Goal: Transaction & Acquisition: Purchase product/service

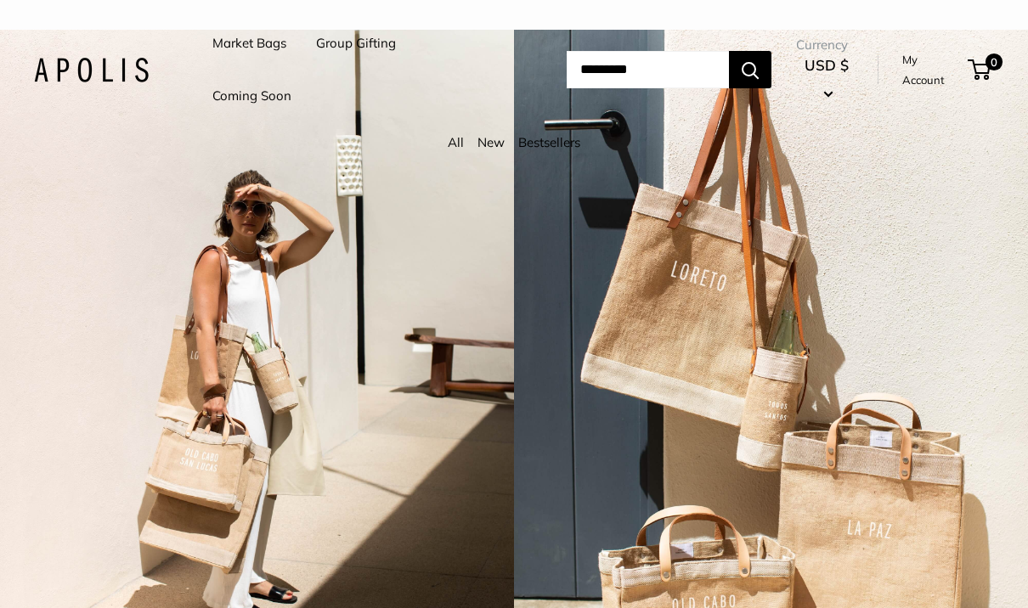
click at [107, 309] on div "2 / 3" at bounding box center [257, 334] width 514 height 608
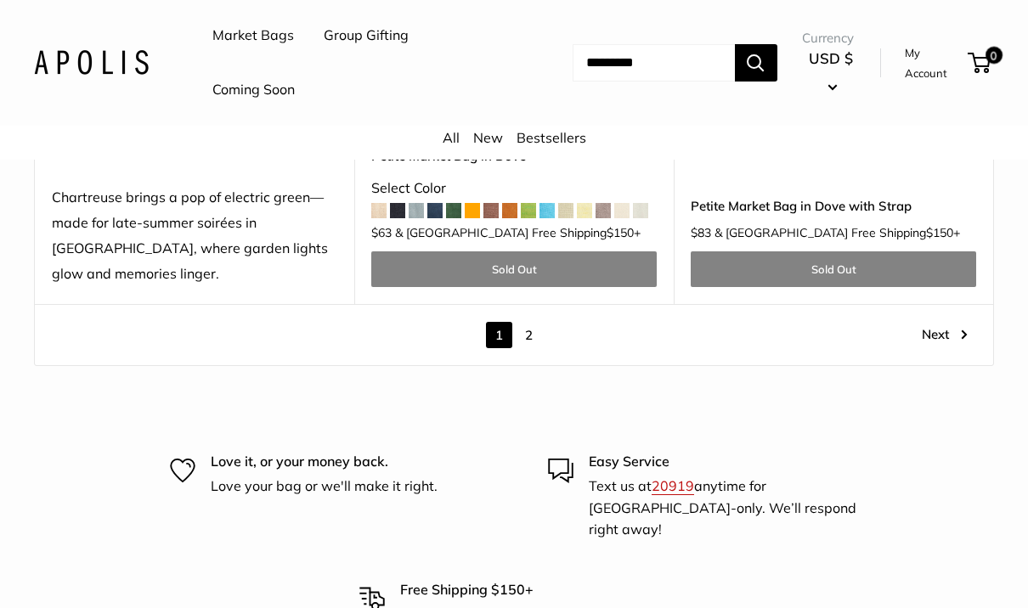
scroll to position [8480, 0]
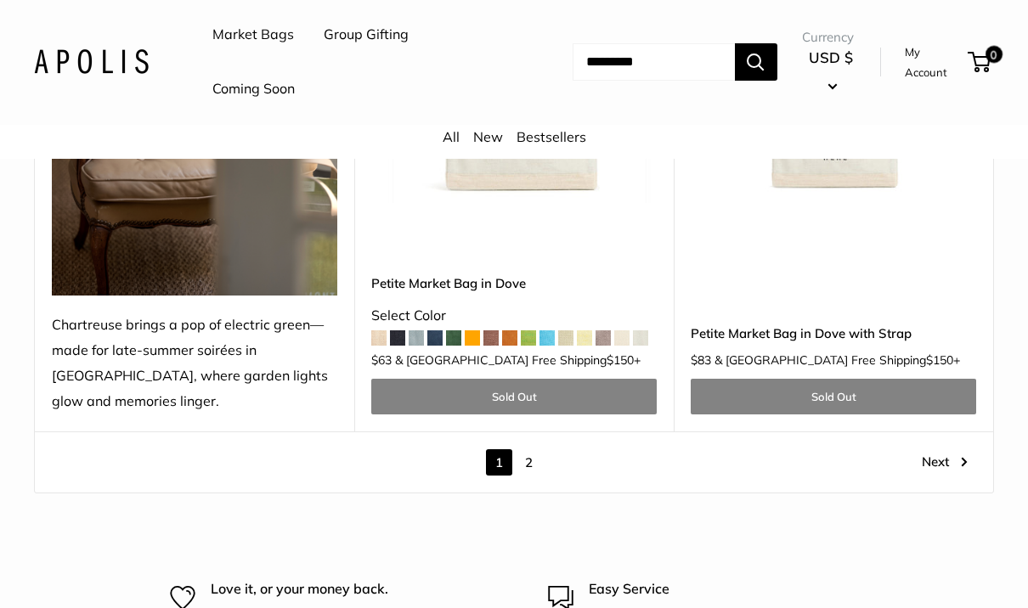
click at [948, 450] on link "Next" at bounding box center [945, 463] width 46 height 26
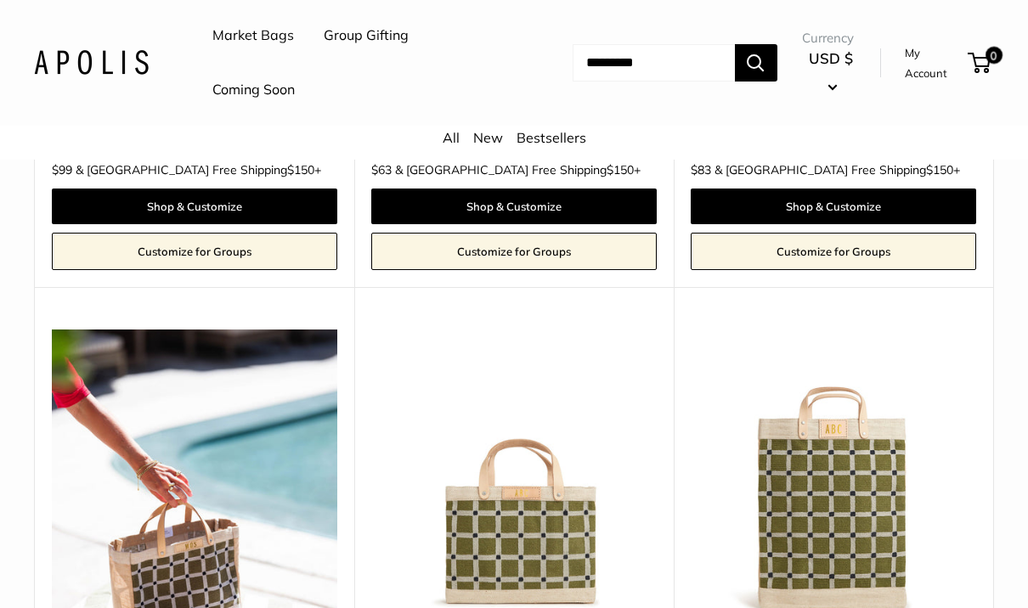
scroll to position [5178, 0]
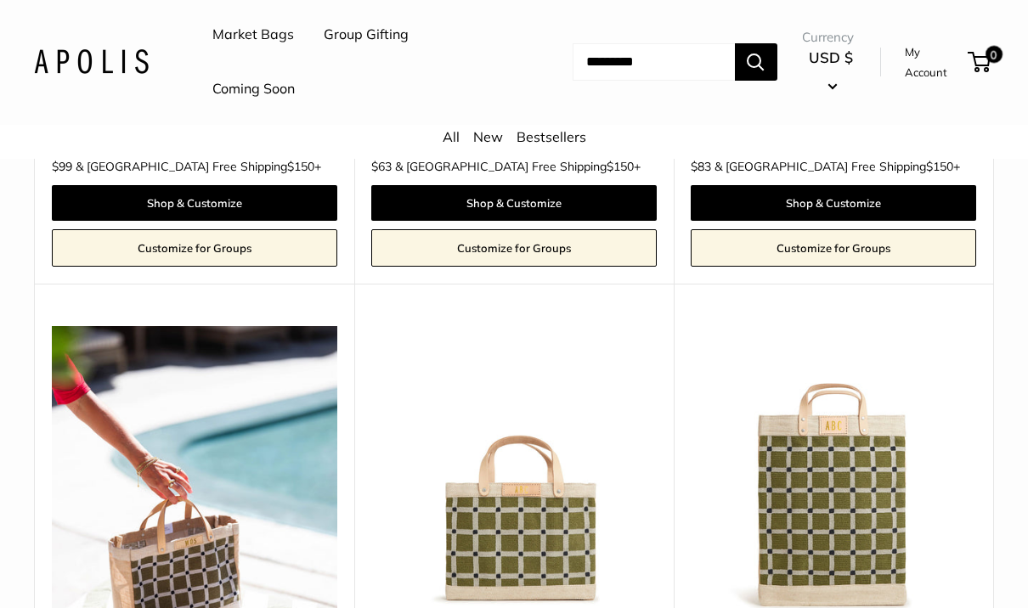
click at [417, 497] on img at bounding box center [513, 469] width 285 height 285
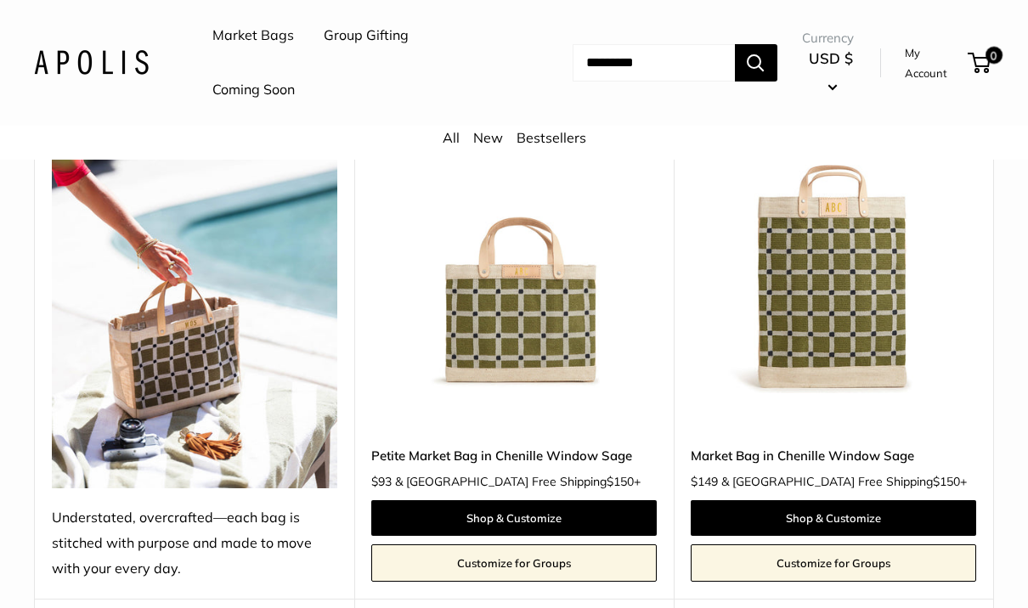
scroll to position [5188, 0]
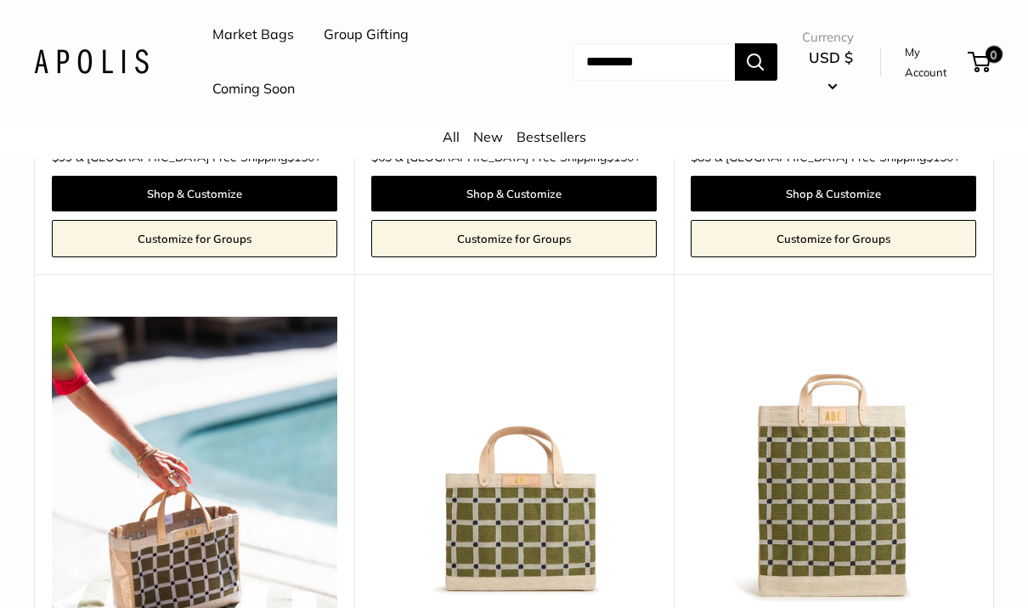
click at [856, 430] on img at bounding box center [832, 460] width 285 height 285
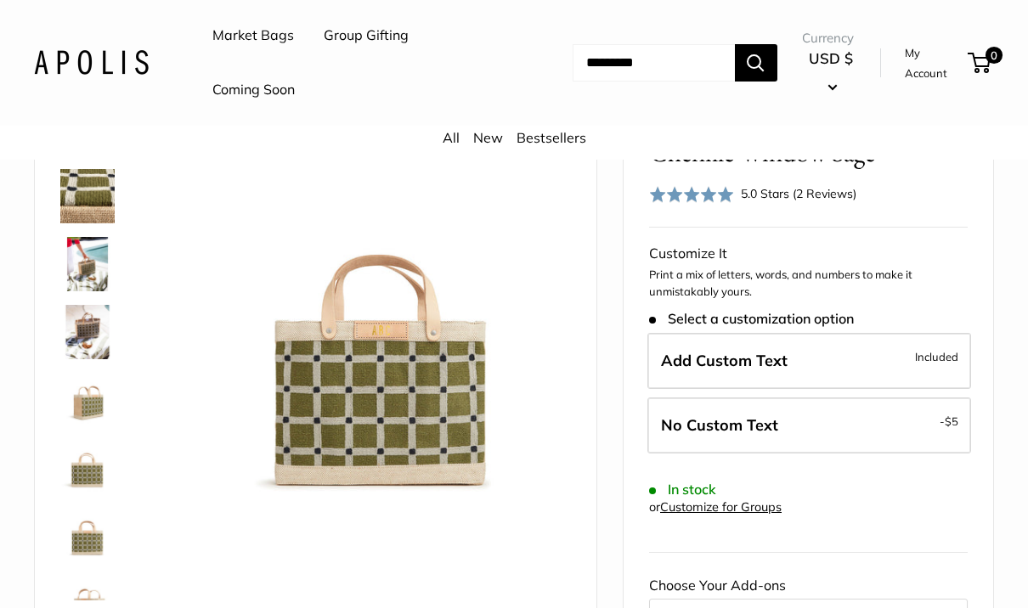
scroll to position [176, 0]
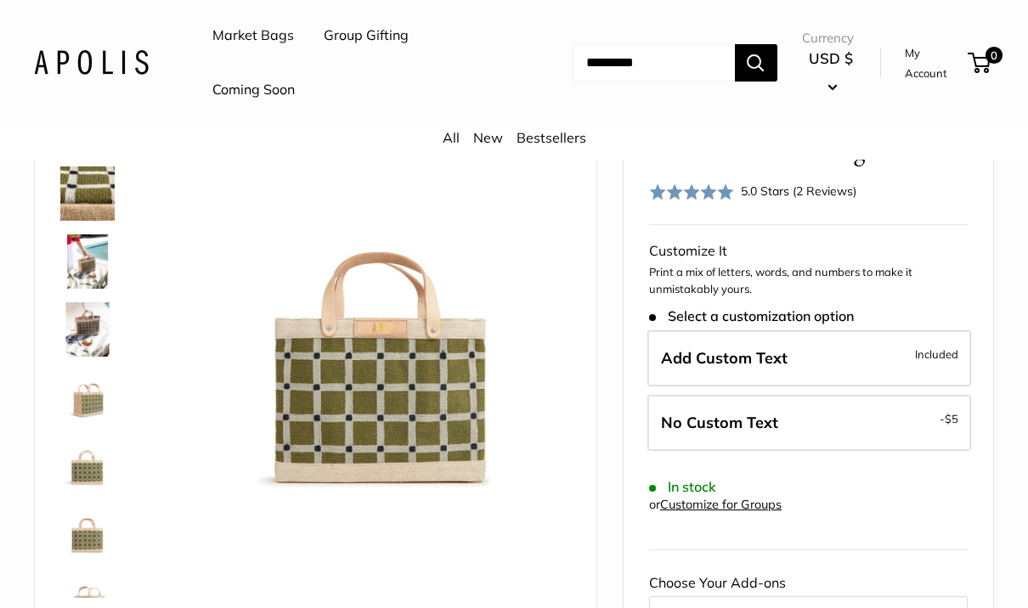
click at [85, 322] on img at bounding box center [87, 329] width 54 height 54
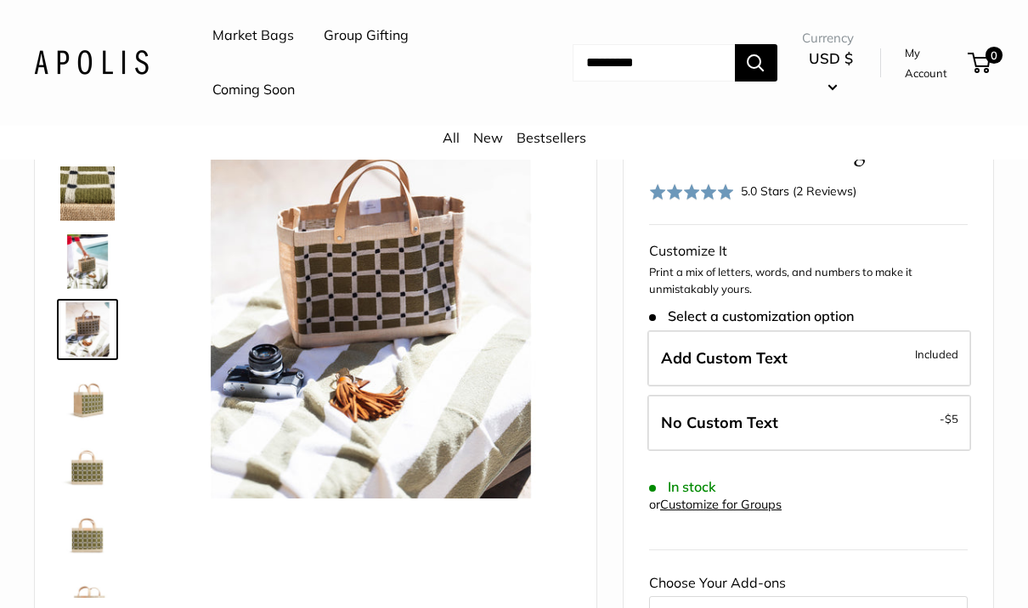
click at [84, 400] on img at bounding box center [87, 397] width 54 height 54
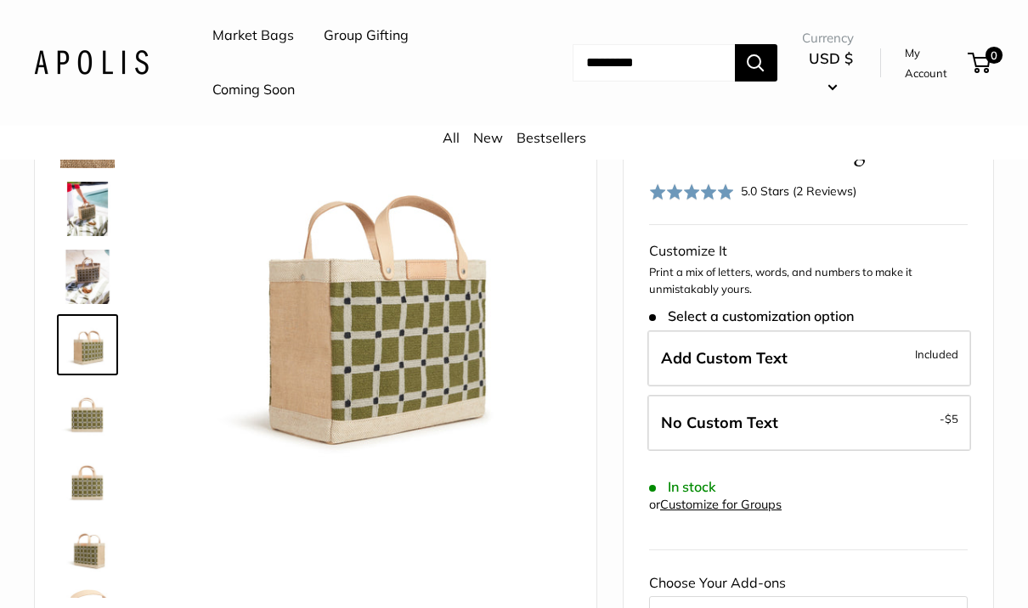
click at [88, 491] on img at bounding box center [87, 481] width 54 height 54
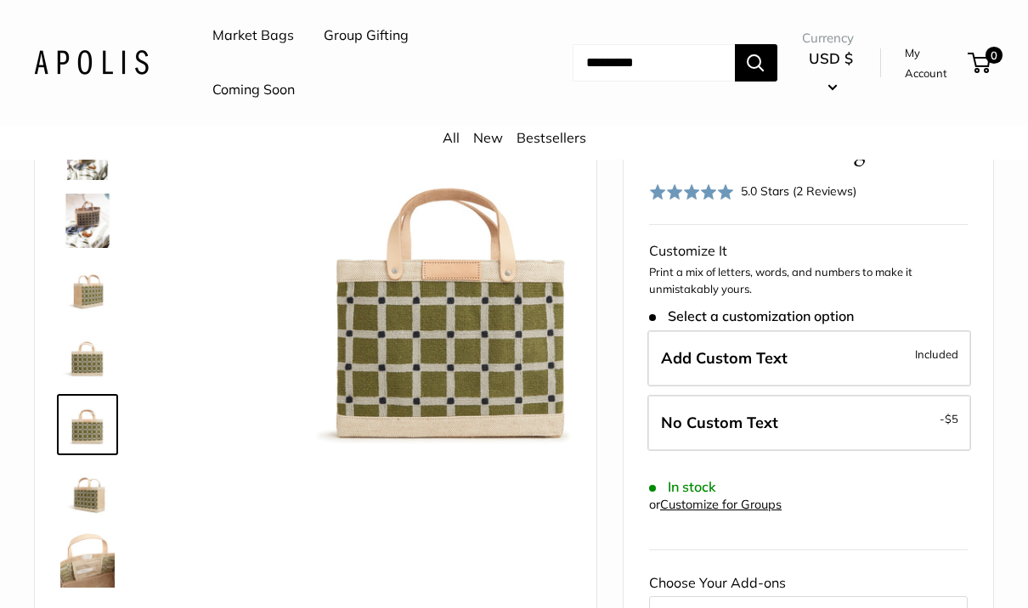
scroll to position [109, 0]
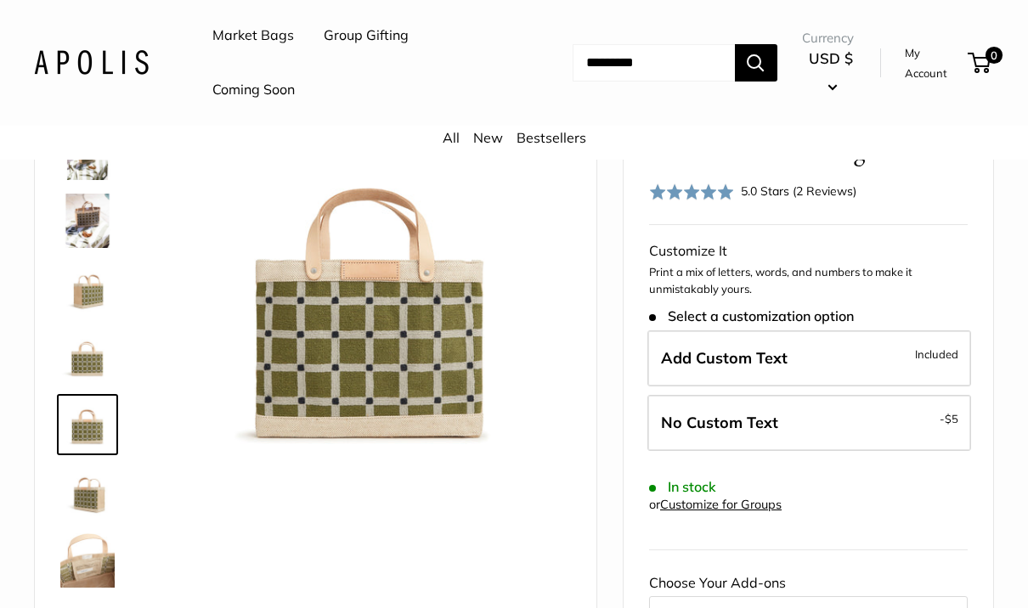
click at [81, 363] on img at bounding box center [87, 357] width 54 height 54
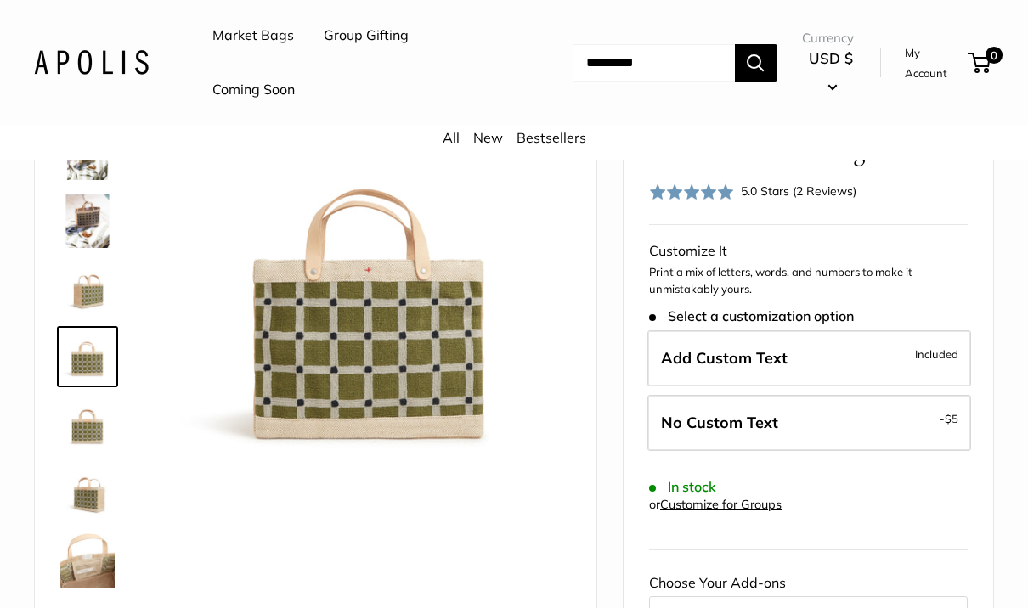
click at [88, 553] on img at bounding box center [87, 560] width 54 height 54
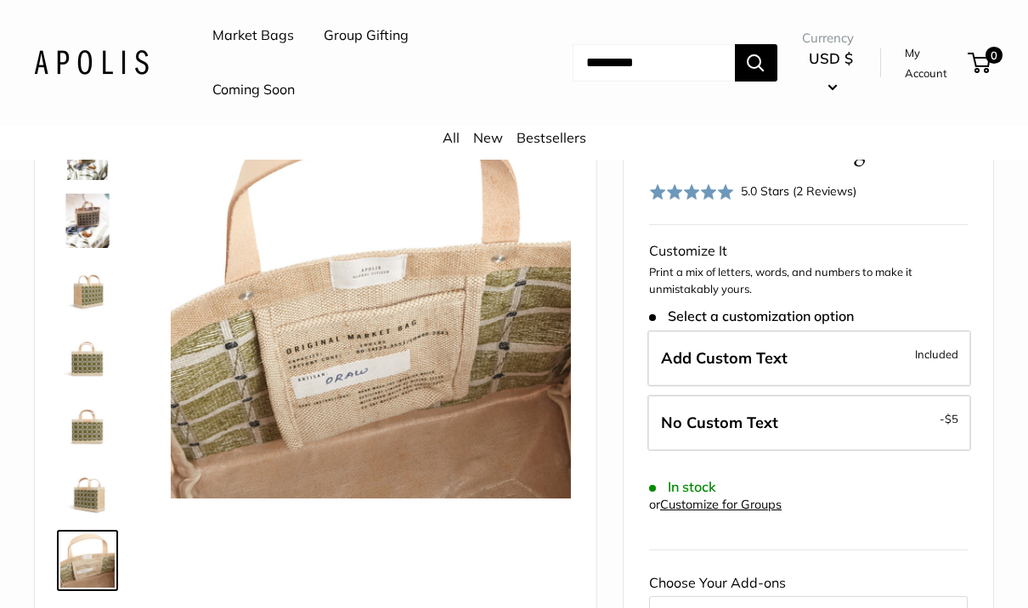
click at [88, 488] on img at bounding box center [87, 492] width 54 height 54
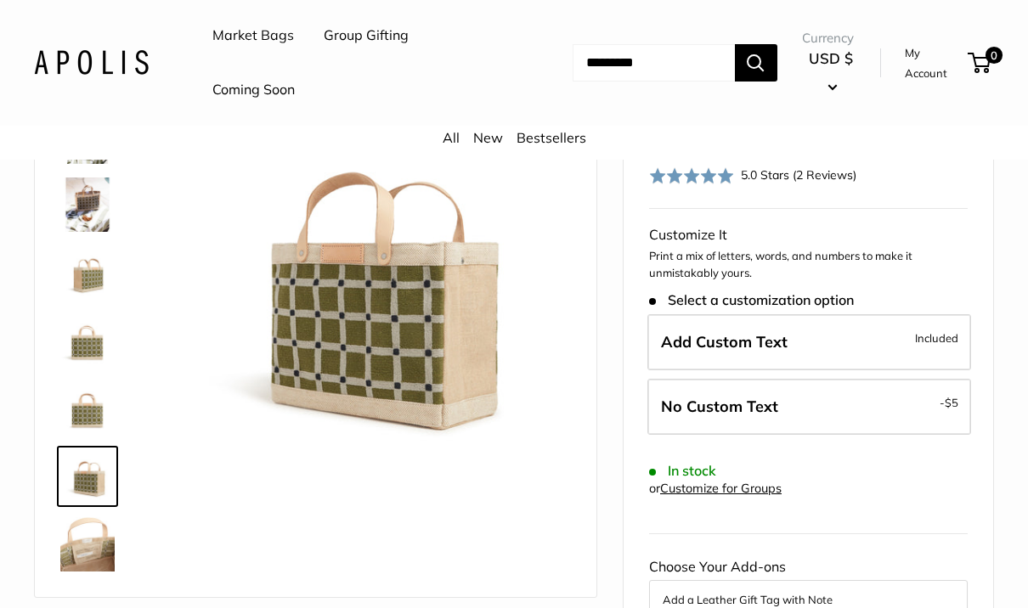
click at [259, 352] on img at bounding box center [371, 282] width 400 height 400
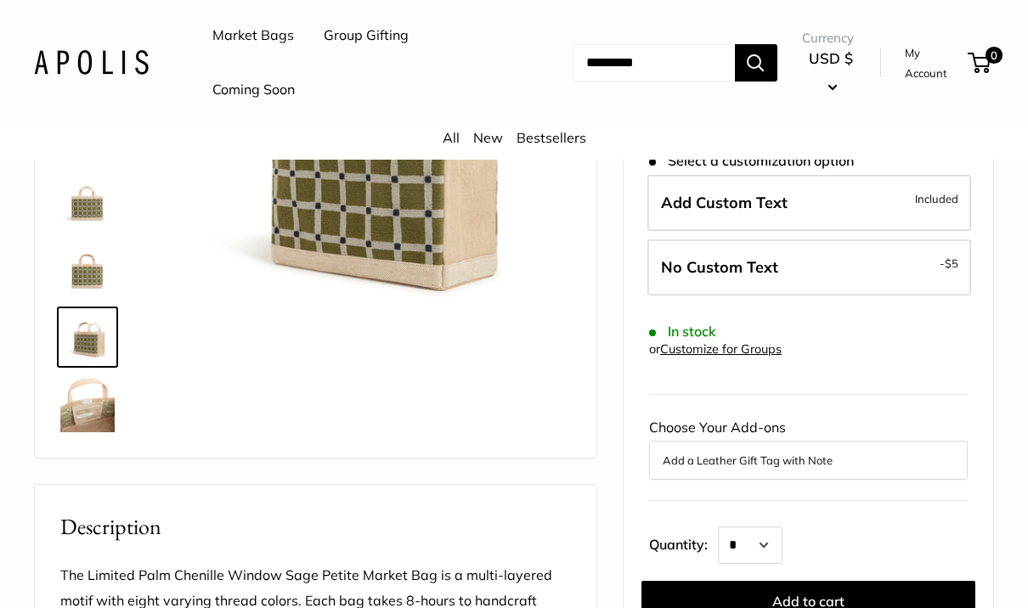
click at [284, 200] on img at bounding box center [371, 143] width 400 height 400
click at [77, 260] on img at bounding box center [87, 269] width 54 height 54
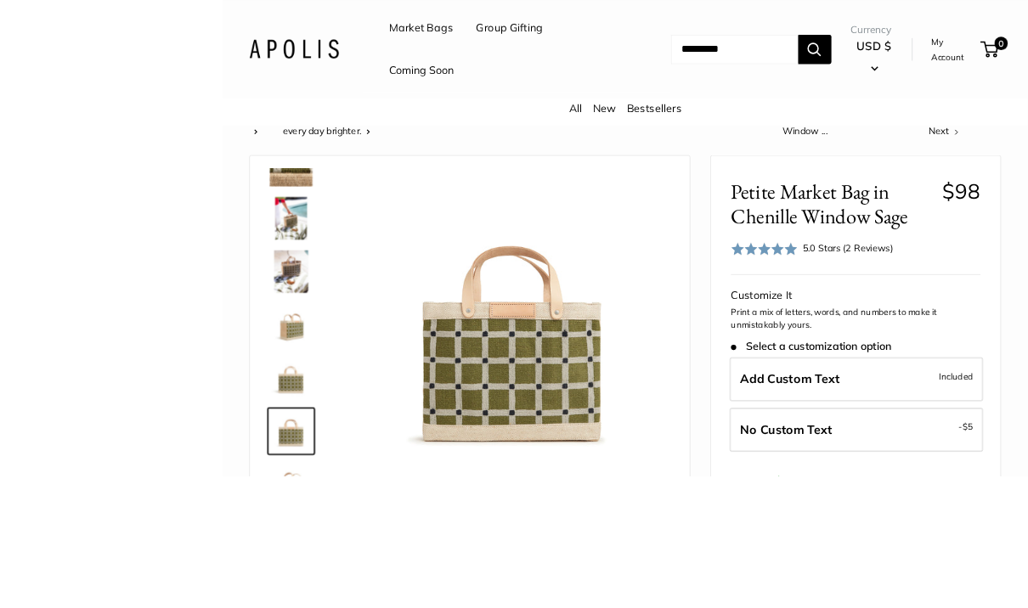
scroll to position [163, 0]
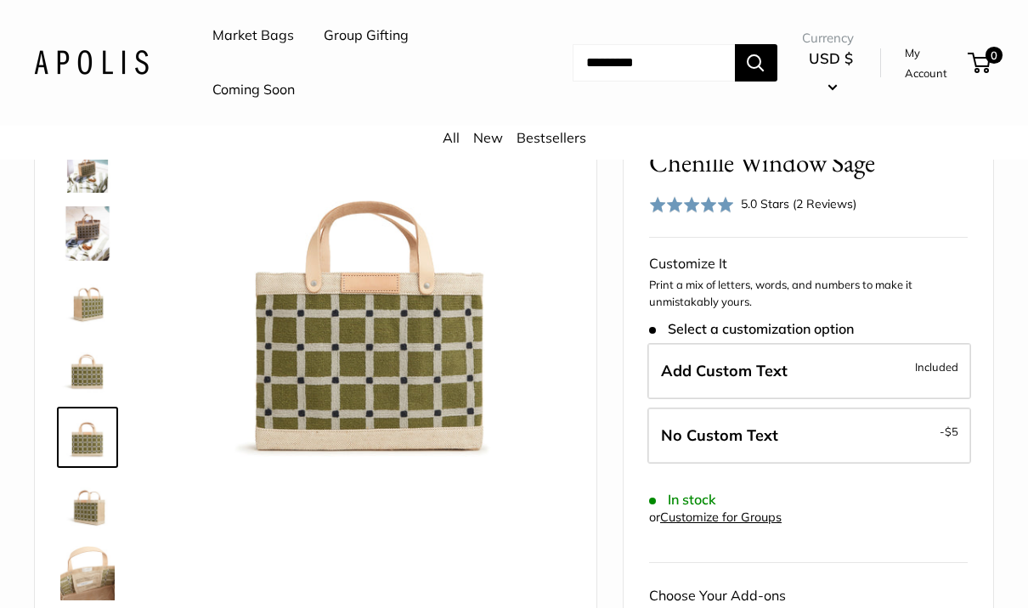
click at [82, 232] on img at bounding box center [87, 233] width 54 height 54
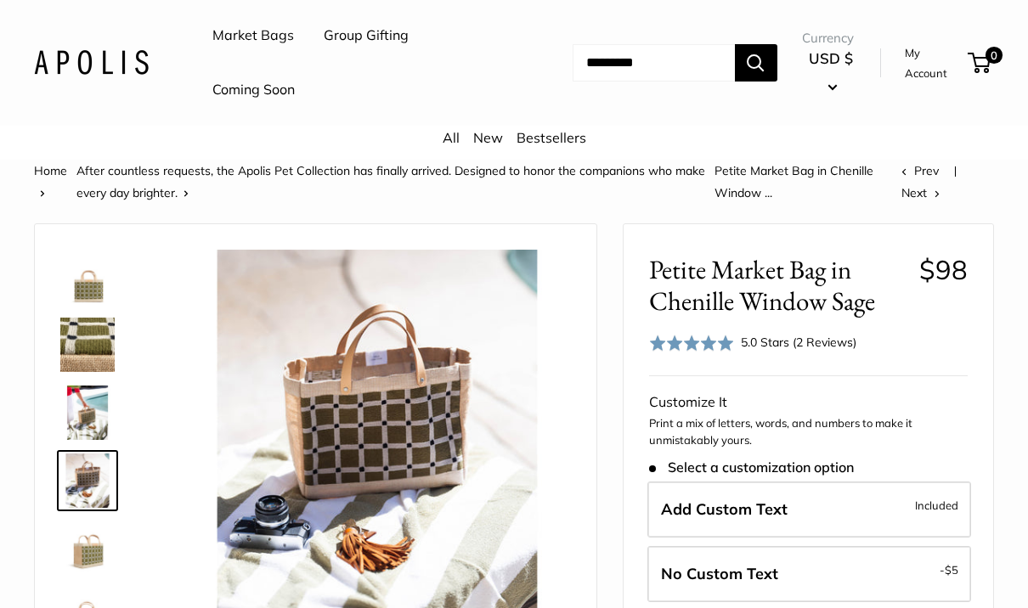
scroll to position [0, 0]
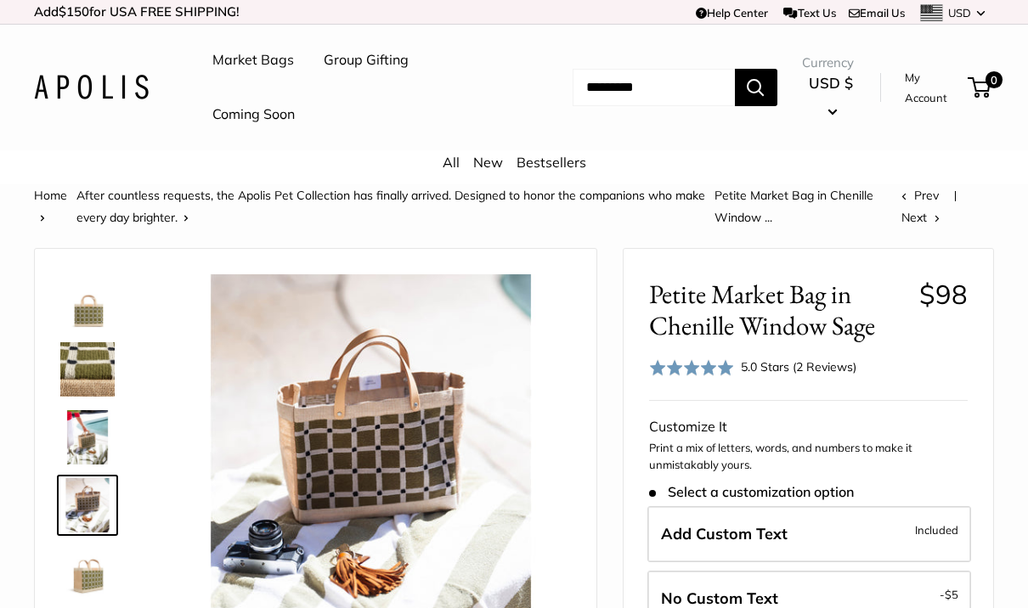
scroll to position [251, 0]
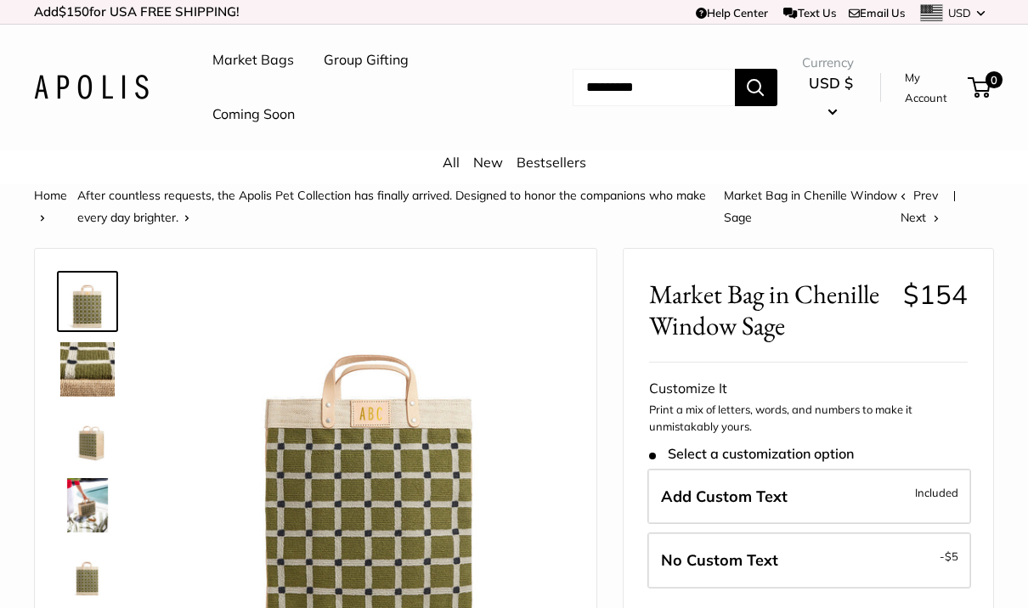
click at [77, 348] on img at bounding box center [87, 369] width 54 height 54
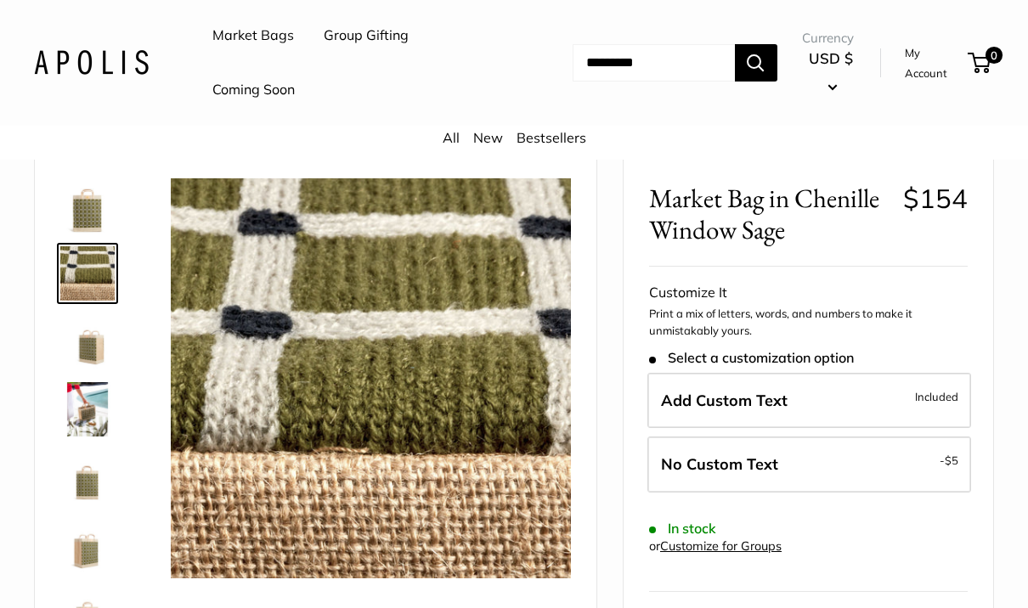
scroll to position [95, 0]
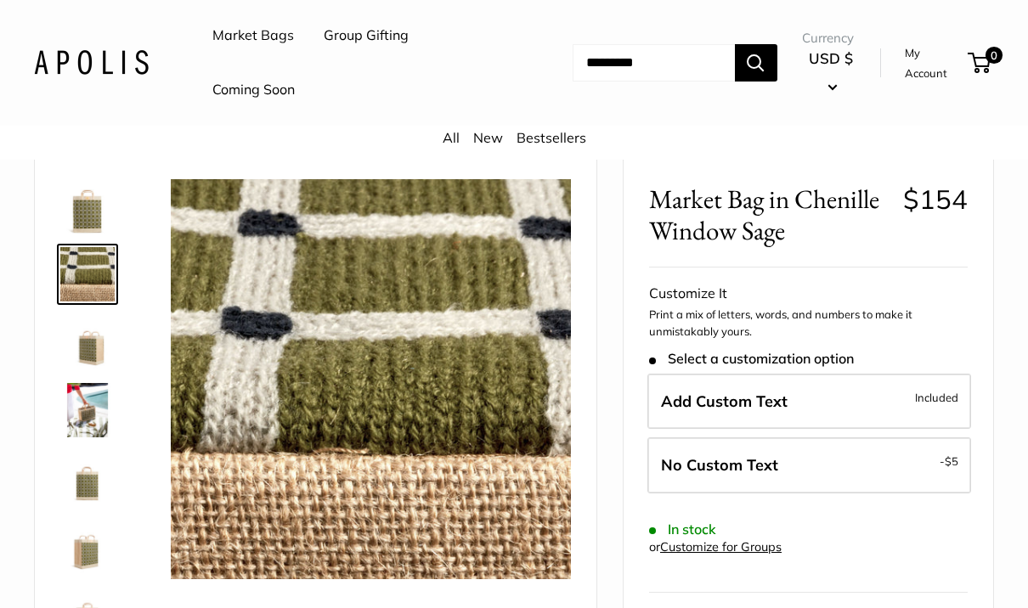
click at [78, 407] on img at bounding box center [87, 410] width 54 height 54
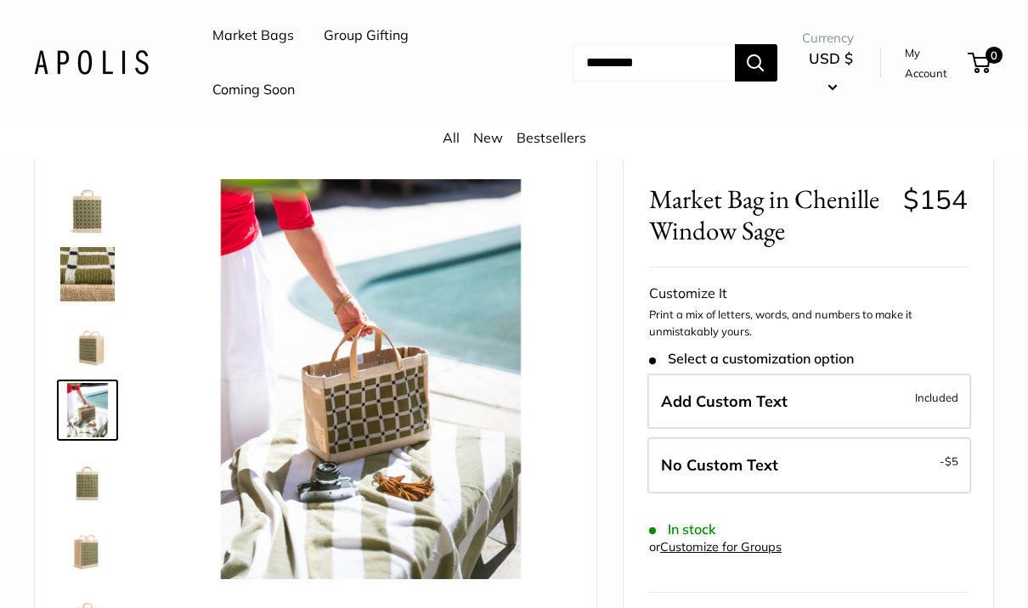
click at [79, 468] on img at bounding box center [87, 478] width 54 height 54
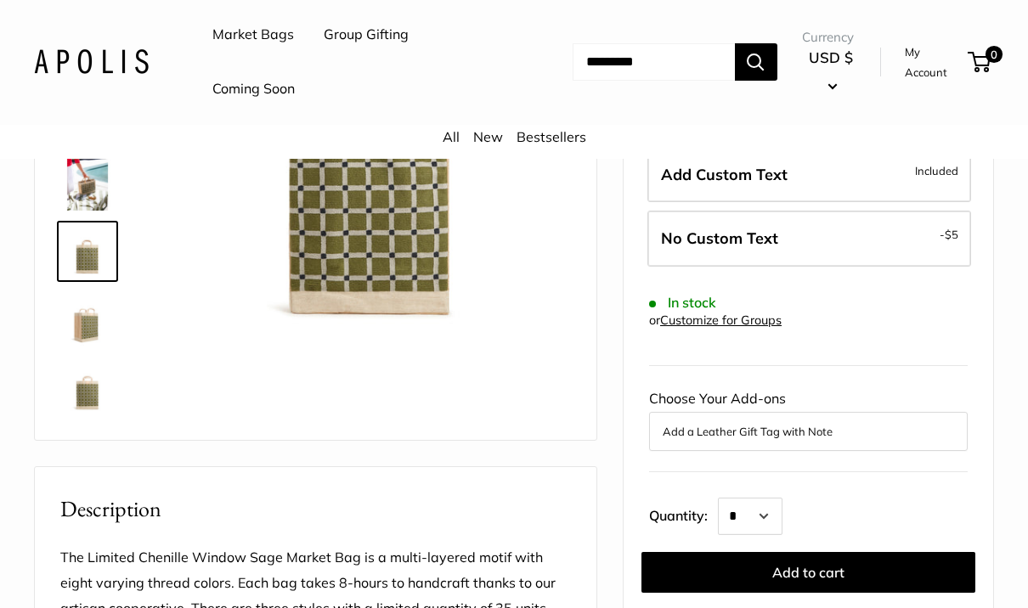
scroll to position [324, 0]
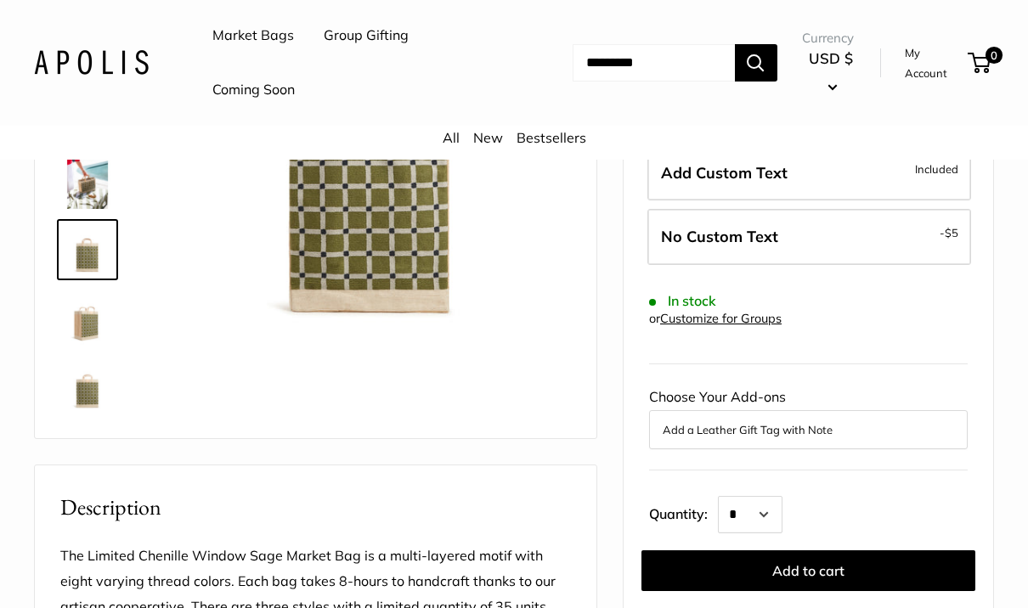
click at [81, 390] on img at bounding box center [87, 385] width 54 height 54
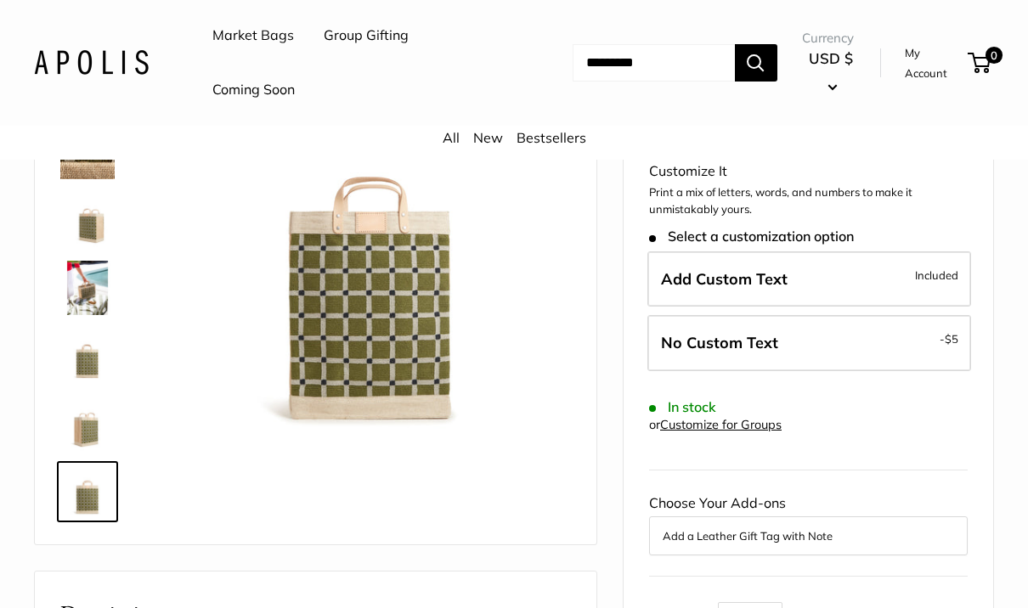
scroll to position [213, 0]
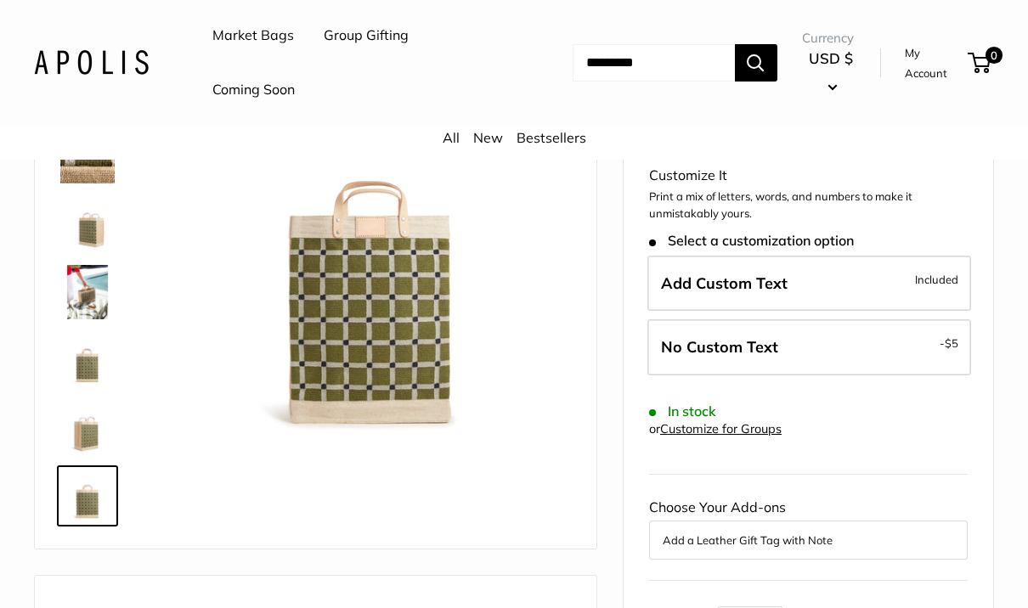
click at [80, 420] on img at bounding box center [87, 428] width 54 height 54
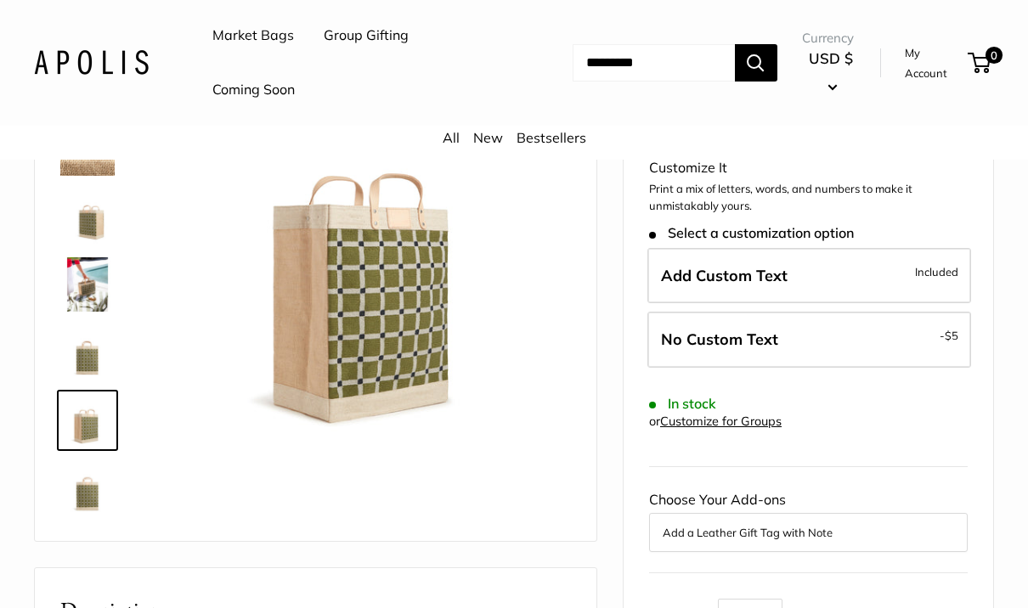
click at [298, 335] on img at bounding box center [371, 254] width 400 height 400
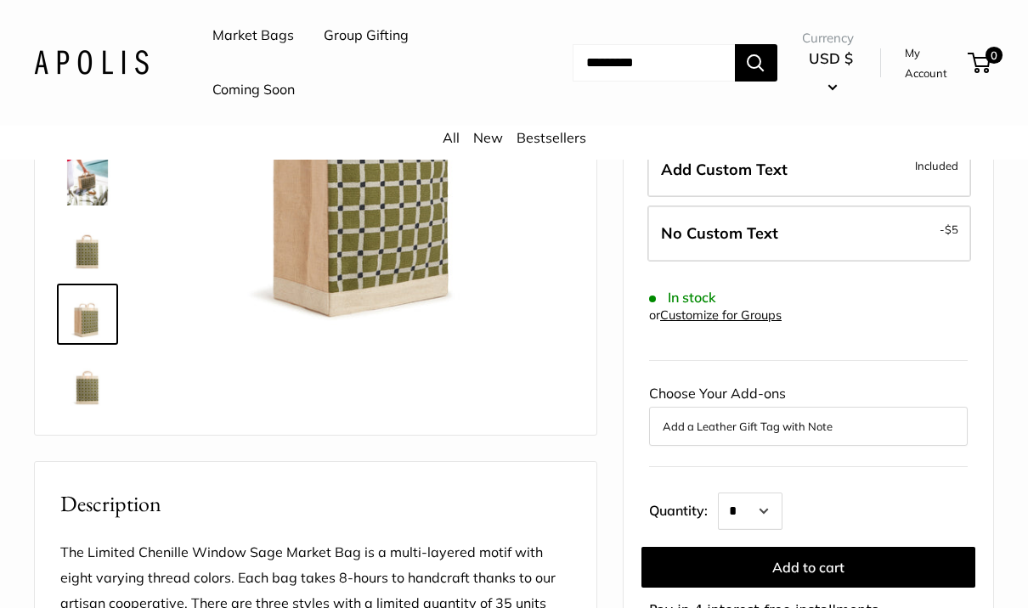
scroll to position [335, 0]
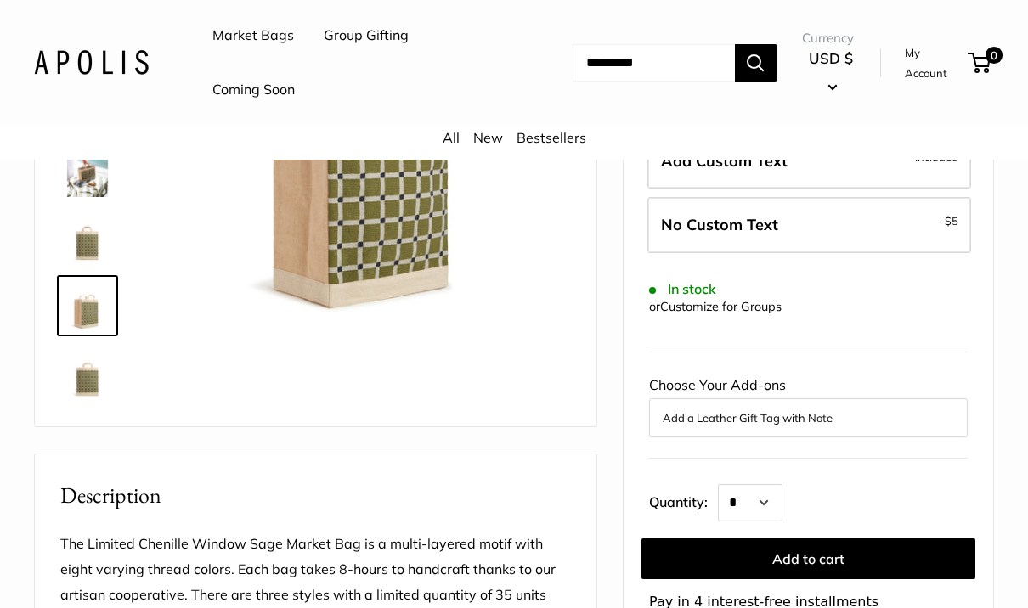
click at [295, 229] on img at bounding box center [371, 139] width 400 height 400
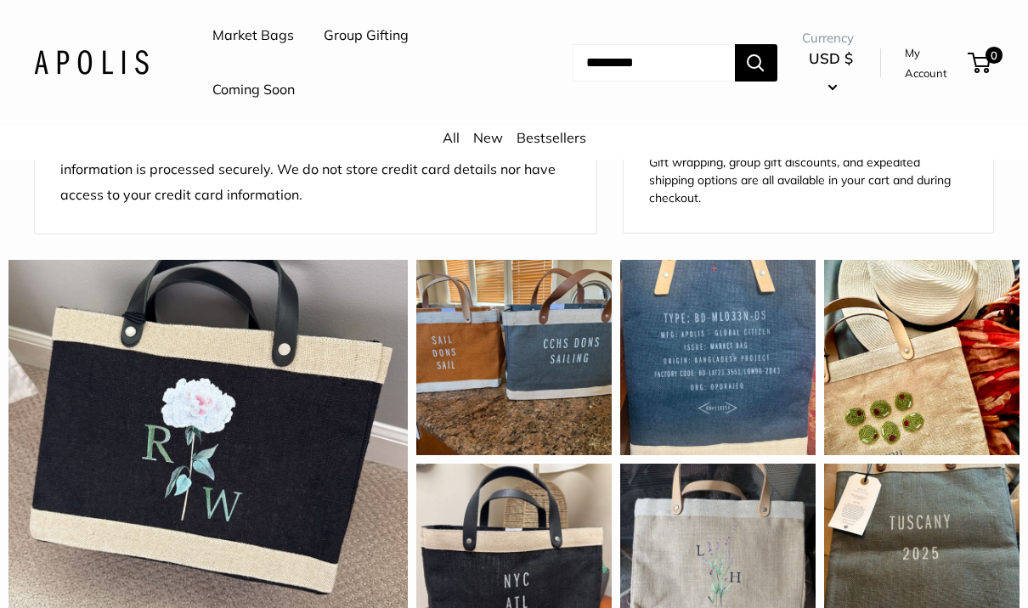
scroll to position [1449, 0]
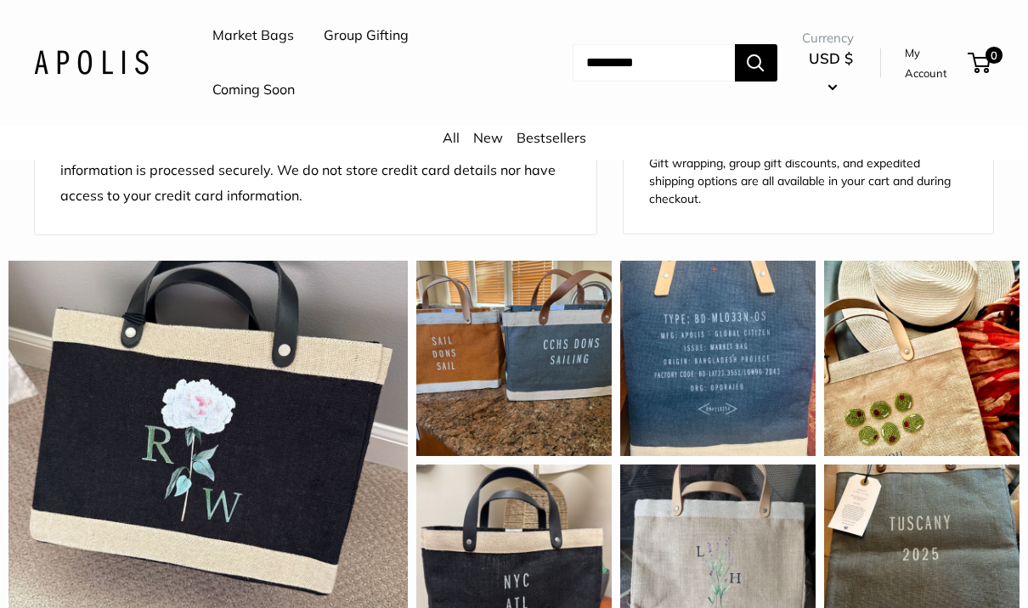
click at [488, 138] on link "New" at bounding box center [488, 137] width 30 height 17
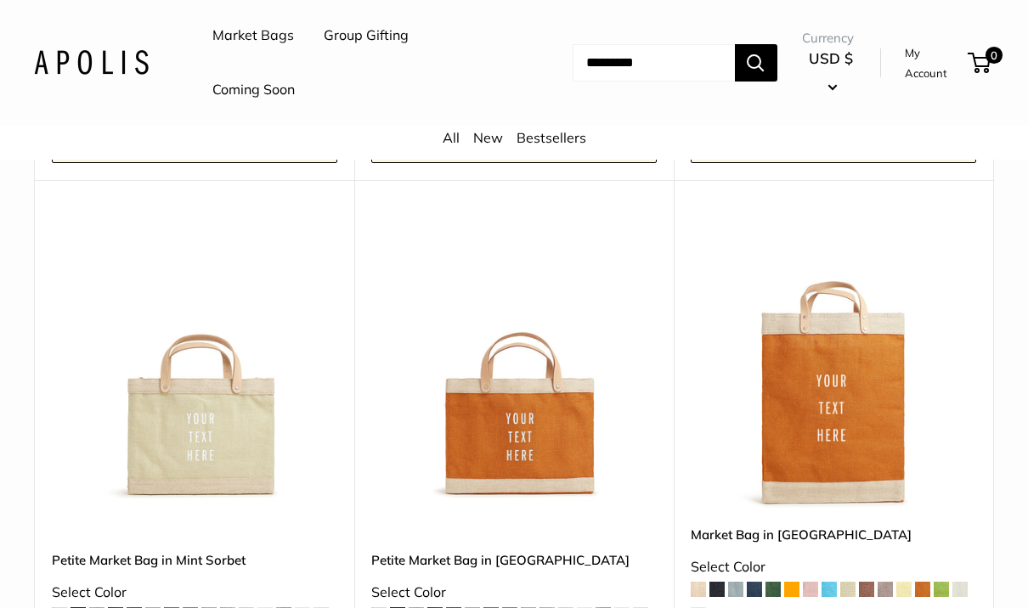
scroll to position [8399, 0]
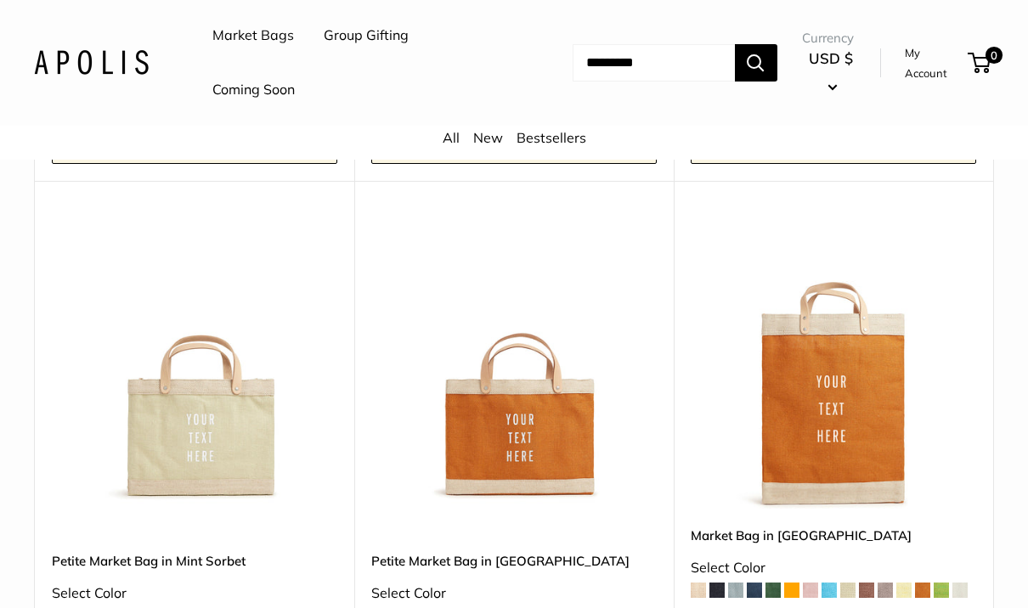
click at [551, 139] on link "Bestsellers" at bounding box center [551, 137] width 70 height 17
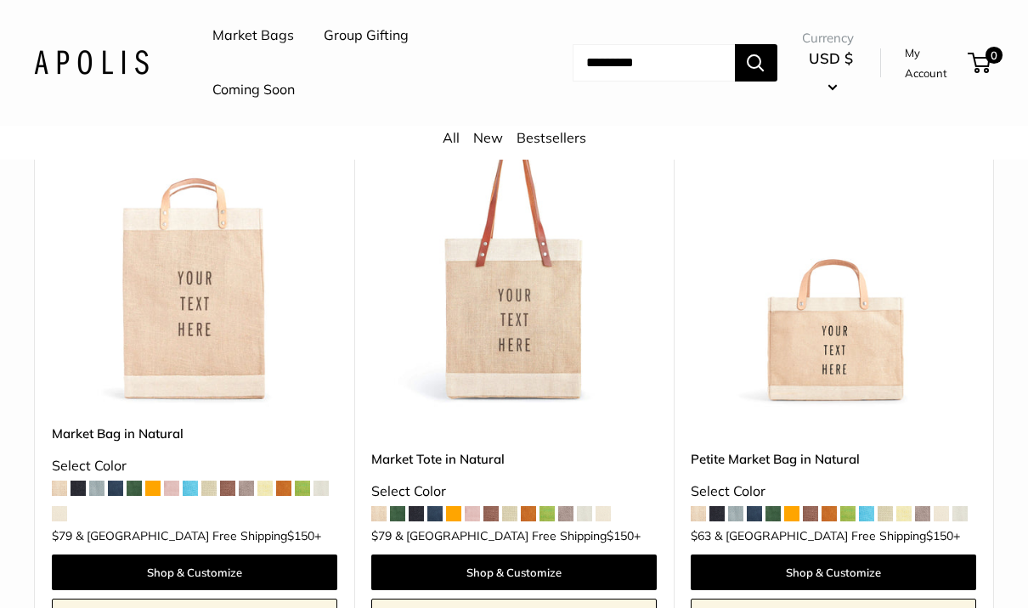
scroll to position [275, 0]
click at [446, 279] on img at bounding box center [513, 264] width 285 height 285
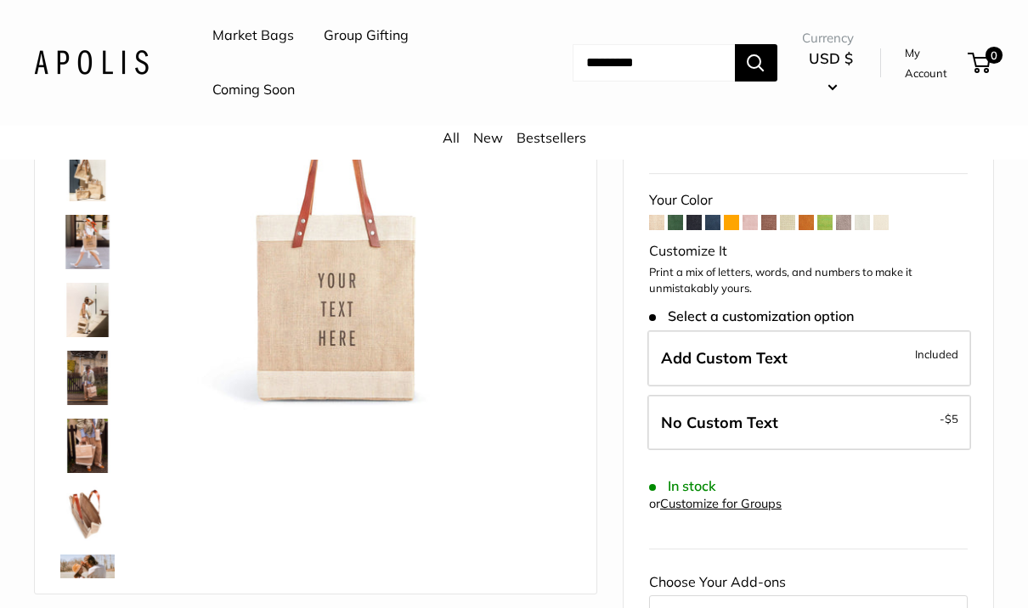
scroll to position [190, 0]
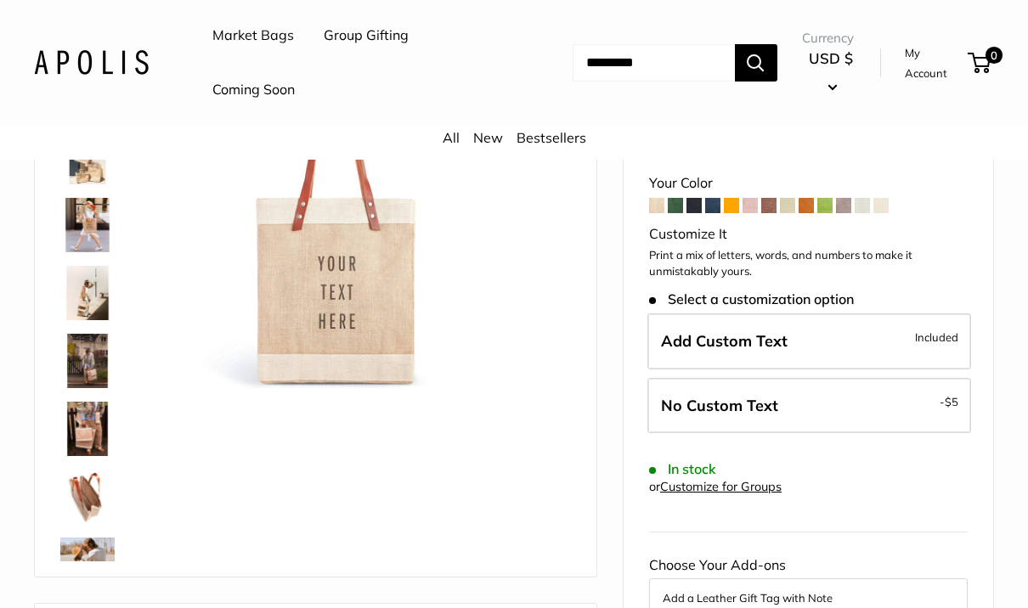
click at [88, 486] on img at bounding box center [87, 497] width 54 height 54
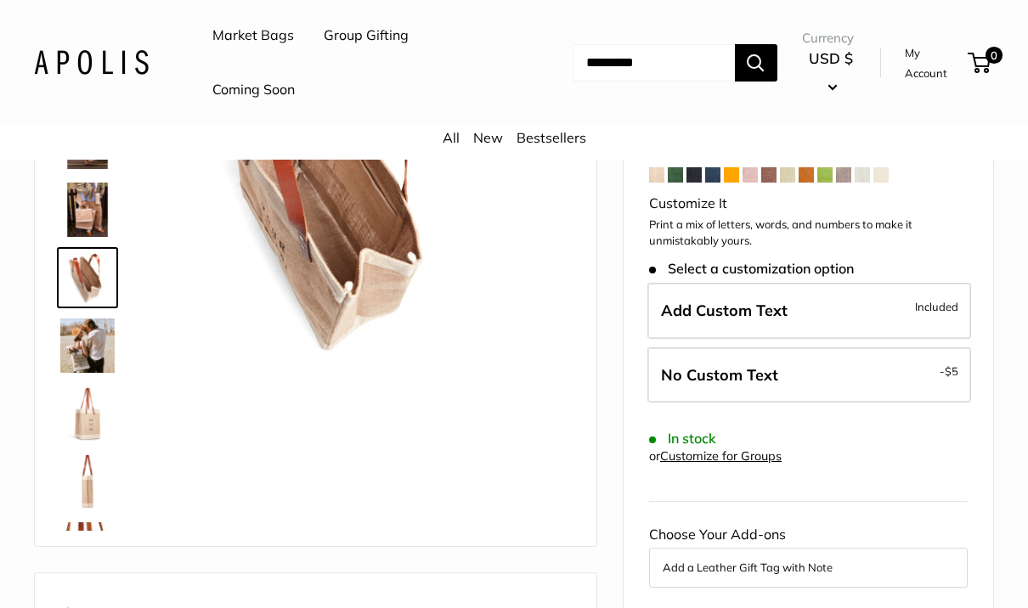
scroll to position [235, 0]
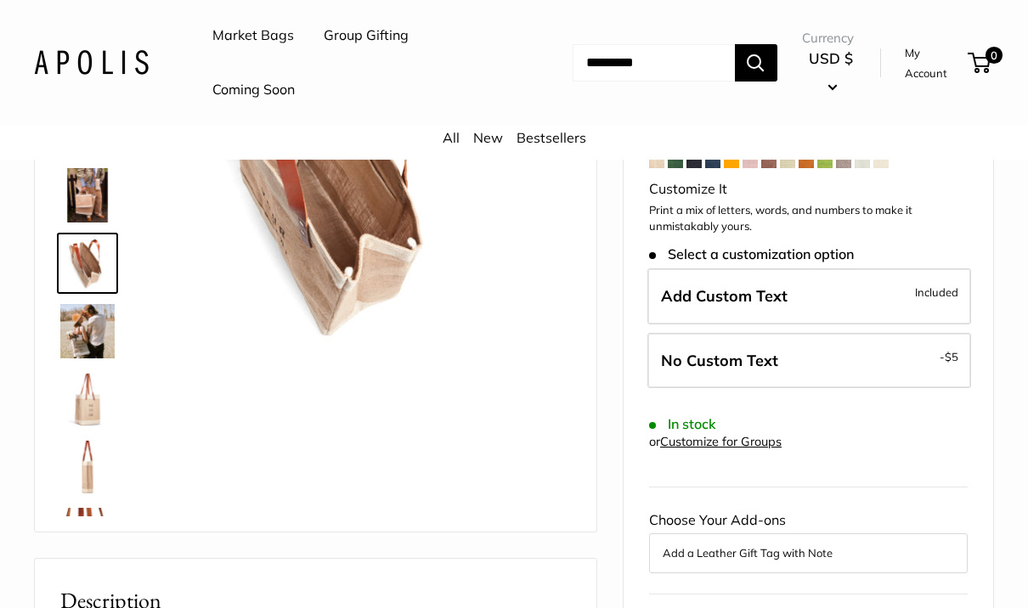
click at [70, 347] on img at bounding box center [87, 331] width 54 height 54
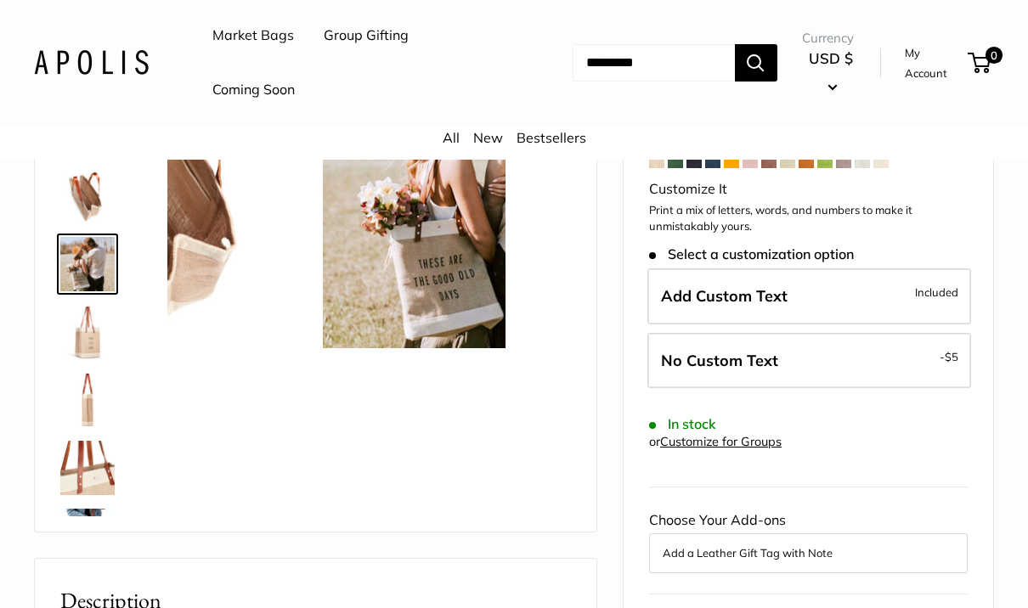
scroll to position [256, 0]
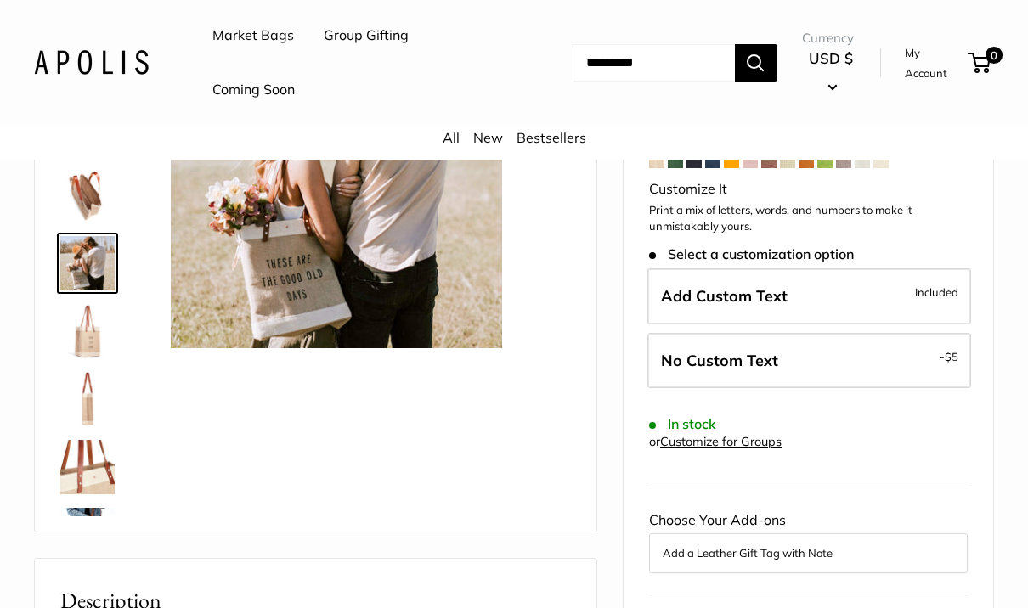
click at [83, 448] on img at bounding box center [87, 467] width 54 height 54
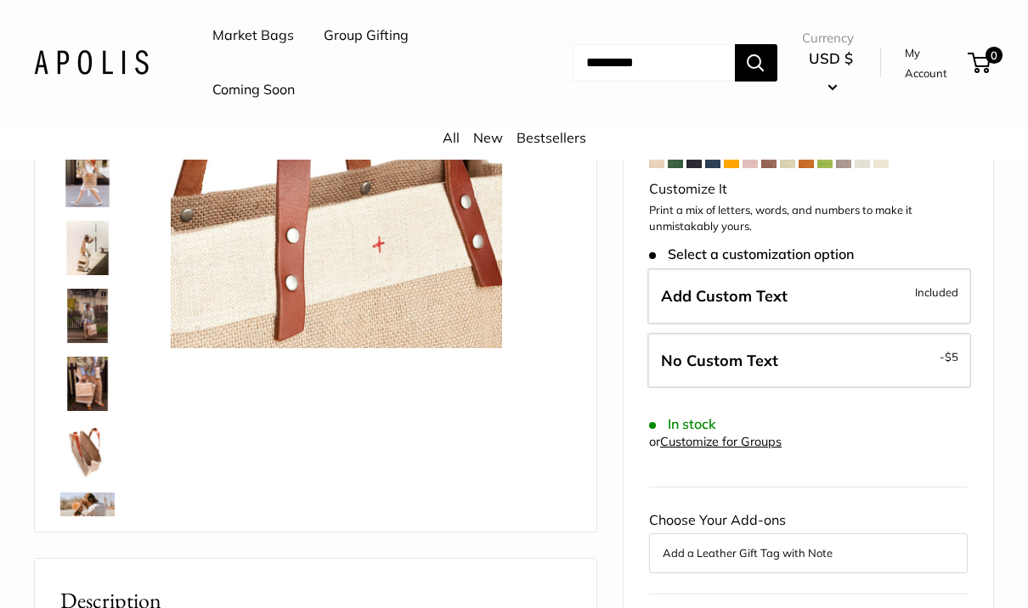
scroll to position [0, 0]
click at [87, 239] on img at bounding box center [87, 248] width 54 height 54
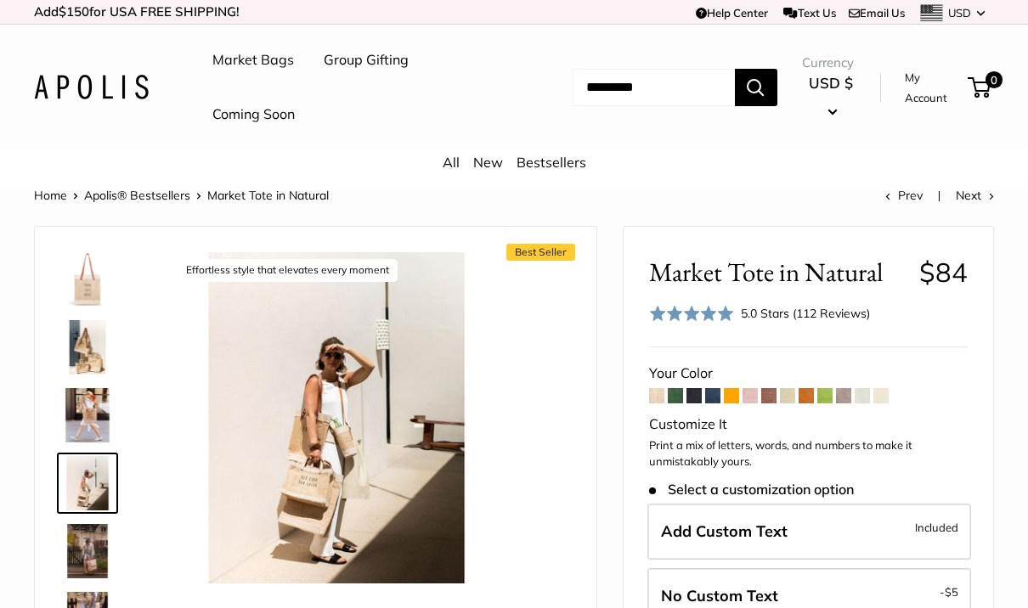
click at [555, 159] on link "Bestsellers" at bounding box center [551, 162] width 70 height 17
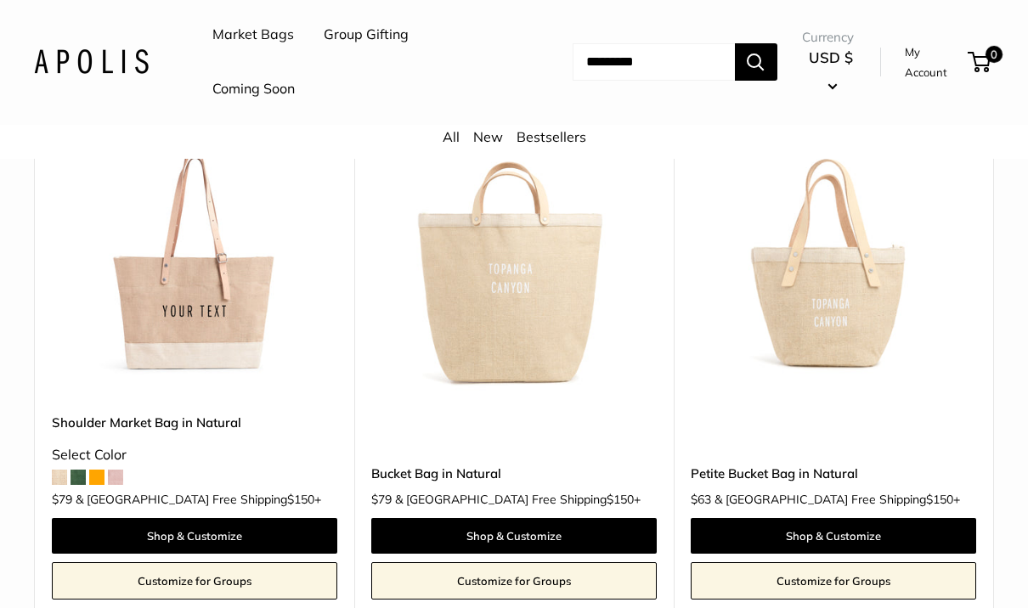
scroll to position [861, 0]
click at [892, 285] on img at bounding box center [832, 252] width 285 height 285
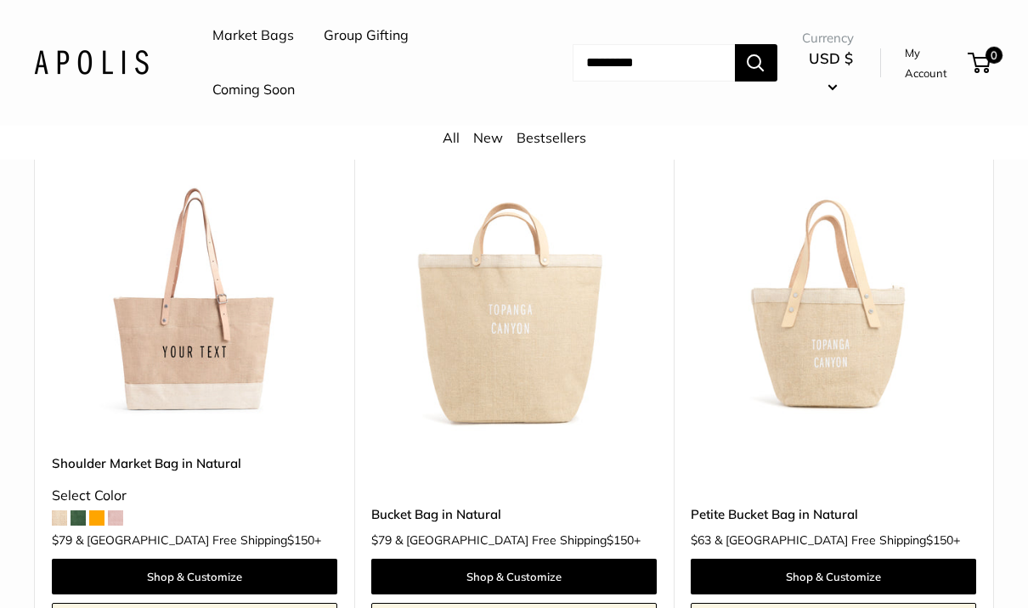
scroll to position [820, 0]
click at [91, 308] on img at bounding box center [194, 294] width 285 height 285
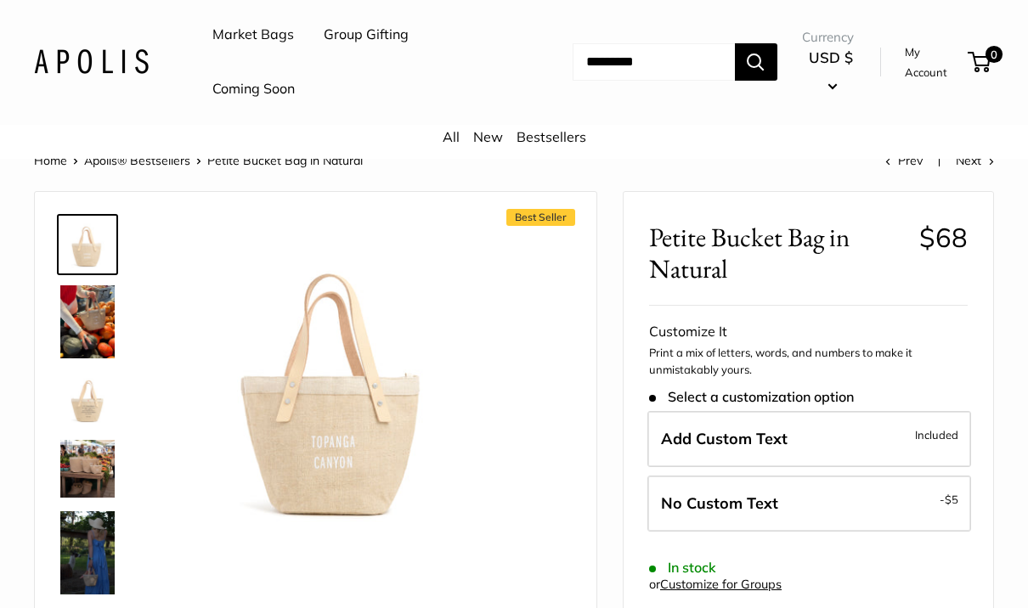
scroll to position [34, 0]
click at [78, 325] on img at bounding box center [87, 322] width 54 height 73
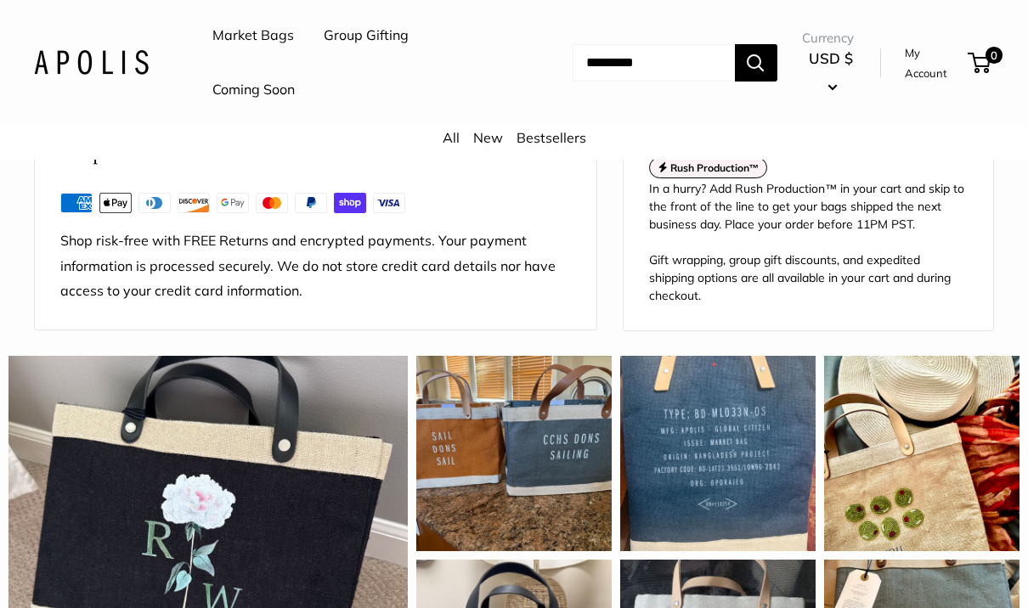
scroll to position [1356, 0]
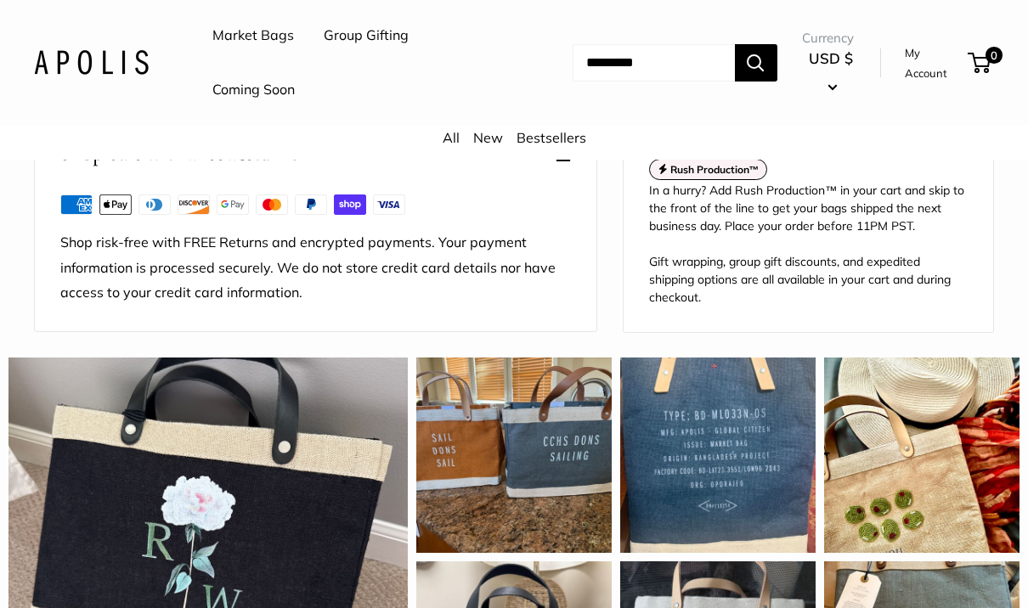
click at [993, 428] on div "This is my third Apolis bag, and I continue to adore the styling and quality. W…" at bounding box center [921, 455] width 195 height 195
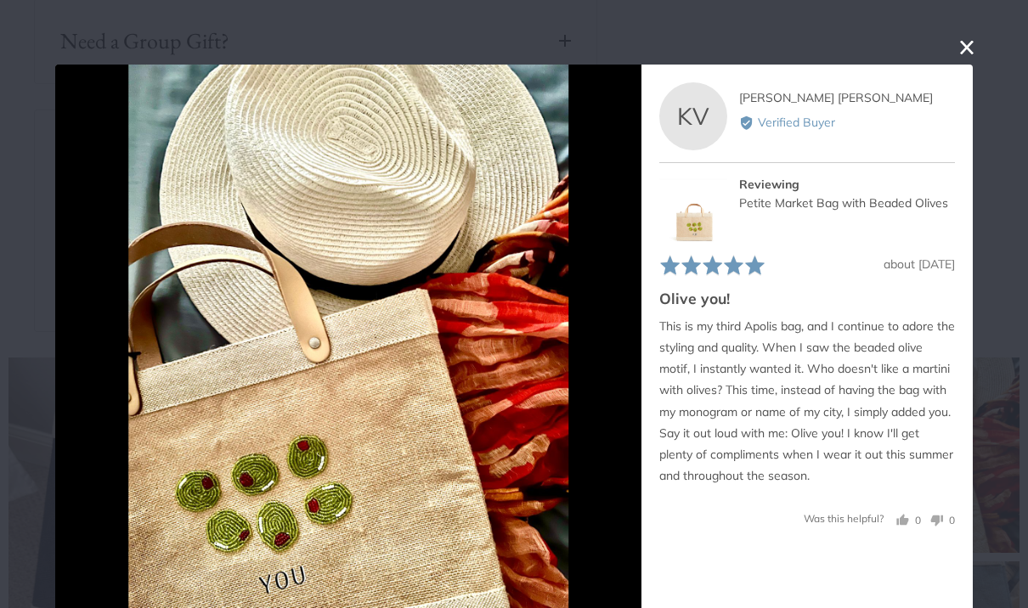
click at [973, 45] on button "close this modal window" at bounding box center [966, 47] width 20 height 20
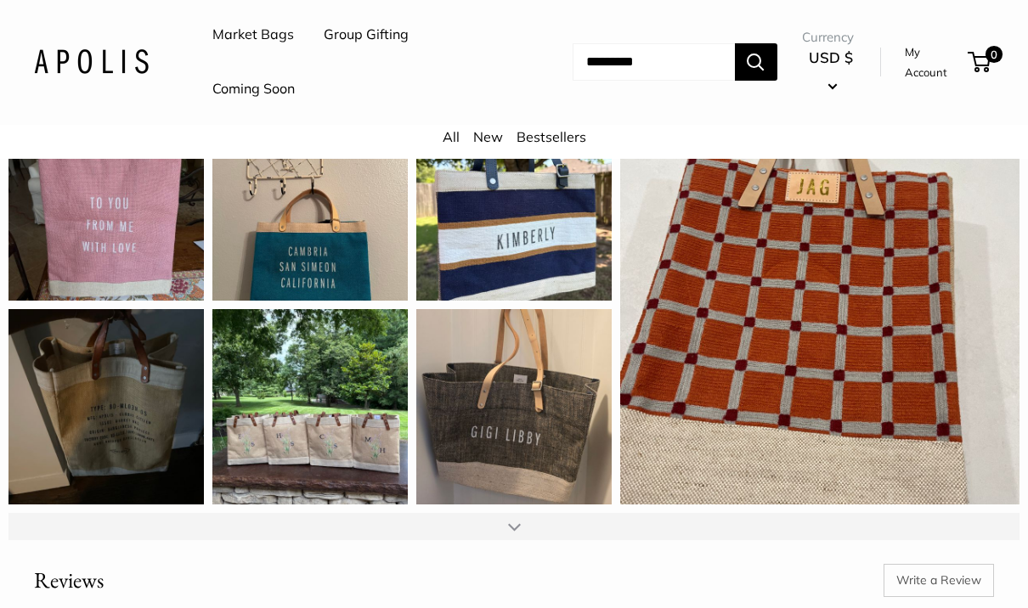
scroll to position [2016, 0]
click at [262, 358] on div "I just bought 4 bags for my daughter and 3 daughters in-law. I know they are go…" at bounding box center [309, 406] width 195 height 195
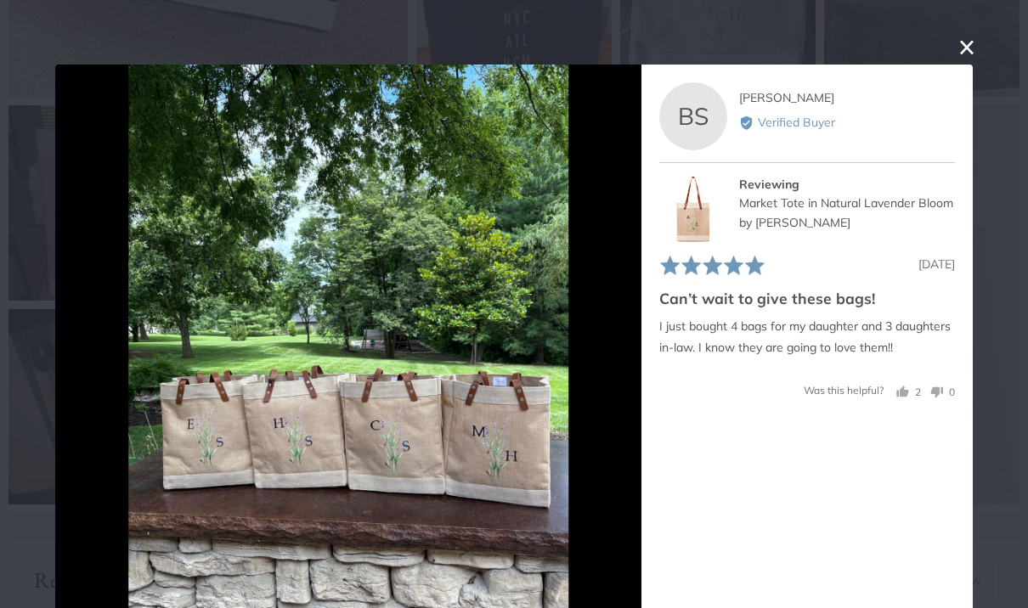
scroll to position [0, 0]
click at [972, 45] on button "close this modal window" at bounding box center [966, 47] width 20 height 20
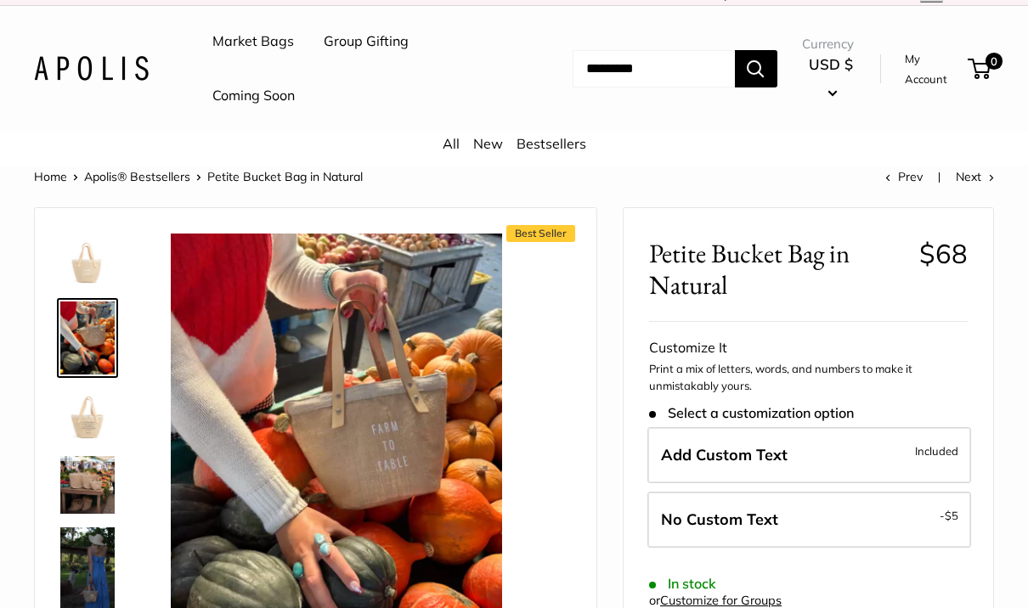
scroll to position [17, 0]
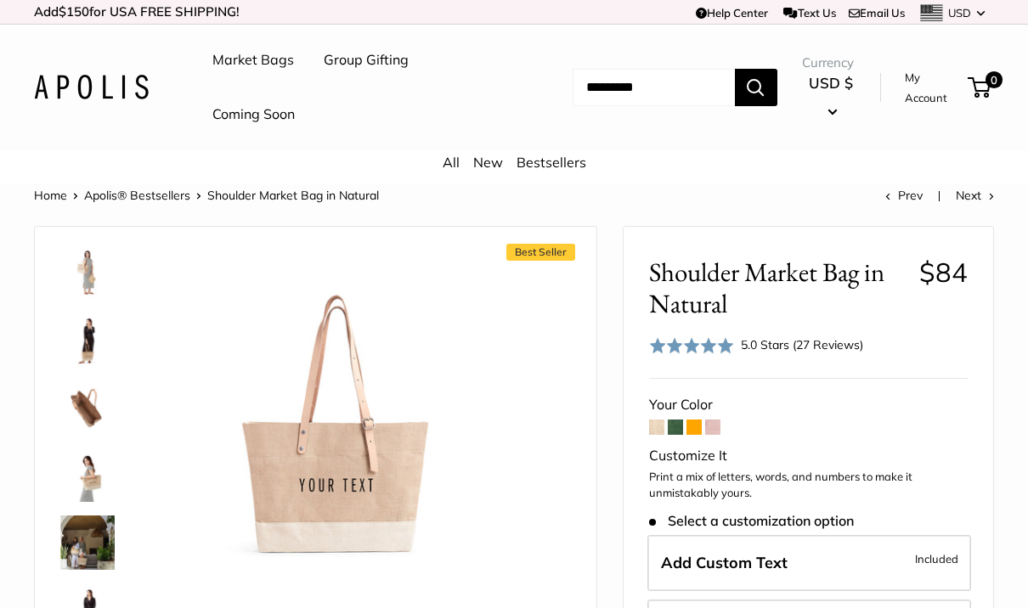
click at [90, 397] on img at bounding box center [87, 407] width 54 height 54
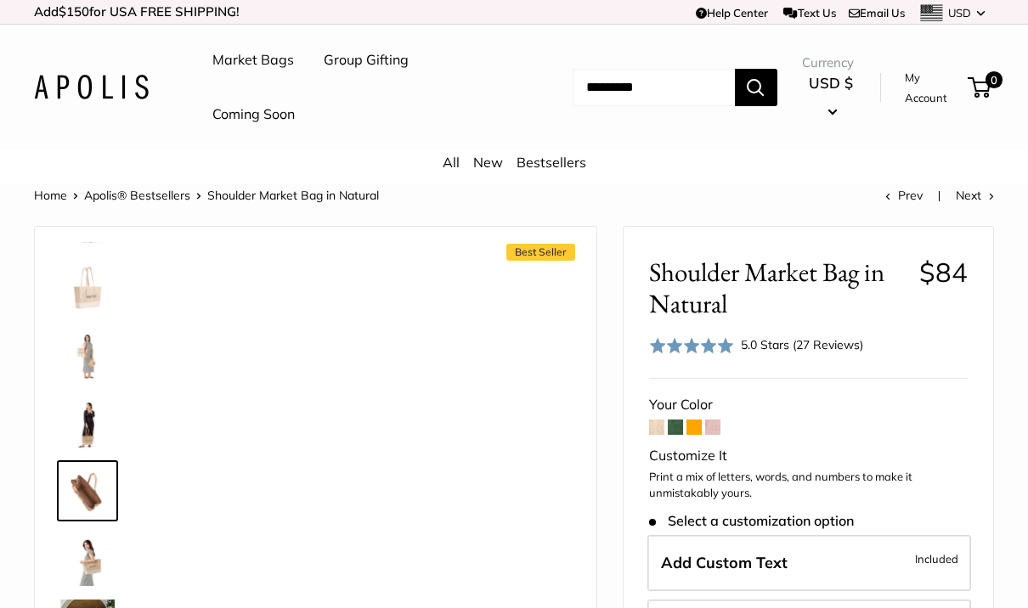
scroll to position [324, 0]
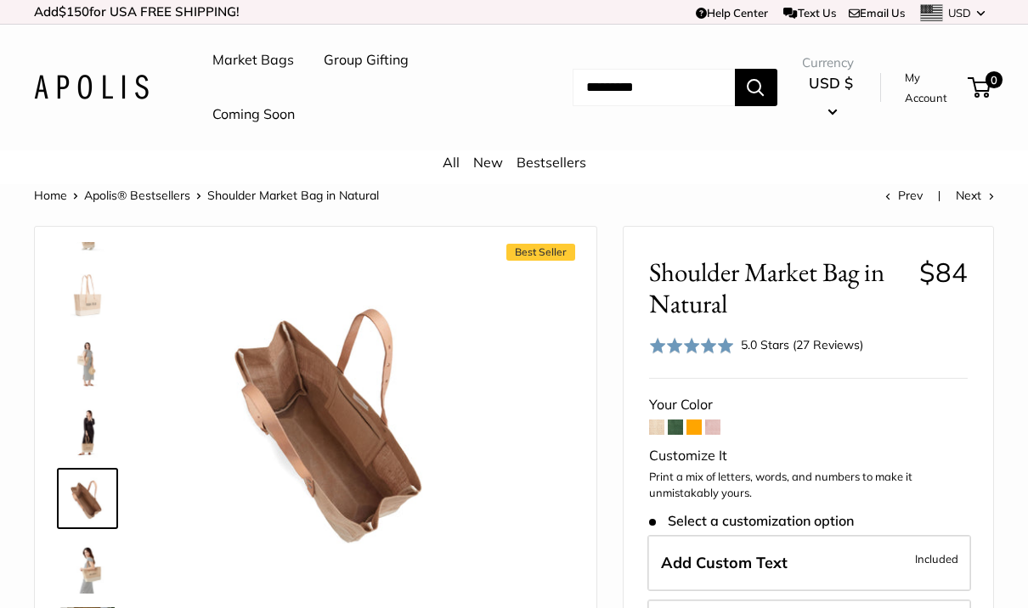
click at [678, 429] on span at bounding box center [675, 427] width 15 height 15
click at [236, 53] on link "Market Bags" at bounding box center [253, 60] width 82 height 25
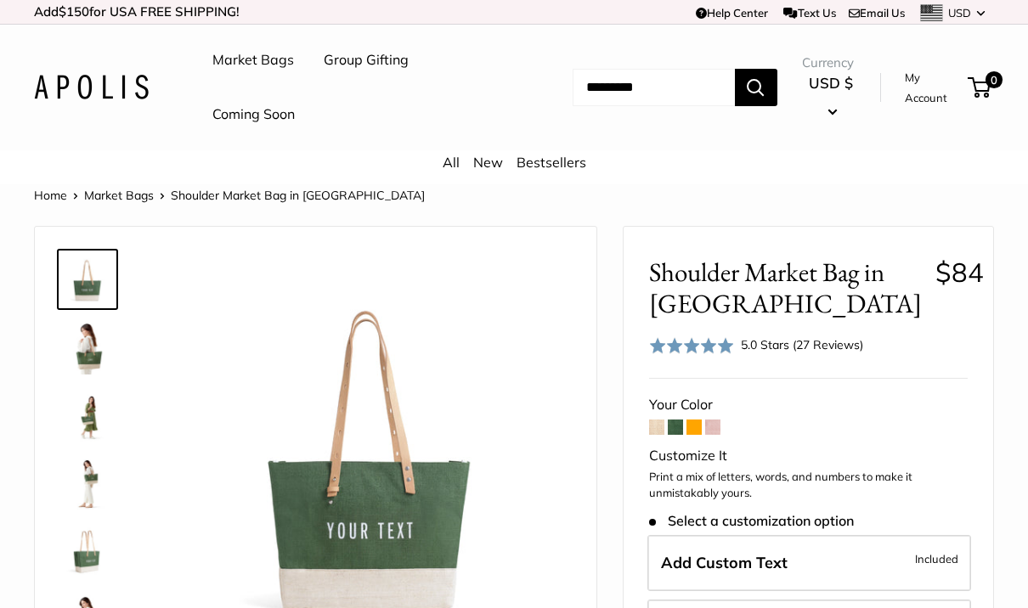
click at [253, 110] on link "Coming Soon" at bounding box center [253, 114] width 82 height 25
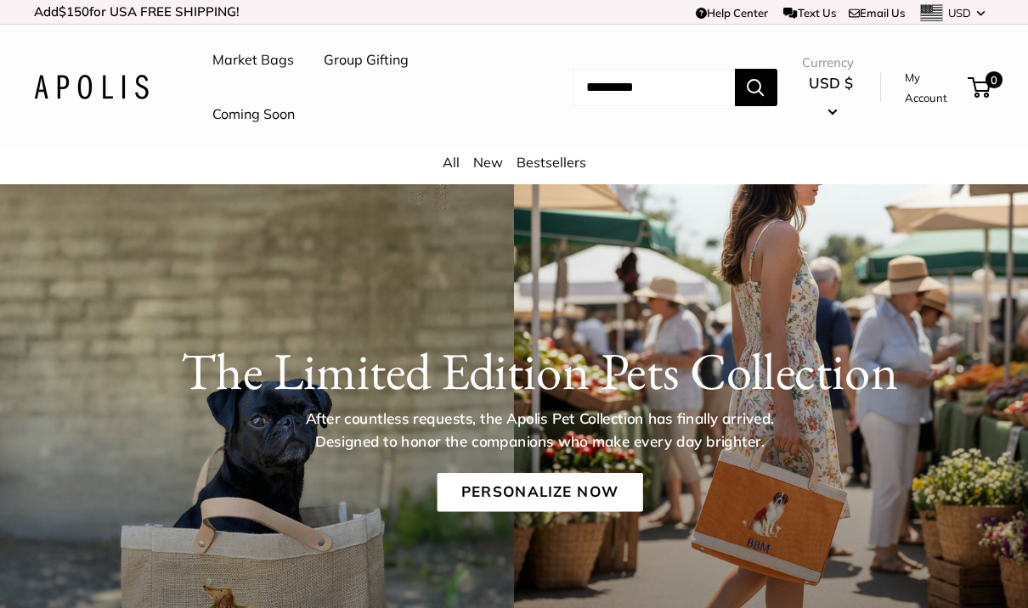
click at [453, 165] on link "All" at bounding box center [450, 162] width 17 height 17
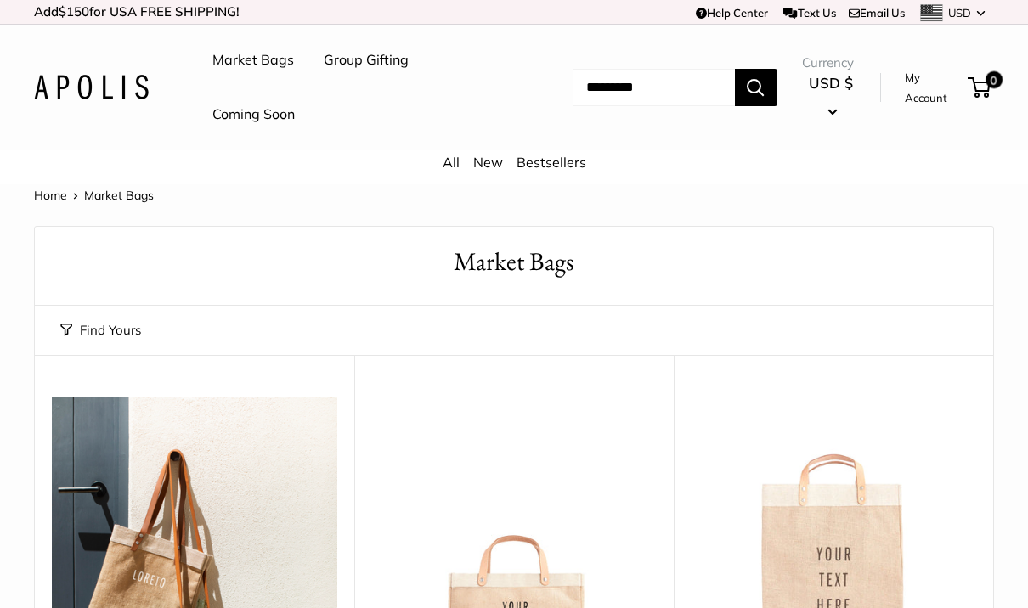
click at [236, 65] on link "Market Bags" at bounding box center [253, 60] width 82 height 25
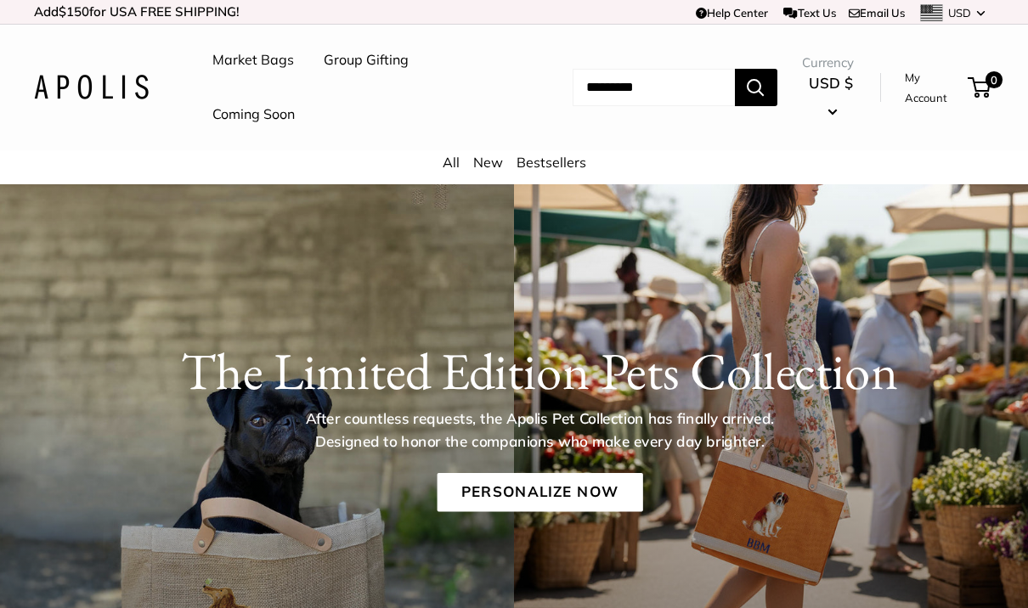
click at [612, 87] on input "Search..." at bounding box center [653, 87] width 162 height 37
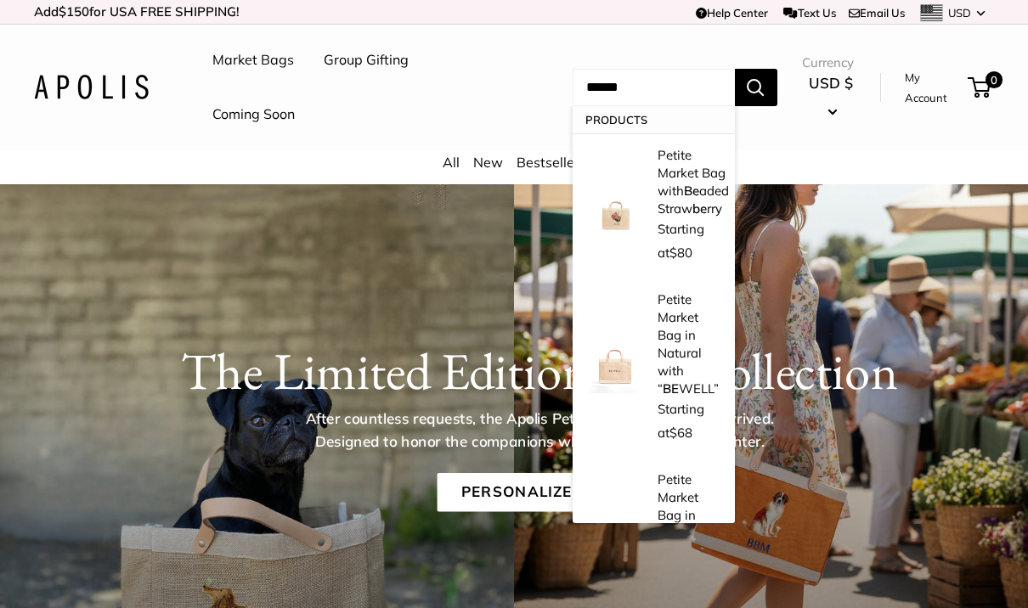
type input "******"
click at [768, 87] on button "Search" at bounding box center [756, 87] width 42 height 37
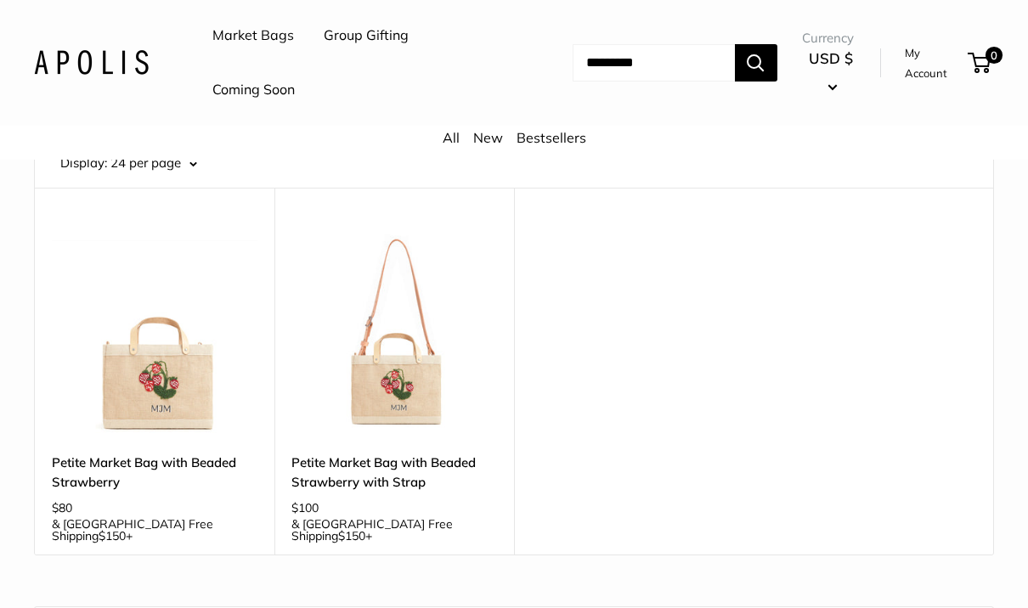
scroll to position [186, 0]
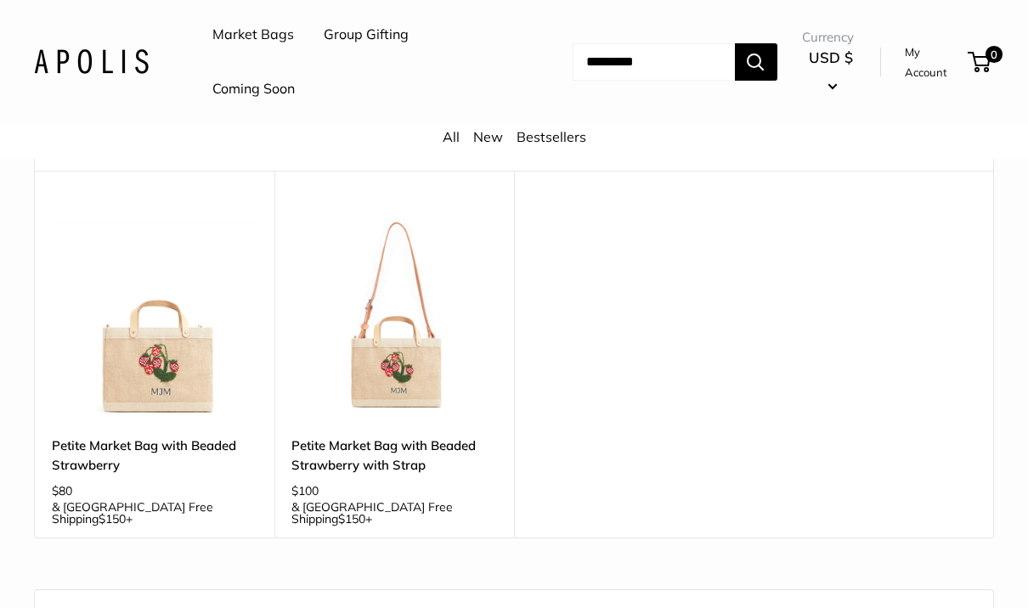
click at [87, 377] on img at bounding box center [155, 317] width 206 height 206
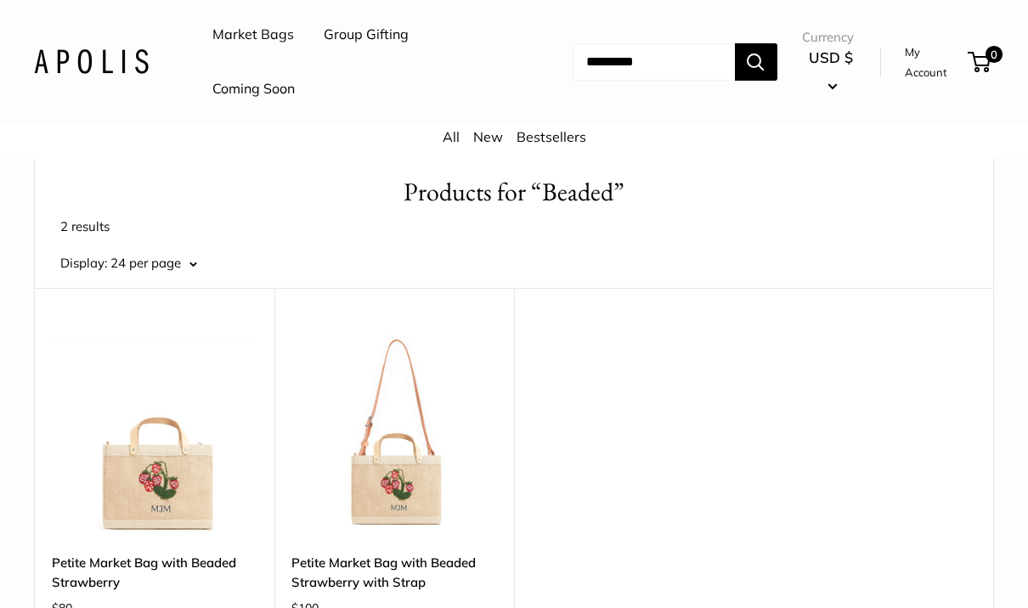
scroll to position [0, 0]
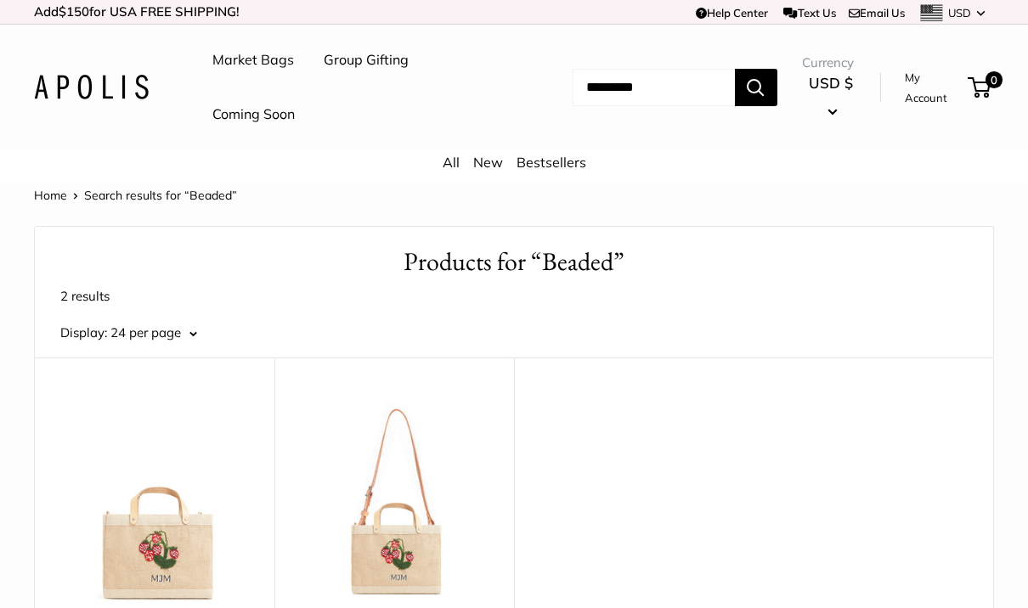
click at [626, 98] on input "Search..." at bounding box center [653, 87] width 162 height 37
type input "*"
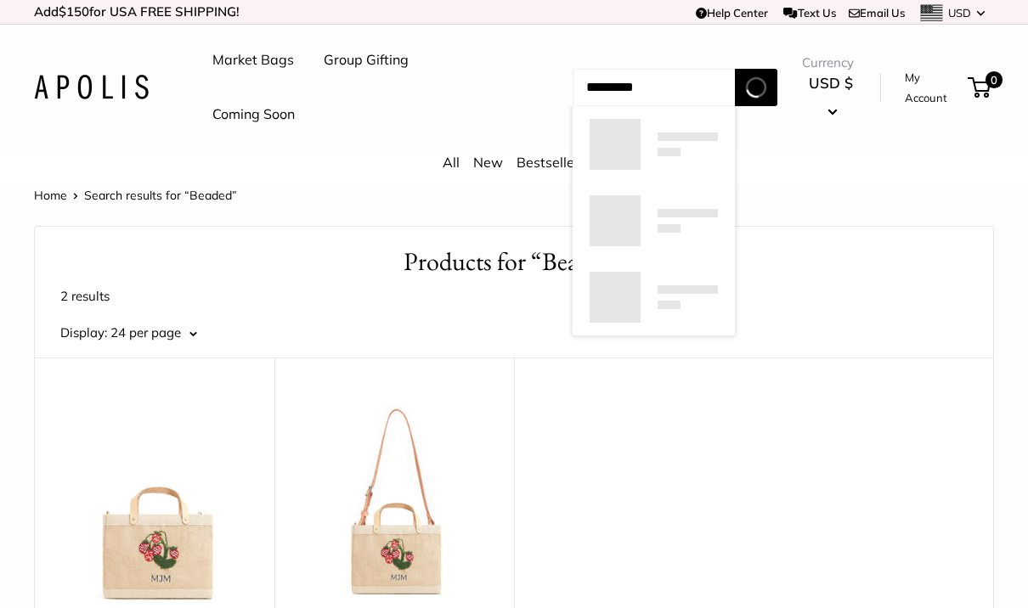
type input "*********"
click at [768, 87] on button "Search" at bounding box center [756, 87] width 42 height 37
click at [843, 285] on p "2 results" at bounding box center [513, 297] width 907 height 24
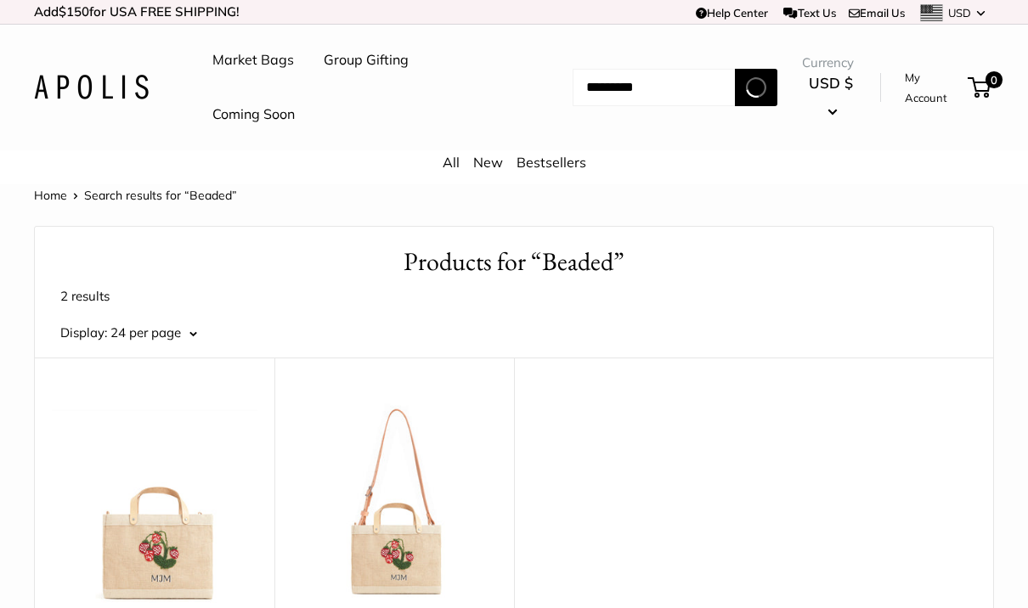
click at [638, 86] on input "*********" at bounding box center [653, 87] width 162 height 37
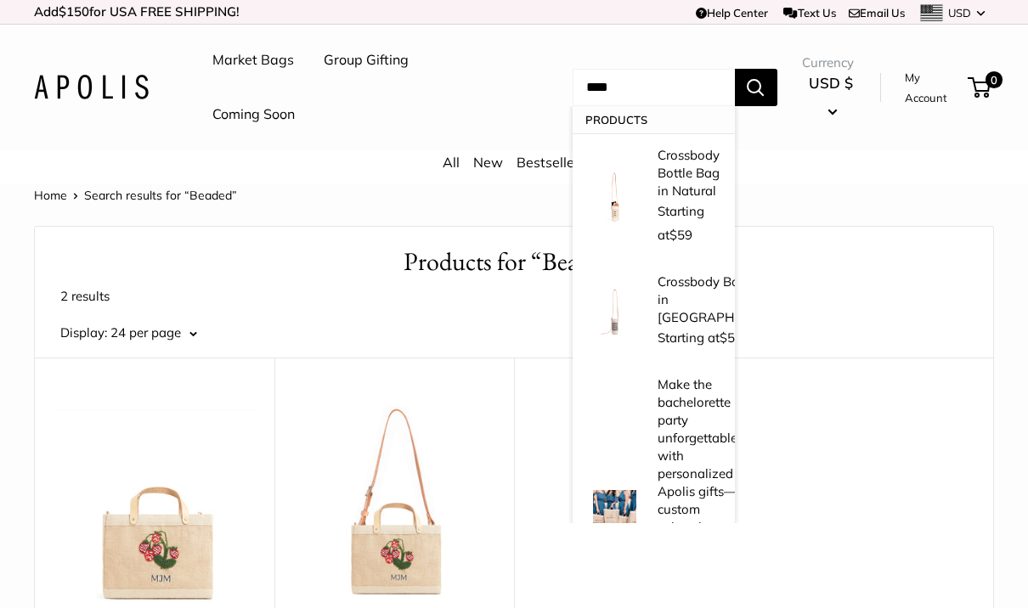
type input "****"
click at [768, 87] on button "Search" at bounding box center [756, 87] width 42 height 37
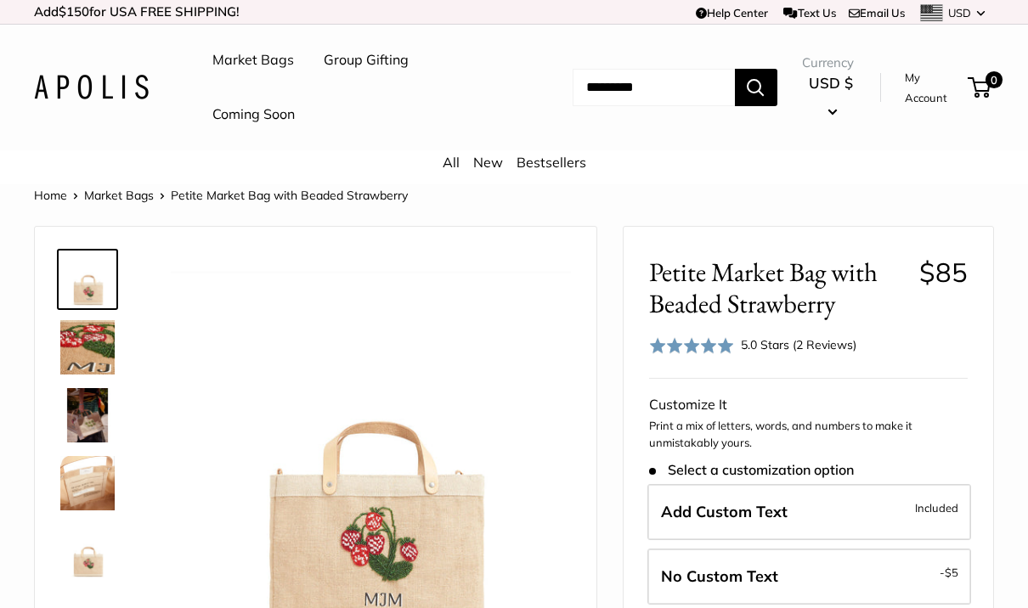
click at [82, 347] on img at bounding box center [87, 347] width 54 height 54
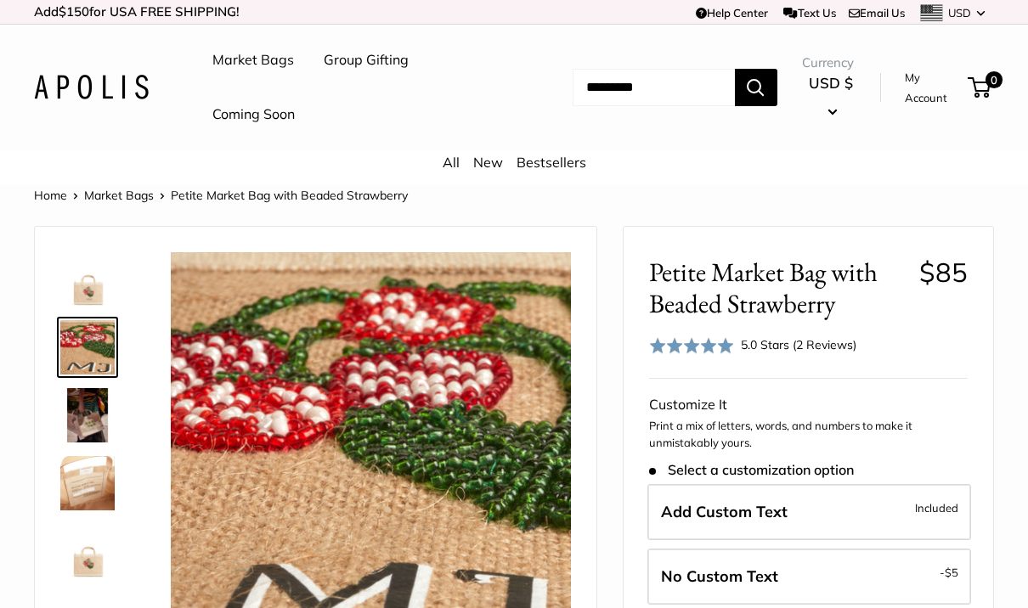
click at [75, 488] on img at bounding box center [87, 483] width 54 height 54
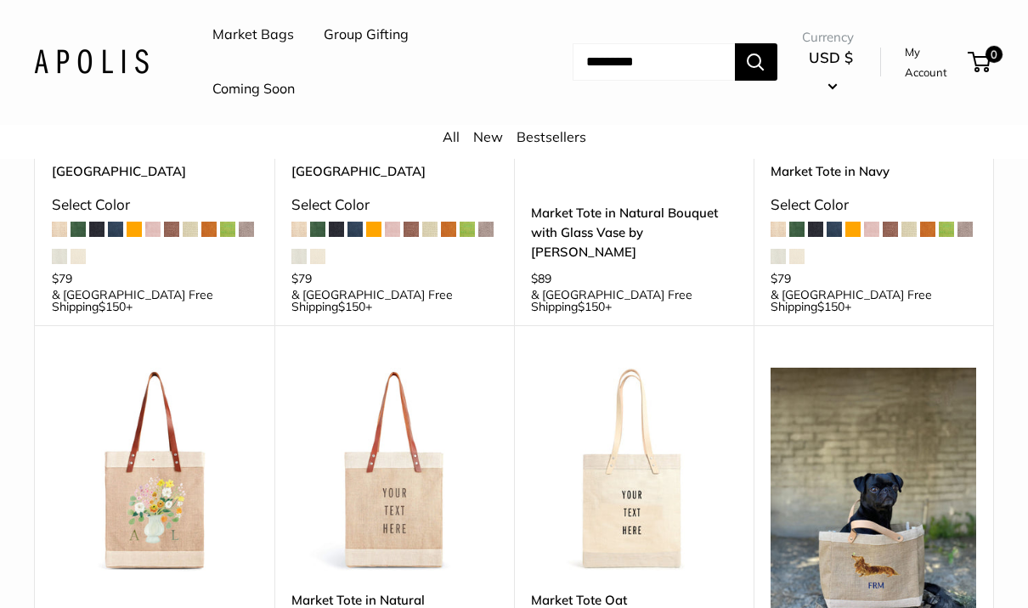
scroll to position [480, 0]
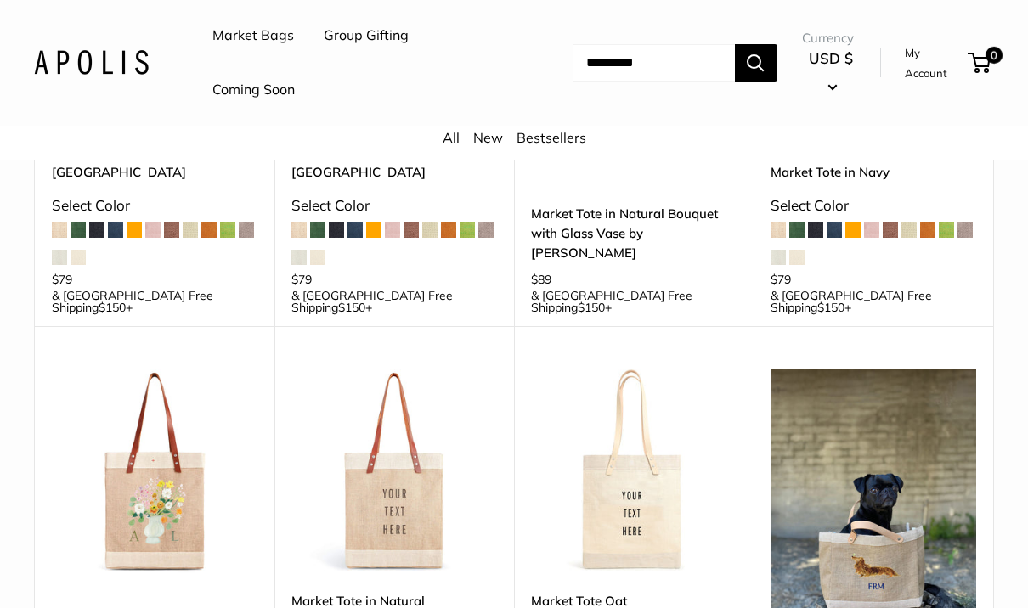
click at [138, 437] on img at bounding box center [155, 472] width 206 height 206
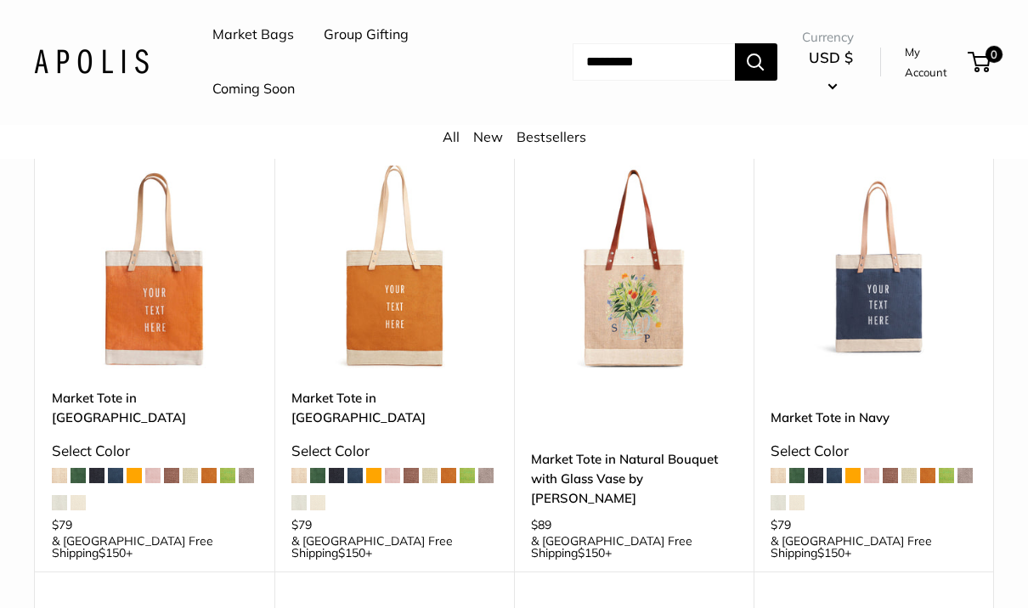
scroll to position [0, 0]
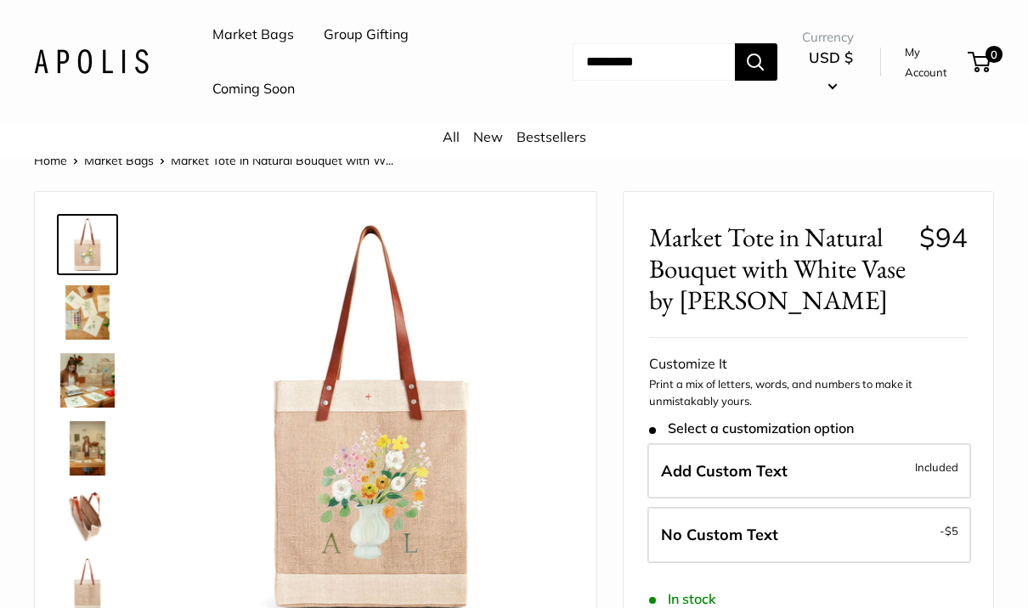
scroll to position [38, 0]
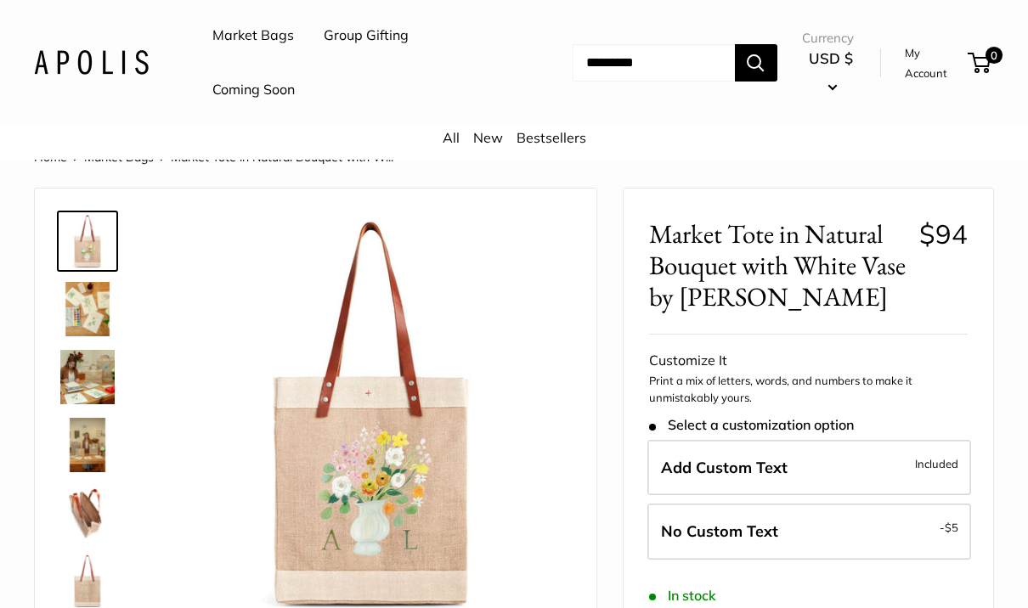
click at [80, 302] on img at bounding box center [87, 309] width 54 height 54
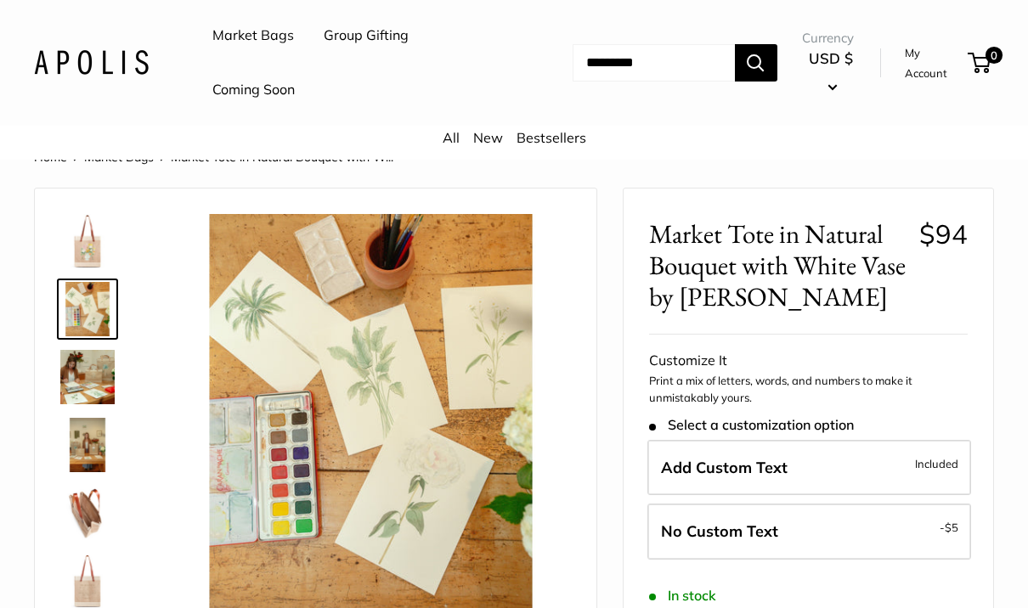
click at [93, 445] on img at bounding box center [87, 445] width 54 height 54
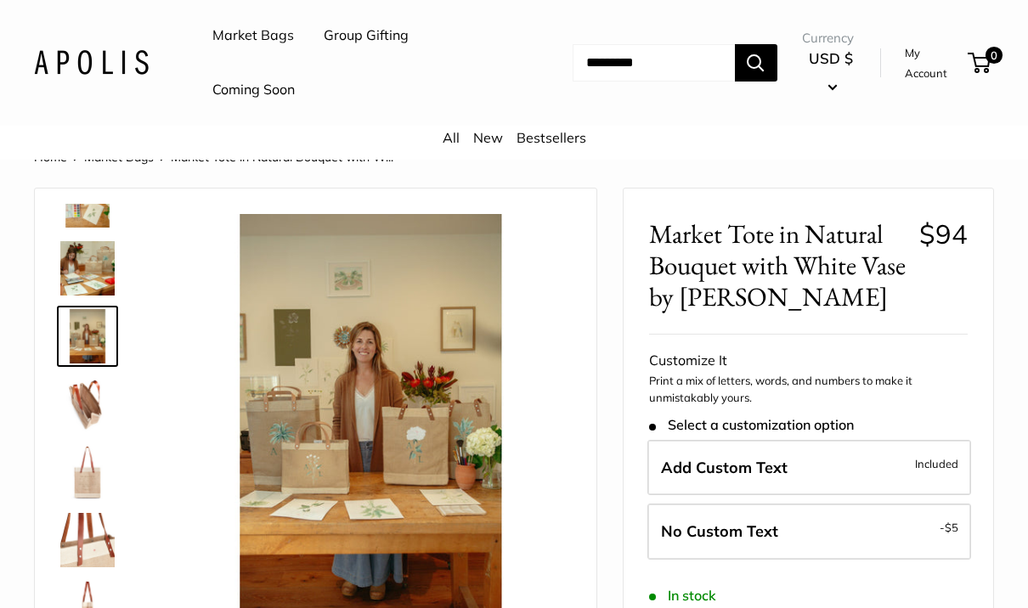
scroll to position [109, 0]
click at [82, 410] on img at bounding box center [87, 404] width 54 height 54
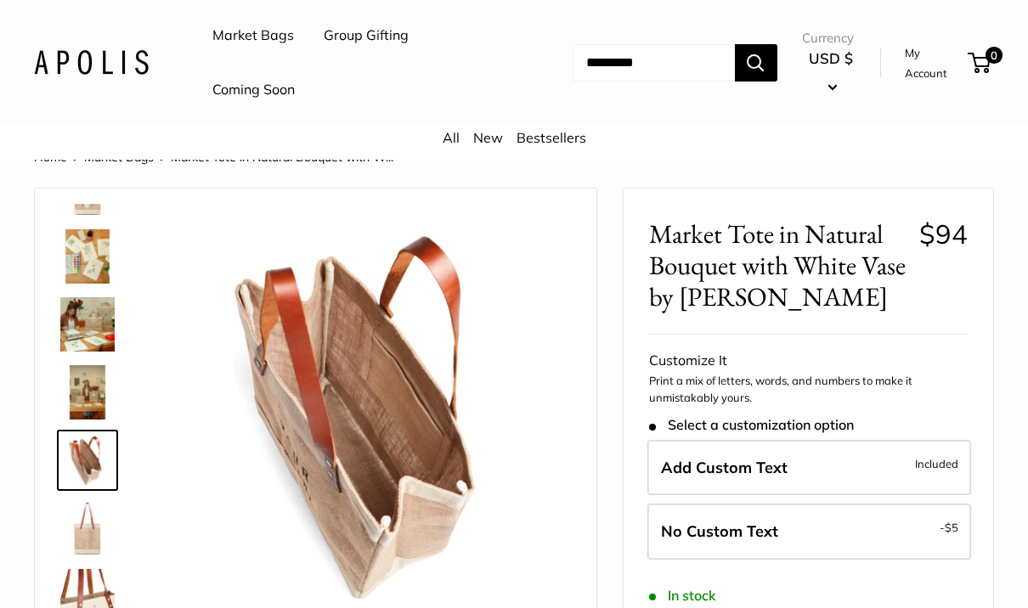
scroll to position [0, 0]
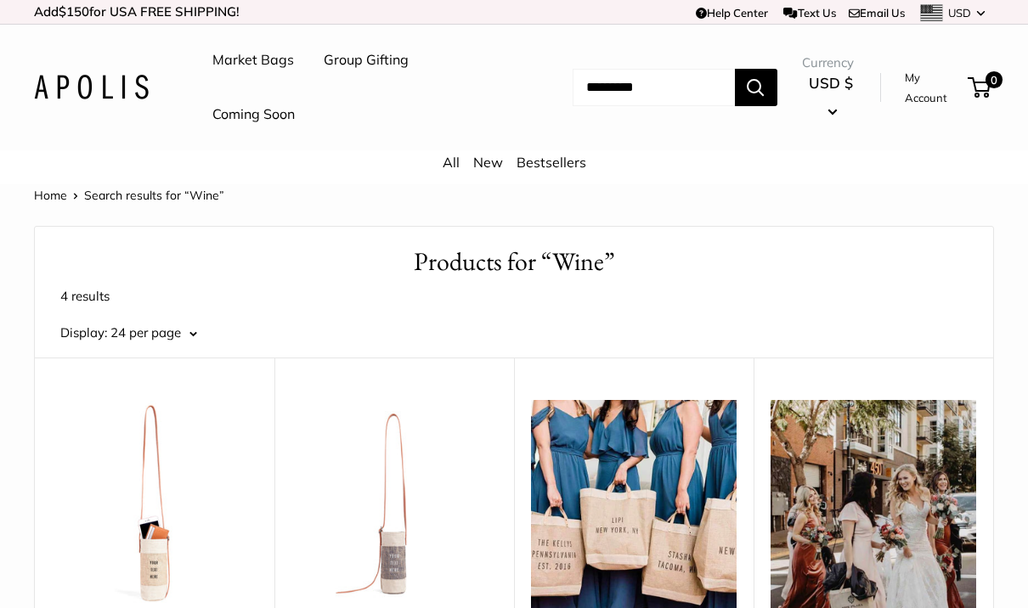
click at [670, 93] on input "Search..." at bounding box center [653, 87] width 162 height 37
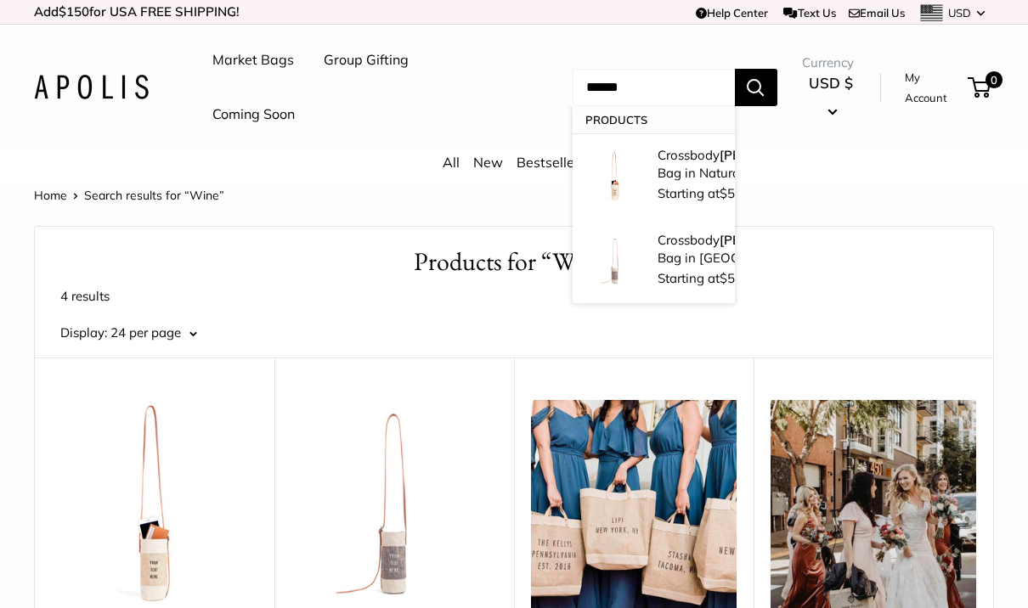
type input "******"
click at [768, 87] on button "Search" at bounding box center [756, 87] width 42 height 37
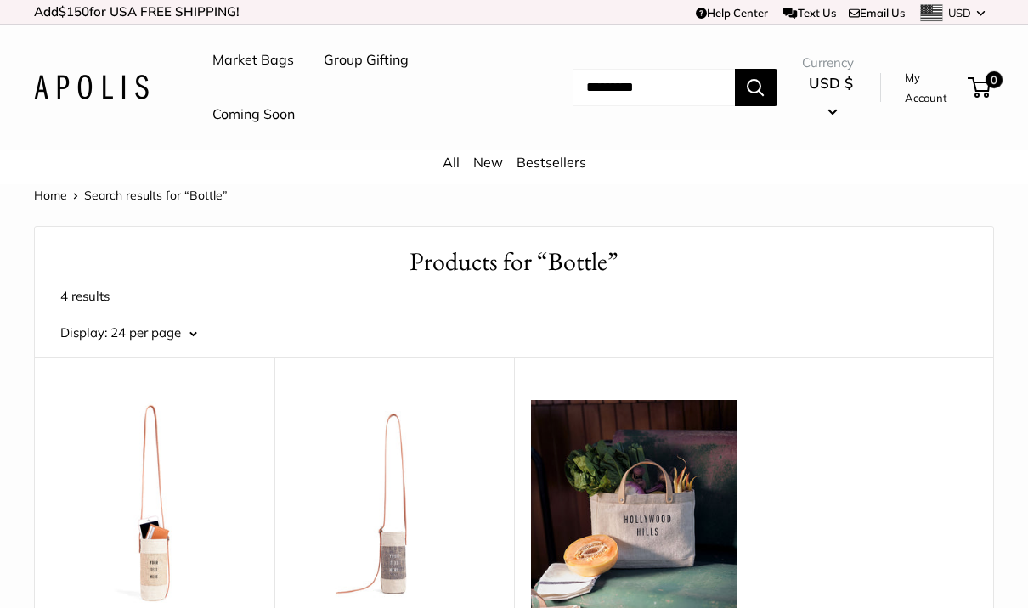
click at [670, 92] on input "Search..." at bounding box center [653, 87] width 162 height 37
click at [666, 100] on input "Search..." at bounding box center [653, 87] width 162 height 37
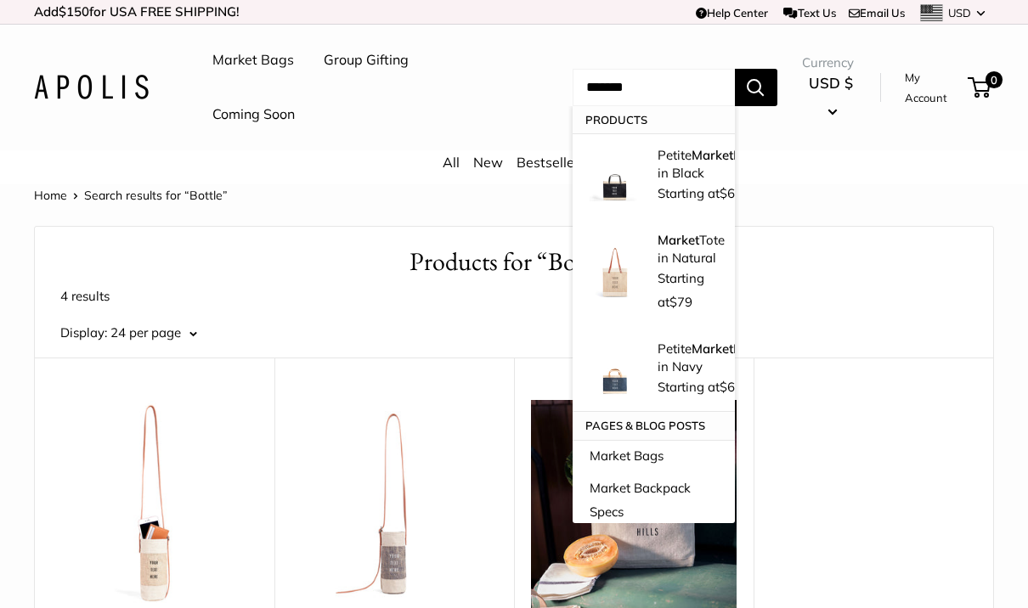
type input "******"
click at [768, 87] on button "Search" at bounding box center [756, 87] width 42 height 37
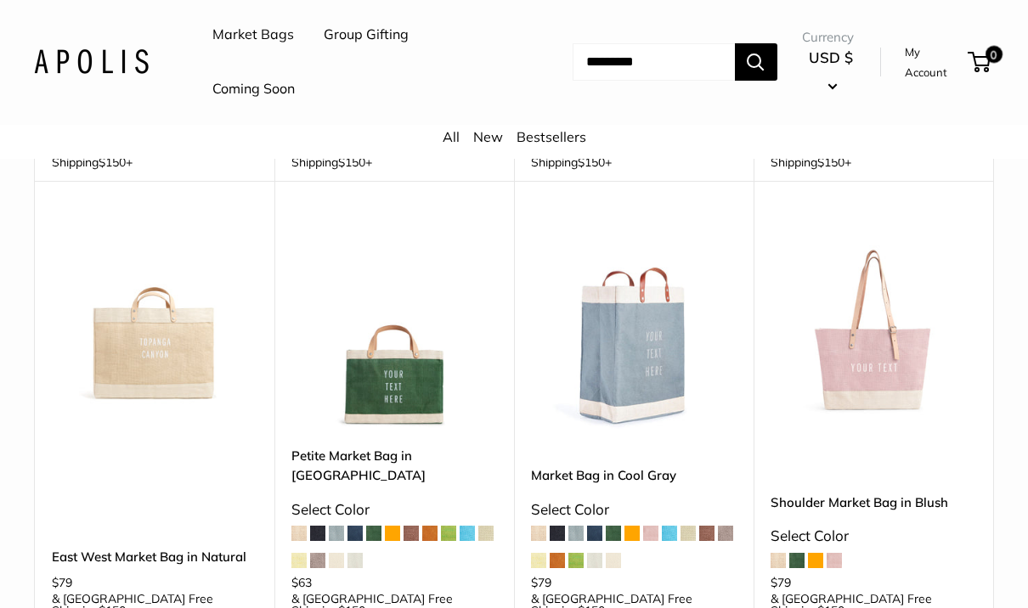
scroll to position [1044, 0]
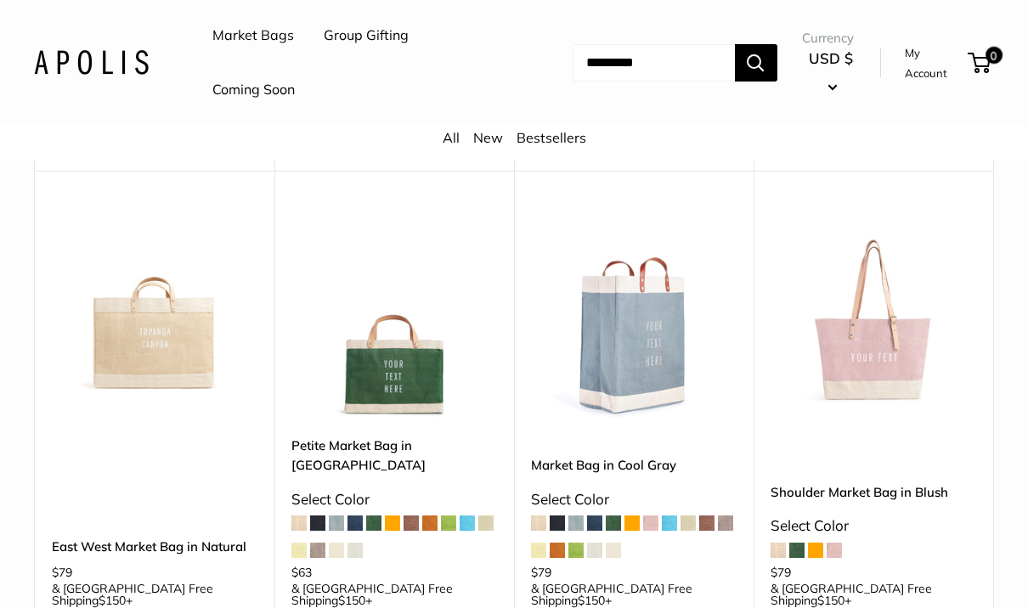
click at [803, 543] on span at bounding box center [796, 550] width 15 height 15
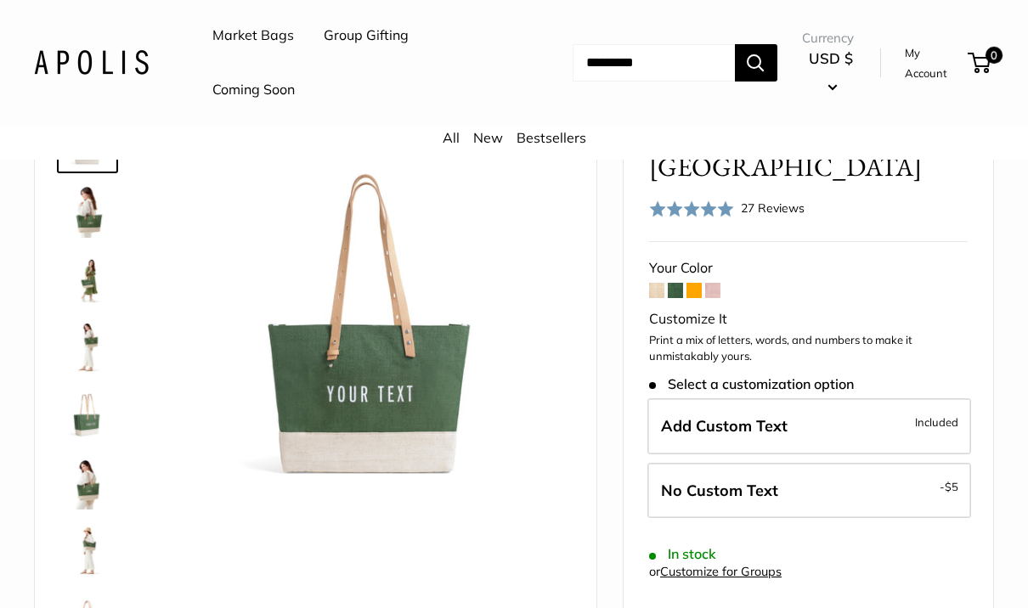
scroll to position [138, 0]
click at [701, 294] on span at bounding box center [693, 289] width 15 height 15
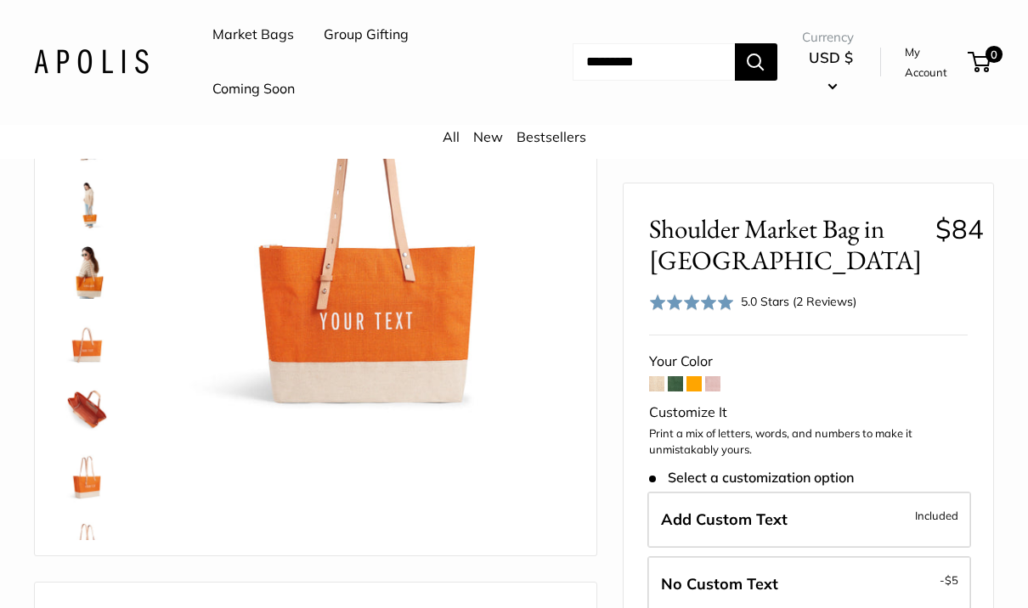
scroll to position [211, 0]
click at [716, 389] on span at bounding box center [712, 383] width 15 height 15
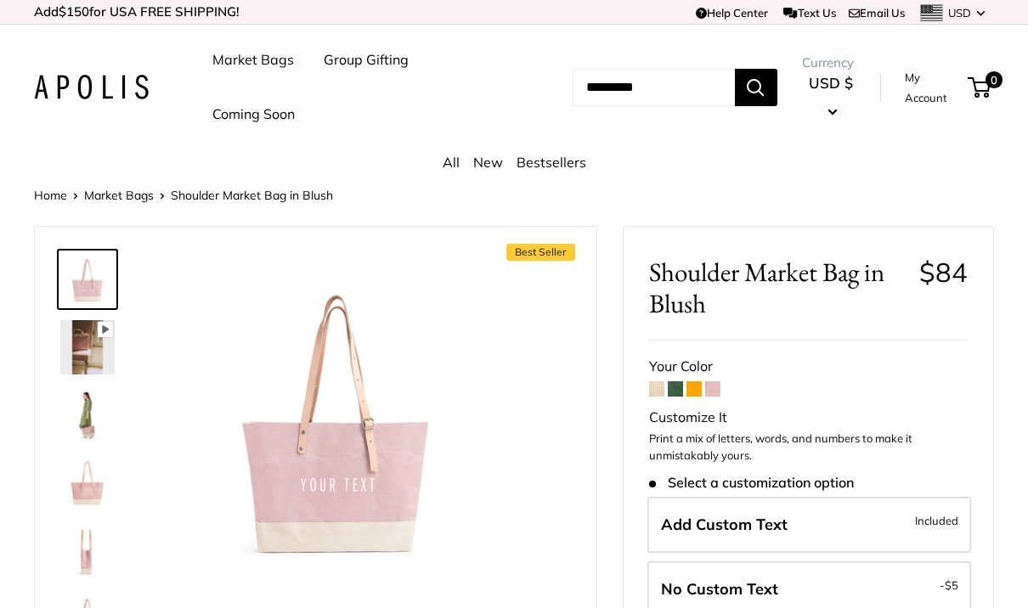
click at [697, 93] on input "Search..." at bounding box center [653, 87] width 162 height 37
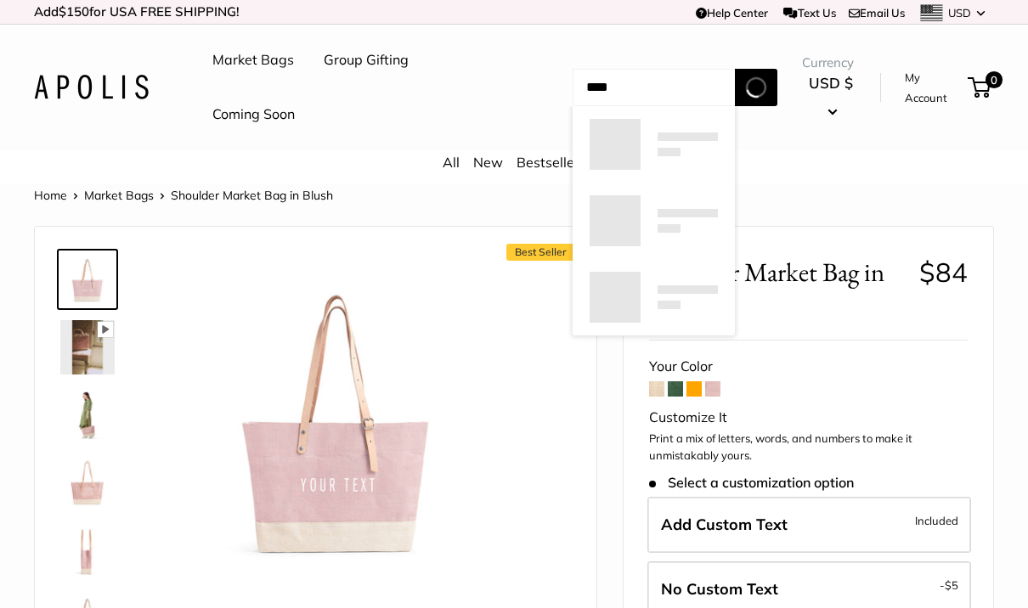
type input "****"
click at [768, 87] on button "Search" at bounding box center [756, 87] width 42 height 37
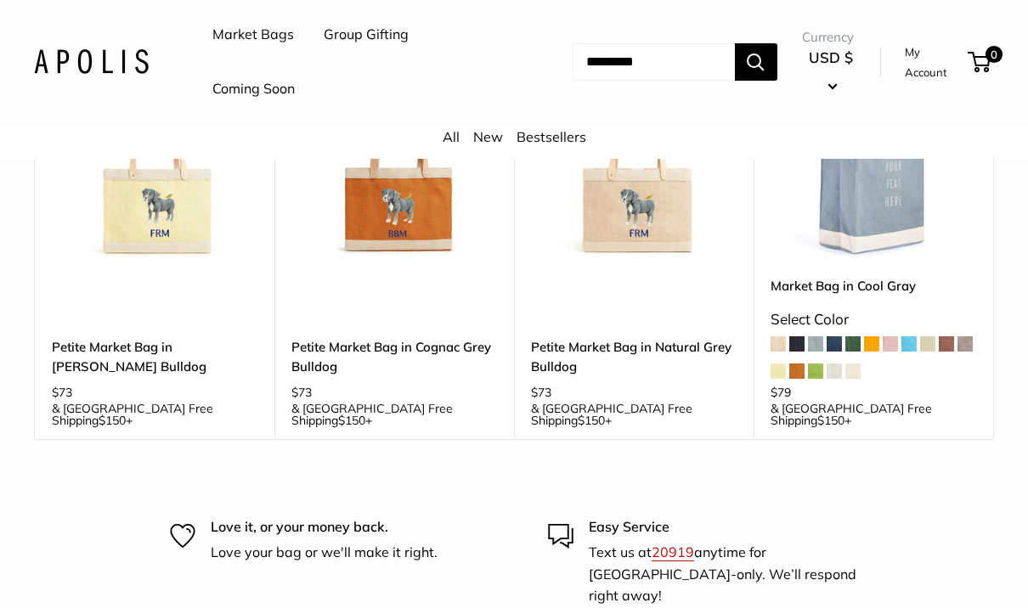
scroll to position [302, 0]
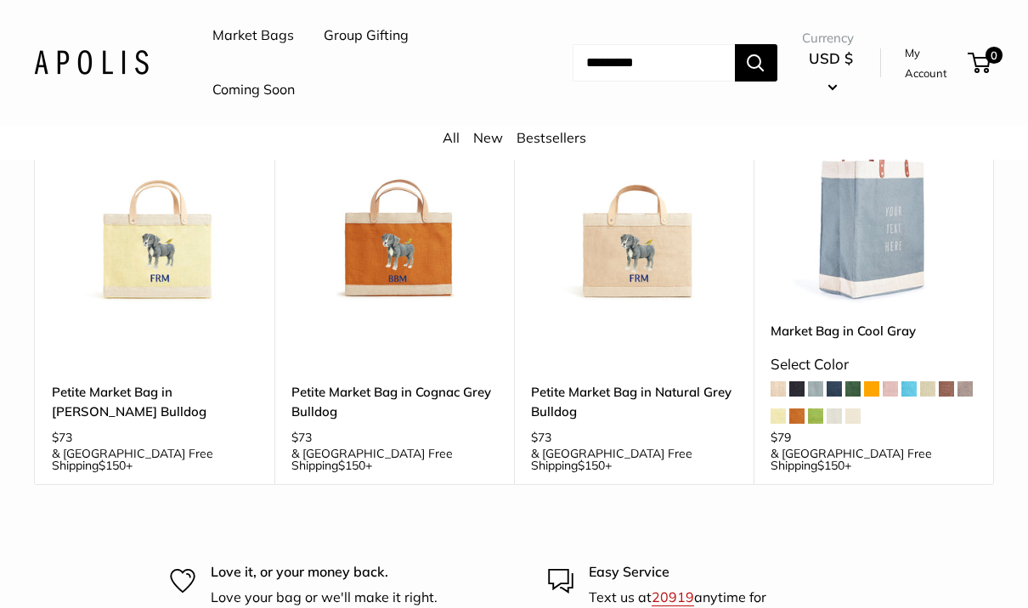
click at [819, 381] on span at bounding box center [815, 388] width 15 height 15
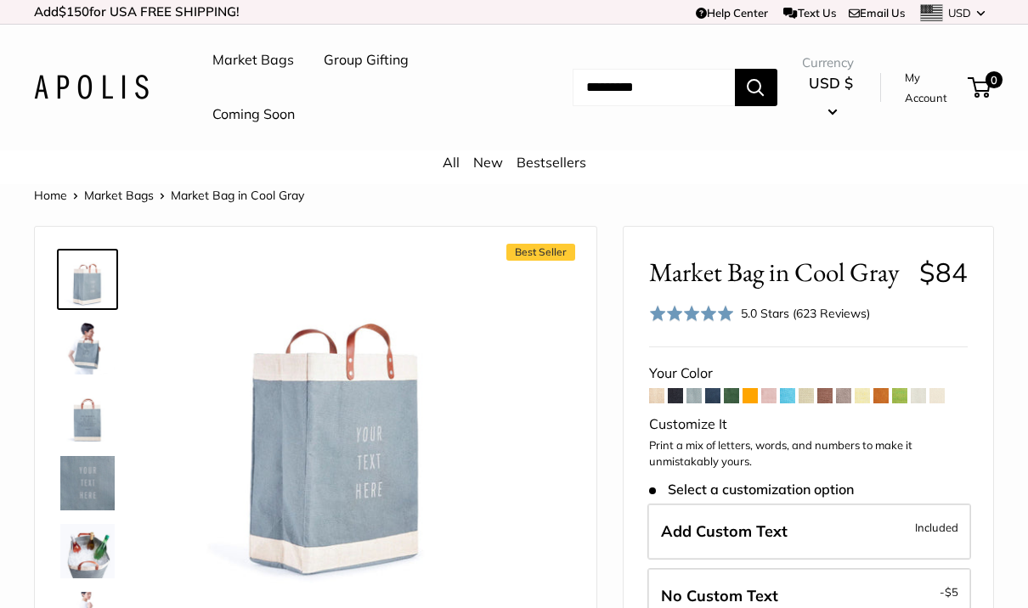
click at [72, 360] on img at bounding box center [87, 347] width 54 height 54
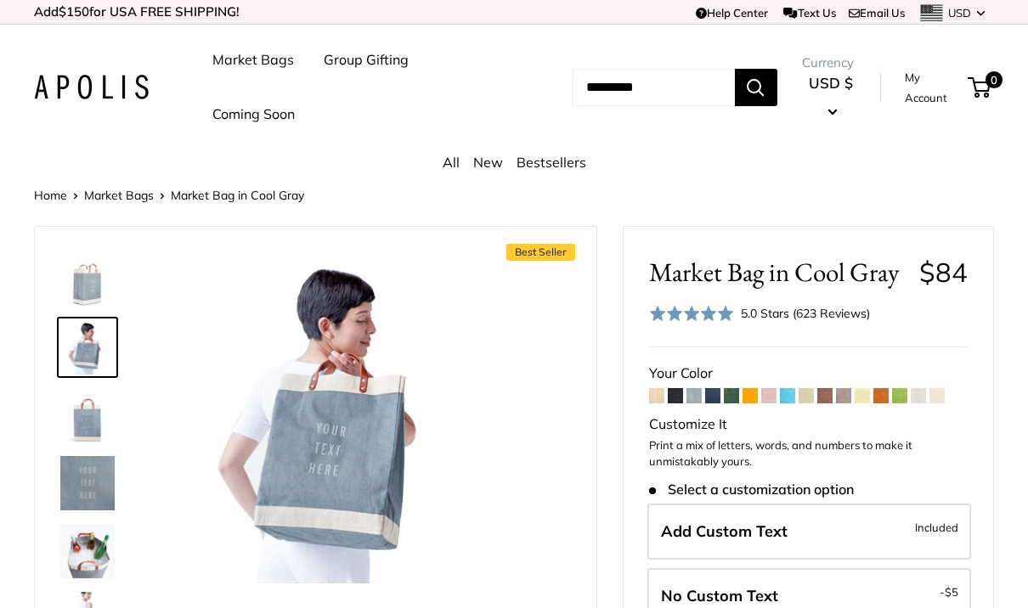
click at [81, 471] on img at bounding box center [87, 483] width 54 height 54
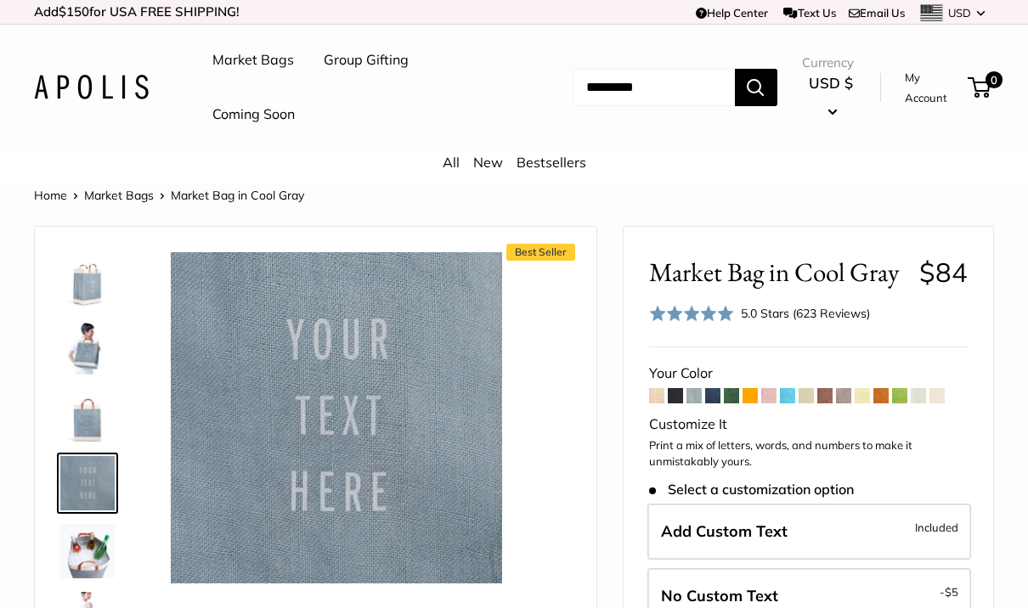
click at [830, 388] on span at bounding box center [824, 395] width 15 height 15
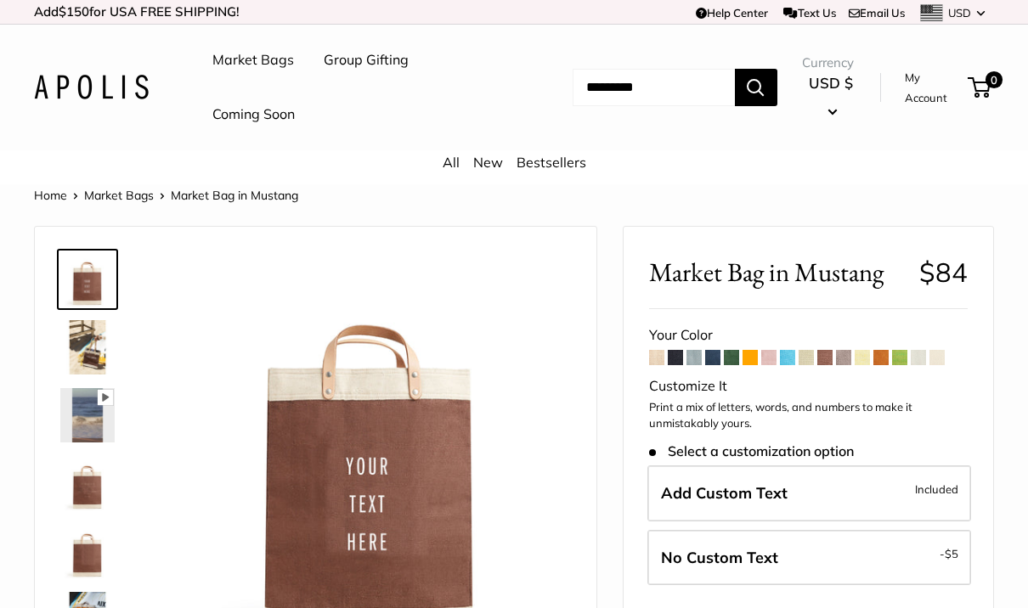
click at [944, 358] on span at bounding box center [936, 357] width 15 height 15
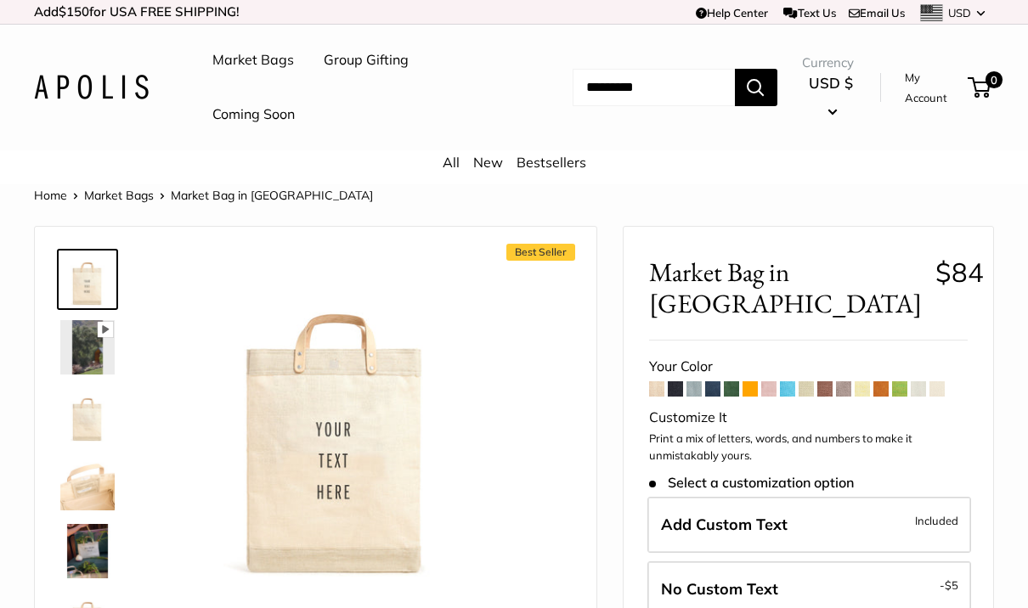
click at [917, 381] on span at bounding box center [917, 388] width 15 height 15
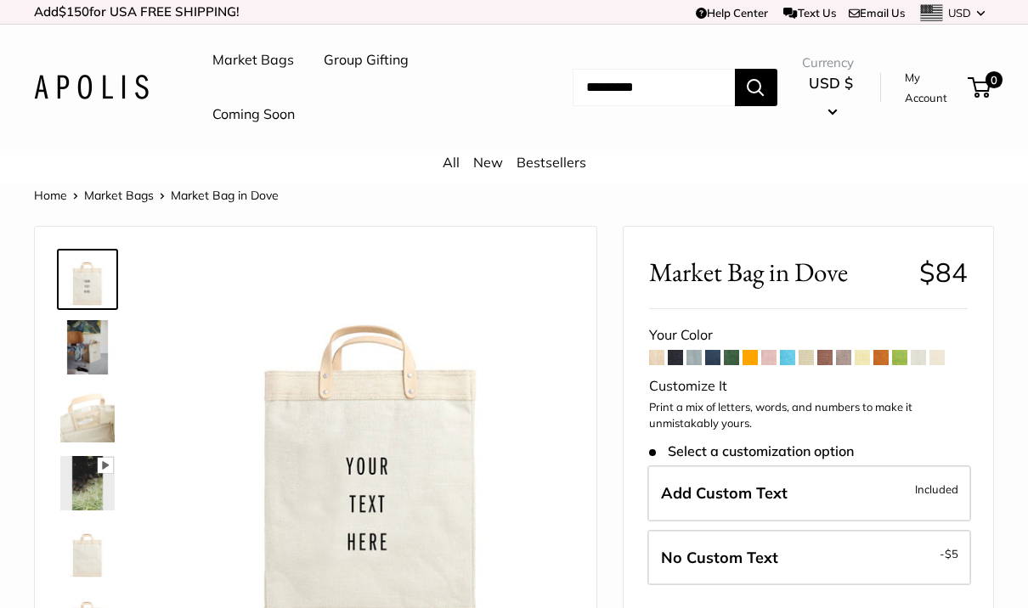
click at [845, 358] on span at bounding box center [843, 357] width 15 height 15
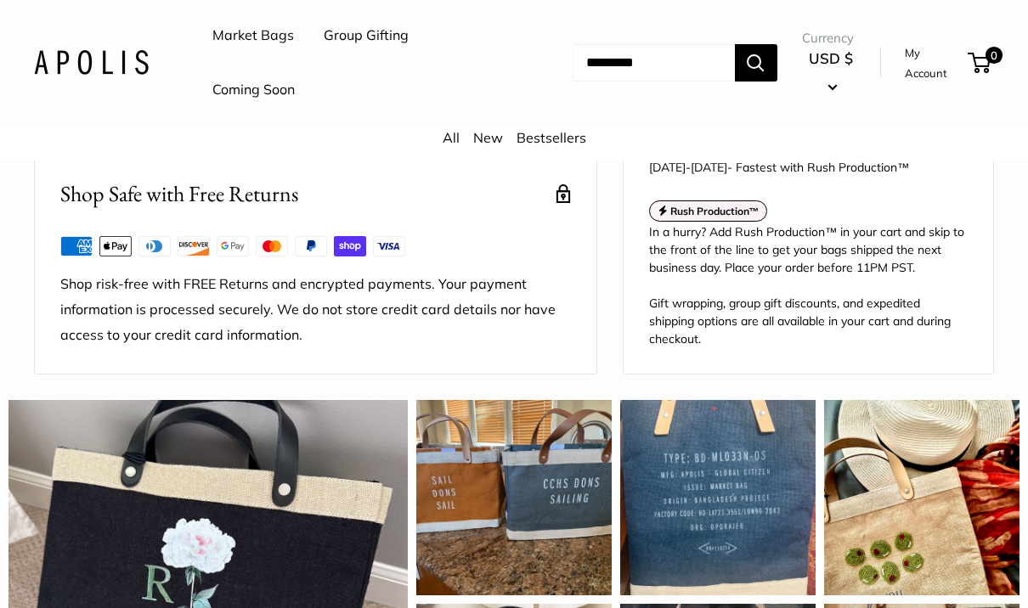
scroll to position [1271, 0]
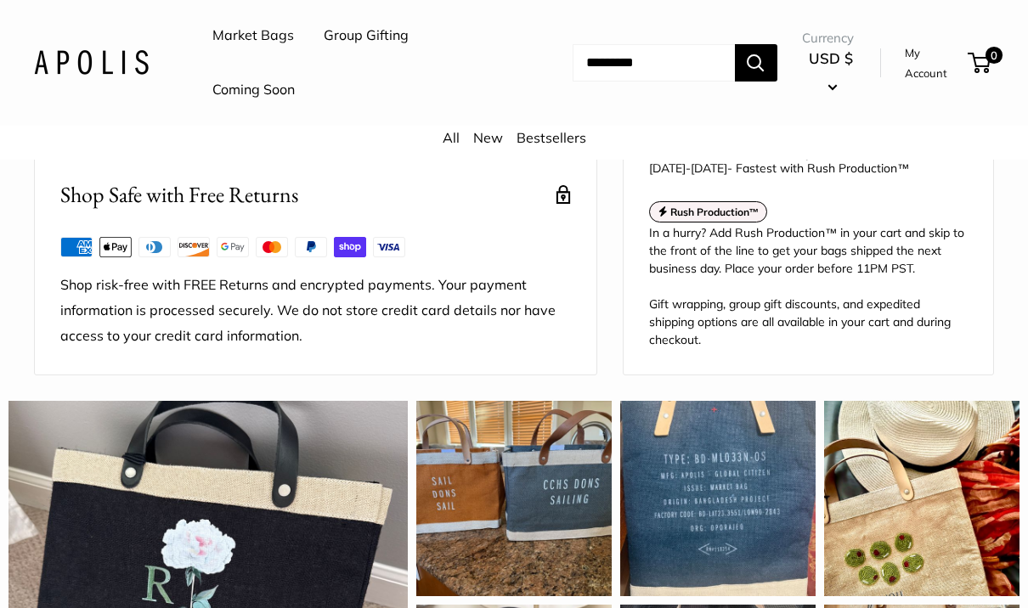
click at [936, 436] on div "This is my third Apolis bag, and I continue to adore the styling and quality. W…" at bounding box center [921, 498] width 195 height 195
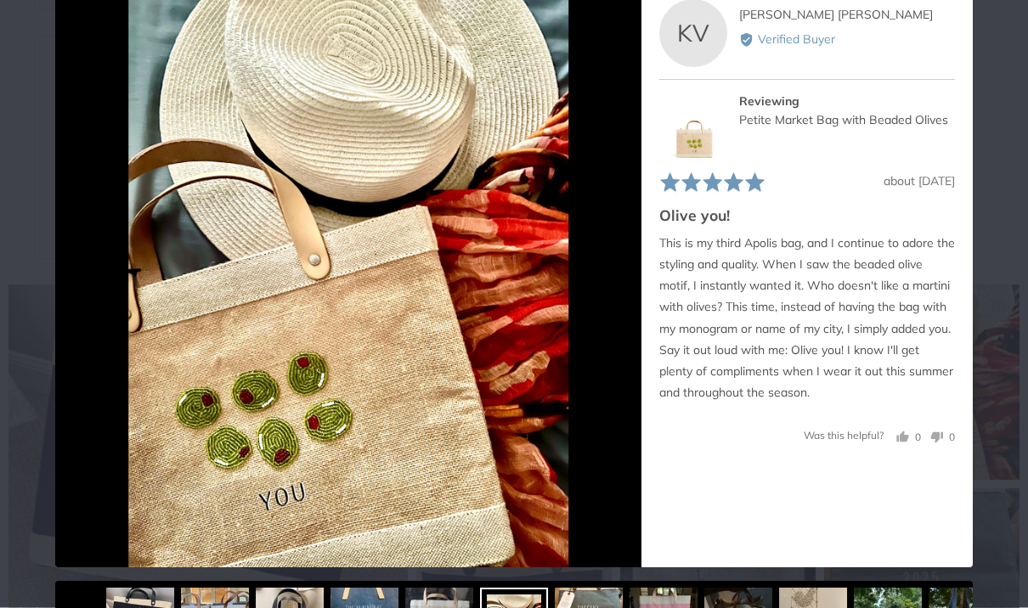
scroll to position [1419, 0]
click at [832, 286] on p "This is my third Apolis bag, and I continue to adore the styling and quality. W…" at bounding box center [807, 320] width 296 height 172
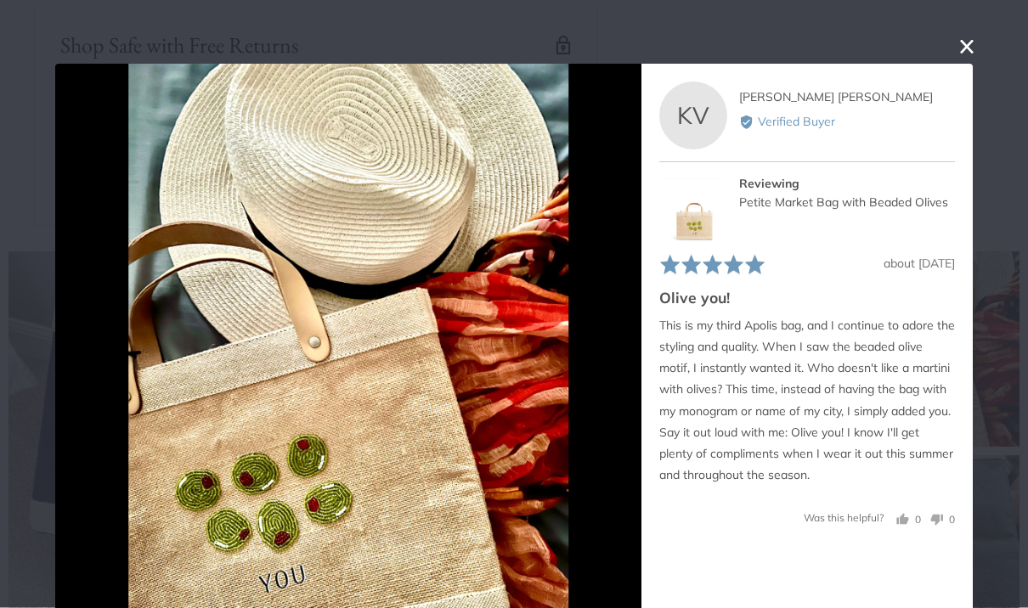
scroll to position [0, 0]
click at [974, 41] on button "close this modal window" at bounding box center [966, 47] width 20 height 20
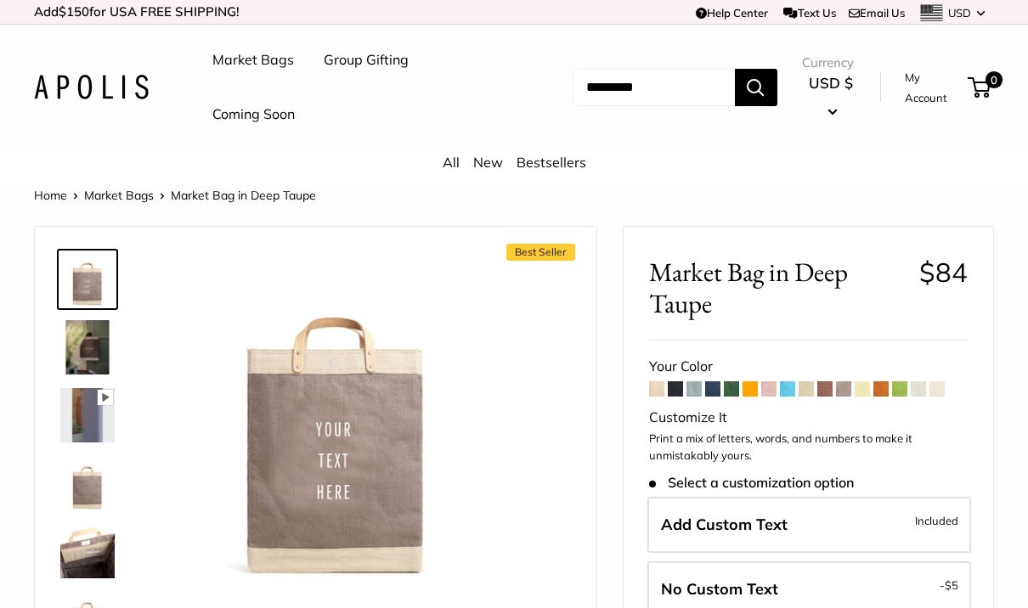
click at [380, 64] on link "Group Gifting" at bounding box center [366, 60] width 85 height 25
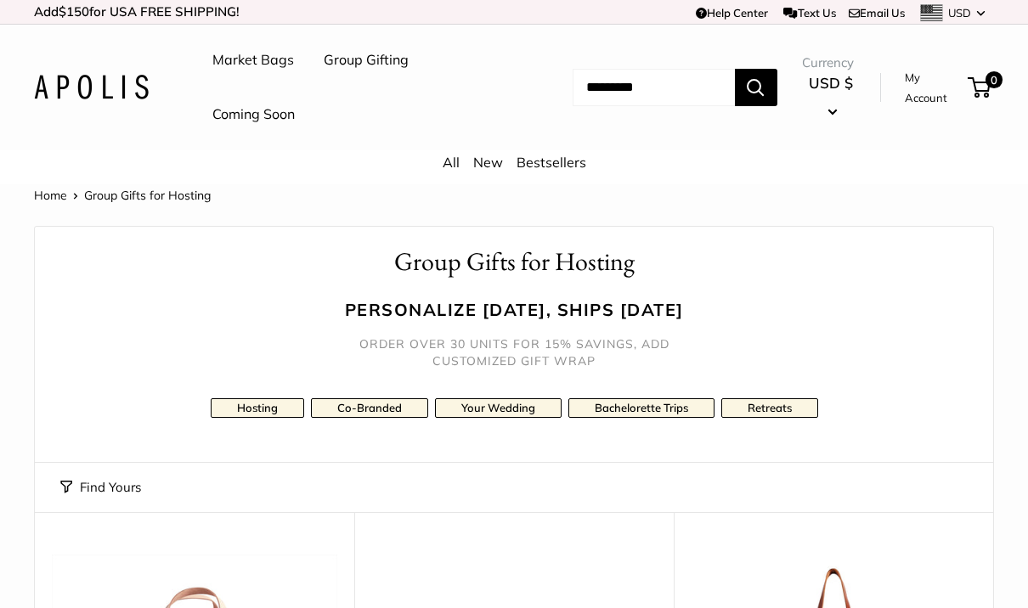
click at [374, 404] on link "Co-Branded" at bounding box center [369, 408] width 117 height 20
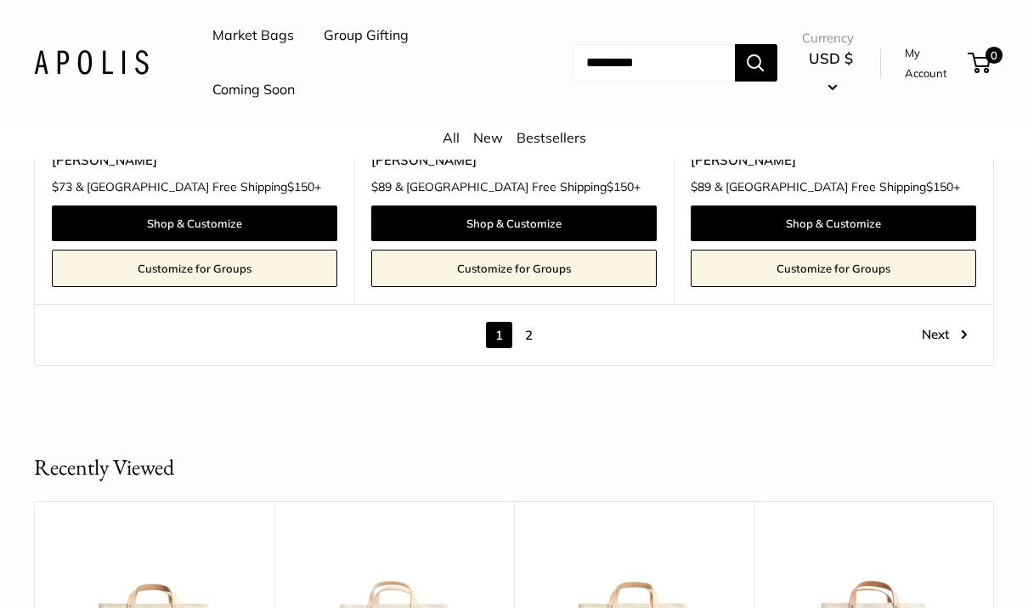
scroll to position [8740, 0]
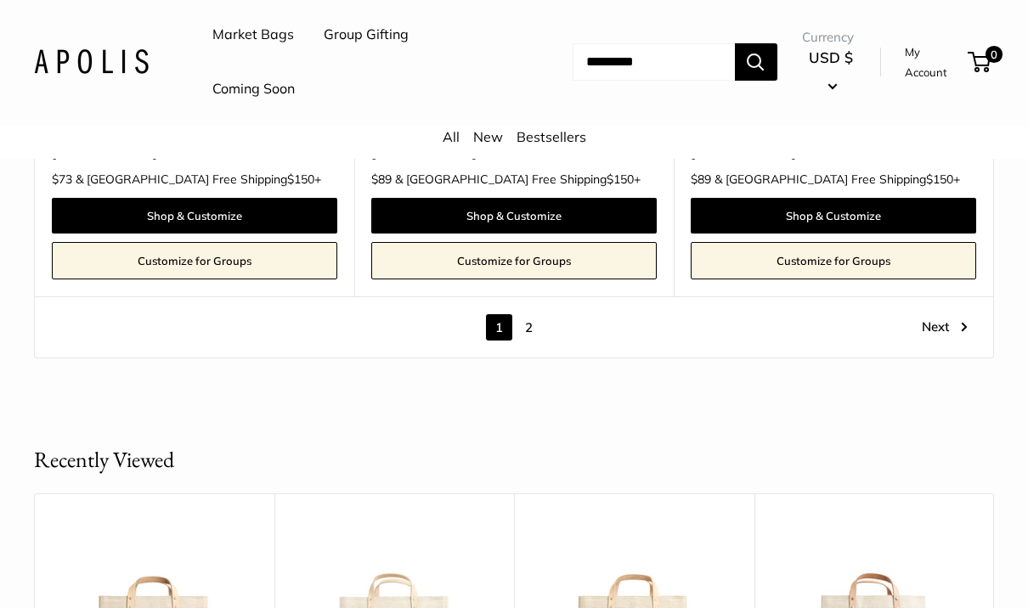
click at [536, 315] on link "2" at bounding box center [529, 328] width 26 height 26
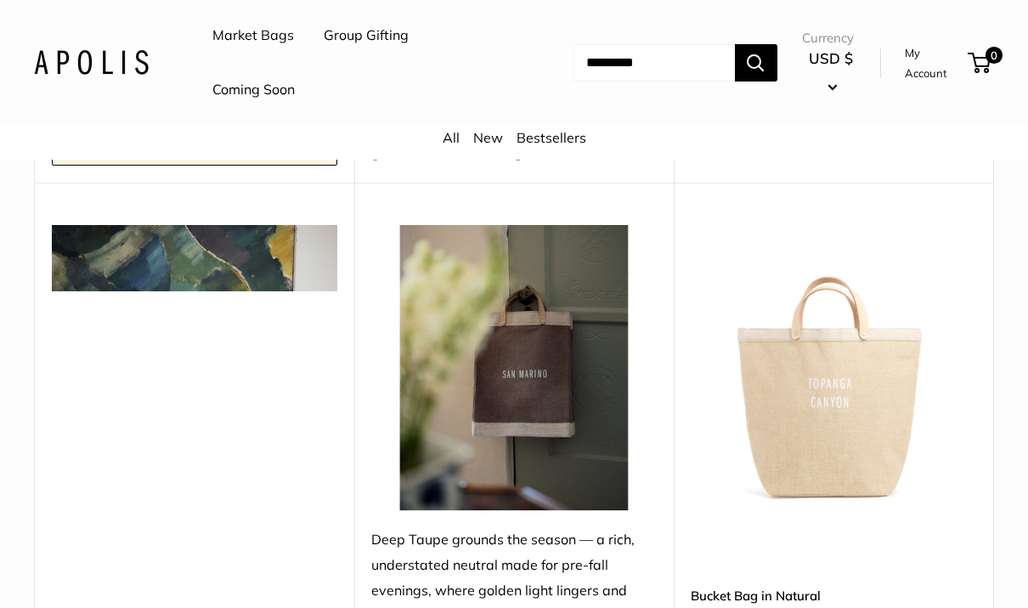
scroll to position [4155, 0]
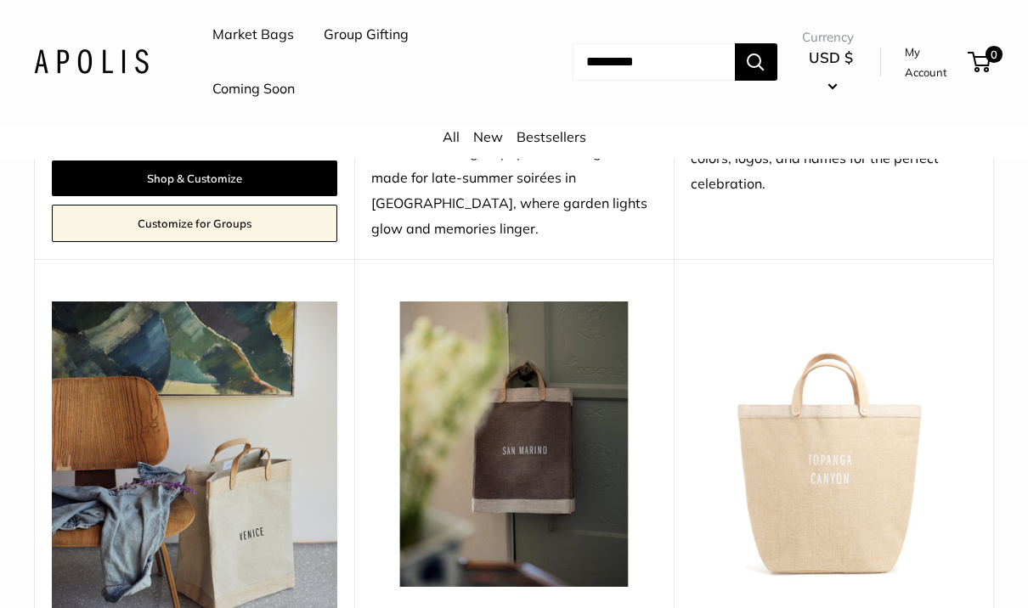
click at [854, 443] on img at bounding box center [832, 444] width 285 height 285
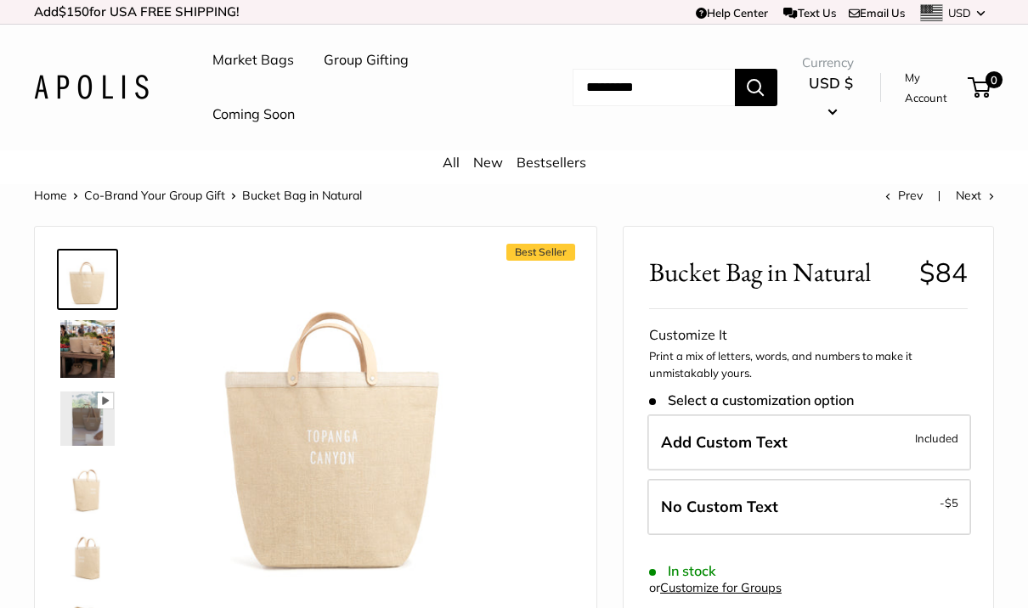
click at [80, 419] on img at bounding box center [87, 419] width 54 height 54
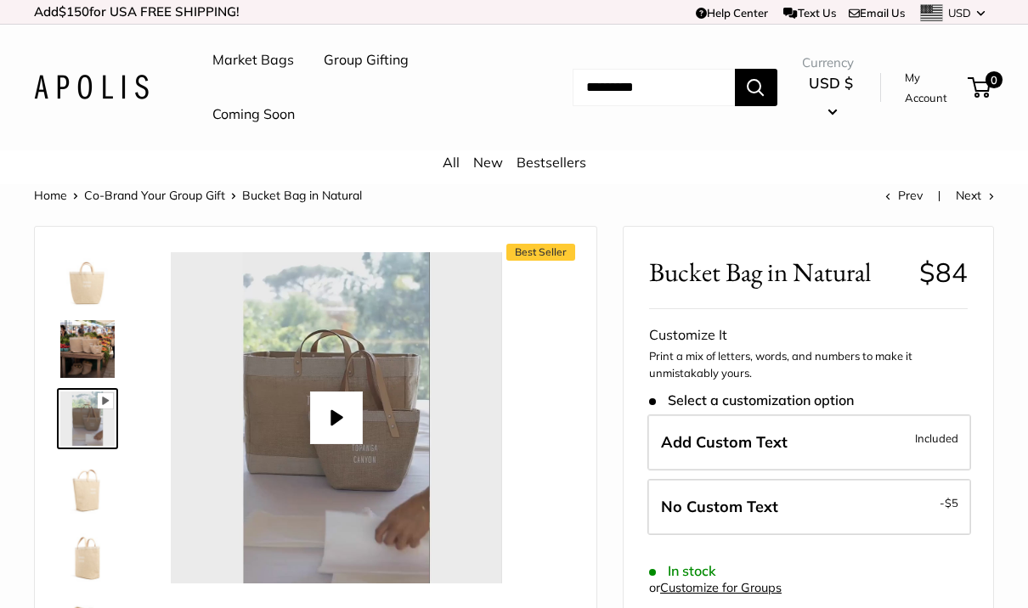
click at [82, 489] on img at bounding box center [87, 486] width 54 height 54
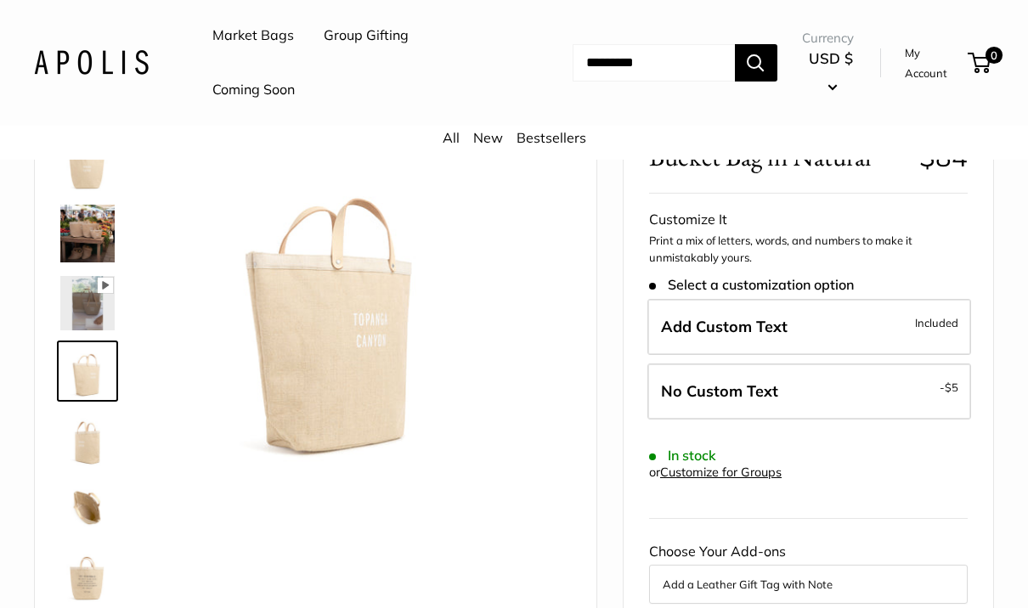
scroll to position [114, 0]
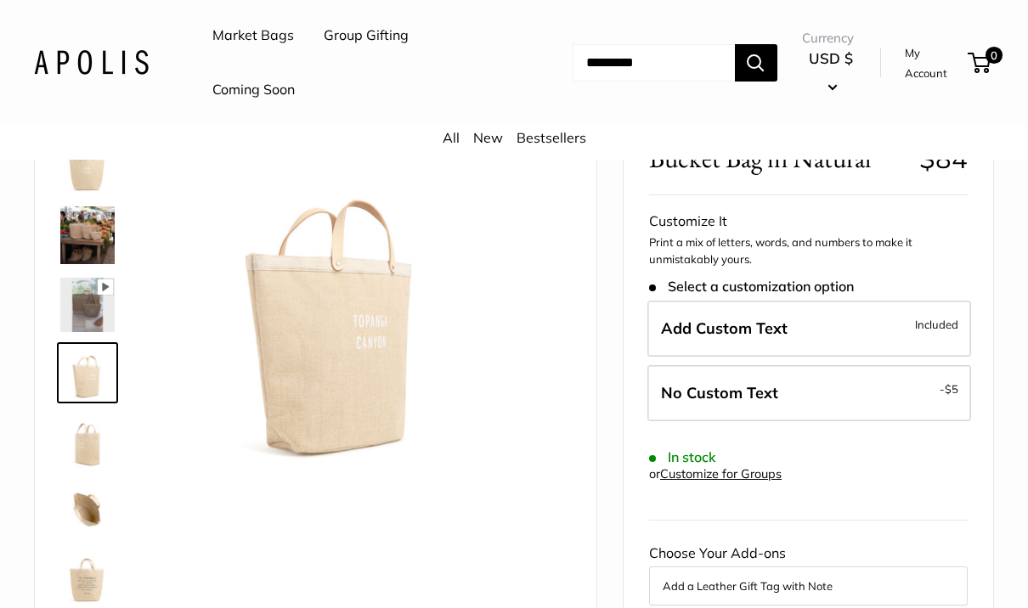
click at [80, 442] on img at bounding box center [87, 441] width 54 height 54
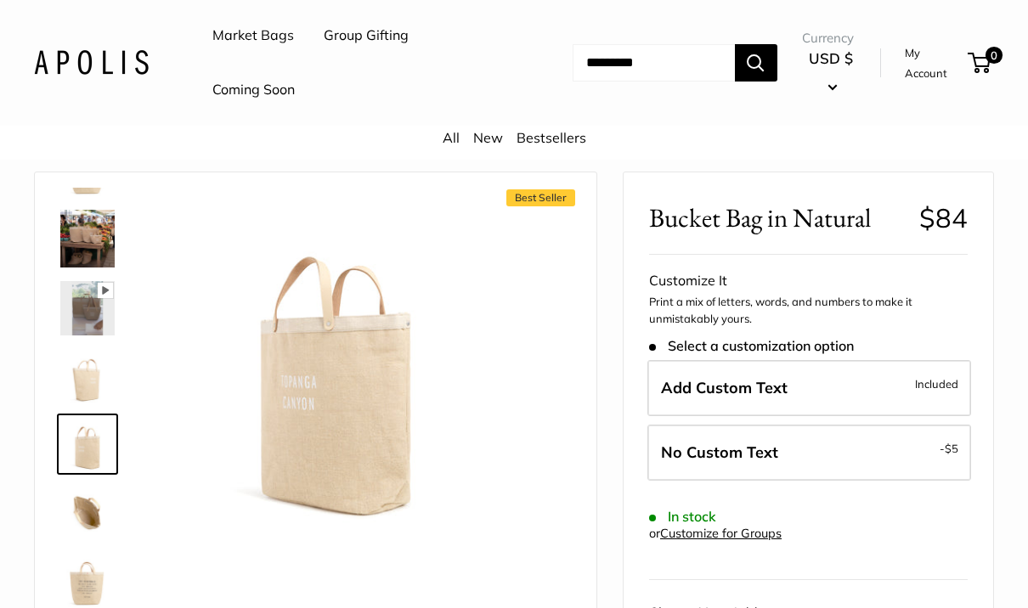
scroll to position [46, 0]
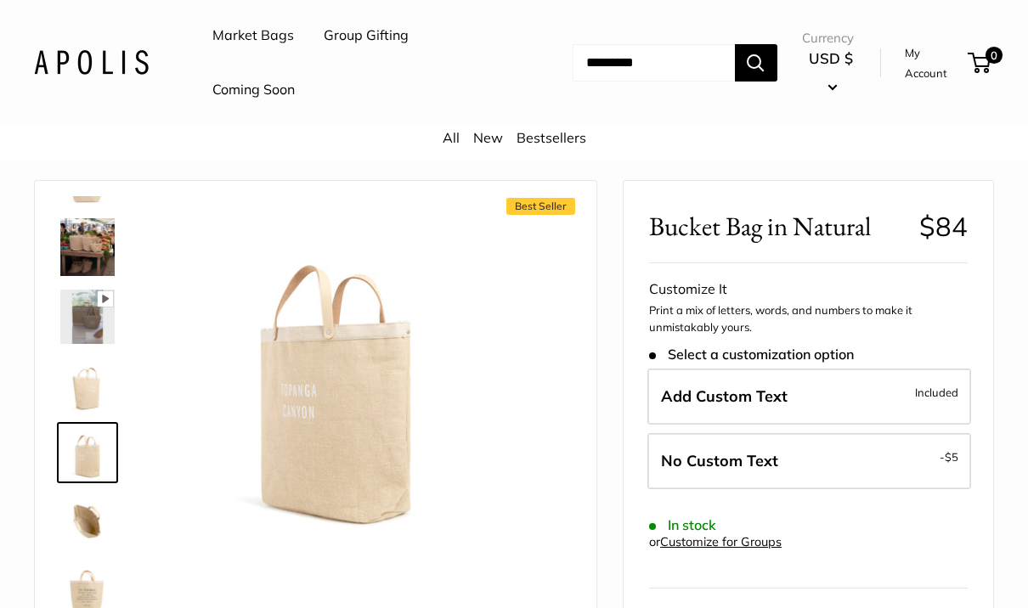
click at [82, 520] on img at bounding box center [87, 520] width 54 height 54
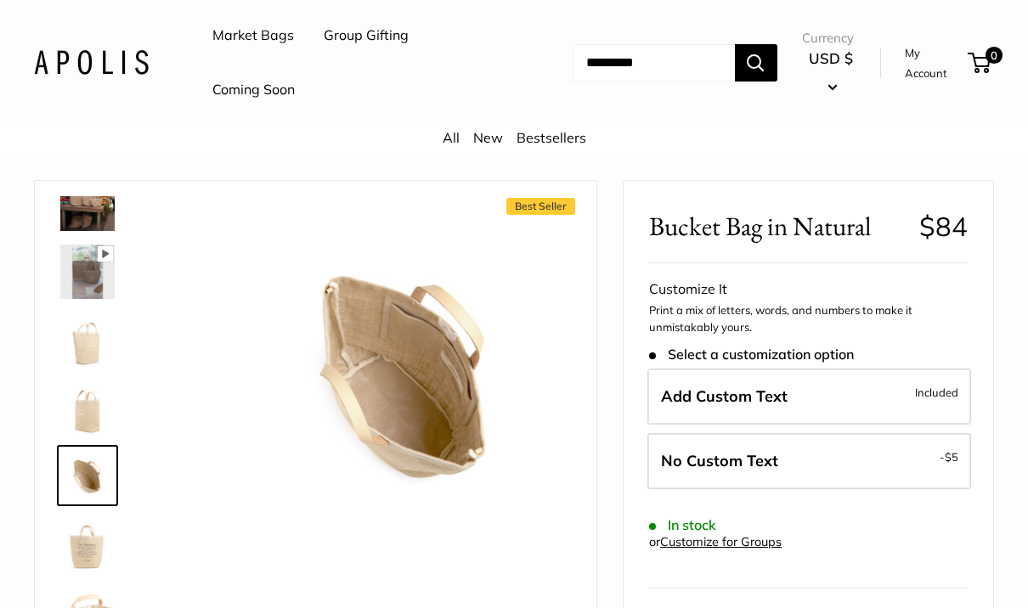
scroll to position [112, 0]
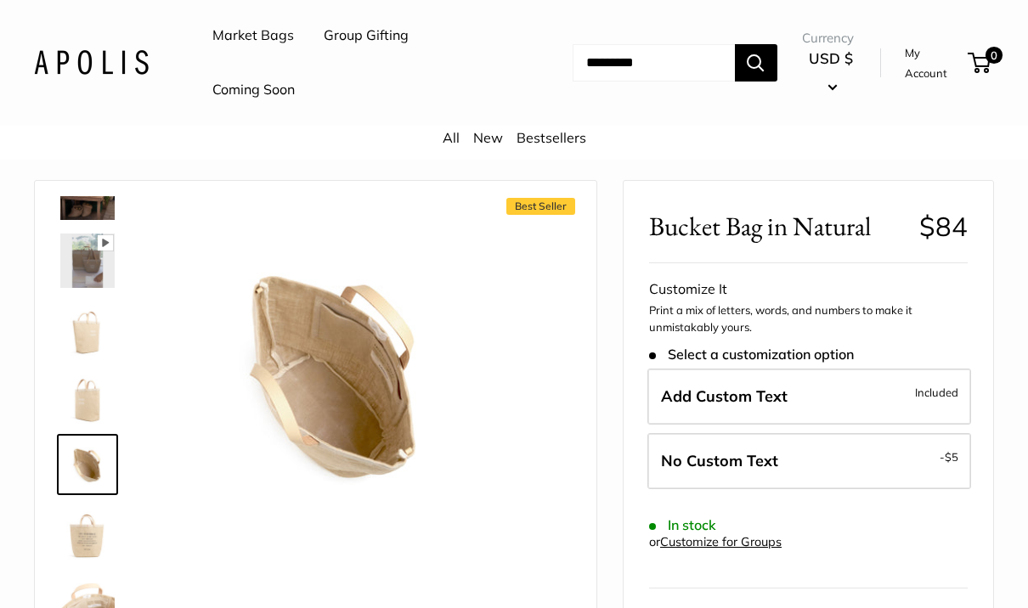
click at [77, 534] on img at bounding box center [87, 532] width 54 height 54
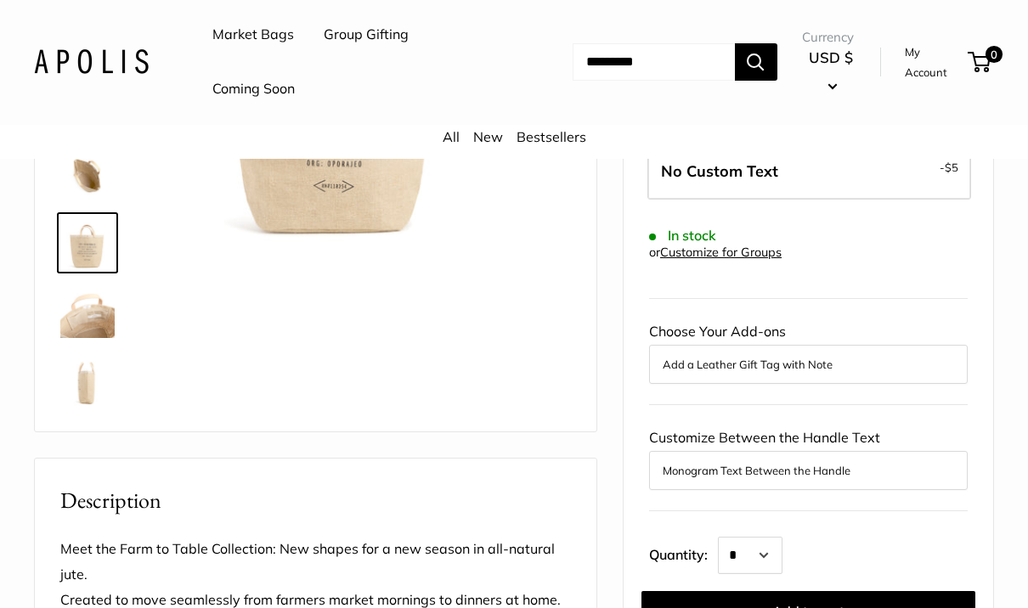
scroll to position [338, 0]
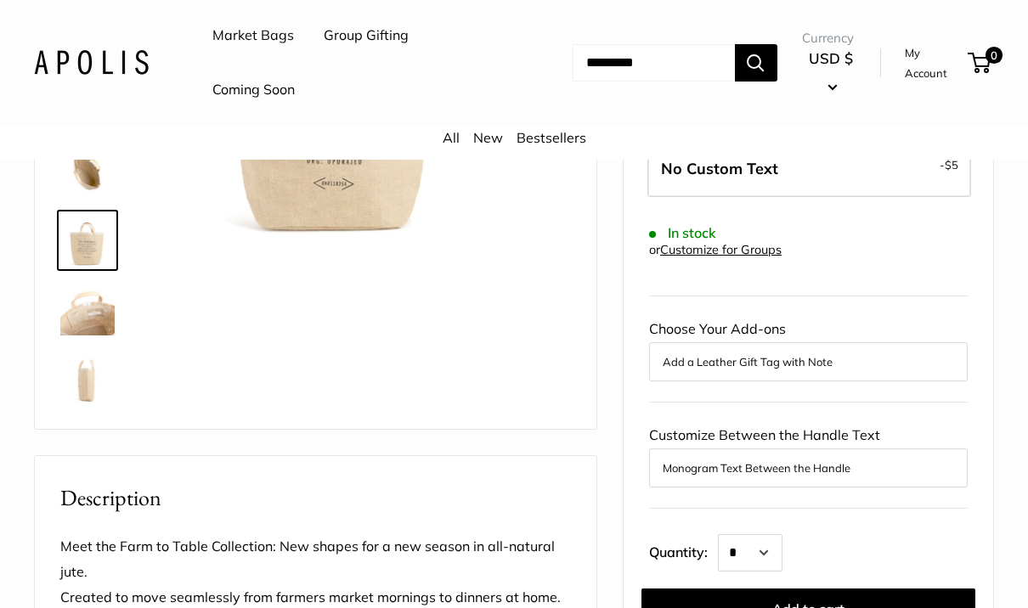
click at [87, 383] on img at bounding box center [87, 376] width 54 height 54
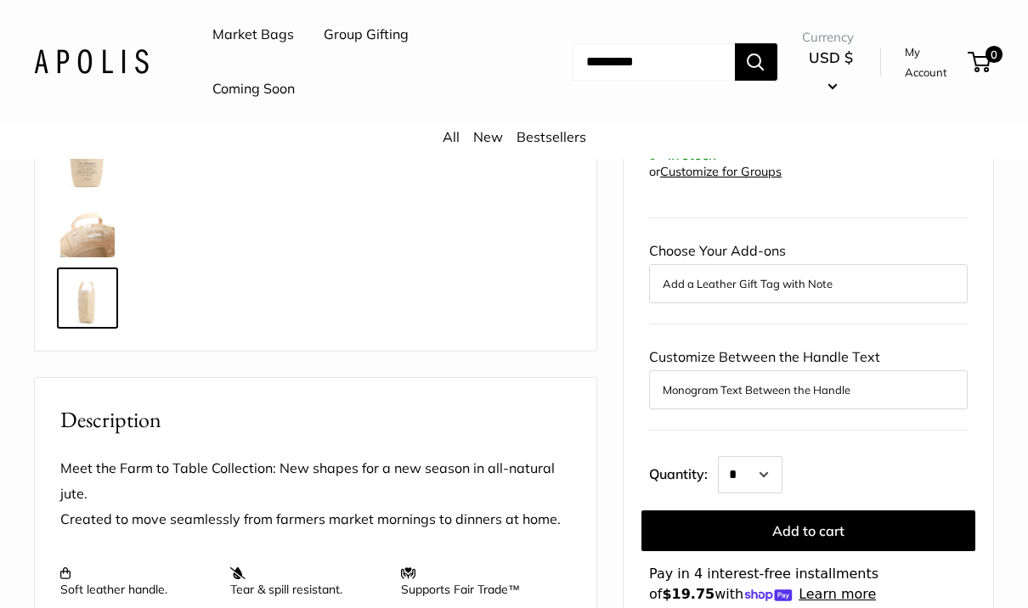
click at [922, 390] on button "Monogram Text Between the Handle" at bounding box center [807, 390] width 291 height 20
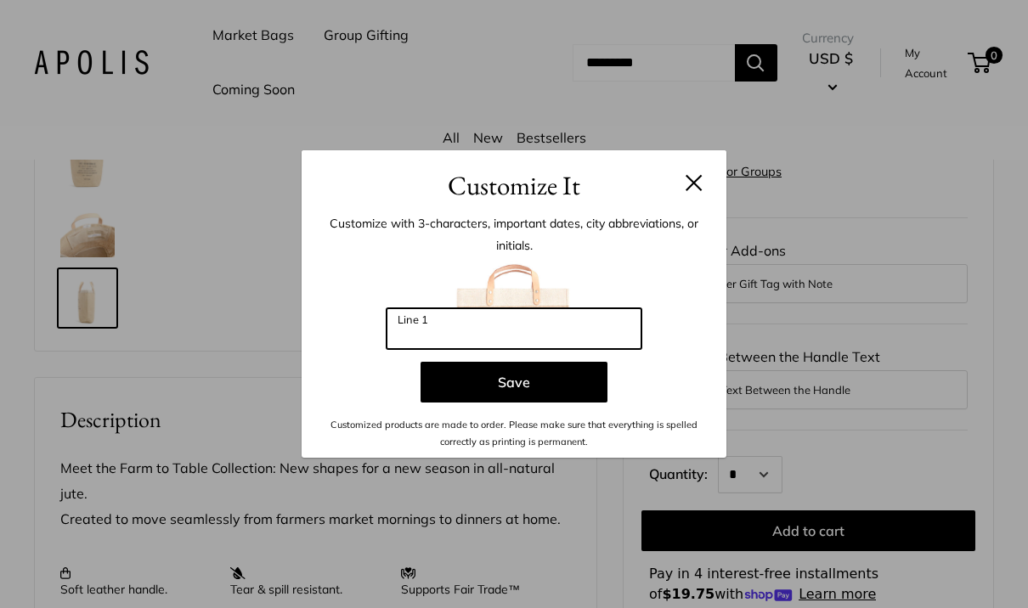
click at [590, 349] on input "Line 1" at bounding box center [513, 328] width 255 height 41
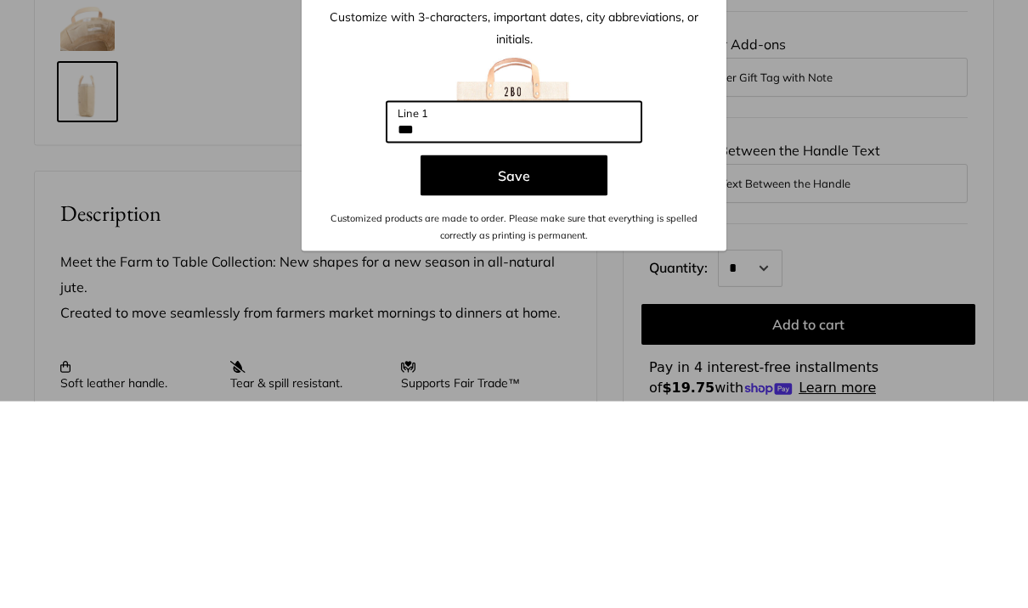
type input "***"
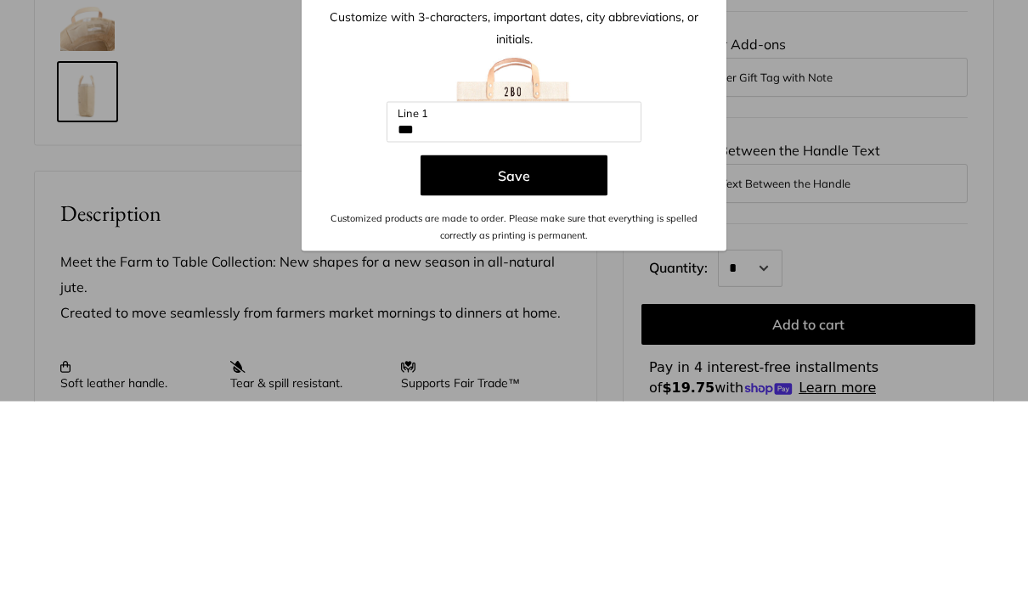
click at [555, 362] on button "Save" at bounding box center [513, 382] width 187 height 41
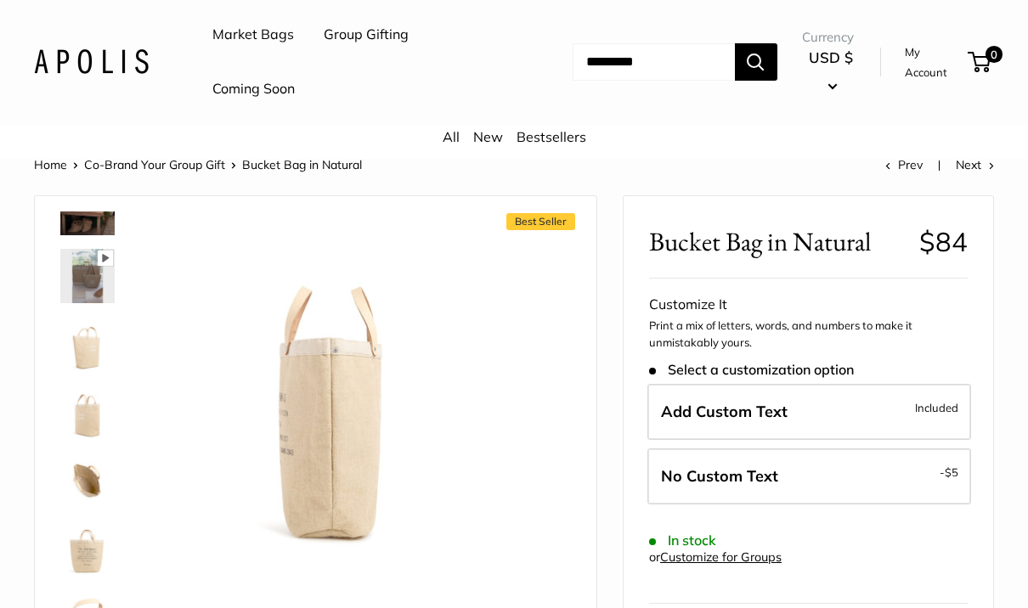
scroll to position [31, 0]
click at [941, 397] on span "Included" at bounding box center [936, 407] width 43 height 20
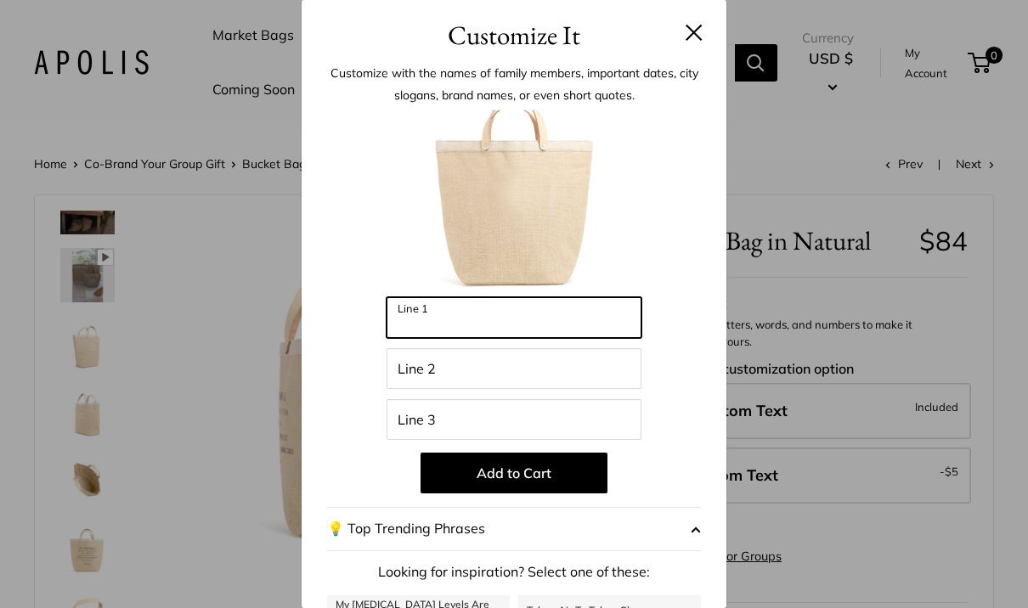
click at [553, 322] on input "Line 1" at bounding box center [513, 317] width 255 height 41
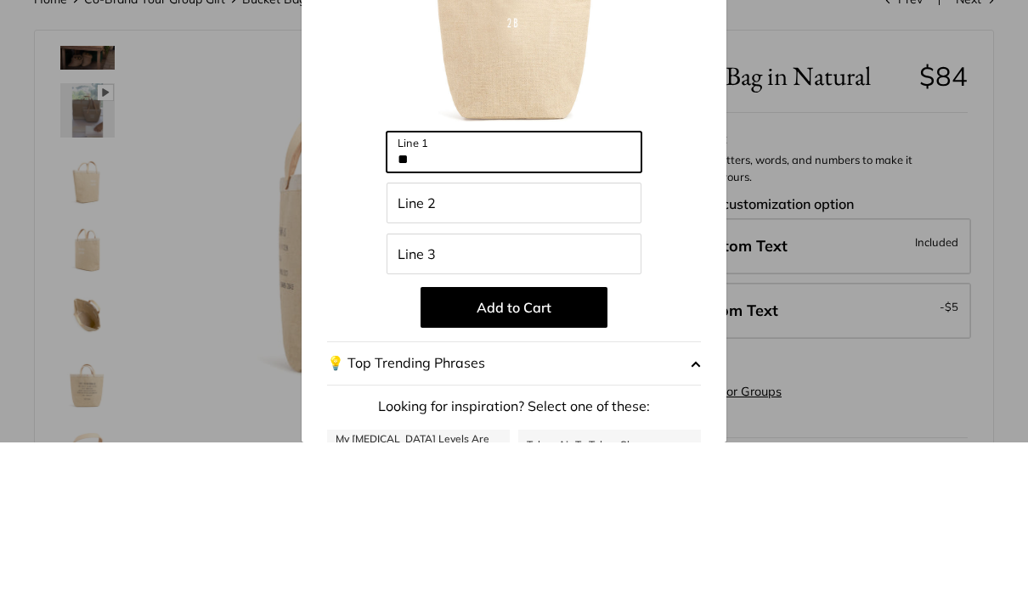
type input "**"
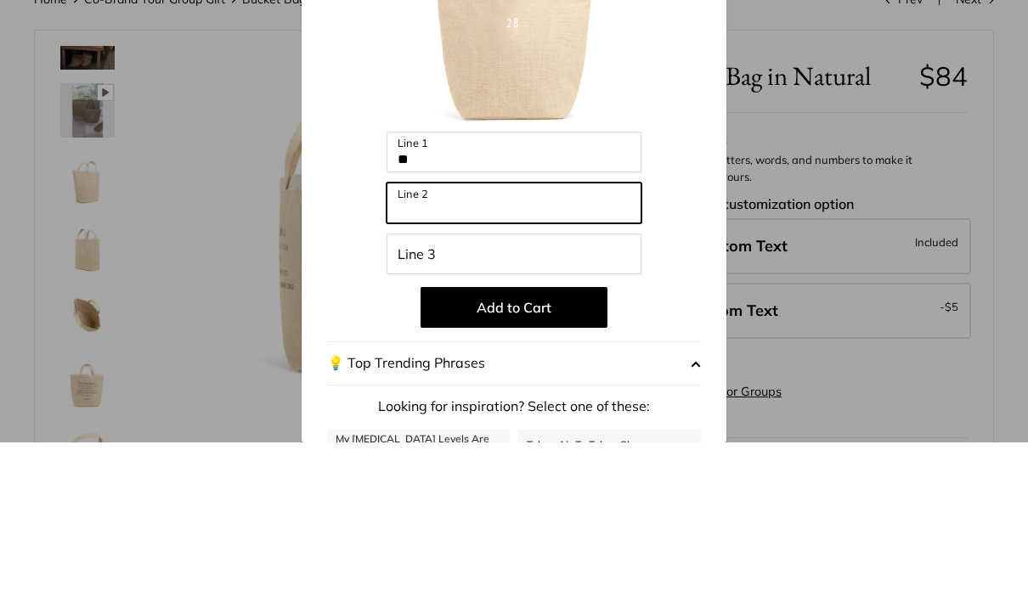
click at [572, 348] on input "Line 2" at bounding box center [513, 368] width 255 height 41
type input "*********"
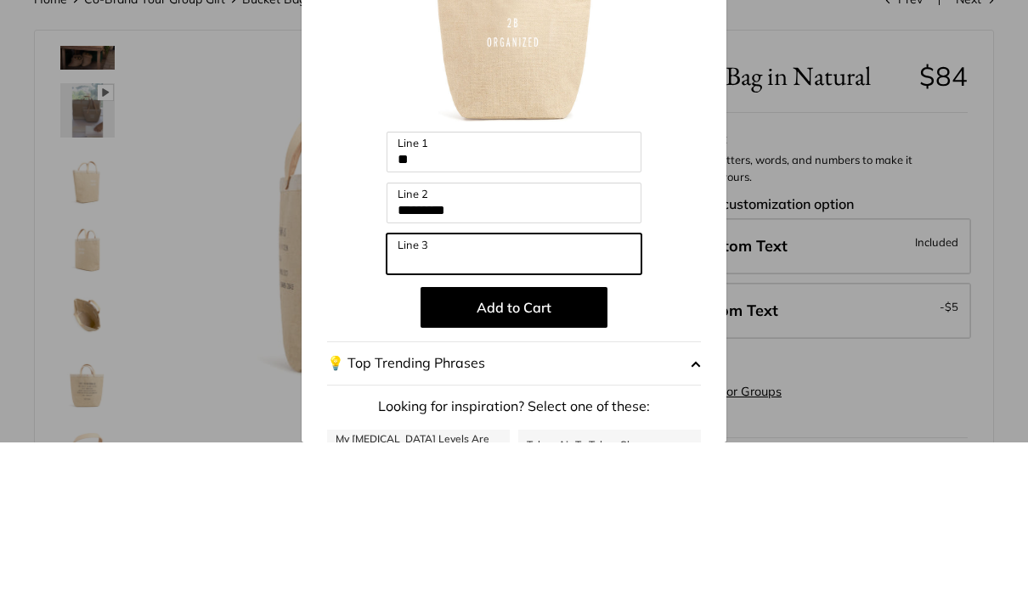
click at [596, 399] on input "Line 3" at bounding box center [513, 419] width 255 height 41
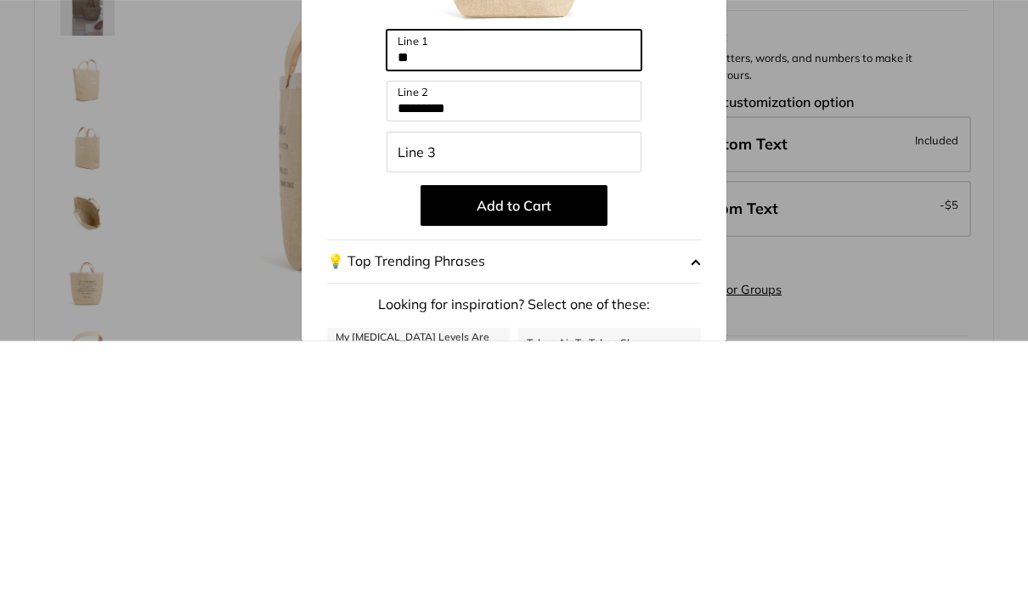
click at [437, 297] on input "**" at bounding box center [513, 317] width 255 height 41
type input "**********"
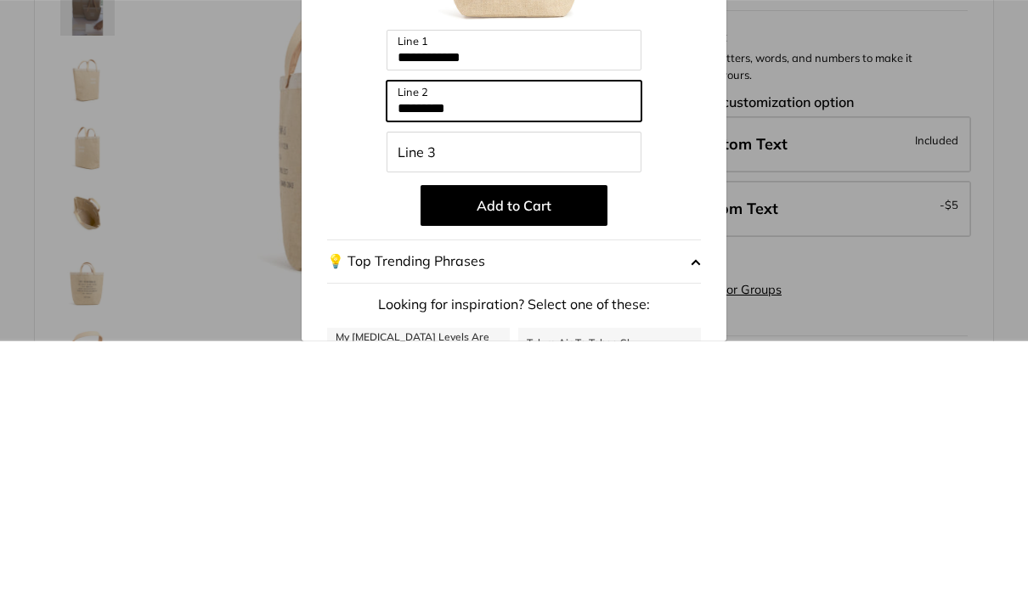
click at [499, 348] on input "*********" at bounding box center [513, 368] width 255 height 41
type input "*"
type input "******"
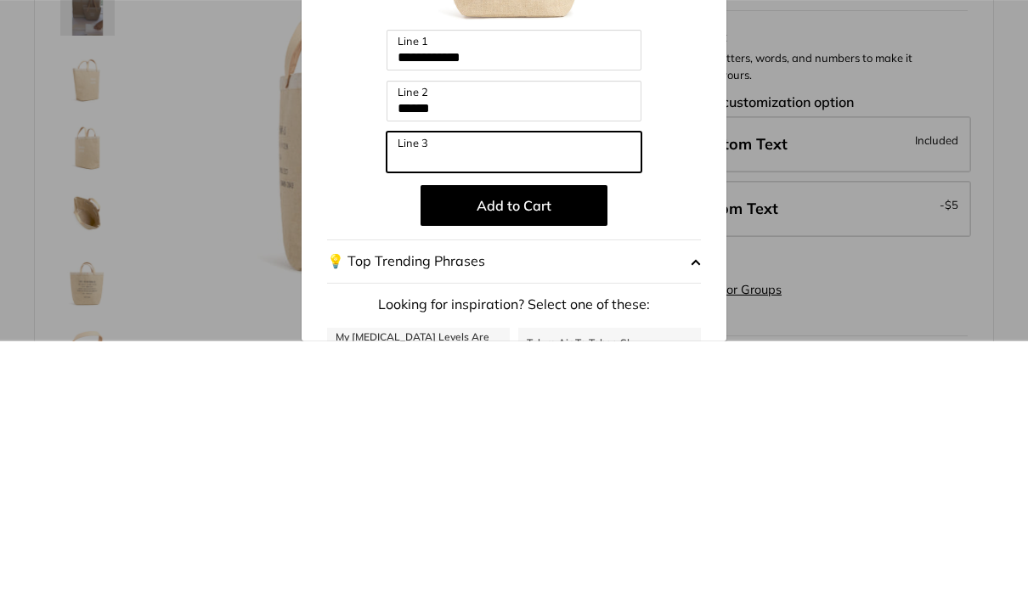
click at [516, 399] on input "Line 3" at bounding box center [513, 419] width 255 height 41
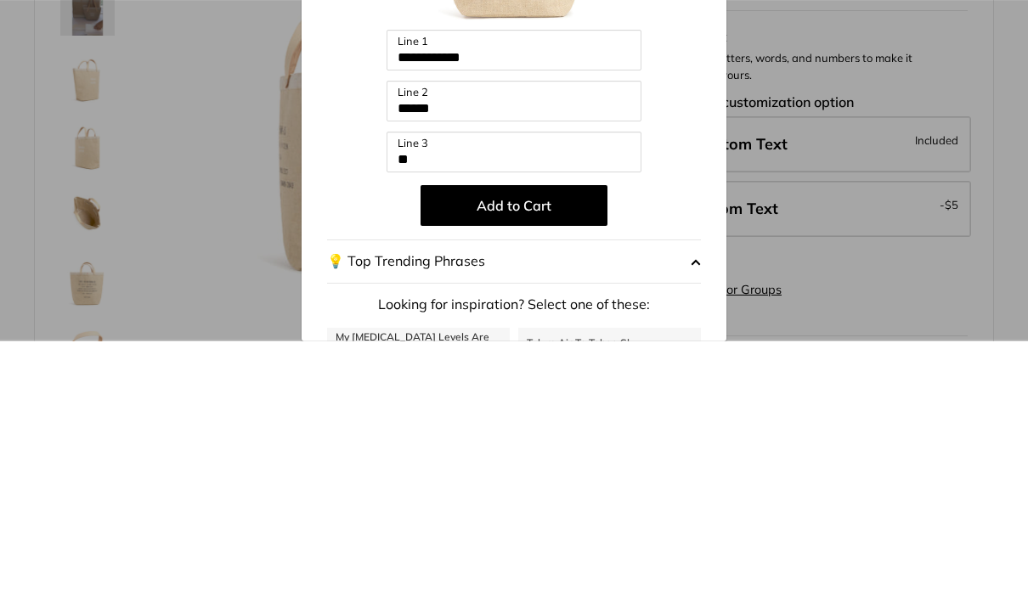
scroll to position [298, 0]
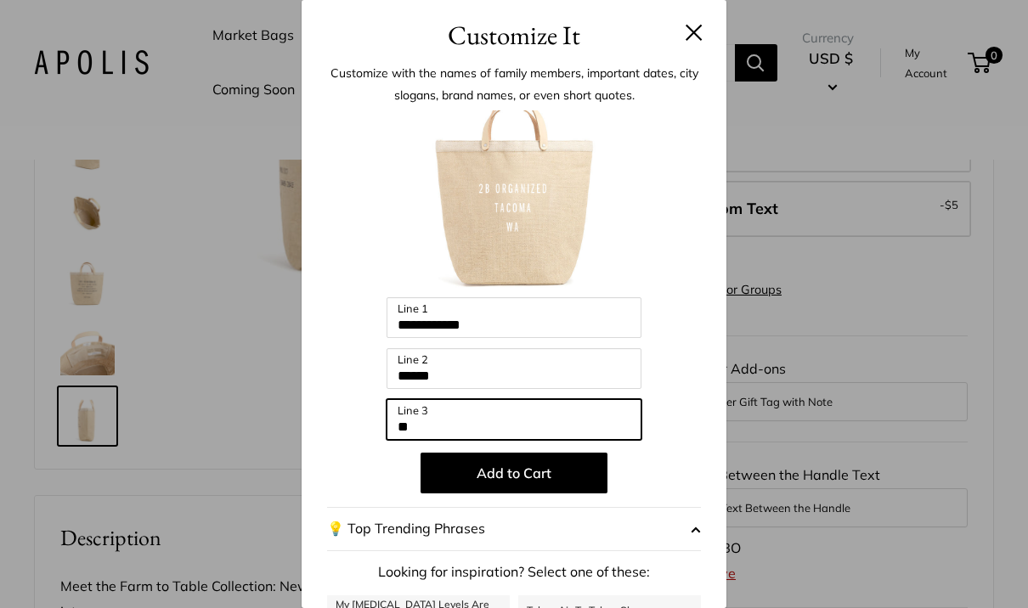
type input "**"
click at [566, 488] on button "Add to Cart" at bounding box center [513, 473] width 187 height 41
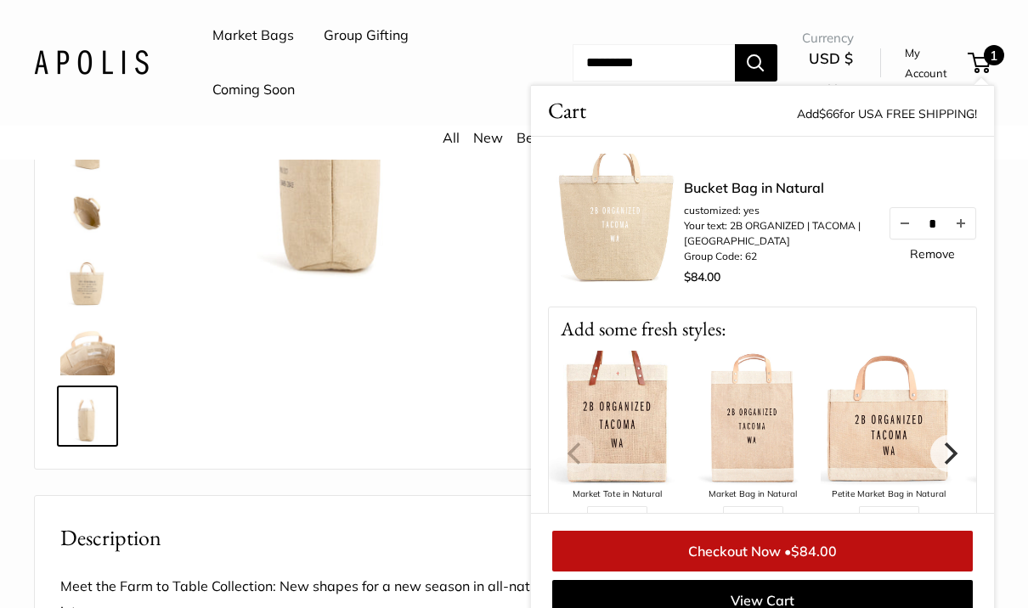
click at [960, 457] on icon "Next" at bounding box center [949, 453] width 22 height 22
click at [941, 450] on icon "Next" at bounding box center [949, 453] width 22 height 22
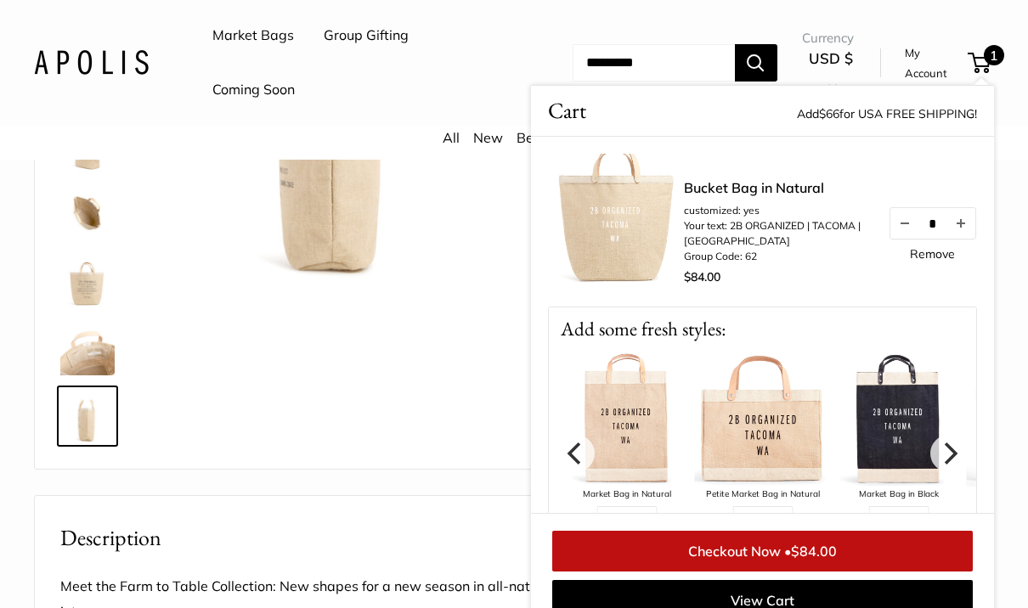
click at [948, 460] on icon "Next" at bounding box center [951, 453] width 14 height 22
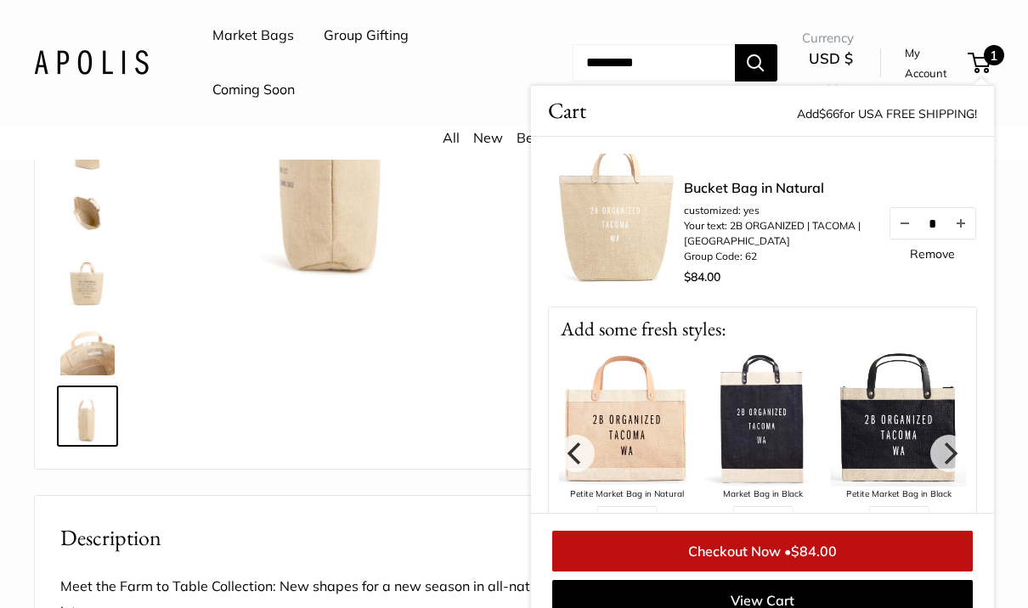
click at [950, 454] on icon "Next" at bounding box center [949, 453] width 22 height 22
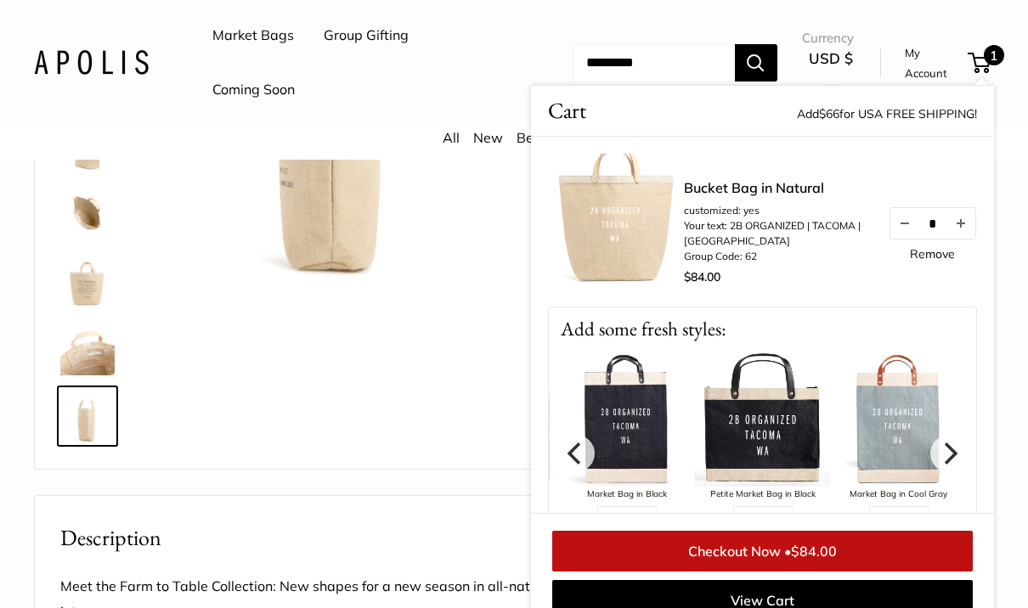
click at [944, 459] on icon "Next" at bounding box center [949, 453] width 22 height 22
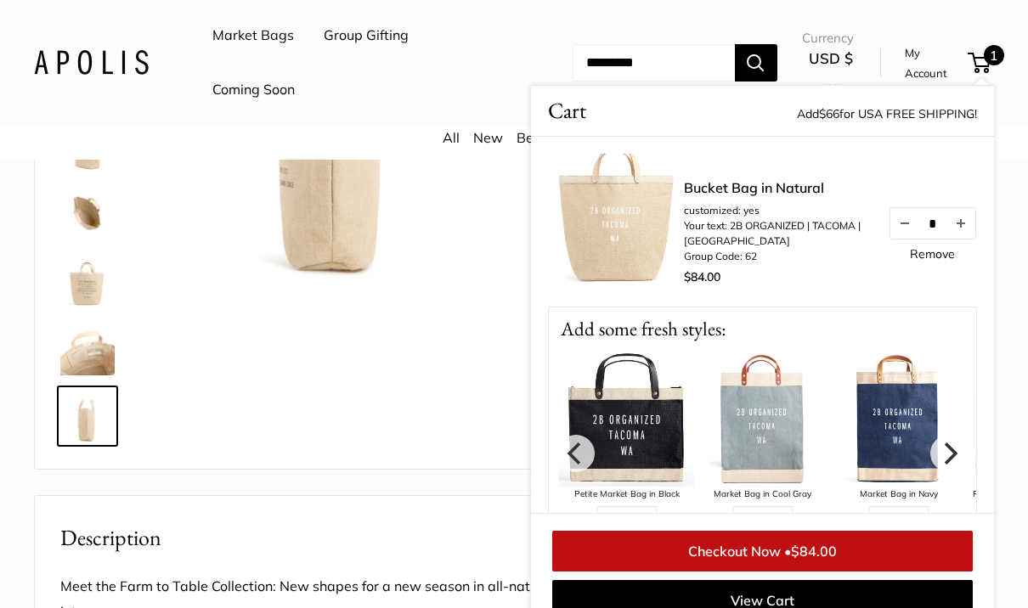
click at [955, 451] on icon "Next" at bounding box center [951, 453] width 14 height 22
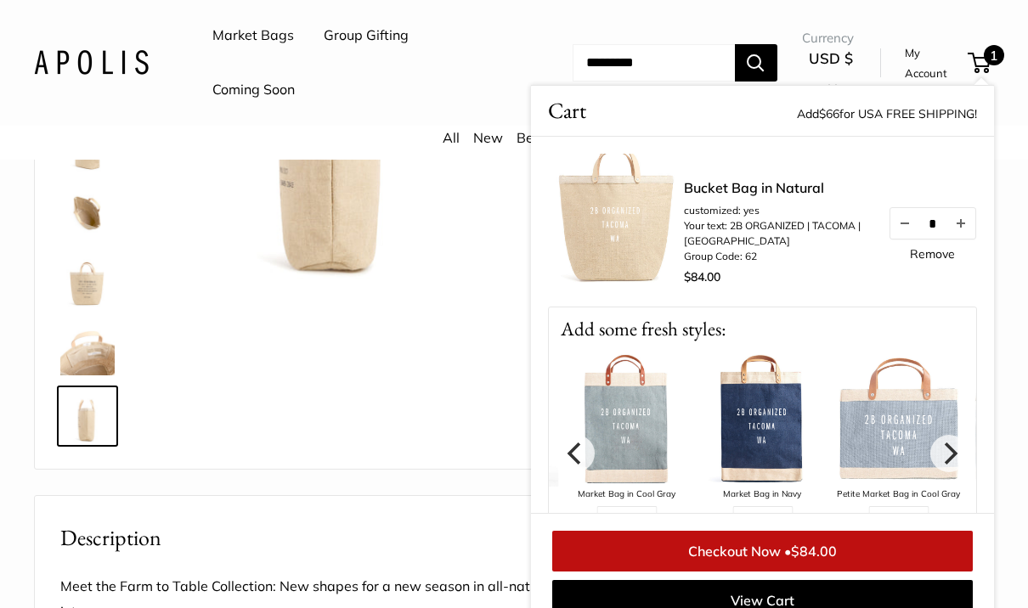
click at [950, 456] on icon "Next" at bounding box center [951, 453] width 14 height 22
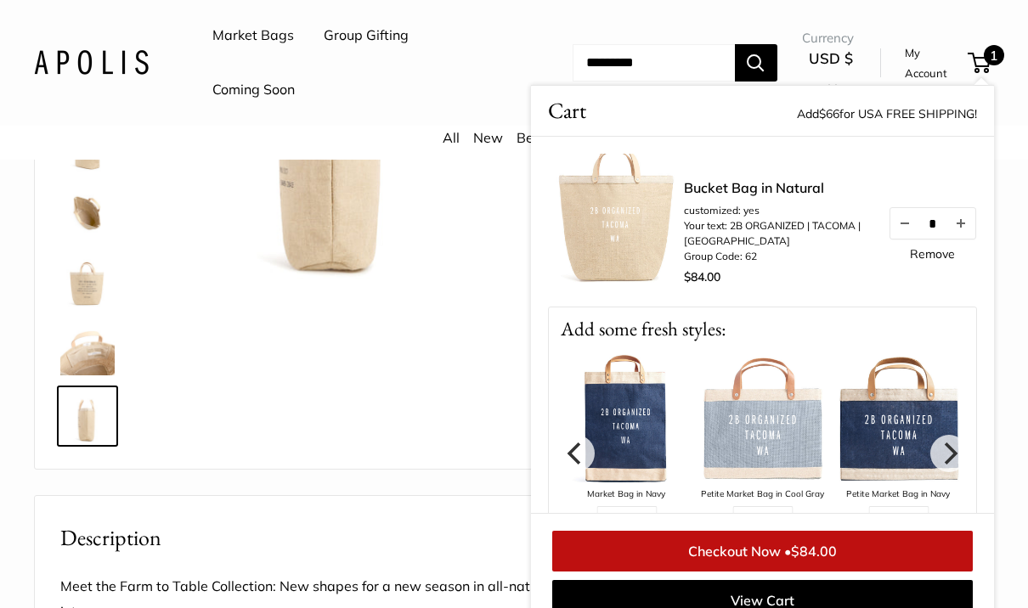
click at [950, 461] on icon "Next" at bounding box center [949, 453] width 22 height 22
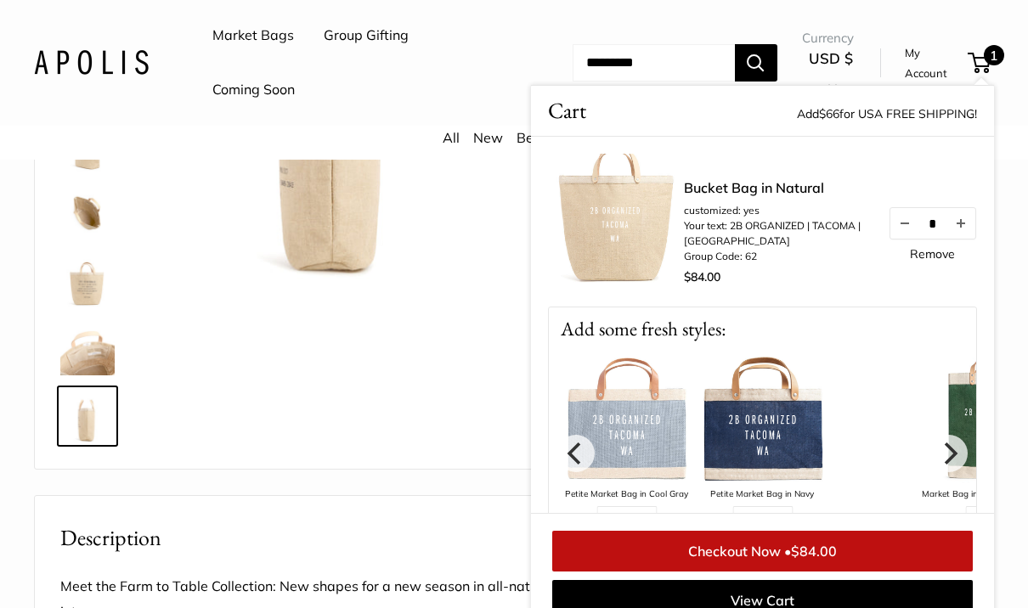
click at [944, 466] on button "Next" at bounding box center [948, 453] width 37 height 37
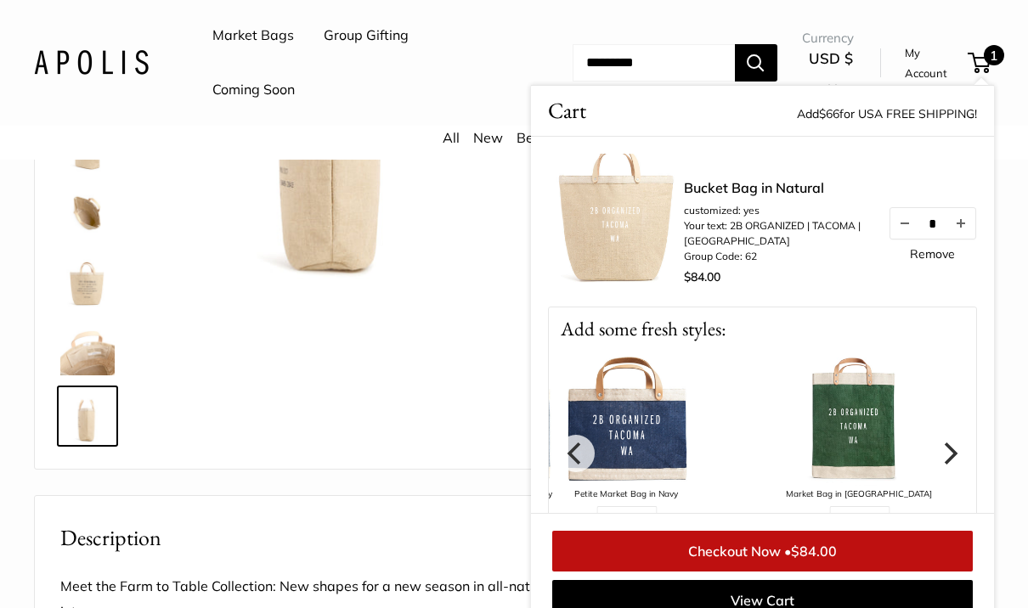
click at [958, 456] on icon "Next" at bounding box center [949, 453] width 22 height 22
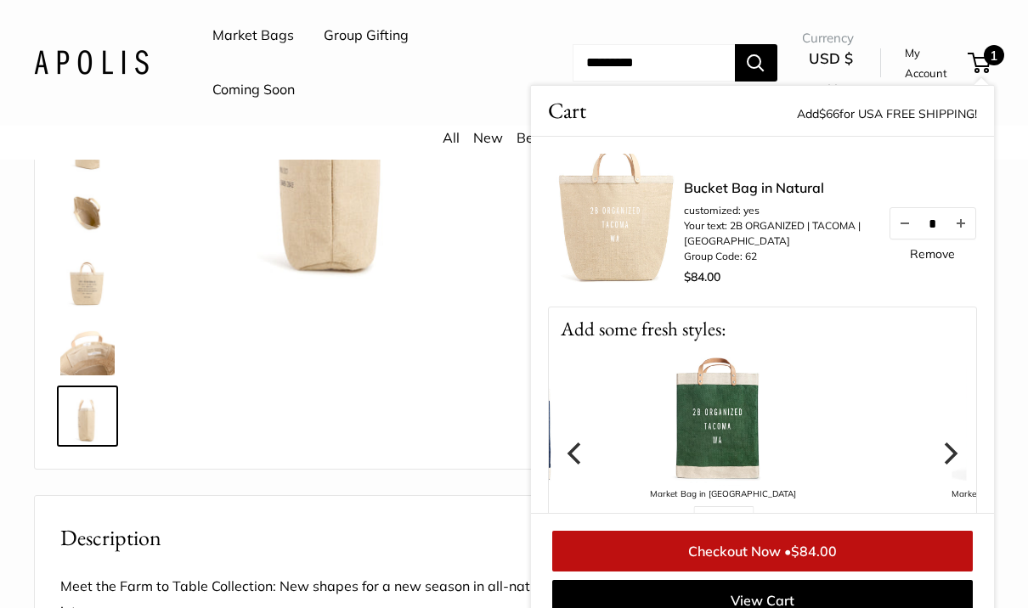
click at [947, 461] on icon "Next" at bounding box center [951, 453] width 14 height 22
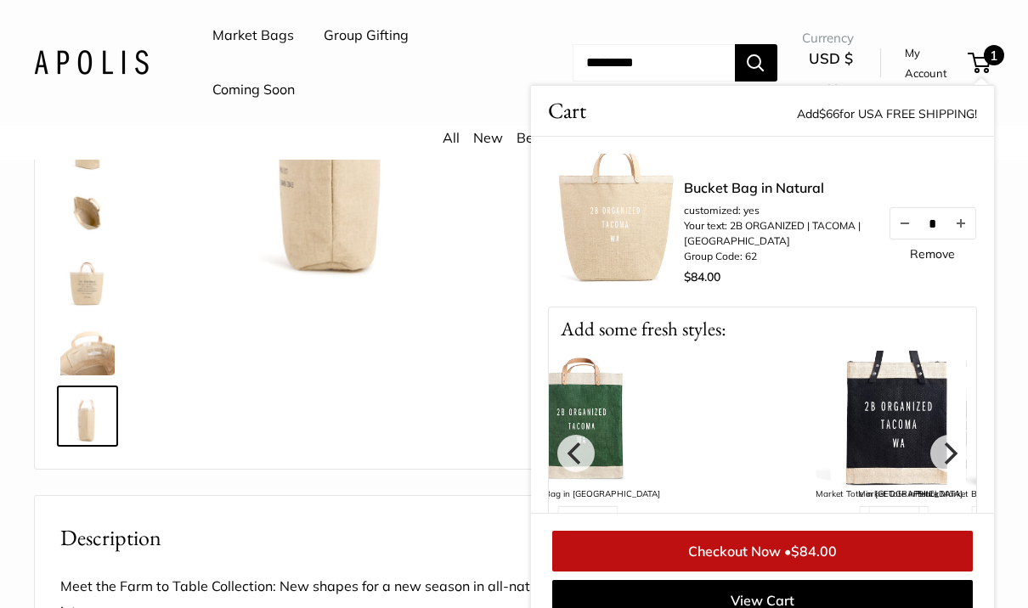
click at [950, 457] on icon "Next" at bounding box center [951, 453] width 14 height 22
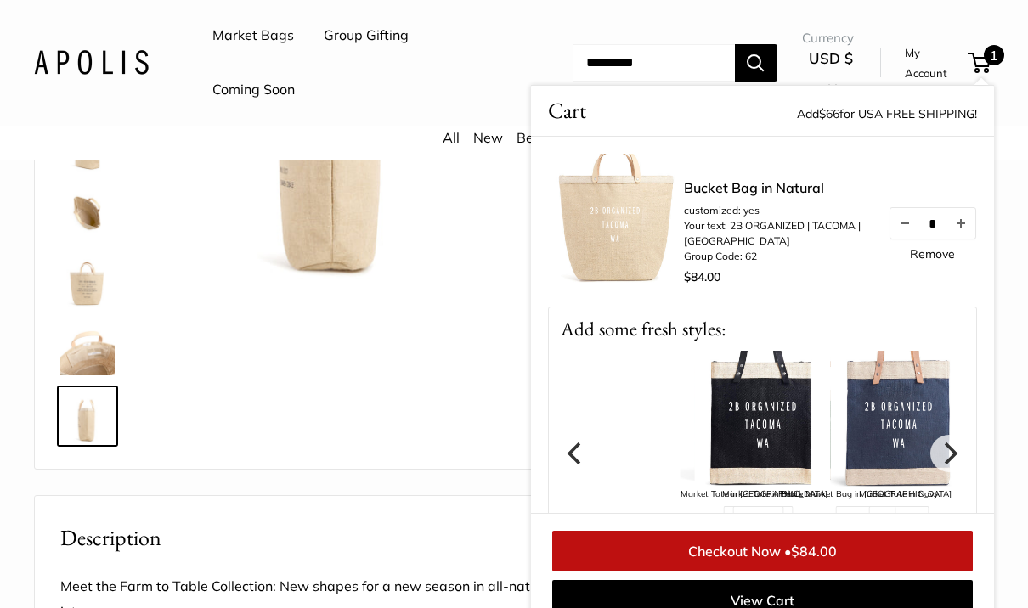
click at [958, 450] on icon "Next" at bounding box center [949, 453] width 22 height 22
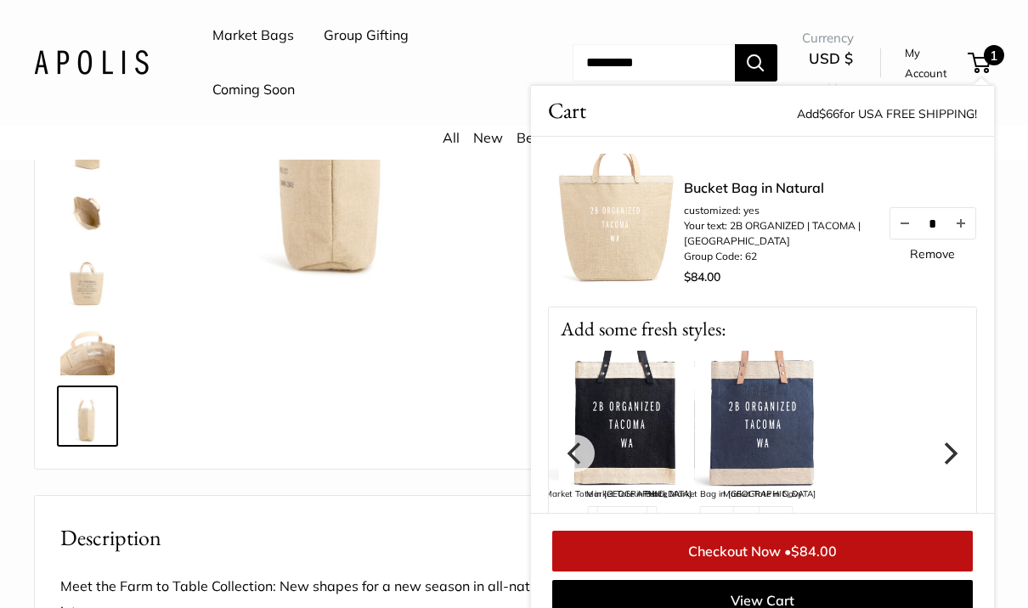
click at [956, 454] on icon "Next" at bounding box center [951, 453] width 14 height 22
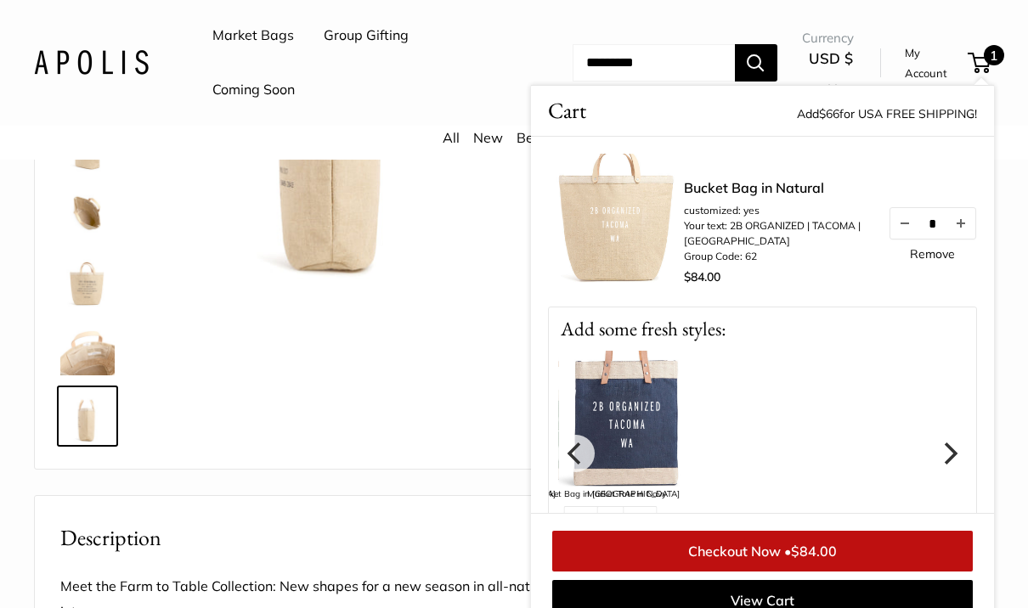
click at [966, 444] on button "Next" at bounding box center [948, 453] width 37 height 37
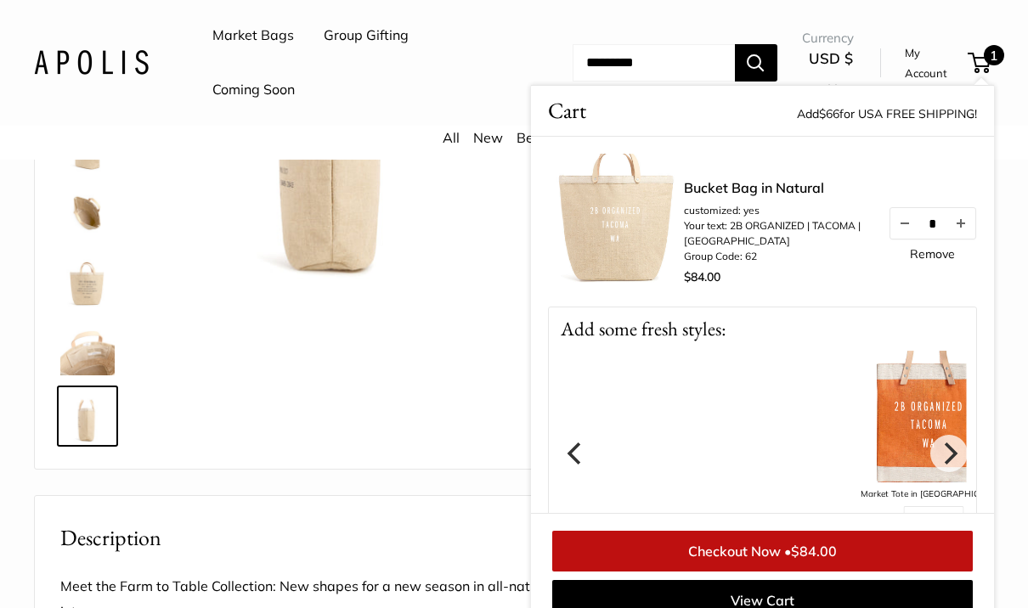
click at [952, 454] on icon "Next" at bounding box center [949, 453] width 22 height 22
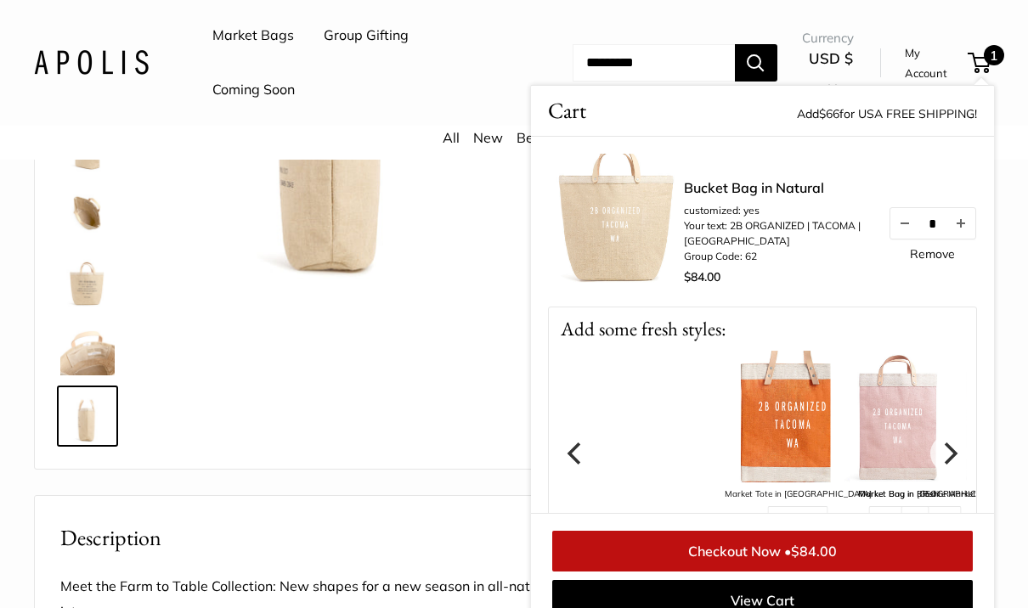
click at [951, 459] on icon "Next" at bounding box center [951, 453] width 14 height 22
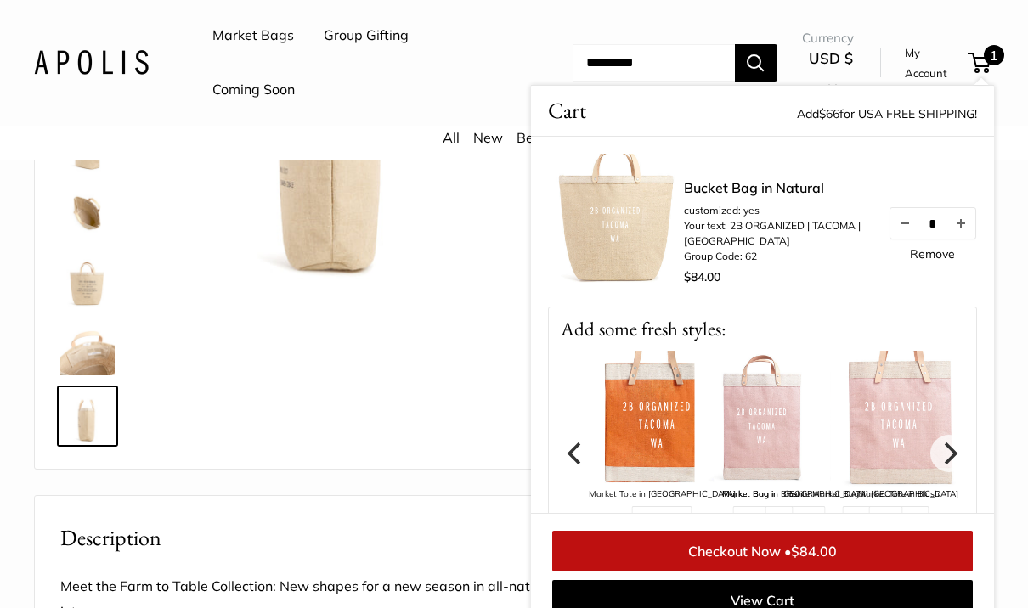
click at [949, 463] on icon "Next" at bounding box center [949, 453] width 22 height 22
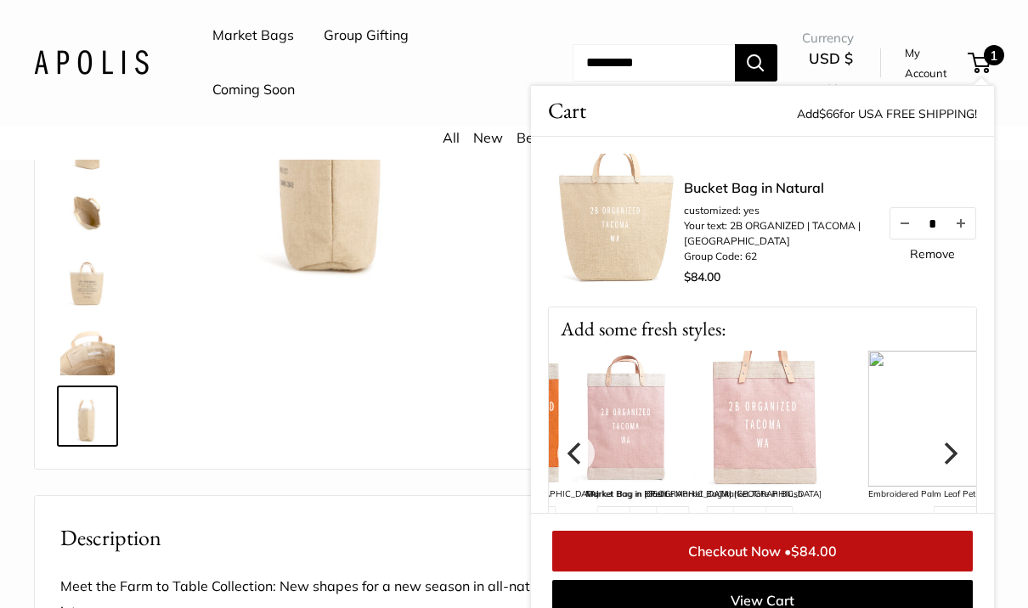
click at [953, 449] on icon "Next" at bounding box center [951, 453] width 14 height 22
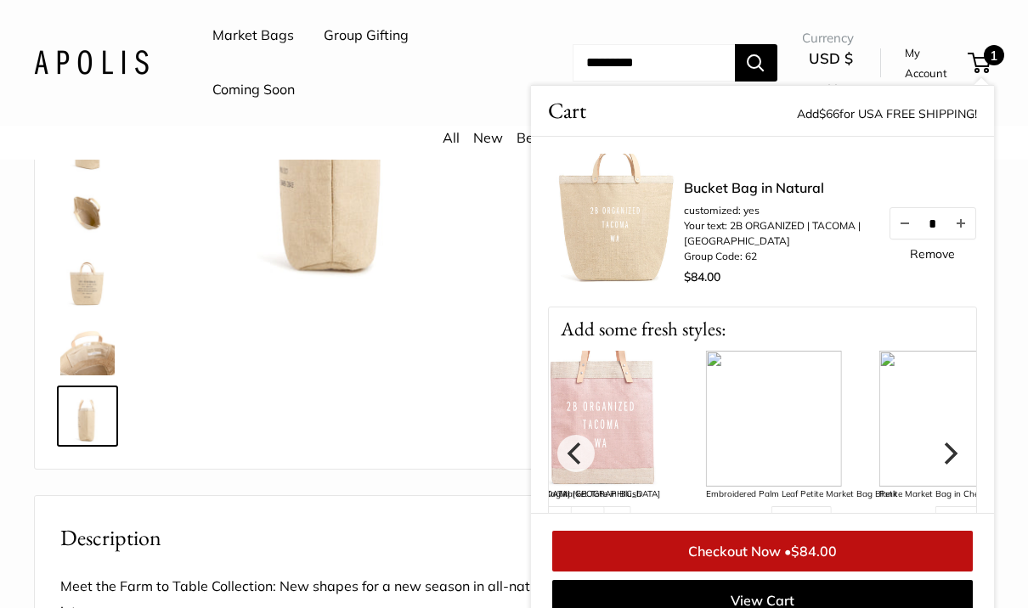
click at [955, 453] on icon "Next" at bounding box center [951, 453] width 14 height 22
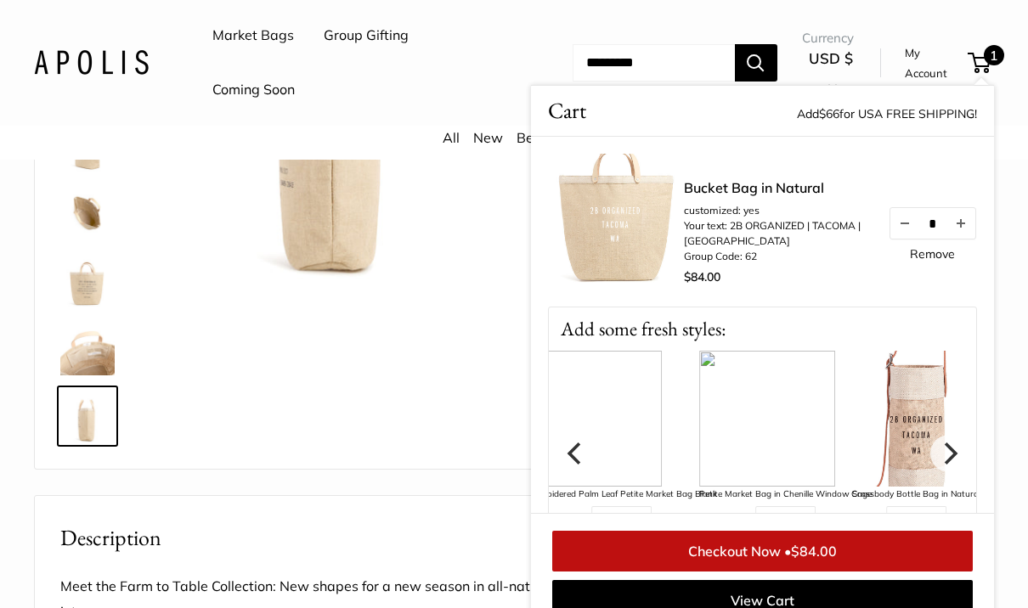
click at [786, 445] on img at bounding box center [767, 419] width 136 height 136
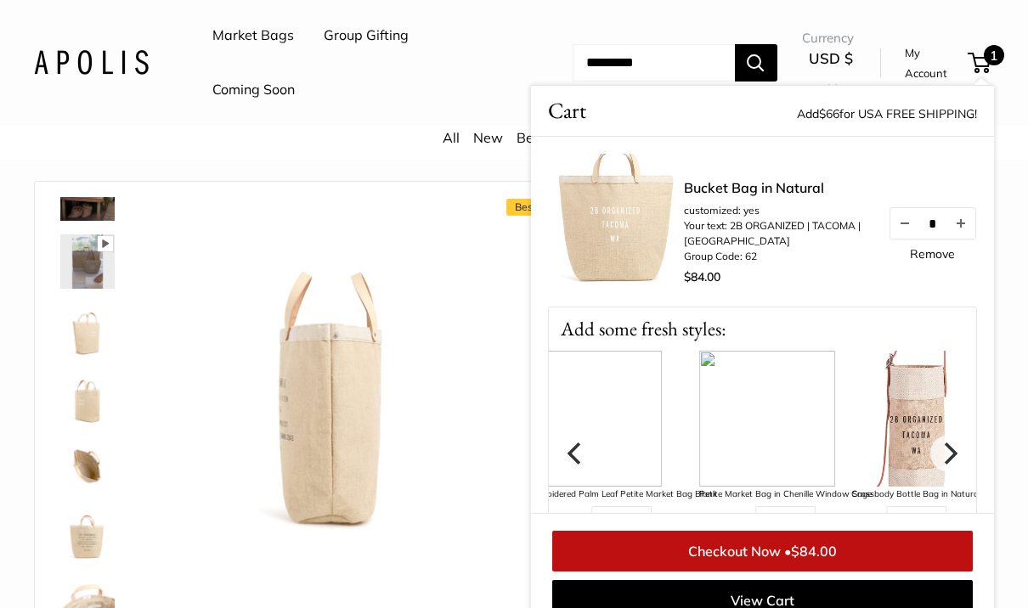
scroll to position [50, 0]
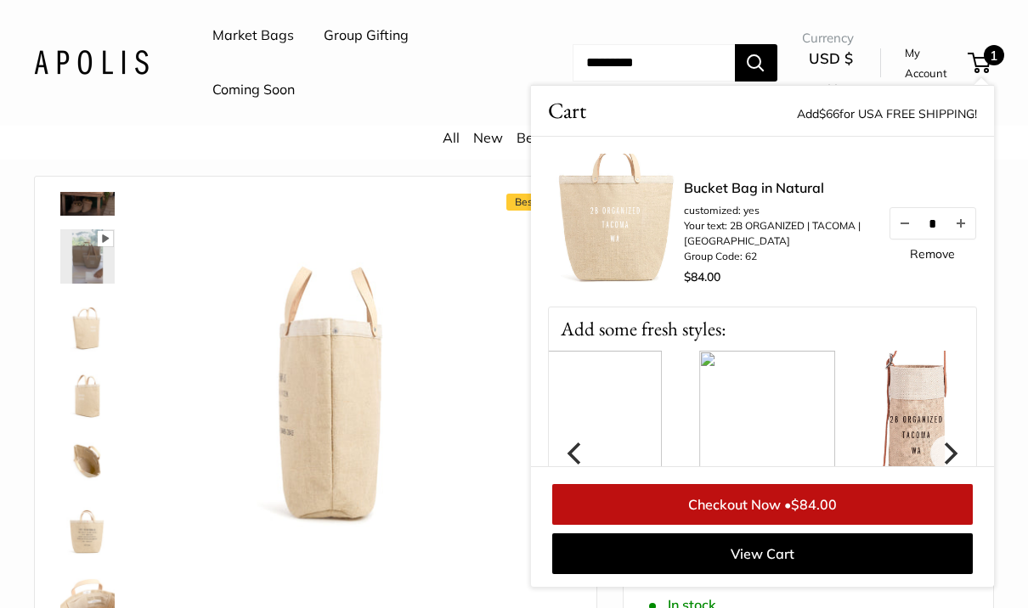
click at [960, 454] on icon "Next" at bounding box center [949, 453] width 22 height 22
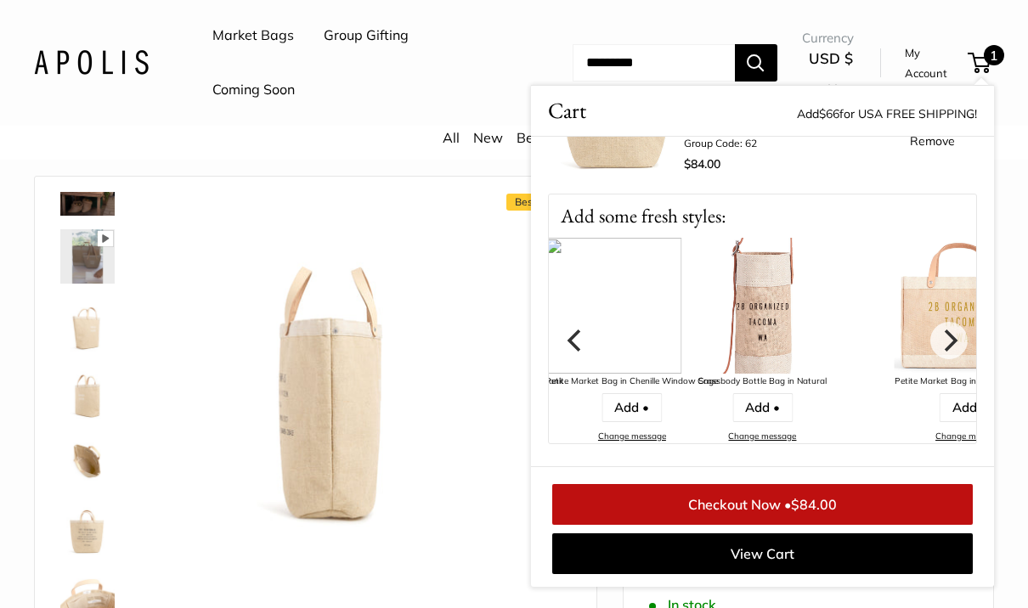
scroll to position [134, 0]
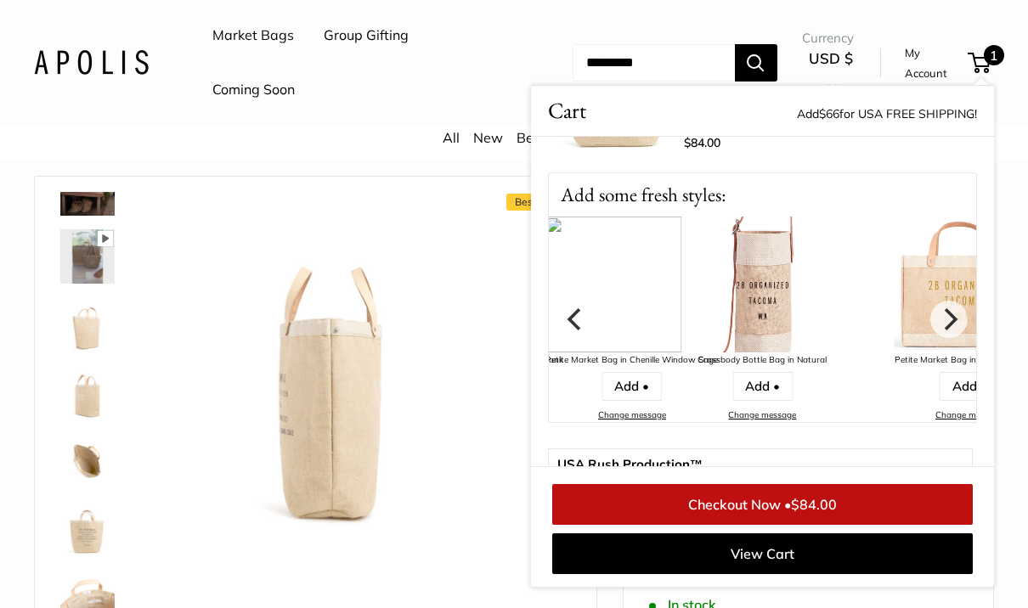
click at [955, 324] on icon "Next" at bounding box center [949, 319] width 22 height 22
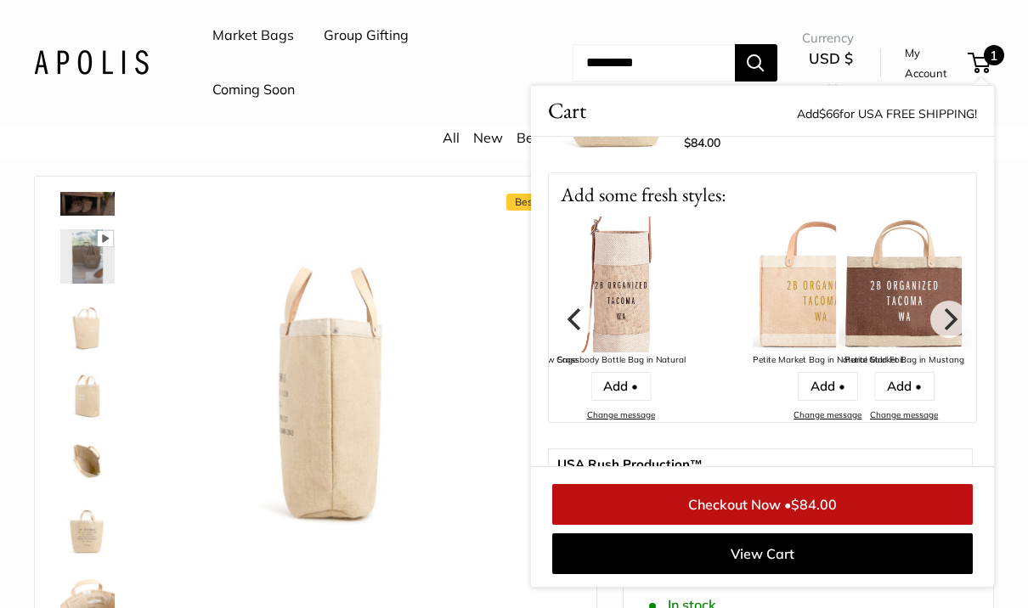
click at [565, 319] on icon "Previous" at bounding box center [576, 319] width 22 height 22
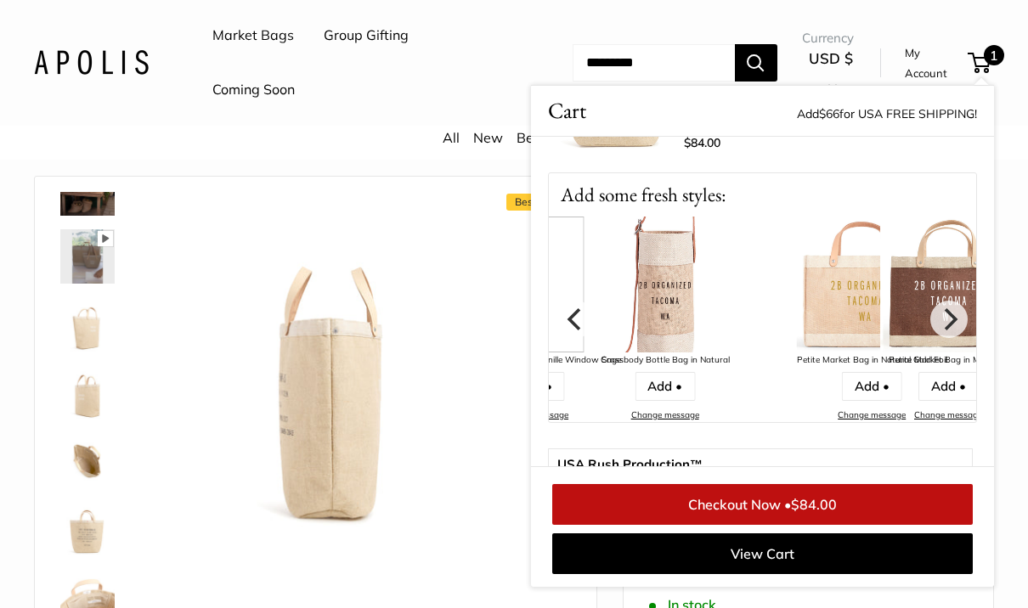
click at [565, 319] on icon "Previous" at bounding box center [576, 319] width 22 height 22
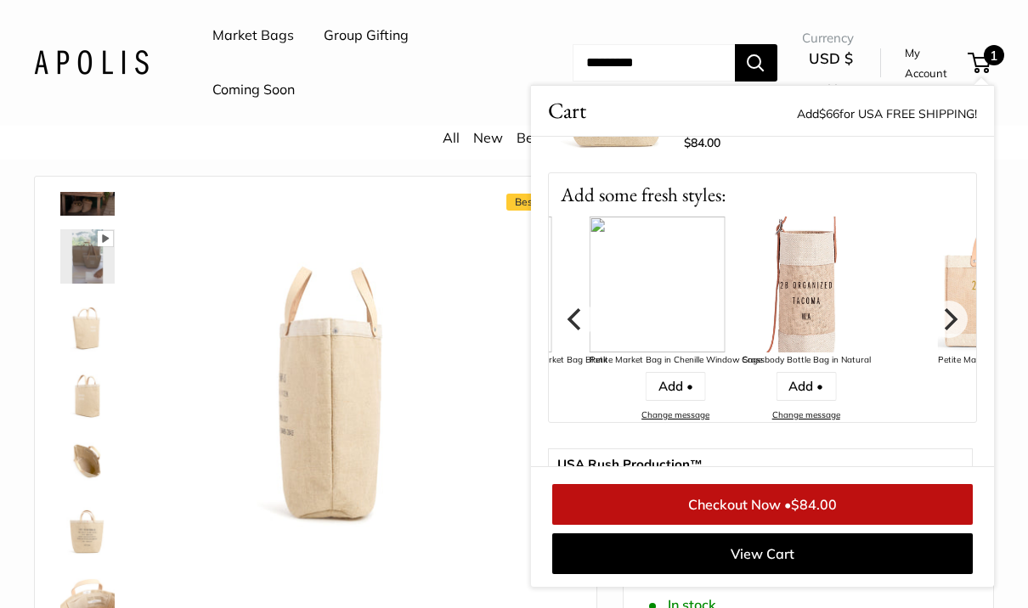
click at [566, 308] on icon "Previous" at bounding box center [576, 319] width 22 height 22
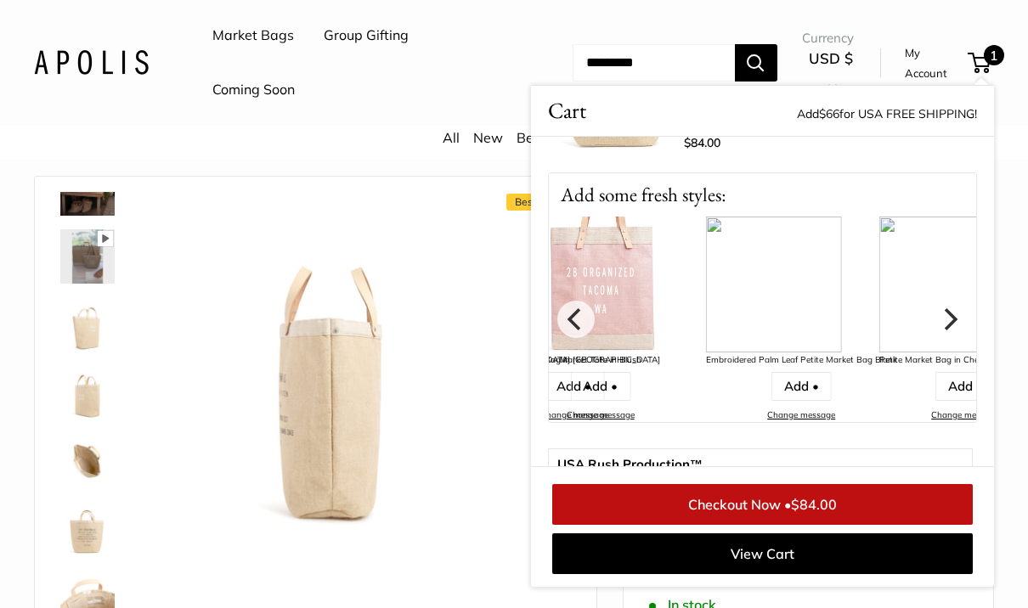
click at [565, 318] on icon "Previous" at bounding box center [576, 319] width 22 height 22
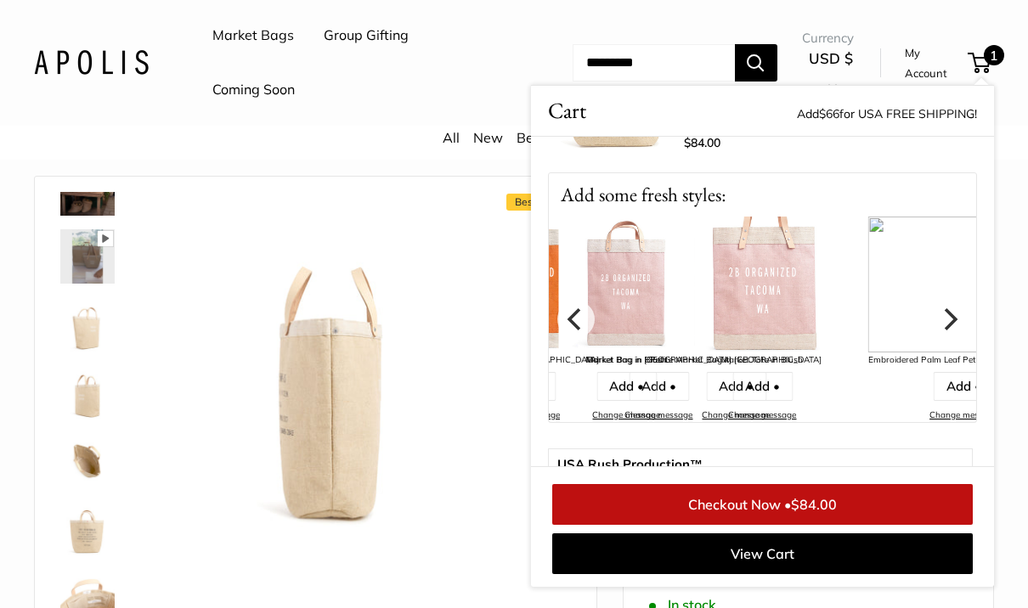
click at [561, 318] on button "Previous" at bounding box center [575, 319] width 37 height 37
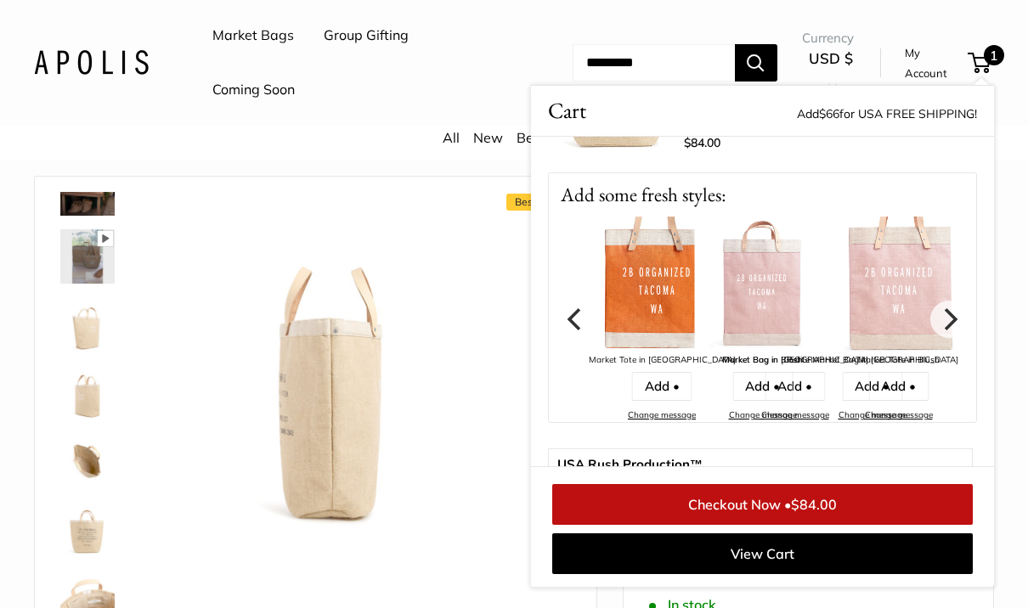
click at [565, 314] on icon "Previous" at bounding box center [576, 319] width 22 height 22
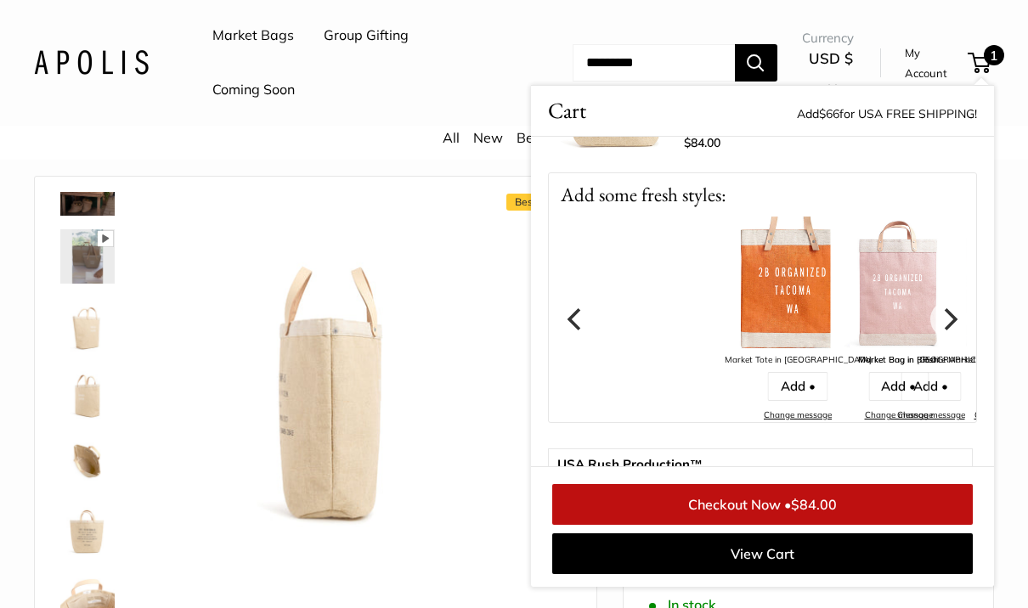
click at [566, 314] on icon "Previous" at bounding box center [576, 319] width 22 height 22
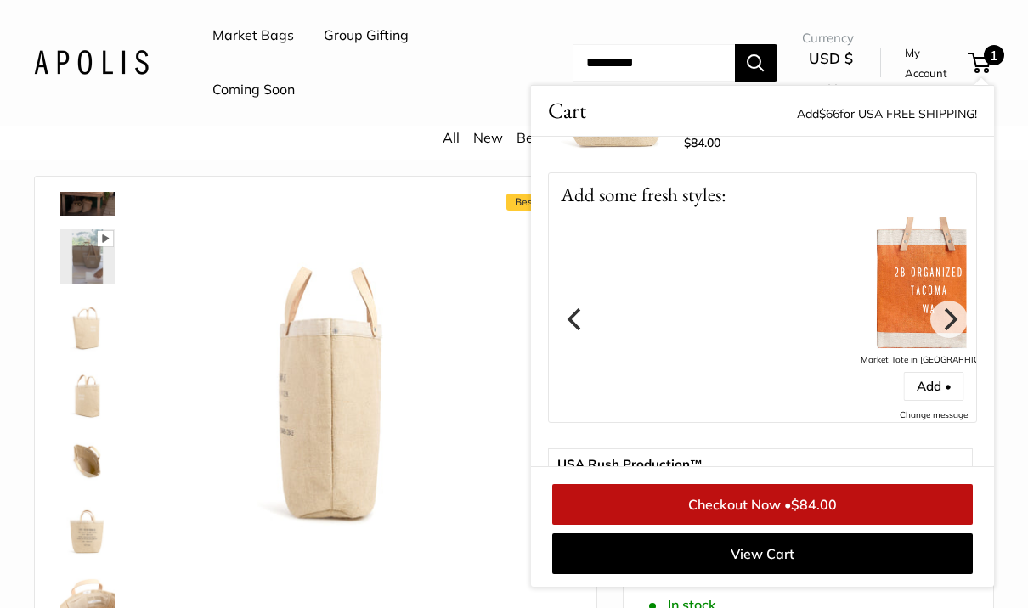
click at [566, 310] on icon "Previous" at bounding box center [576, 319] width 22 height 22
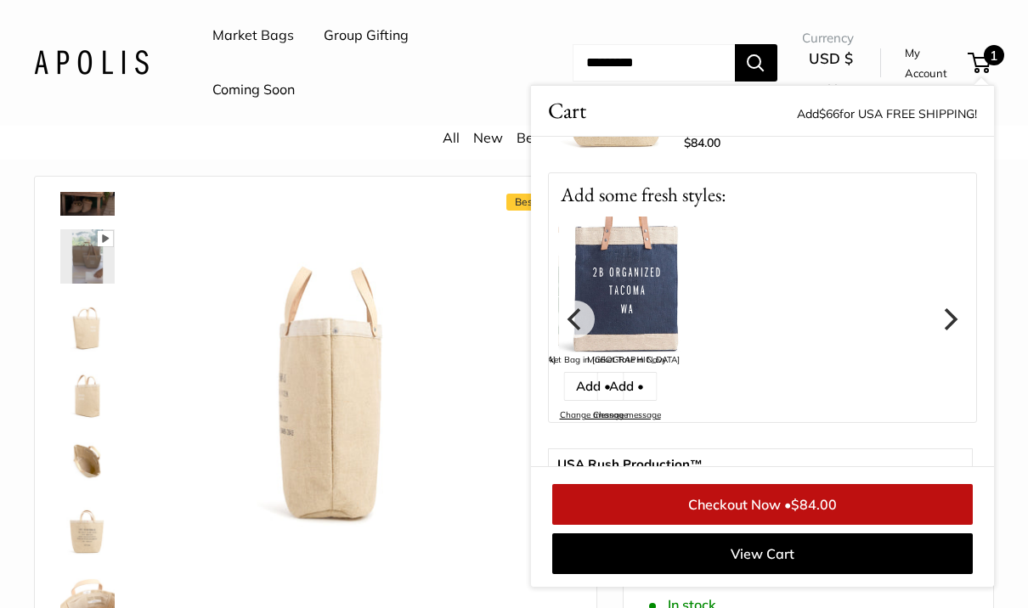
click at [574, 315] on icon "Previous" at bounding box center [573, 319] width 14 height 22
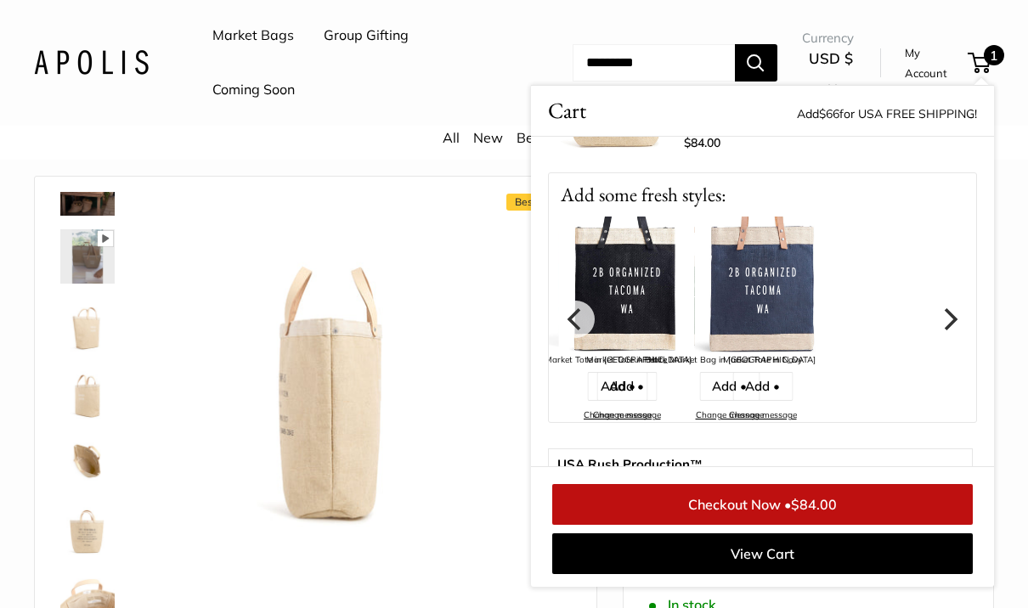
click at [616, 380] on link "Add •" at bounding box center [626, 386] width 60 height 29
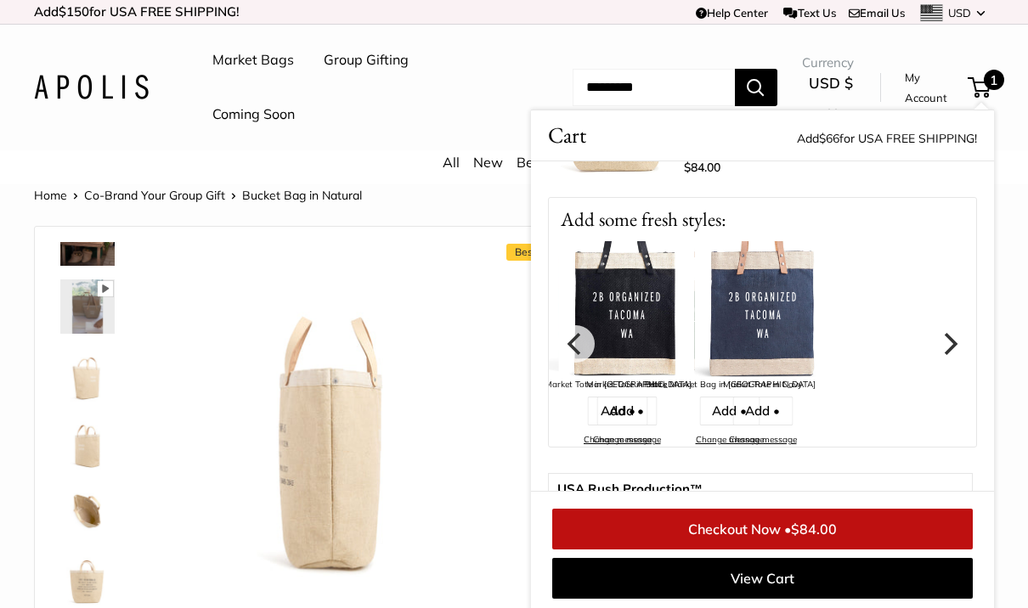
click at [623, 420] on link "Add •" at bounding box center [626, 411] width 60 height 29
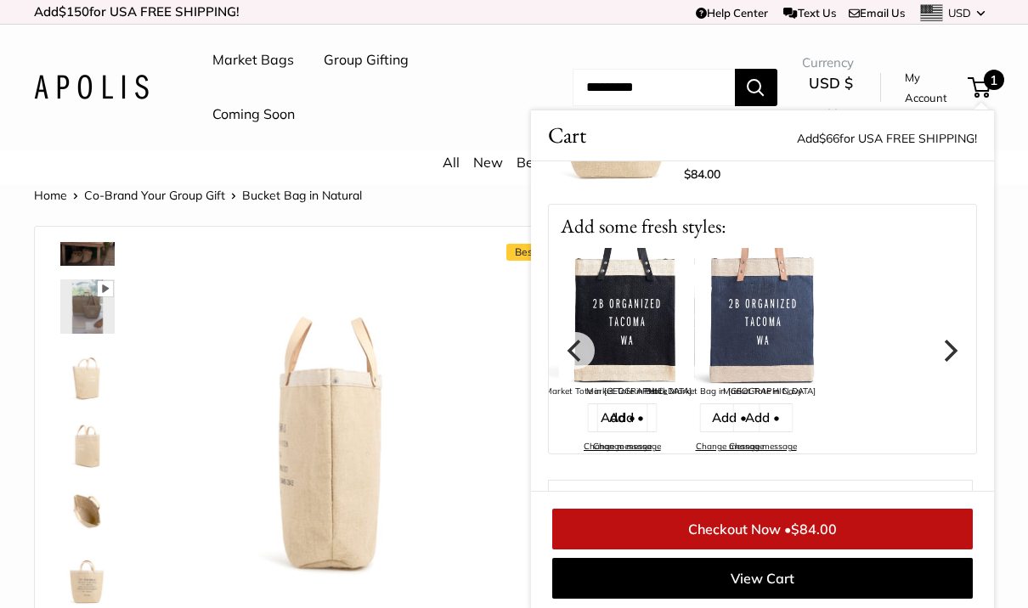
scroll to position [130, 0]
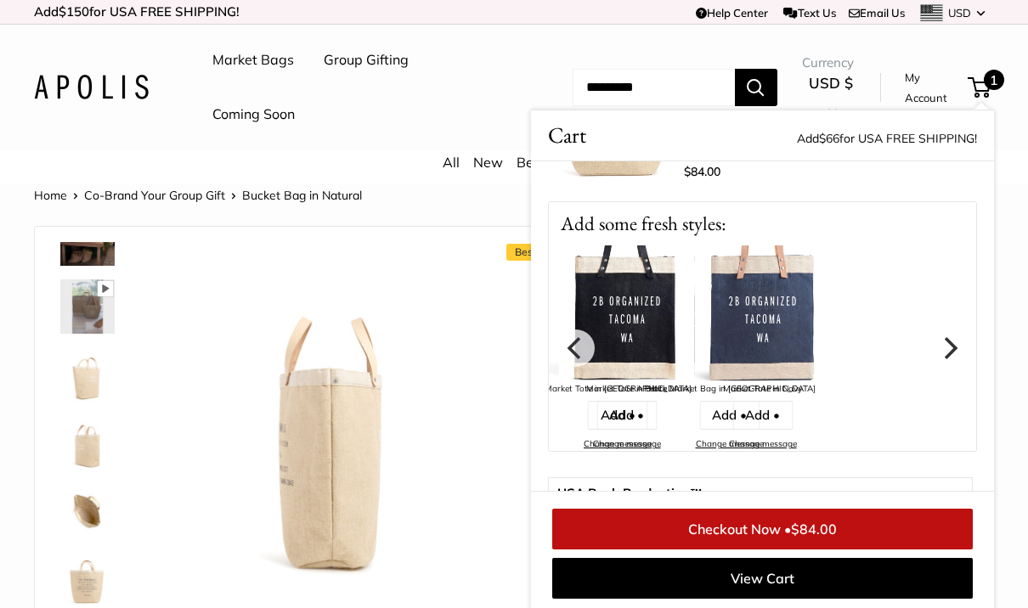
click at [763, 438] on link "Change message" at bounding box center [763, 443] width 68 height 11
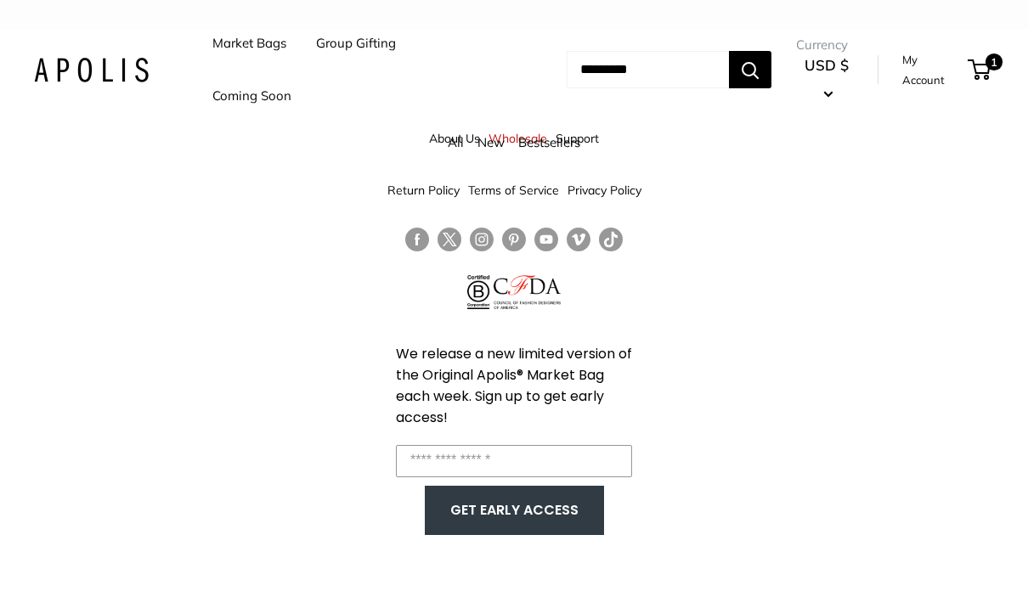
click at [1002, 58] on span "1" at bounding box center [993, 62] width 17 height 17
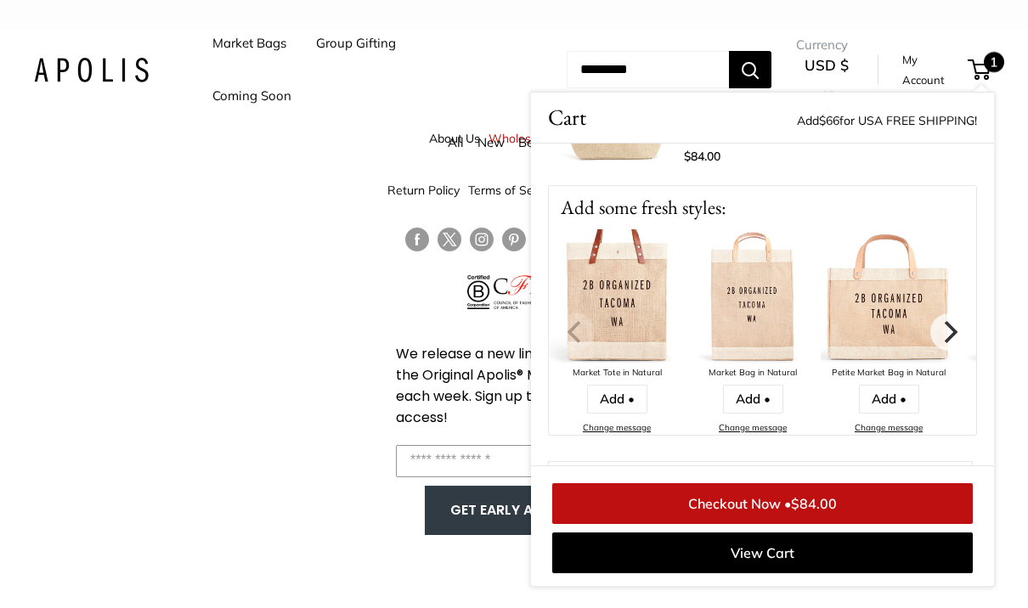
scroll to position [124, 0]
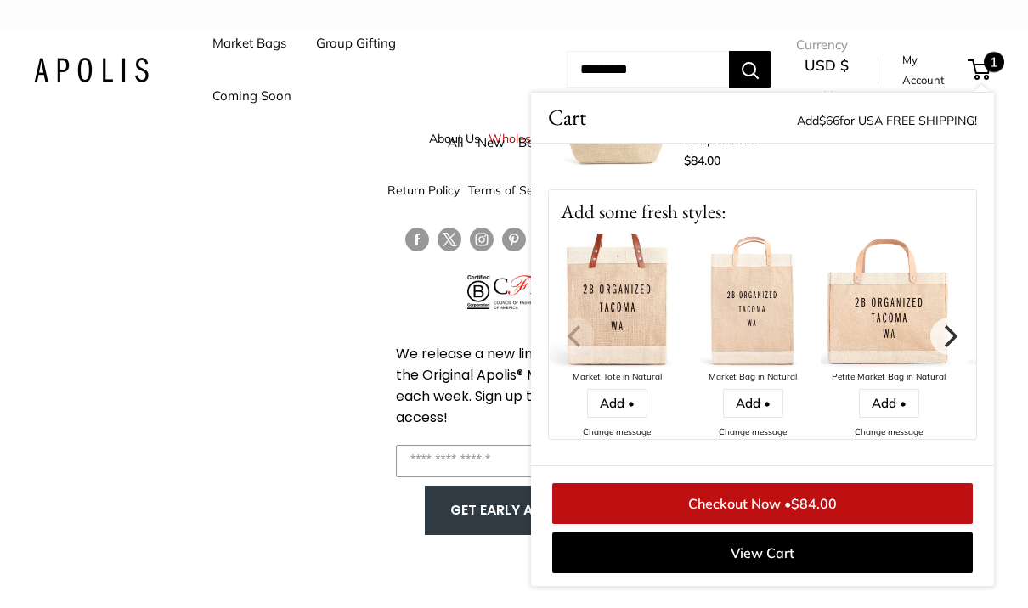
click at [955, 348] on button "Next" at bounding box center [948, 336] width 37 height 37
click at [949, 340] on icon "Next" at bounding box center [949, 336] width 22 height 22
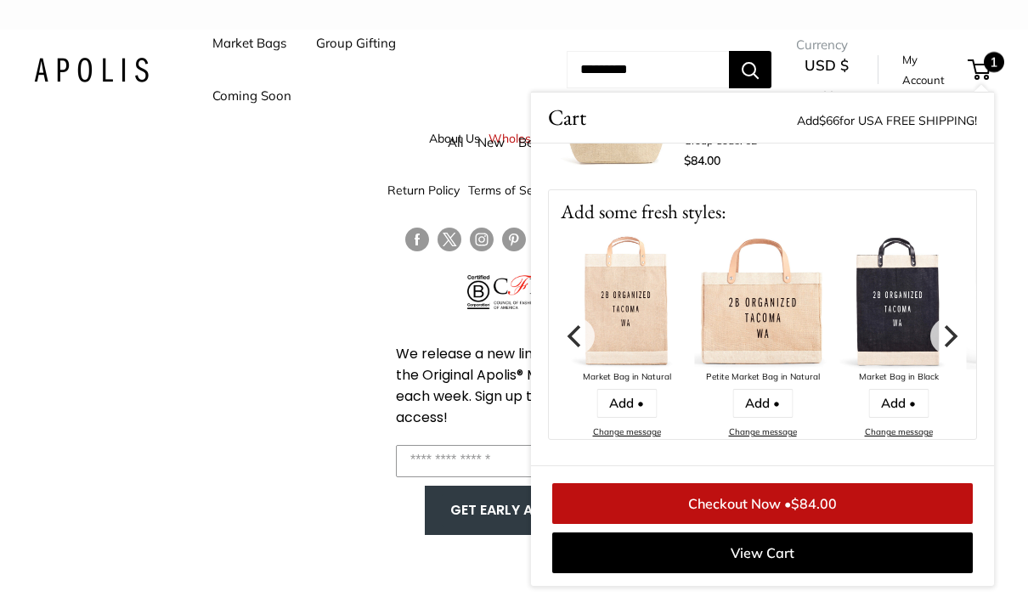
click at [952, 333] on icon "Next" at bounding box center [951, 336] width 14 height 22
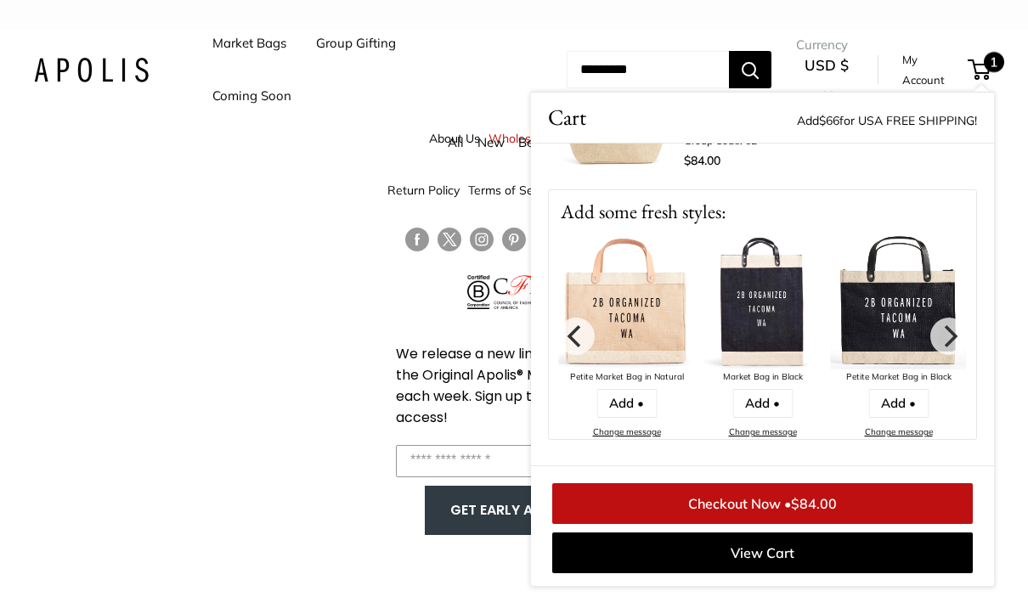
click at [953, 330] on icon "Next" at bounding box center [949, 336] width 22 height 22
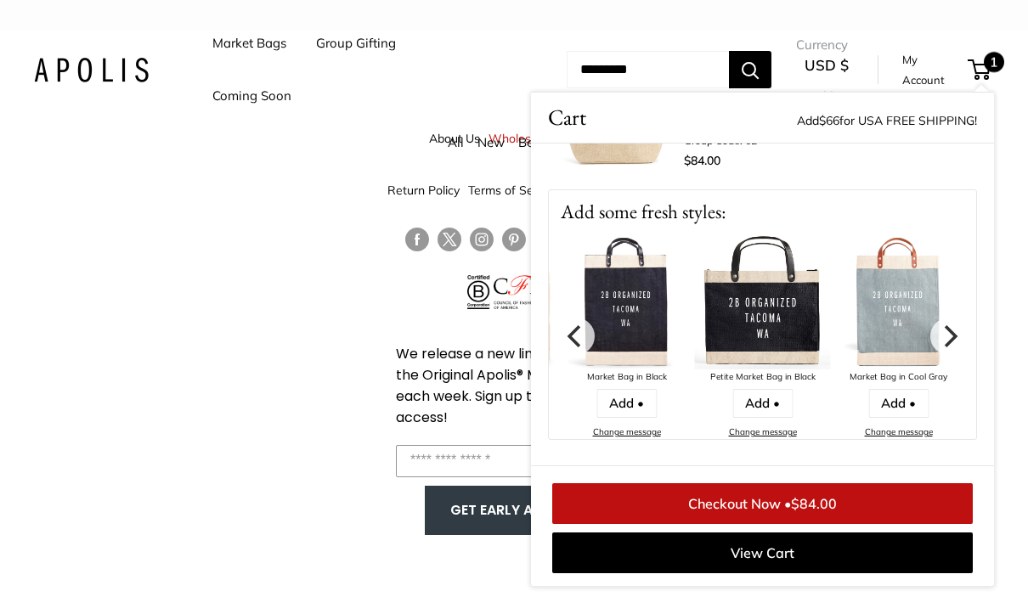
click at [946, 340] on icon "Next" at bounding box center [949, 336] width 22 height 22
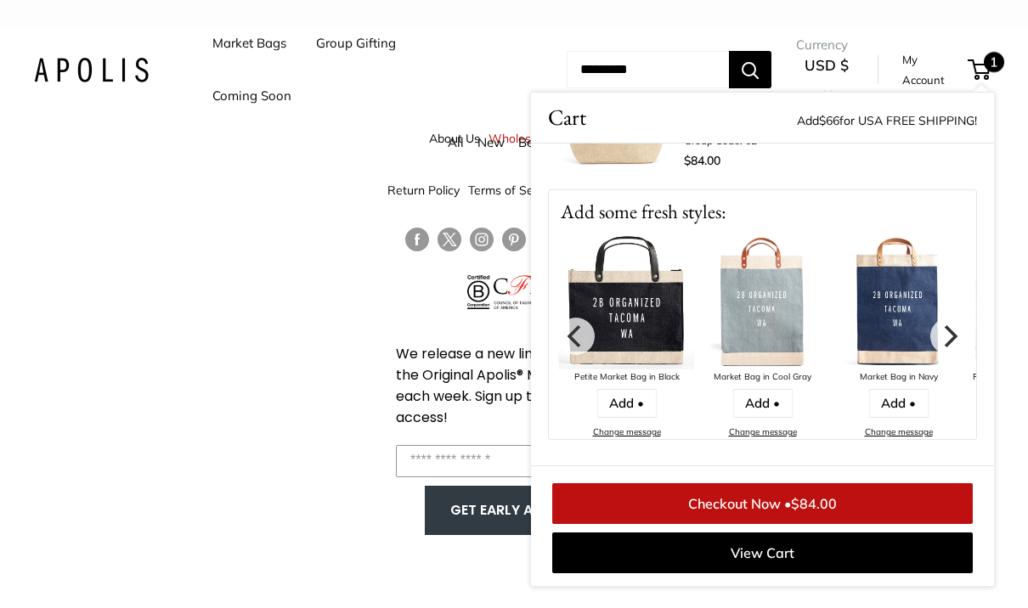
click at [951, 336] on icon "Next" at bounding box center [949, 336] width 22 height 22
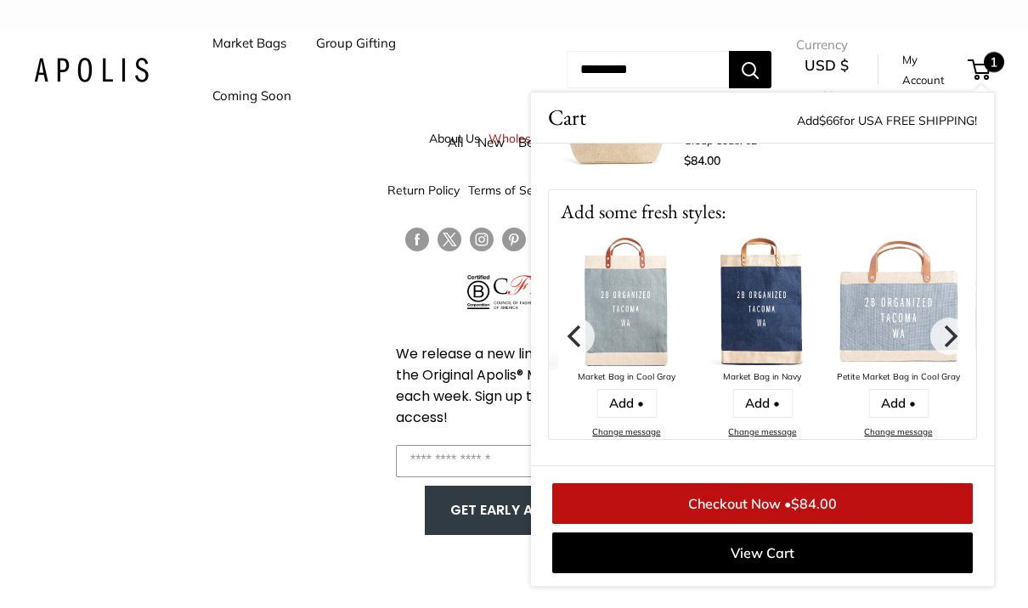
click at [958, 330] on icon "Next" at bounding box center [949, 336] width 22 height 22
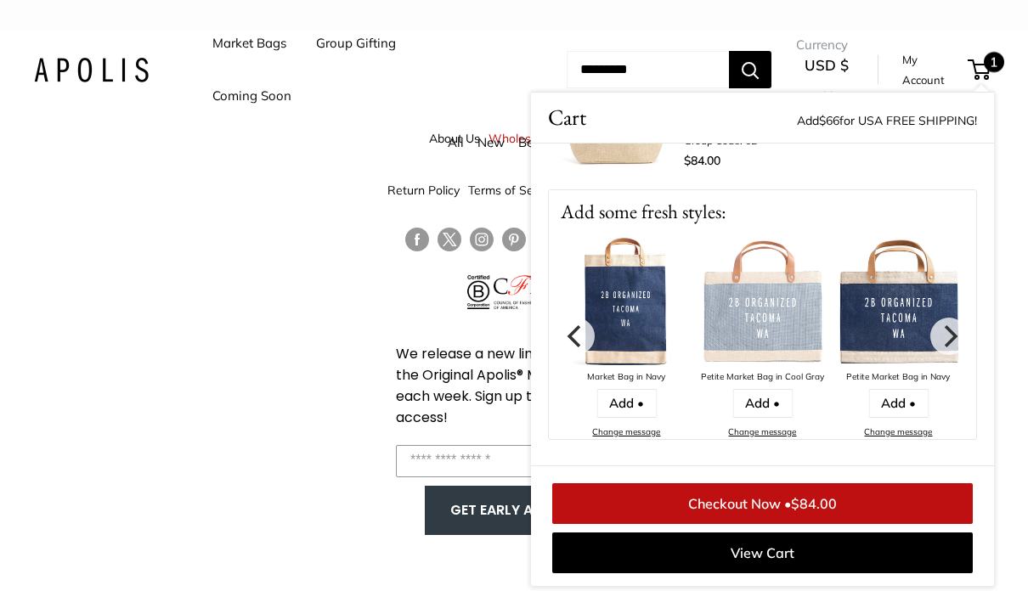
click at [954, 337] on icon "Next" at bounding box center [951, 336] width 14 height 22
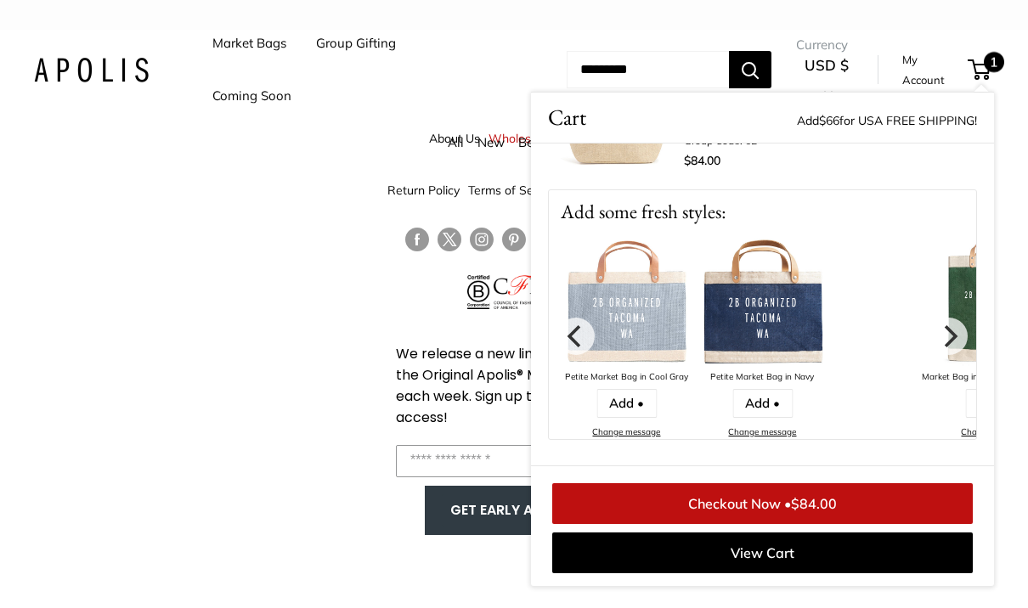
click at [954, 340] on icon "Next" at bounding box center [951, 336] width 14 height 22
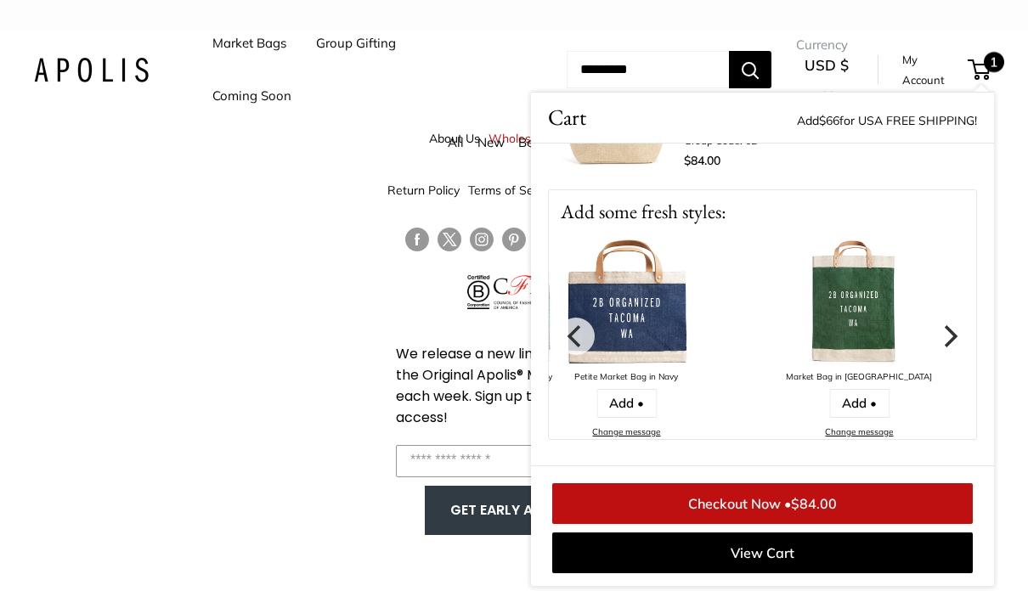
click at [954, 333] on icon "Next" at bounding box center [951, 336] width 14 height 22
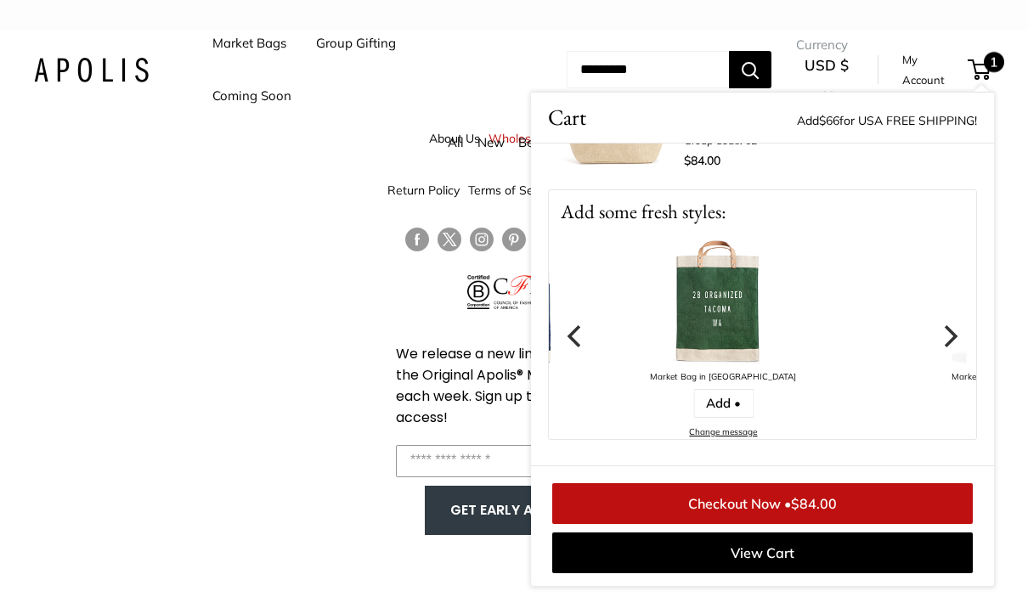
click at [954, 329] on icon "Next" at bounding box center [949, 336] width 22 height 22
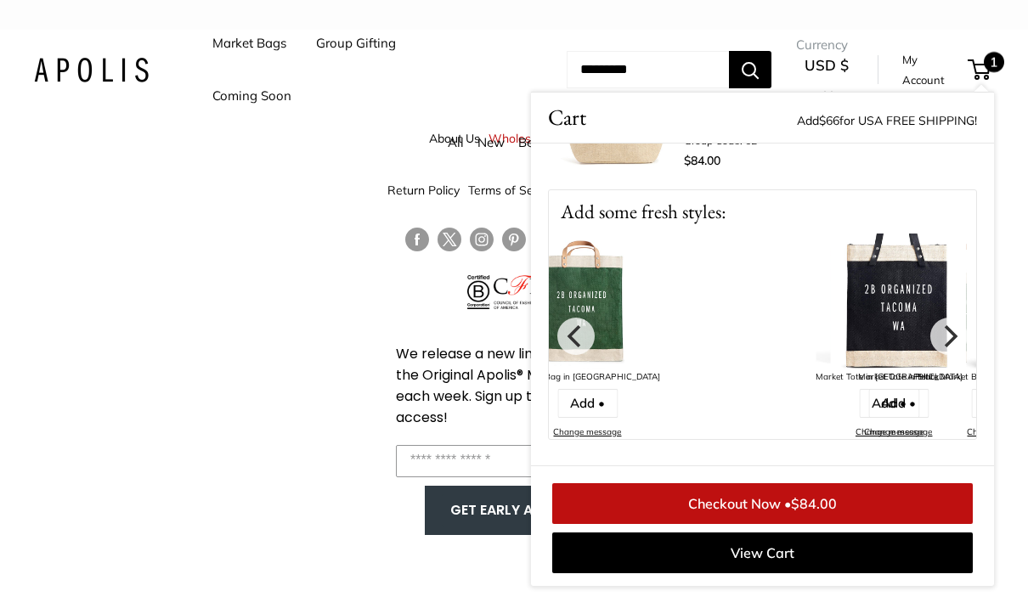
click at [958, 335] on icon "Next" at bounding box center [949, 336] width 22 height 22
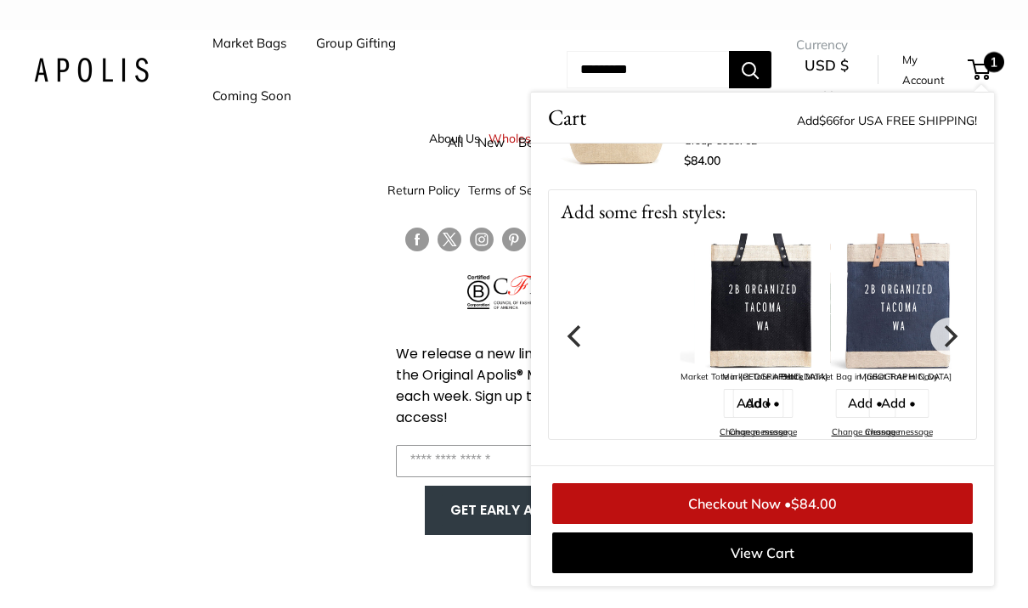
click at [891, 398] on link "Add •" at bounding box center [898, 403] width 60 height 29
click at [902, 410] on link "Add •" at bounding box center [898, 403] width 60 height 29
click at [908, 302] on img at bounding box center [899, 302] width 136 height 136
click at [896, 405] on link "Add •" at bounding box center [898, 403] width 60 height 29
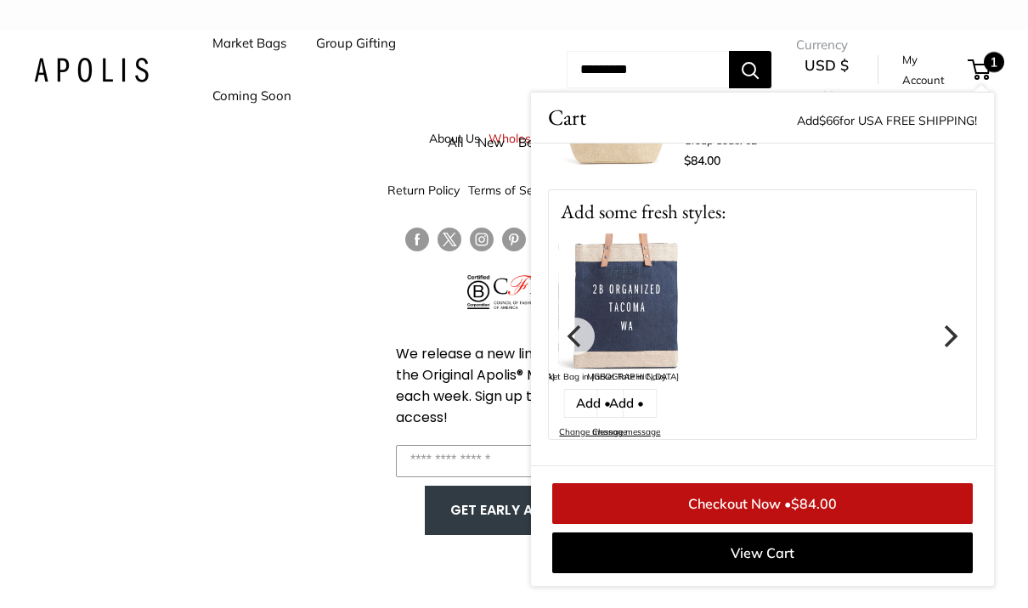
click at [627, 311] on img at bounding box center [626, 302] width 136 height 136
click at [641, 402] on link "Add •" at bounding box center [626, 403] width 60 height 29
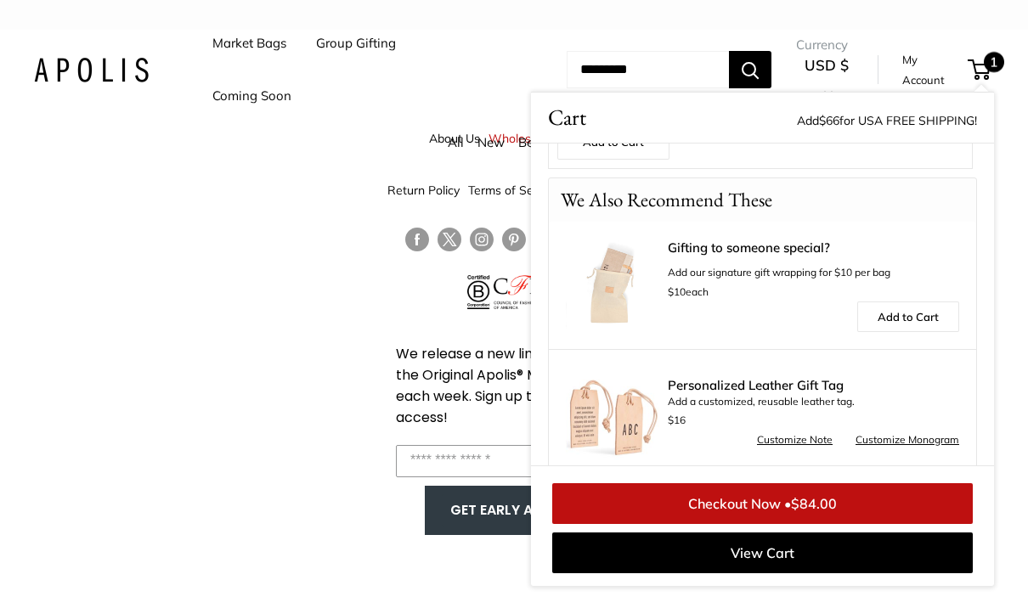
scroll to position [605, 0]
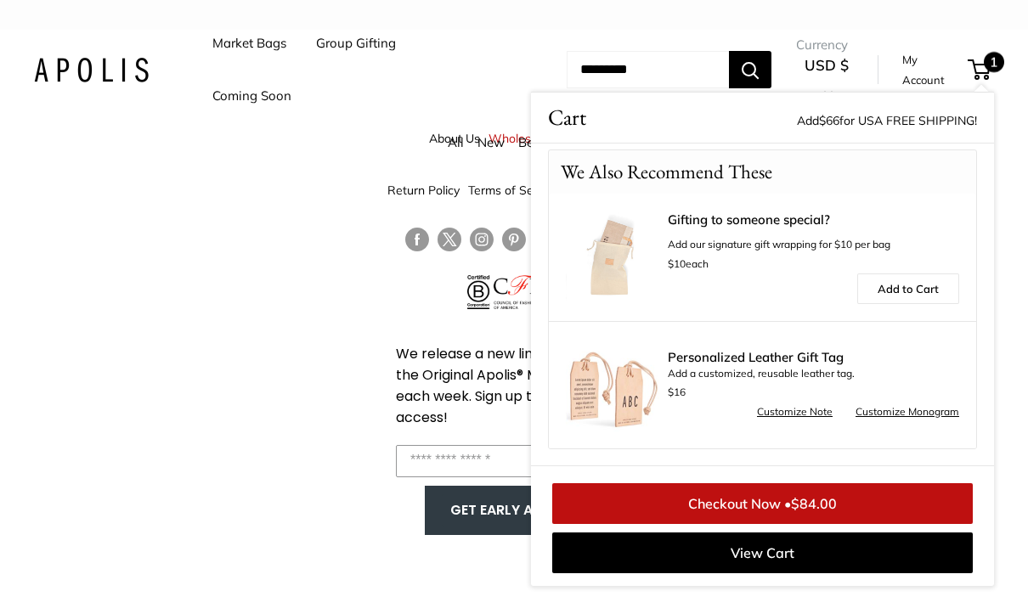
click at [150, 273] on div "About Us Wholesale Support Return Policy Terms of Service Privacy Policy We rel…" at bounding box center [514, 334] width 1028 height 608
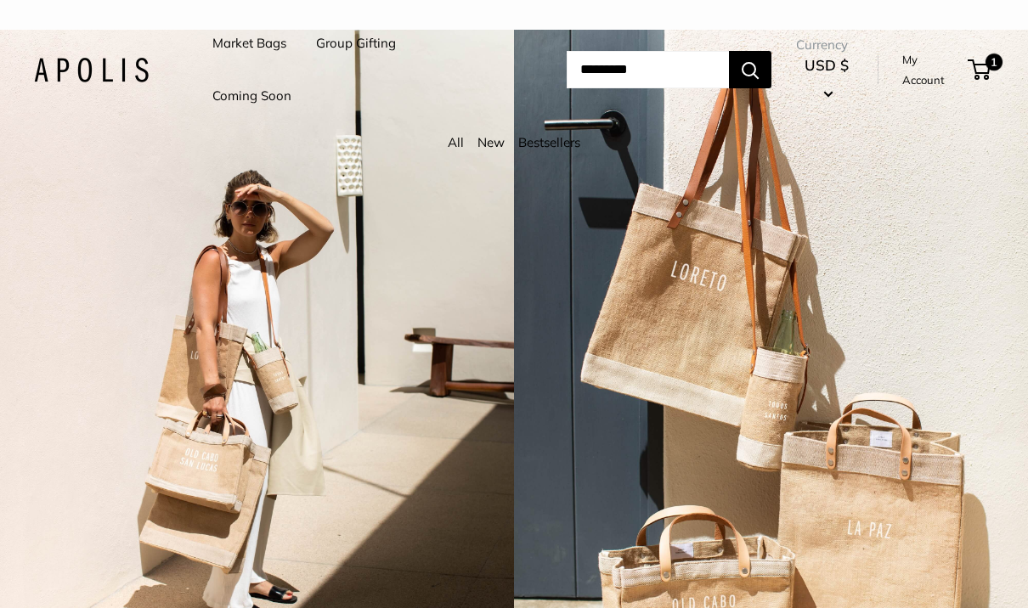
click at [650, 79] on input "Search..." at bounding box center [647, 69] width 162 height 37
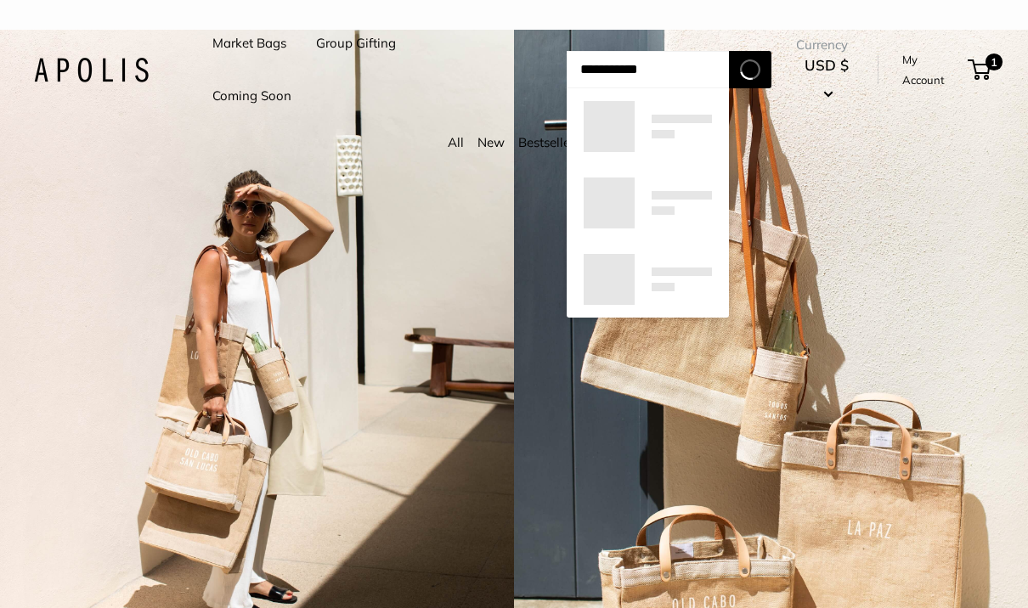
type input "**********"
click at [763, 70] on button "Search" at bounding box center [750, 69] width 42 height 37
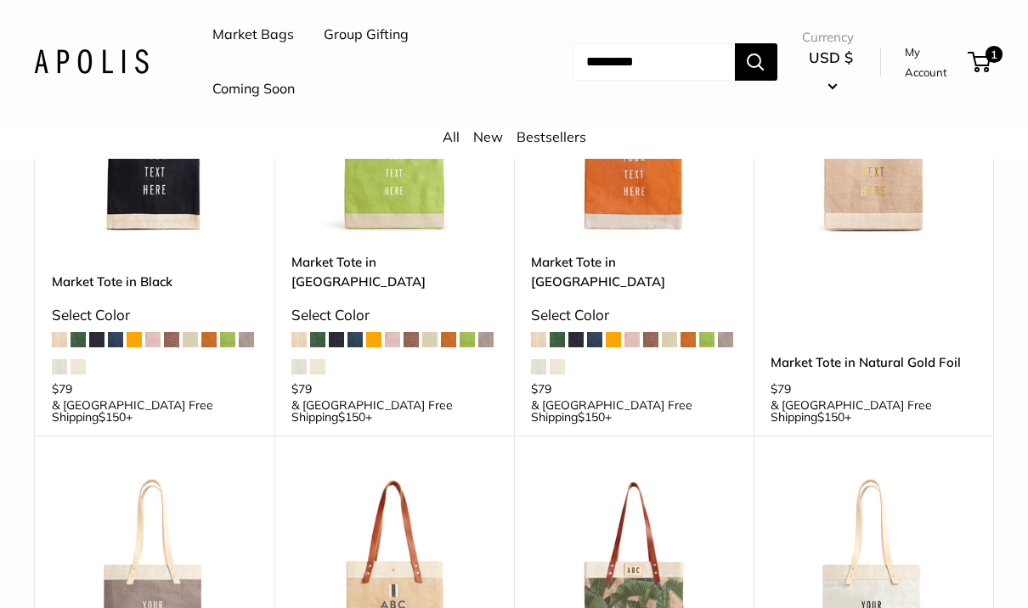
scroll to position [835, 0]
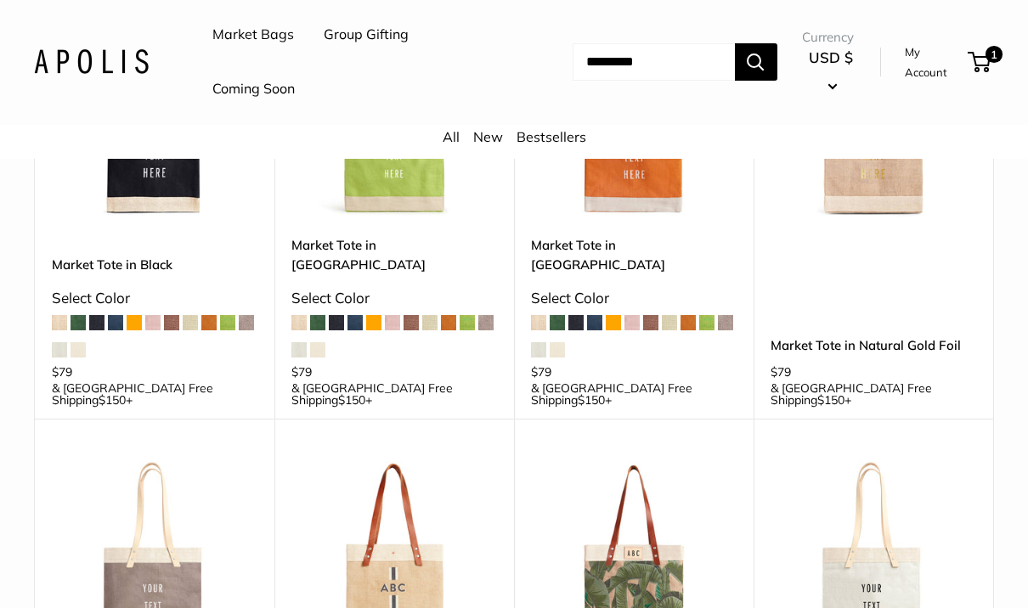
click at [379, 505] on img at bounding box center [394, 565] width 206 height 206
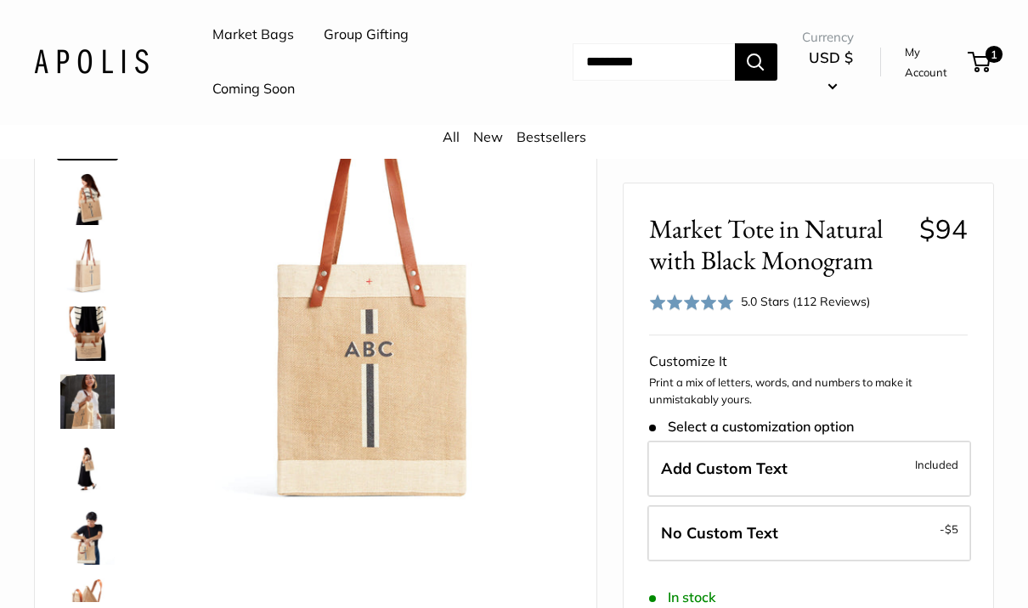
scroll to position [151, 0]
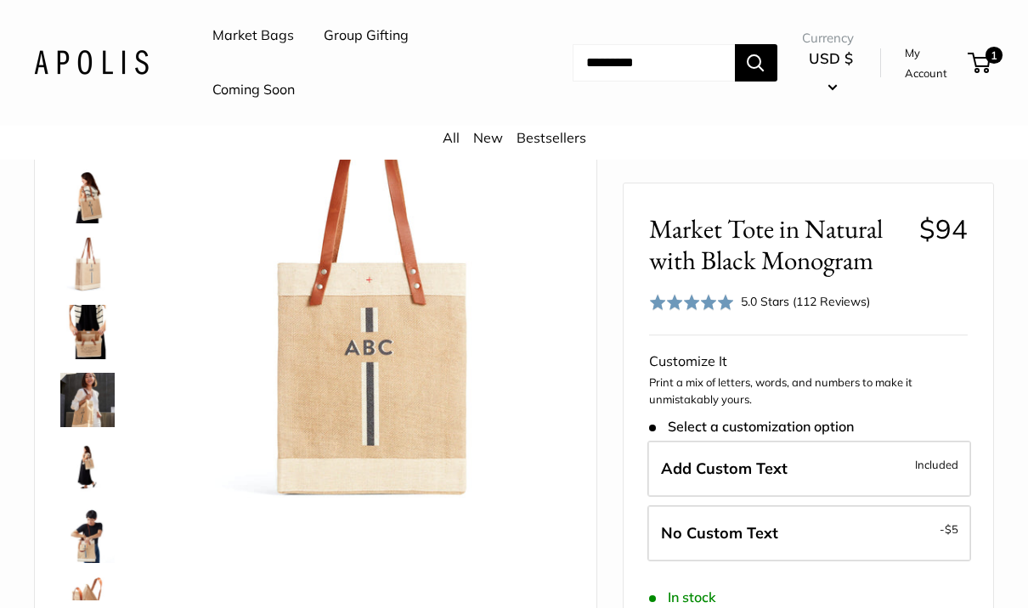
click at [818, 469] on label "Add Custom Text Included" at bounding box center [809, 469] width 324 height 56
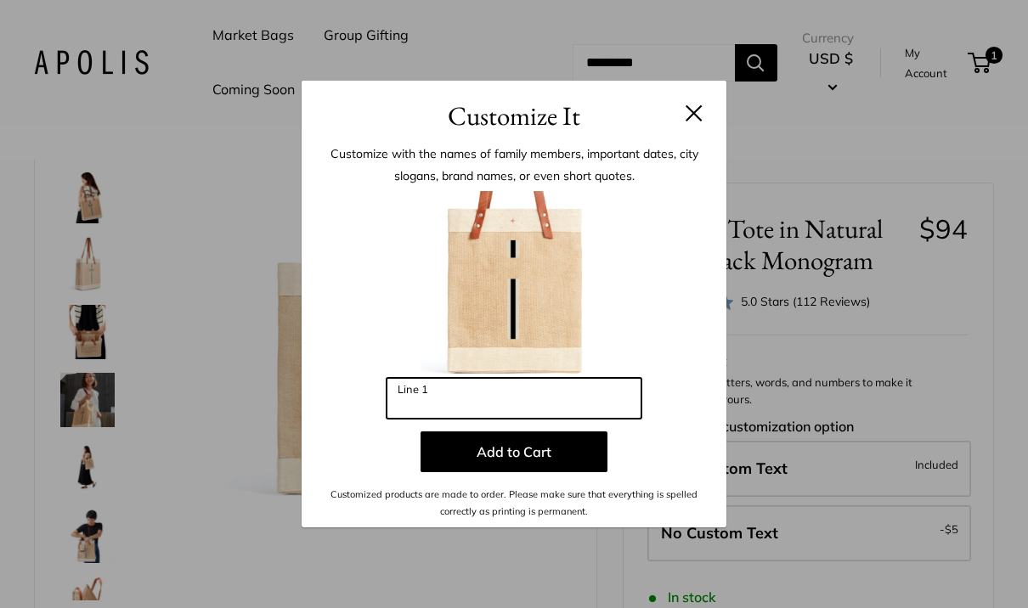
click at [414, 419] on input "Line 1" at bounding box center [513, 398] width 255 height 41
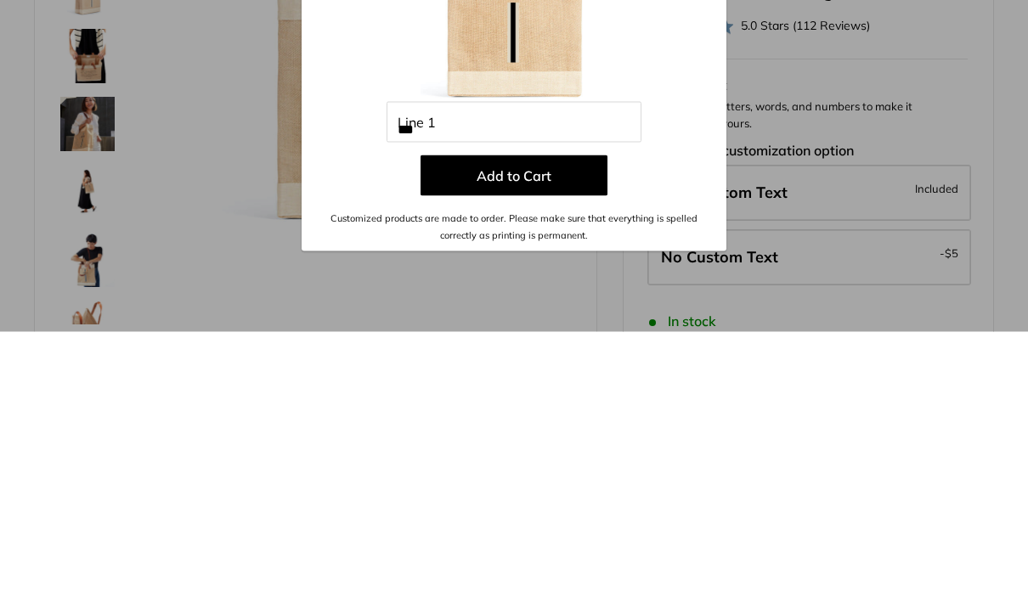
scroll to position [427, 0]
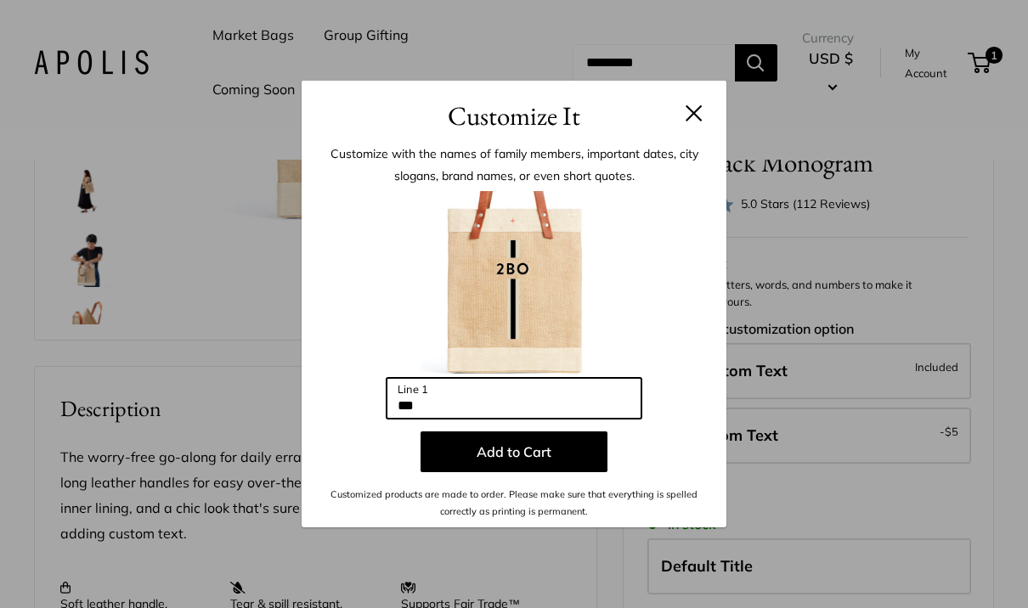
type input "***"
click at [583, 472] on button "Add to Cart" at bounding box center [513, 451] width 187 height 41
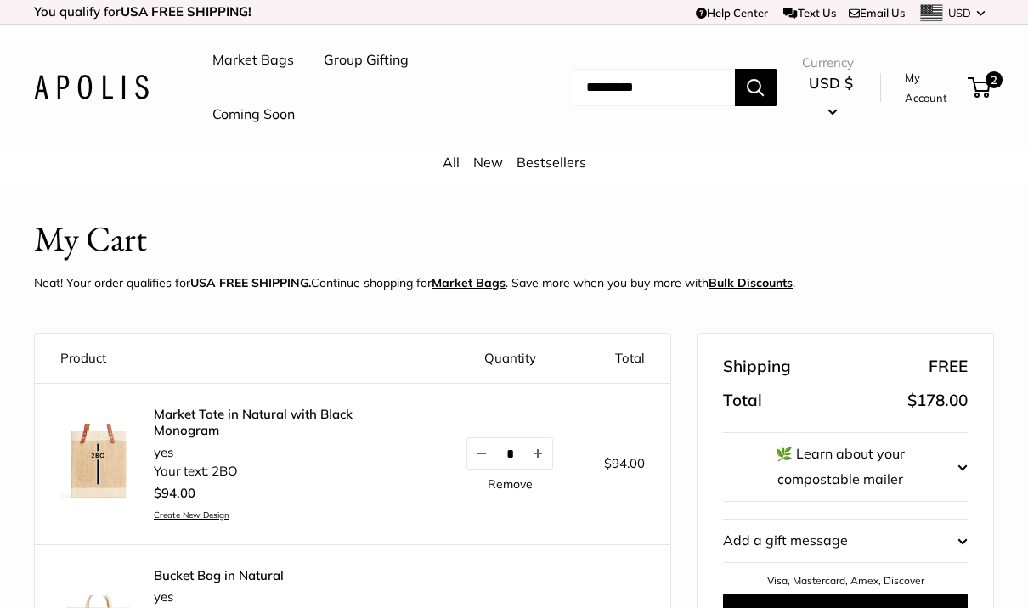
click at [679, 93] on input "Search..." at bounding box center [653, 87] width 162 height 37
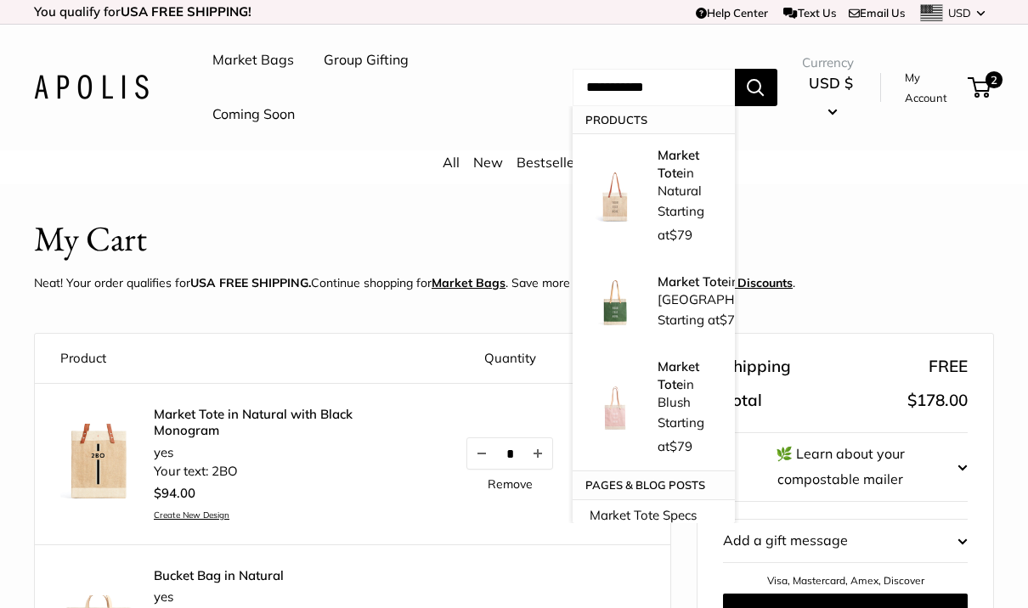
type input "**********"
click at [768, 87] on button "Search" at bounding box center [756, 87] width 42 height 37
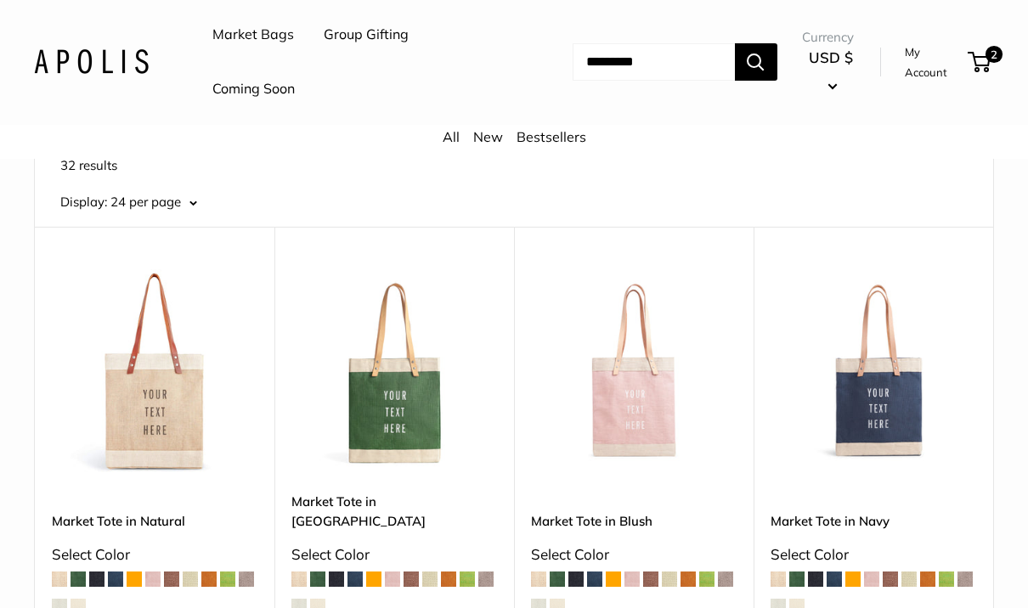
scroll to position [110, 0]
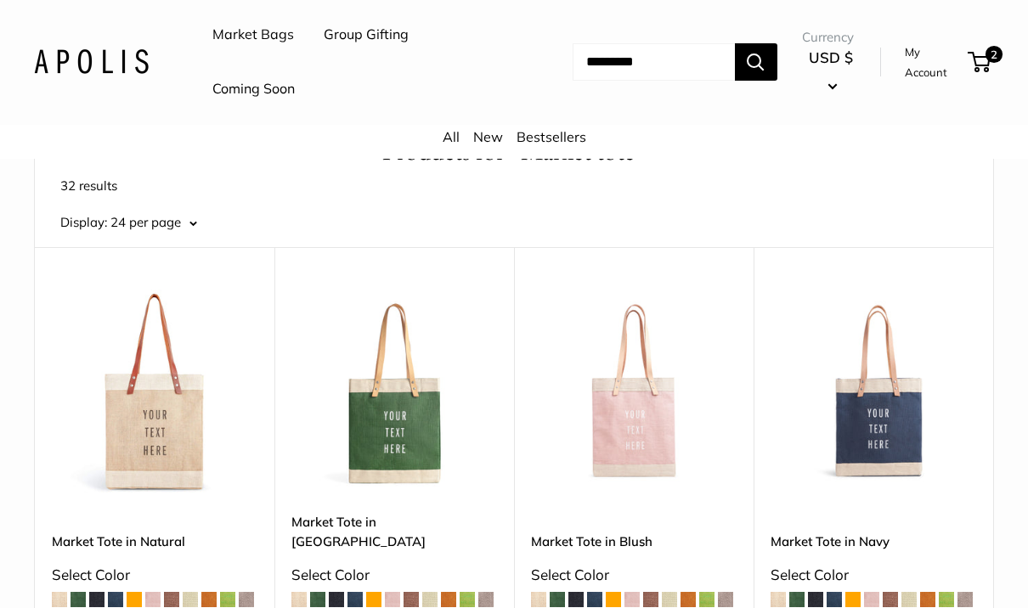
click at [880, 437] on img at bounding box center [873, 393] width 206 height 206
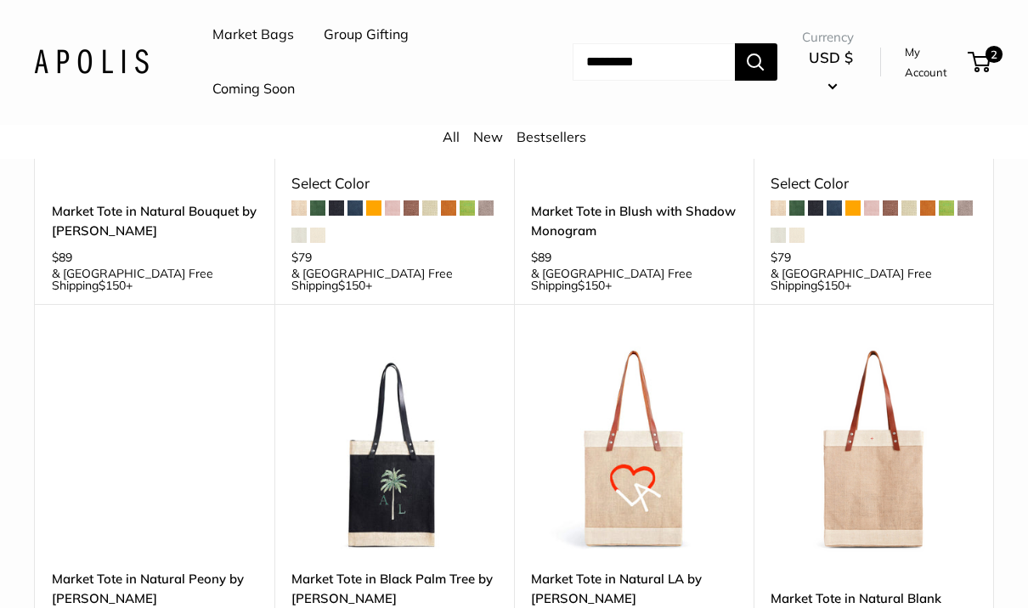
scroll to position [2256, 0]
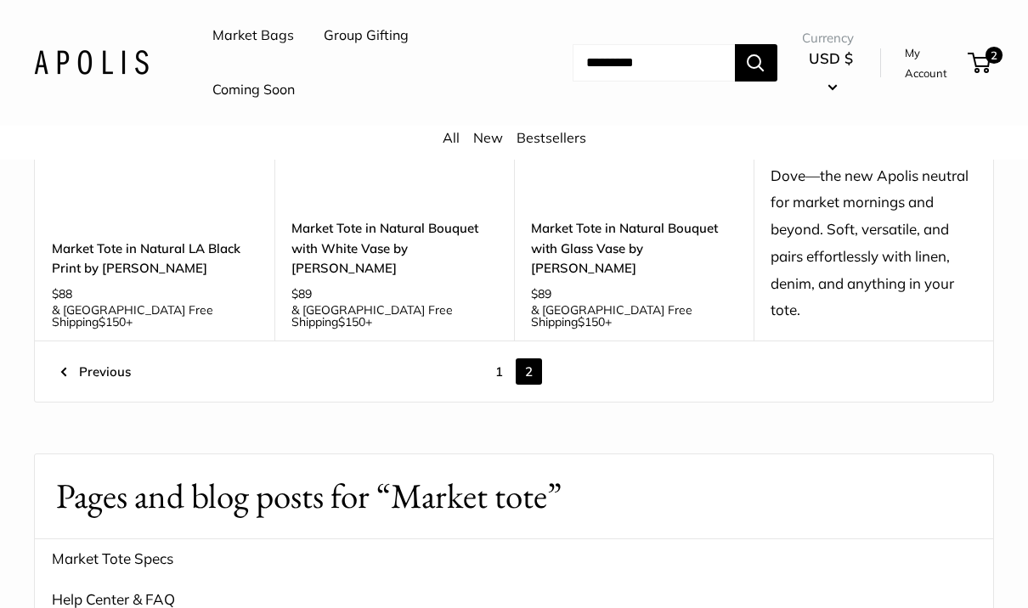
scroll to position [843, 0]
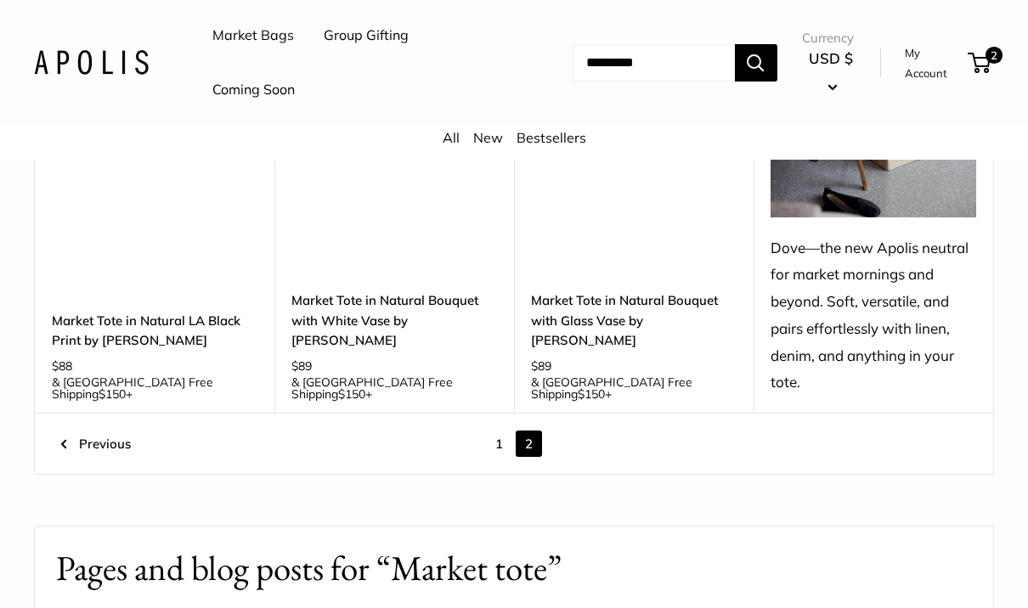
click at [496, 431] on link "1" at bounding box center [499, 444] width 26 height 26
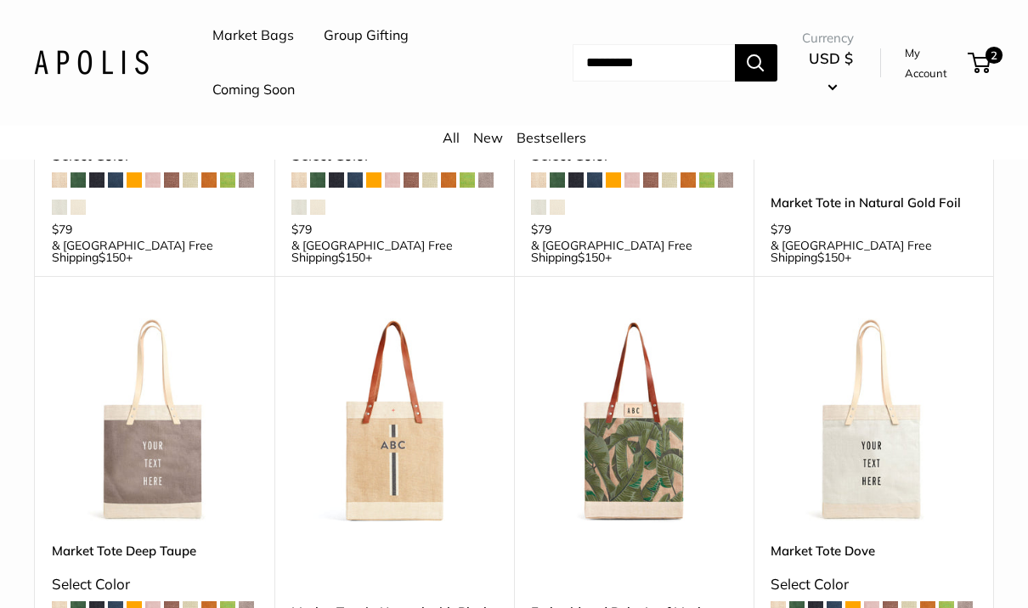
scroll to position [976, 0]
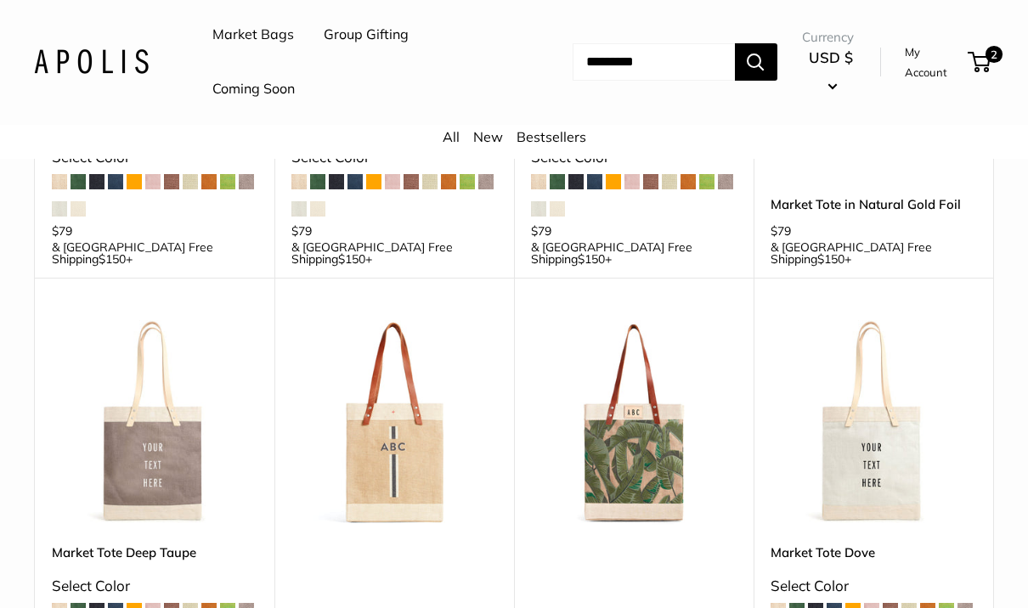
click at [840, 330] on img at bounding box center [873, 424] width 206 height 206
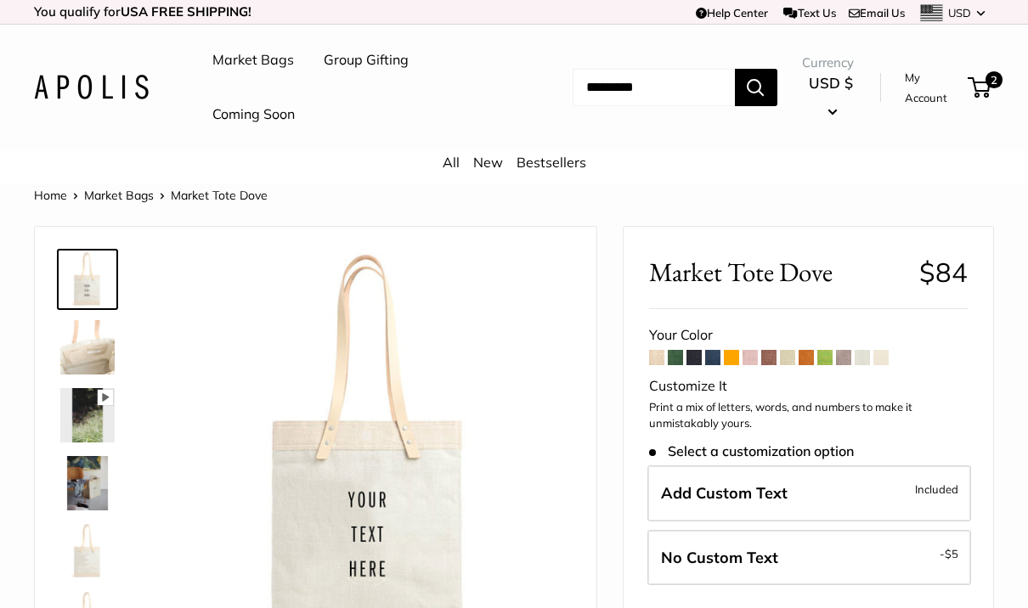
click at [681, 353] on span at bounding box center [675, 357] width 15 height 15
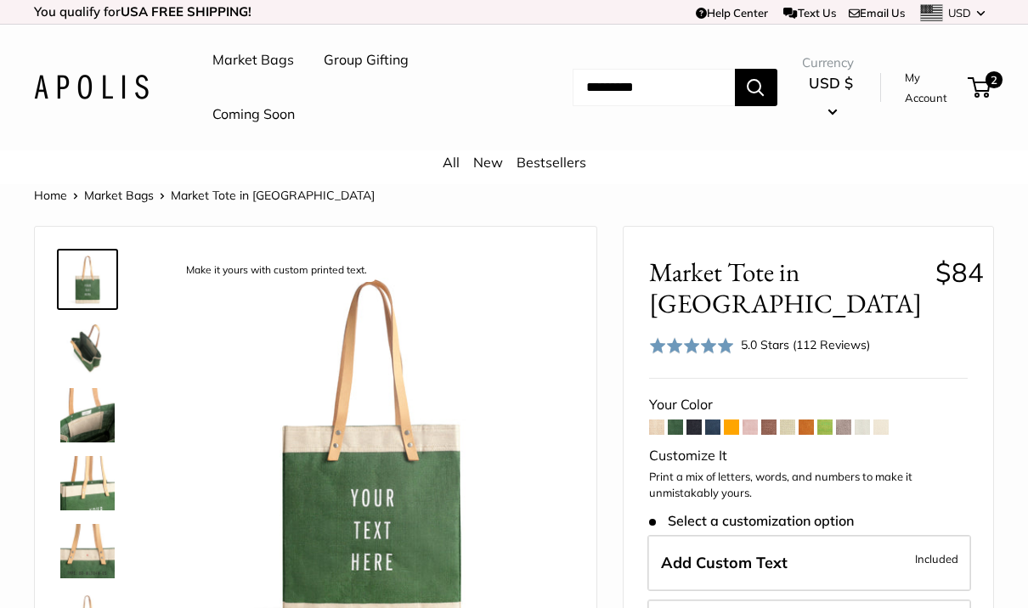
click at [718, 421] on span at bounding box center [712, 427] width 15 height 15
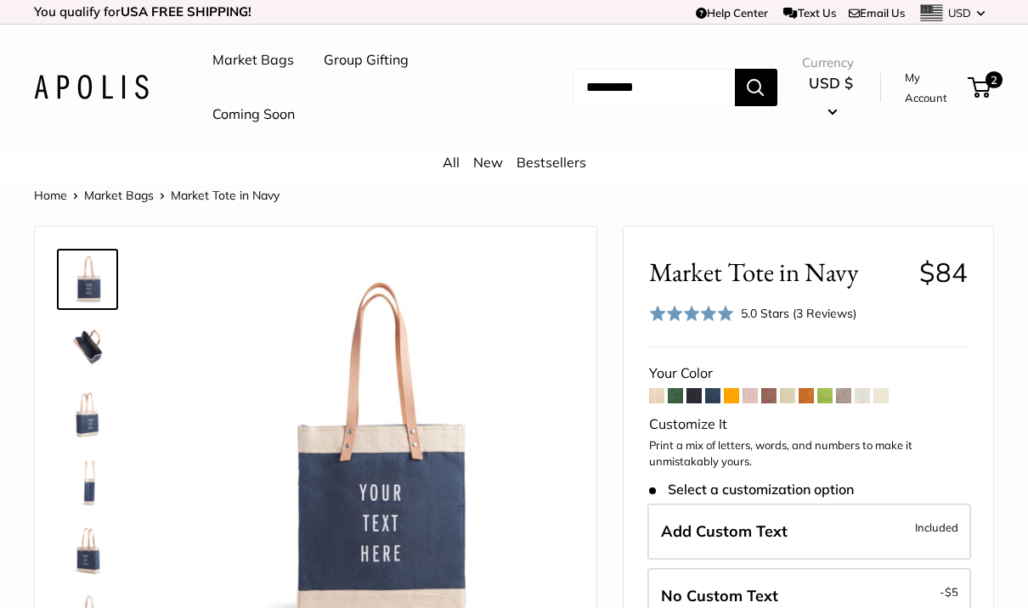
click at [701, 388] on span at bounding box center [693, 395] width 15 height 15
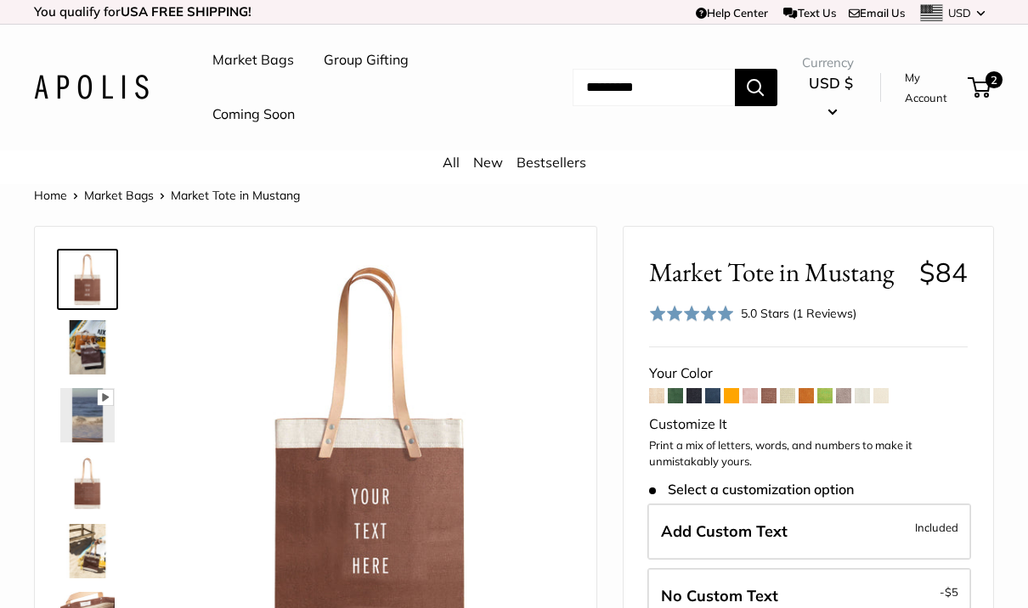
click at [846, 391] on span at bounding box center [843, 395] width 15 height 15
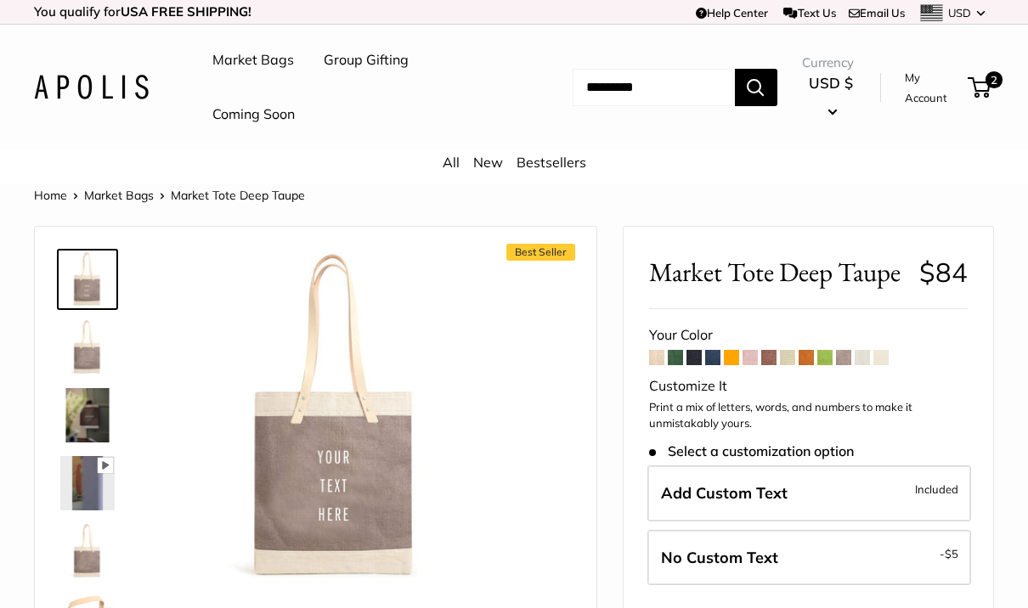
click at [886, 355] on span at bounding box center [880, 357] width 15 height 15
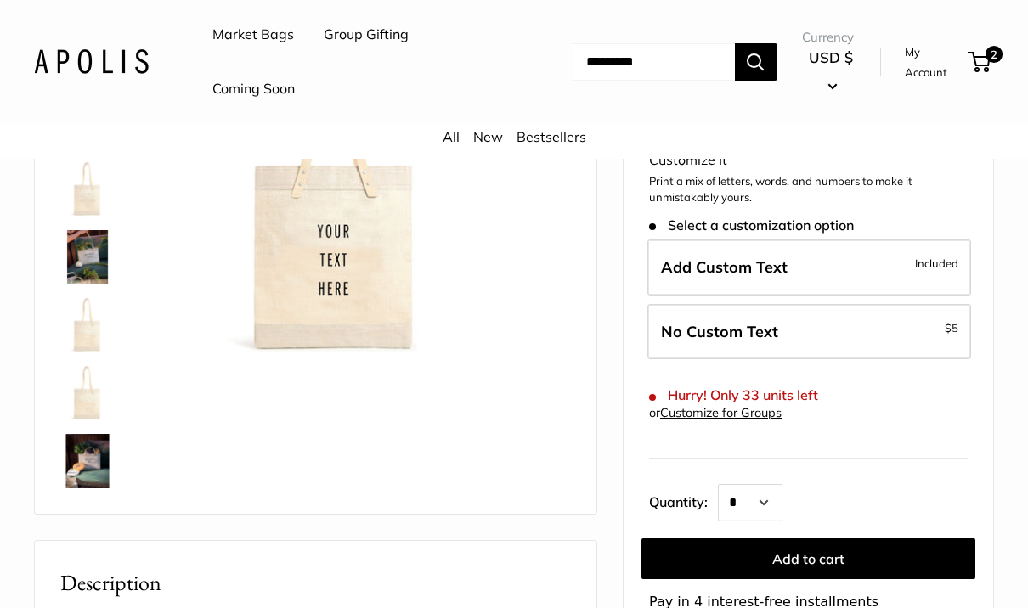
click at [72, 463] on img at bounding box center [87, 462] width 54 height 54
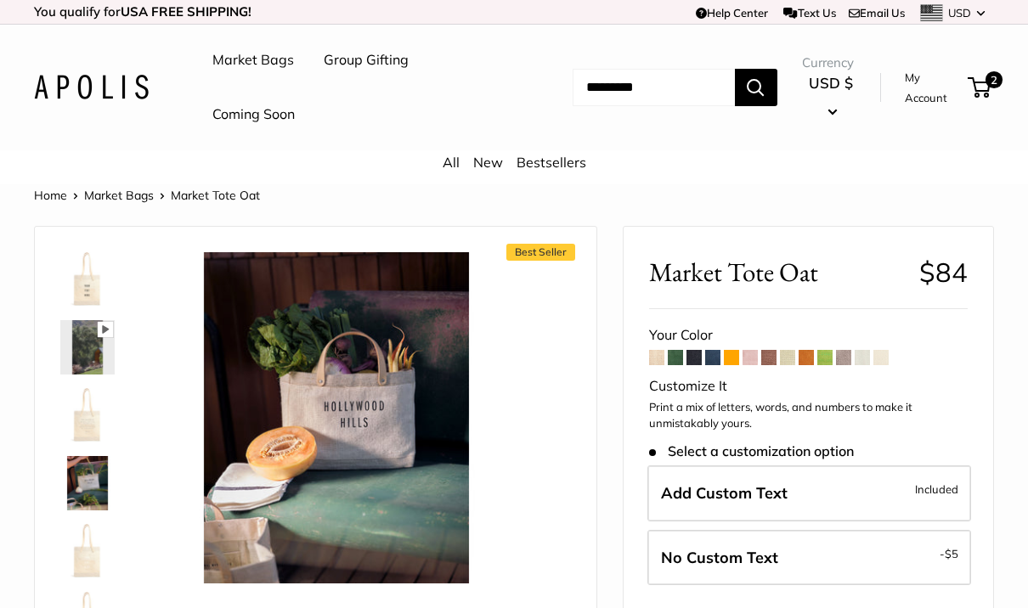
click at [260, 66] on link "Market Bags" at bounding box center [253, 60] width 82 height 25
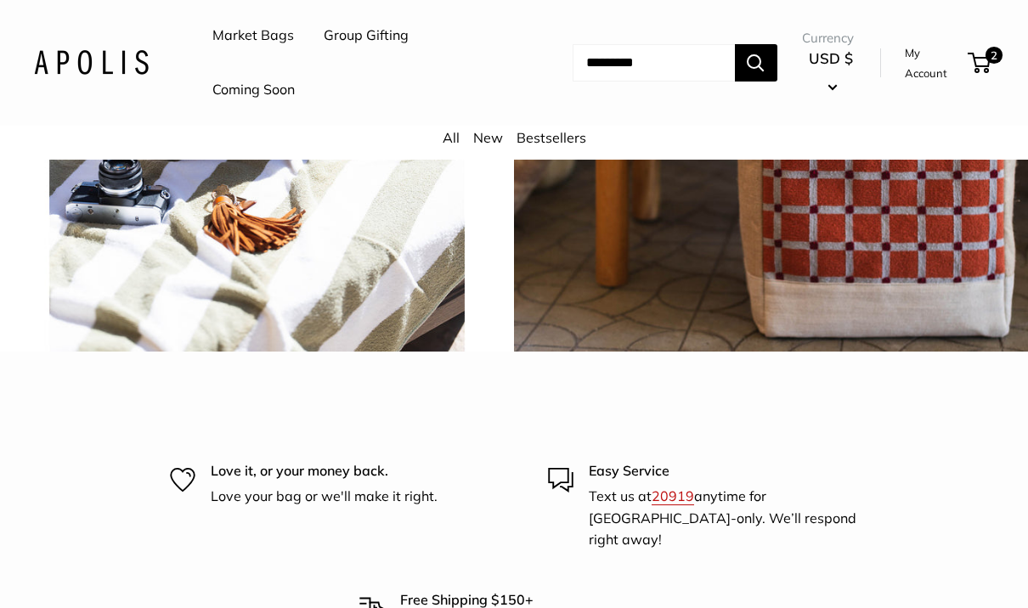
scroll to position [3522, 0]
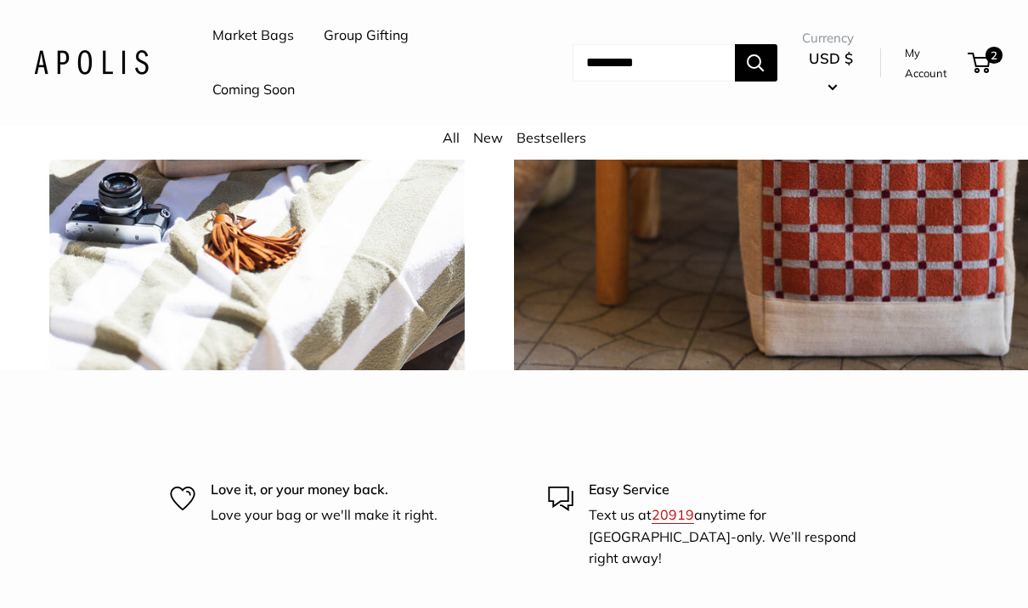
click at [245, 138] on span "Chenille sage" at bounding box center [256, 113] width 157 height 48
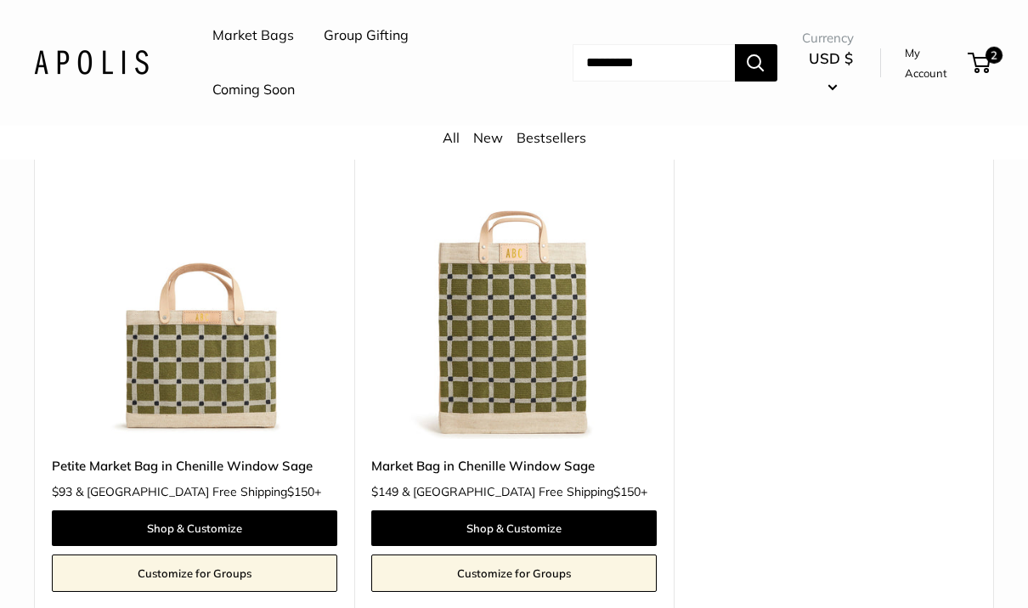
scroll to position [237, 0]
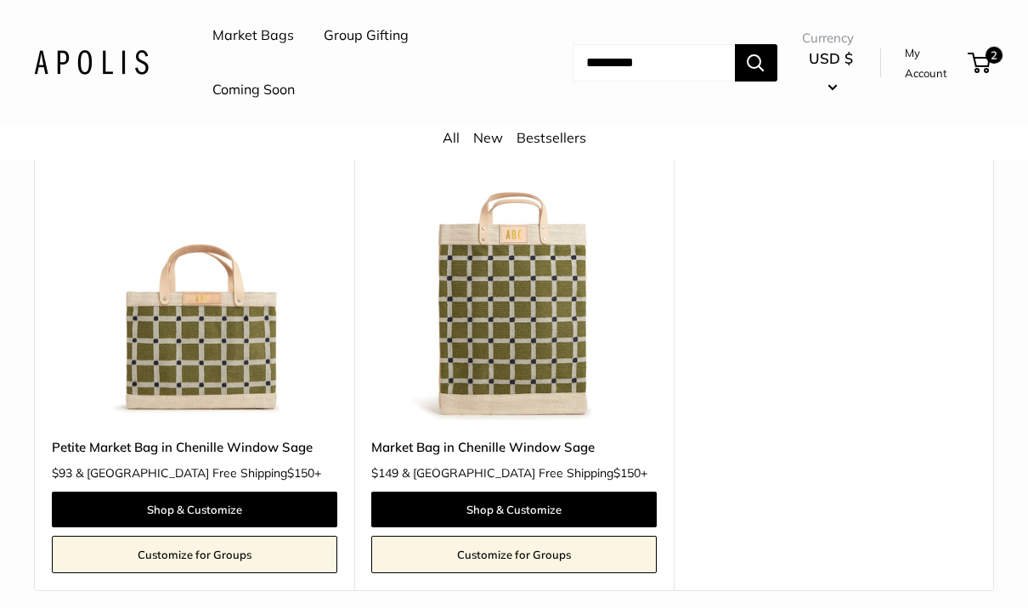
click at [486, 273] on img at bounding box center [513, 277] width 285 height 285
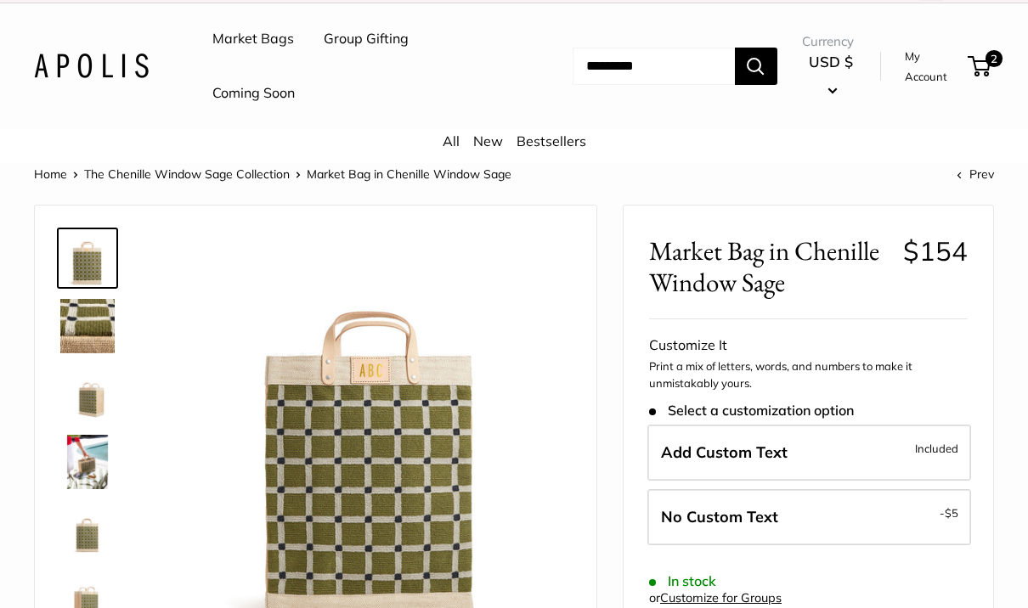
scroll to position [23, 0]
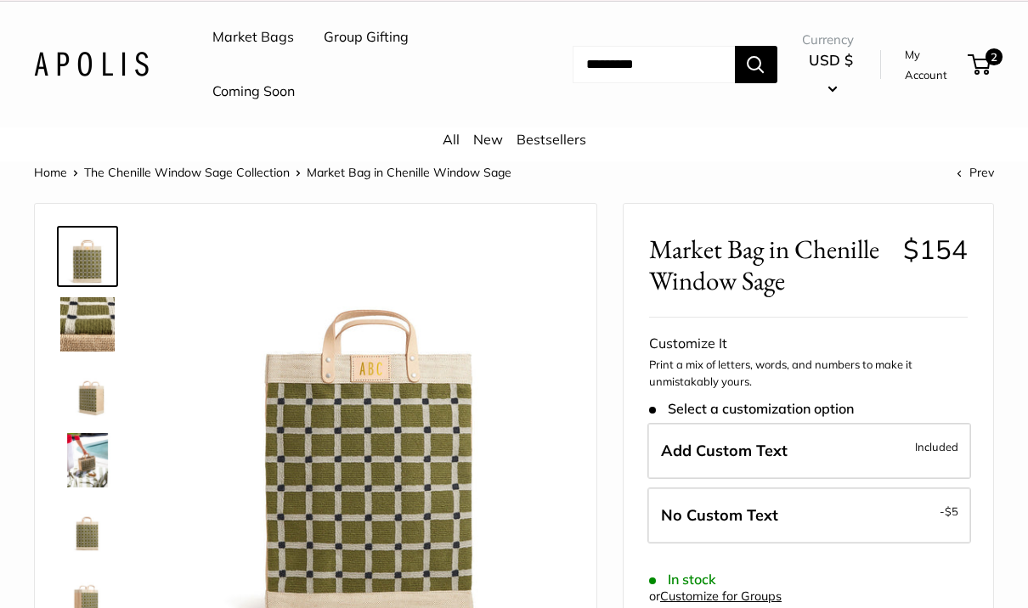
click at [88, 399] on img at bounding box center [87, 392] width 54 height 54
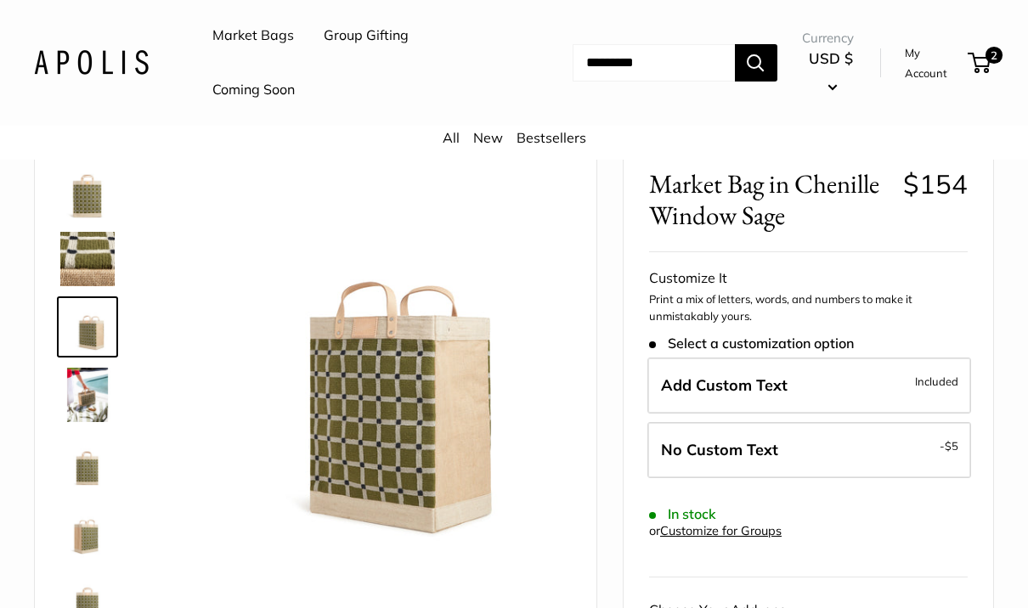
scroll to position [101, 0]
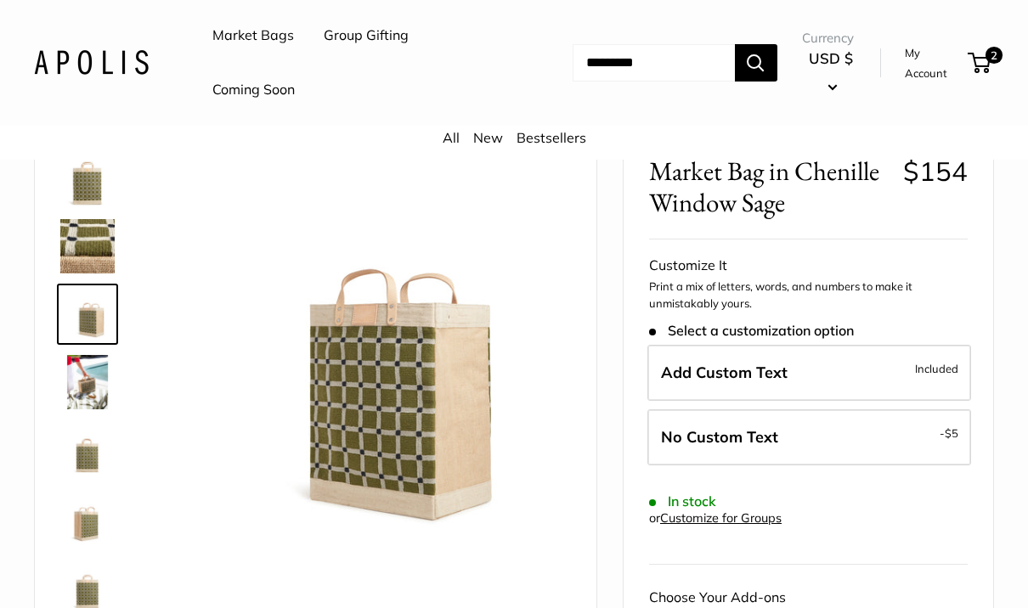
click at [79, 376] on img at bounding box center [87, 382] width 54 height 54
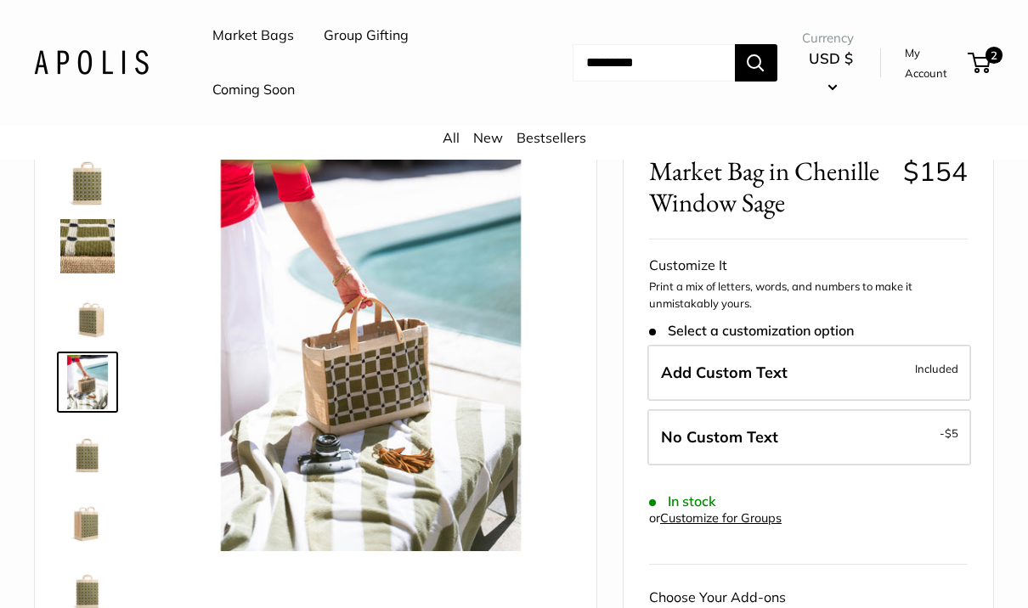
click at [82, 453] on img at bounding box center [87, 450] width 54 height 54
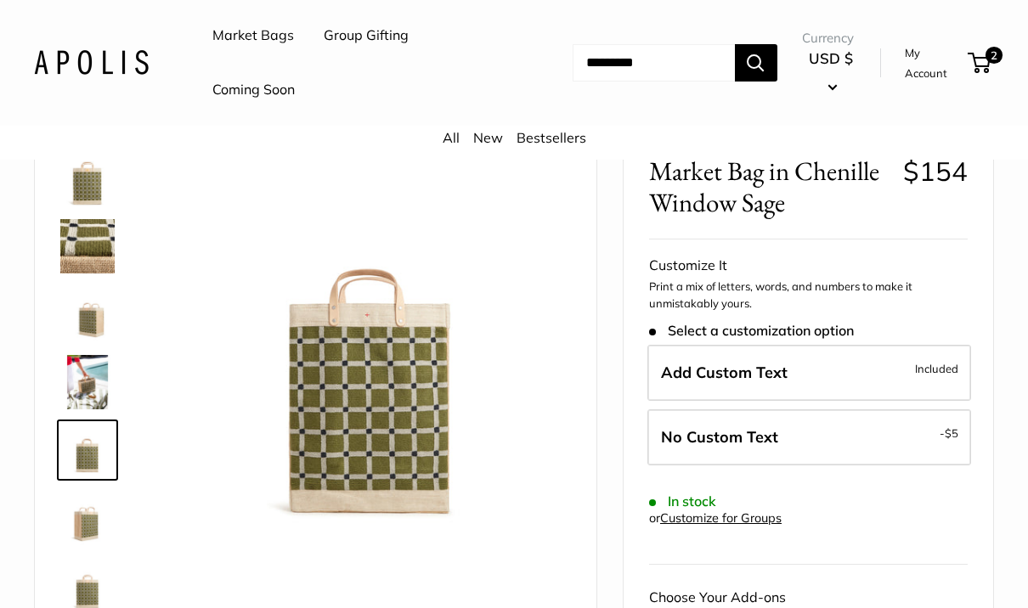
click at [88, 520] on img at bounding box center [87, 518] width 54 height 54
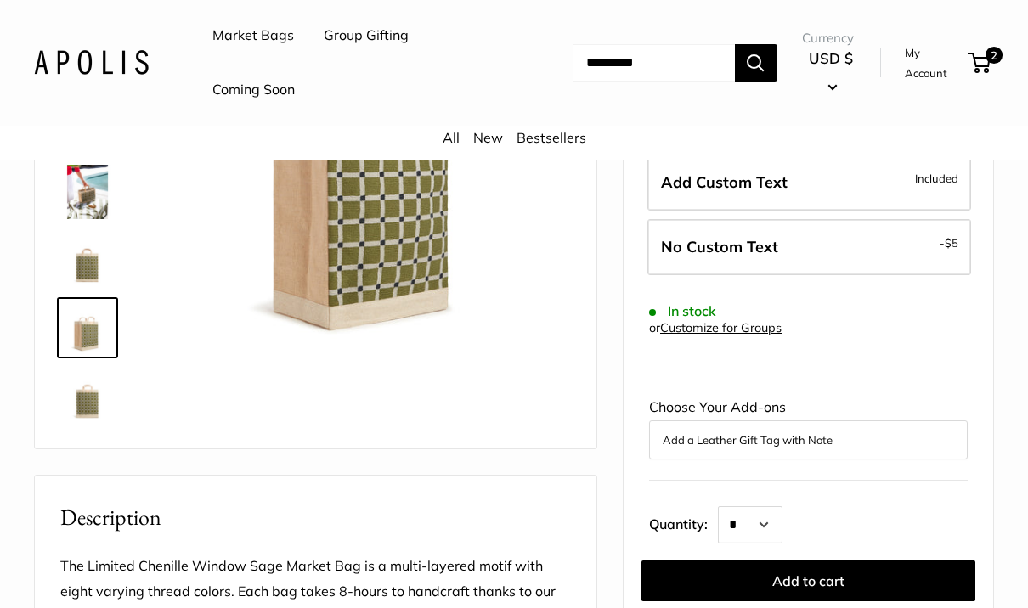
scroll to position [364, 0]
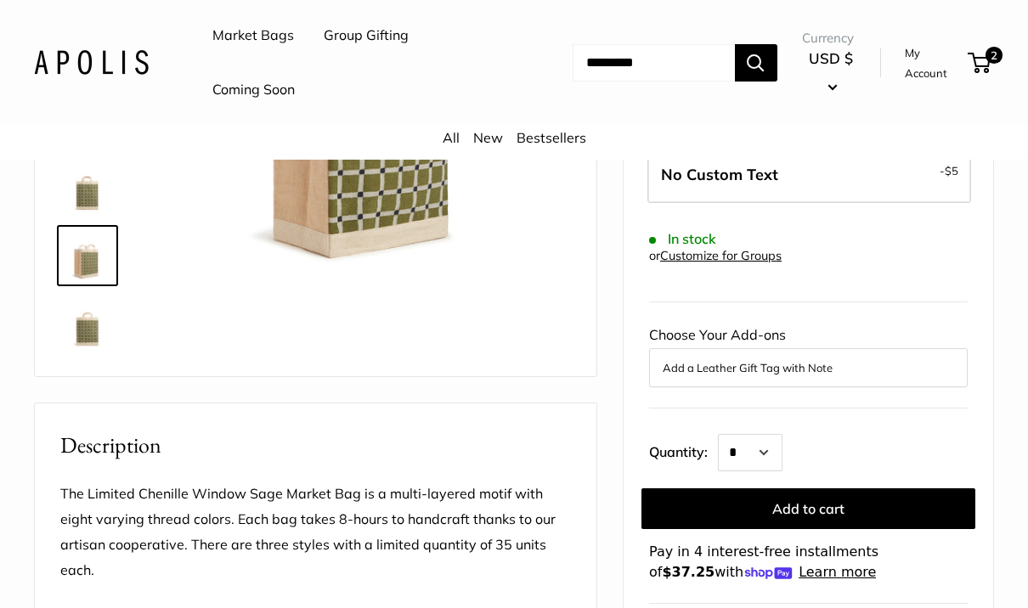
click at [83, 314] on img at bounding box center [87, 323] width 54 height 54
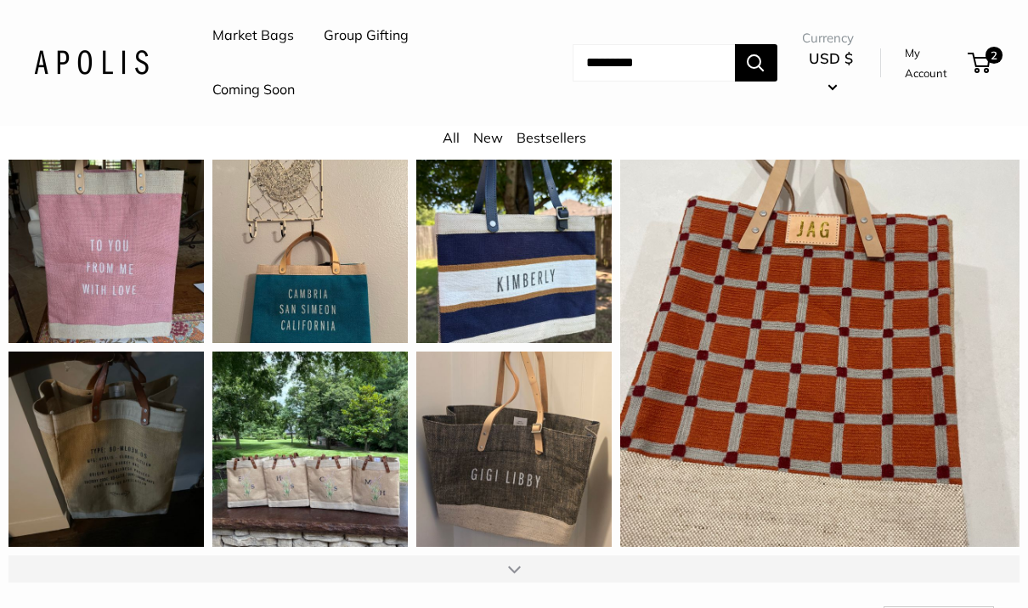
scroll to position [1823, 0]
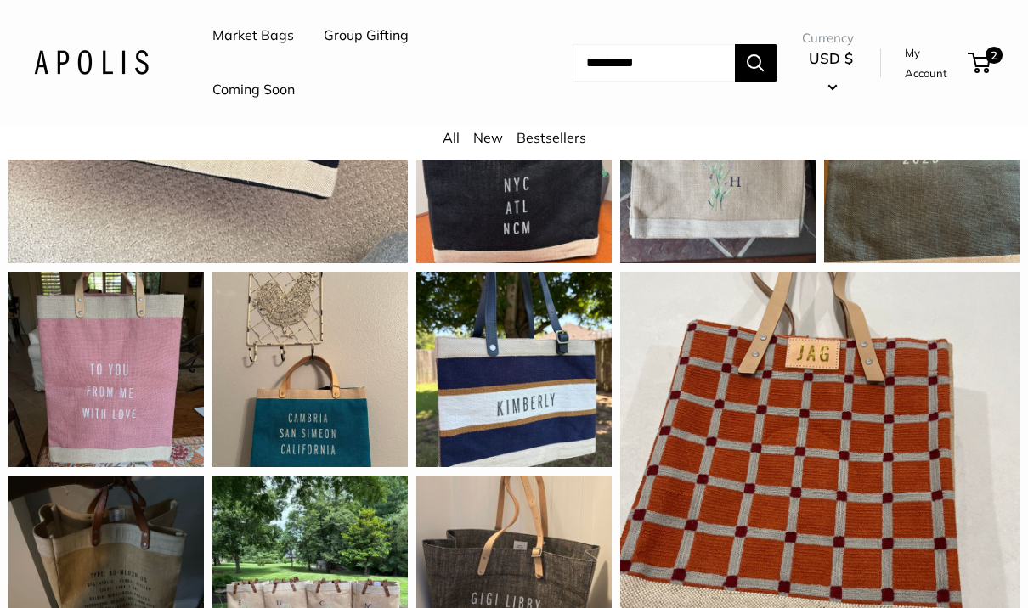
click at [486, 298] on div "I have several Apolis market bags. These bags are strong, durable, indestructib…" at bounding box center [513, 369] width 195 height 195
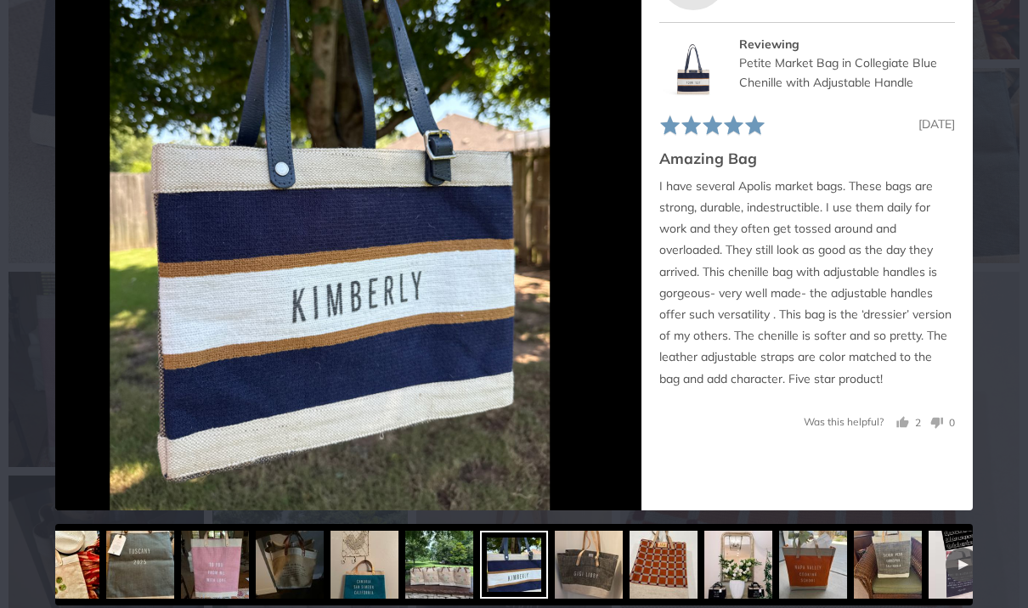
scroll to position [138, 0]
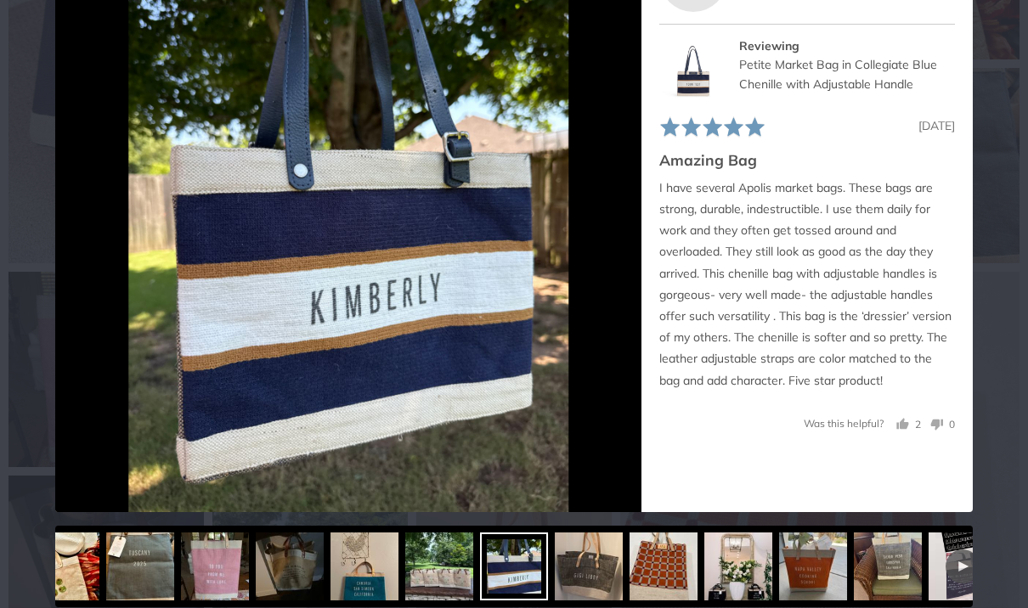
click at [244, 302] on img at bounding box center [348, 219] width 440 height 586
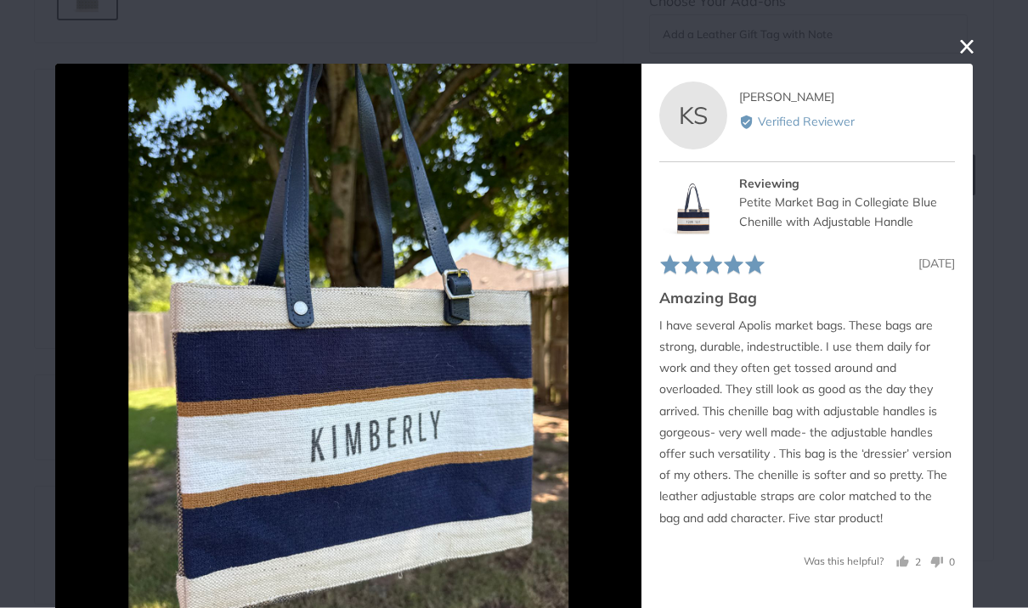
scroll to position [697, 0]
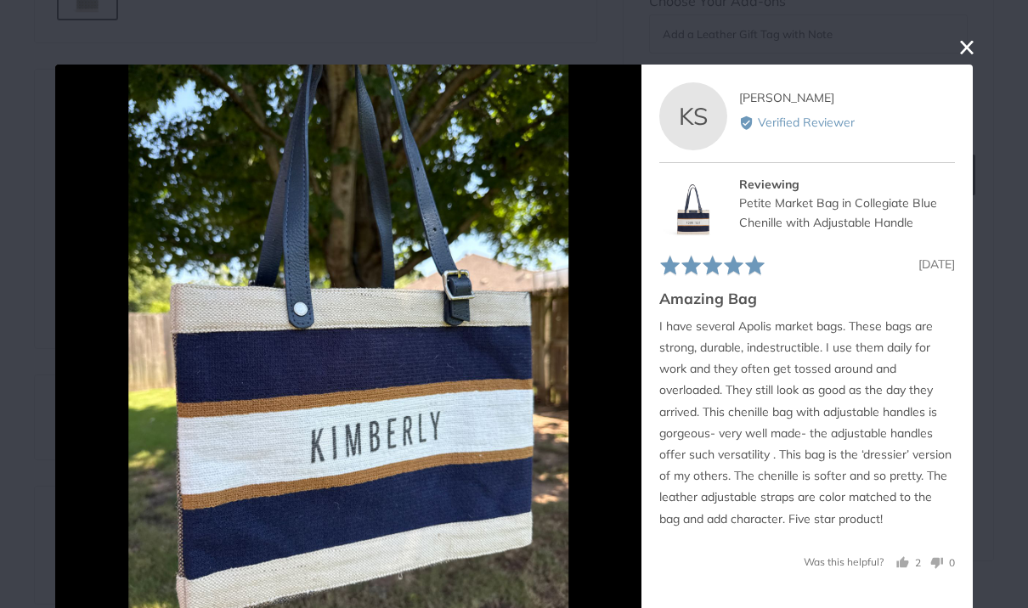
click at [971, 44] on button "close this modal window" at bounding box center [966, 47] width 20 height 20
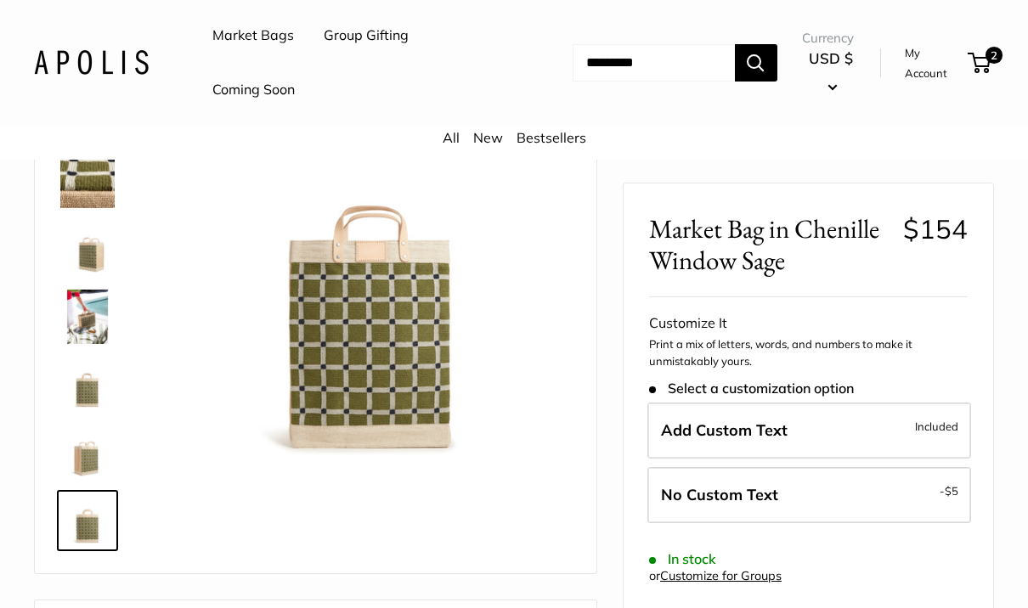
scroll to position [0, 0]
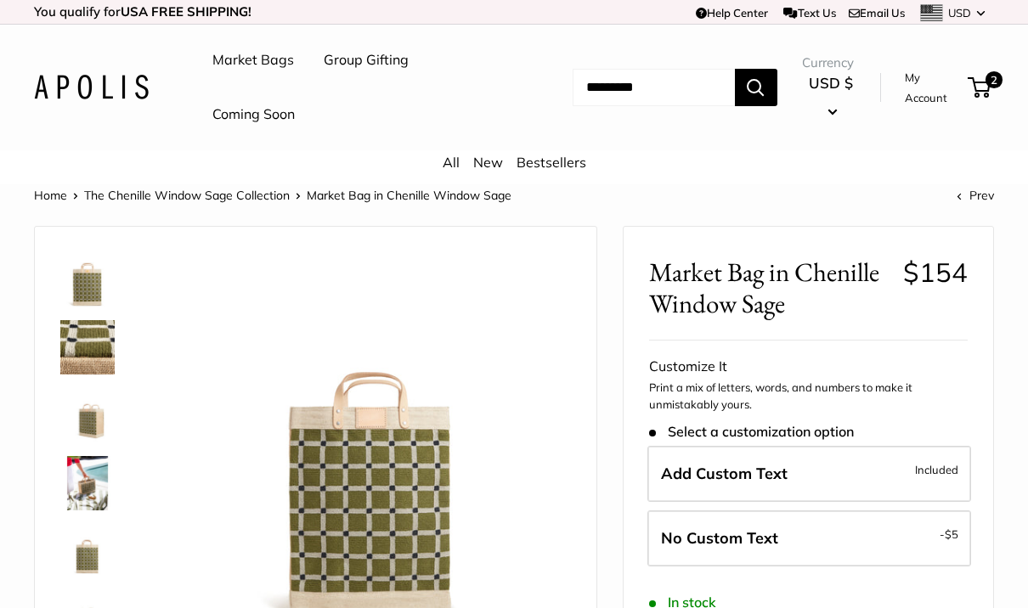
click at [89, 335] on img at bounding box center [87, 347] width 54 height 54
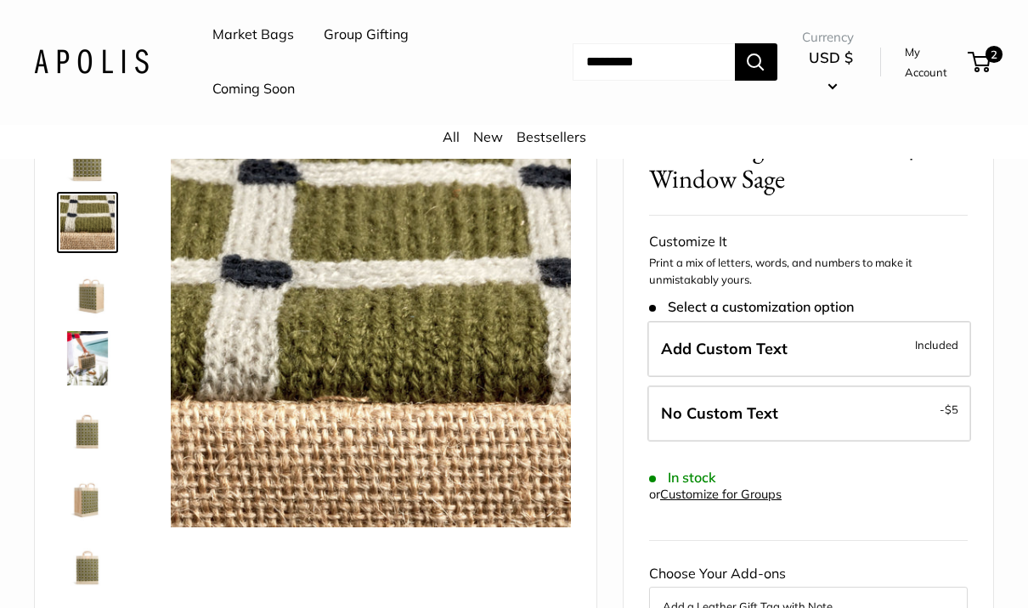
scroll to position [49, 0]
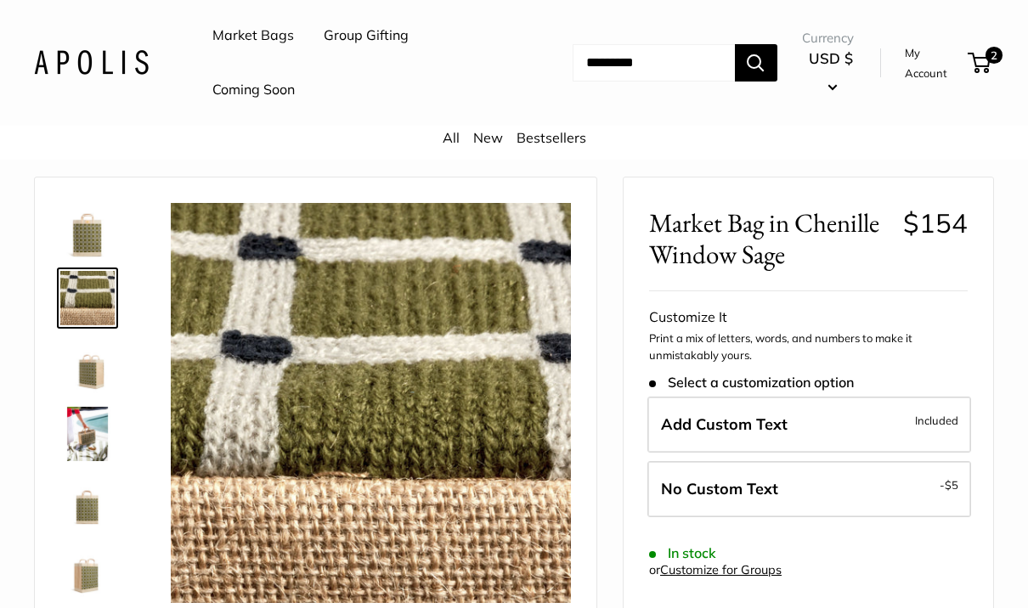
click at [80, 216] on img at bounding box center [87, 230] width 54 height 54
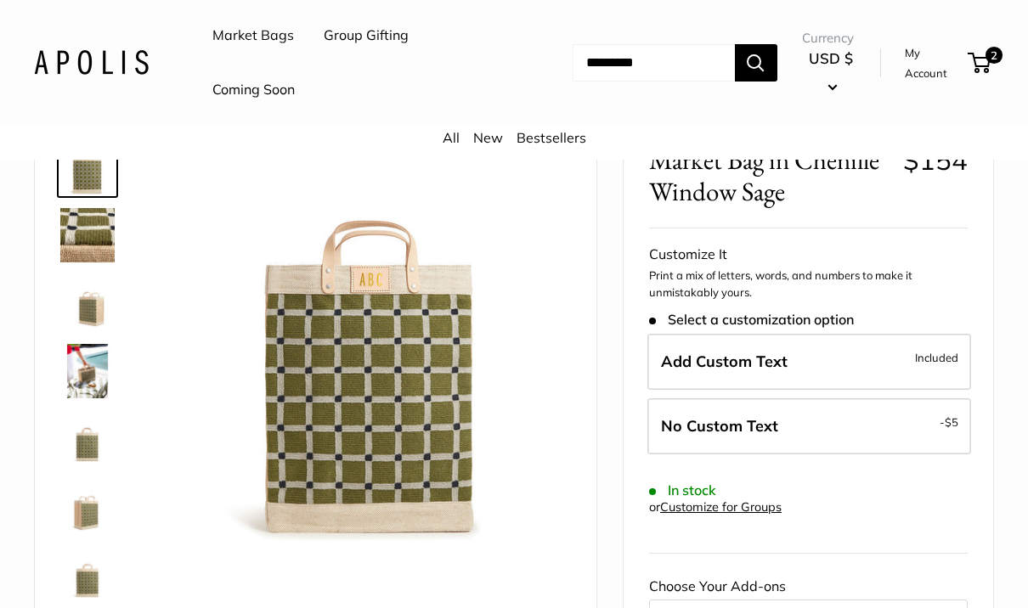
scroll to position [116, 0]
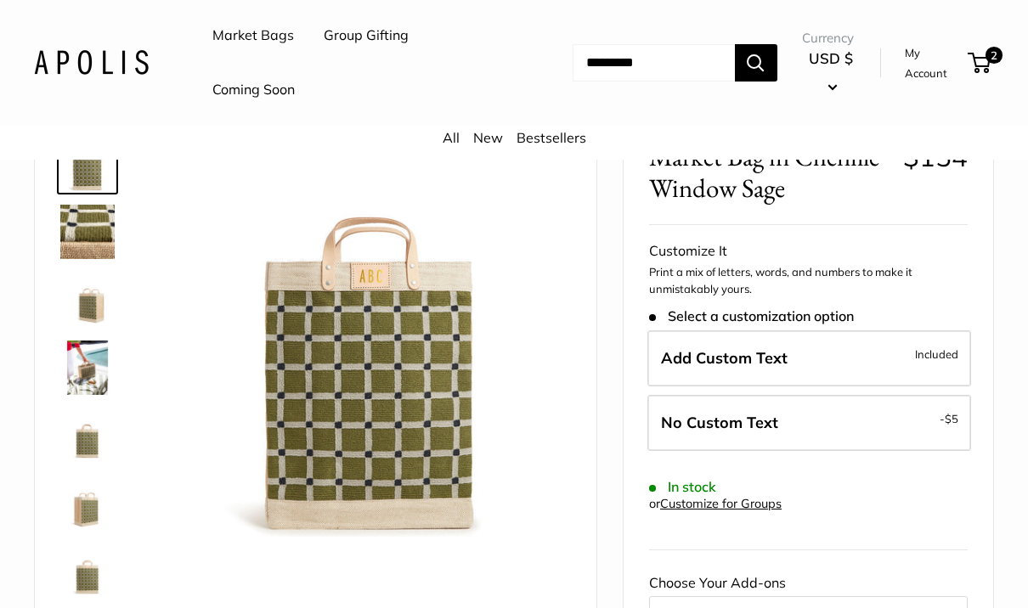
click at [697, 351] on span "Add Custom Text" at bounding box center [724, 358] width 127 height 20
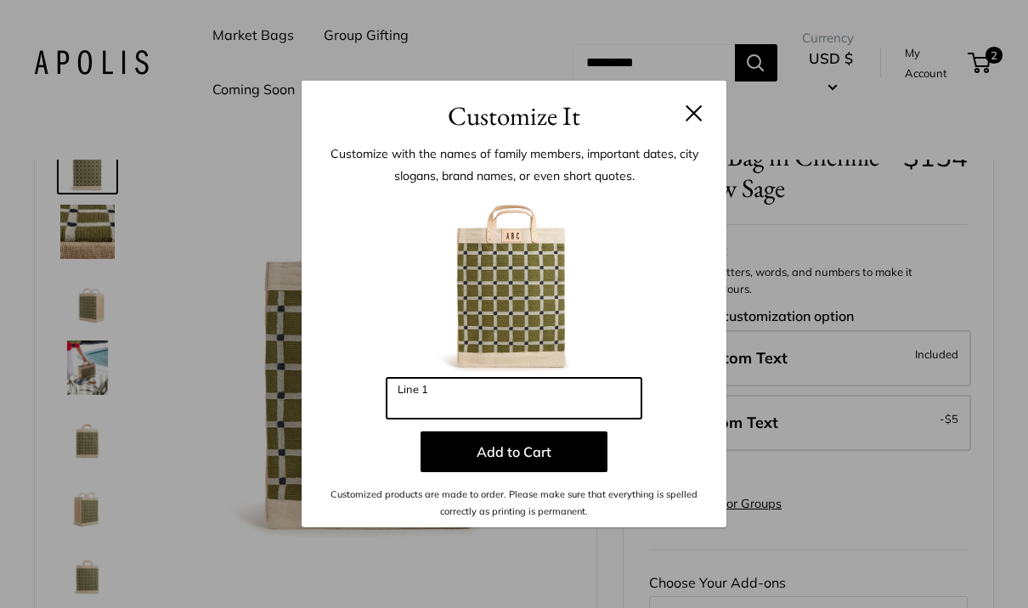
click at [425, 419] on input "Line 1" at bounding box center [513, 398] width 255 height 41
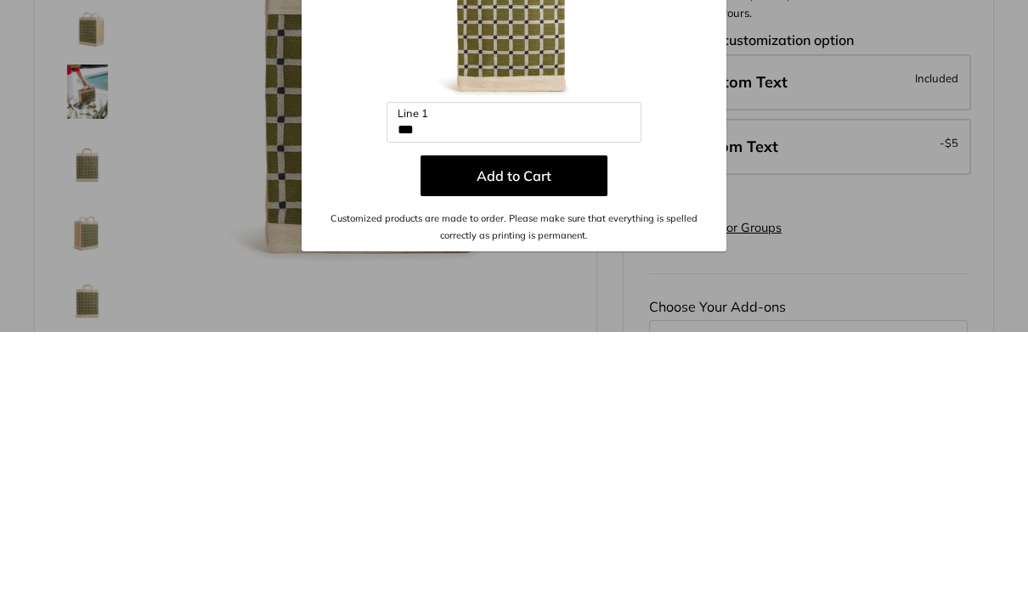
scroll to position [392, 0]
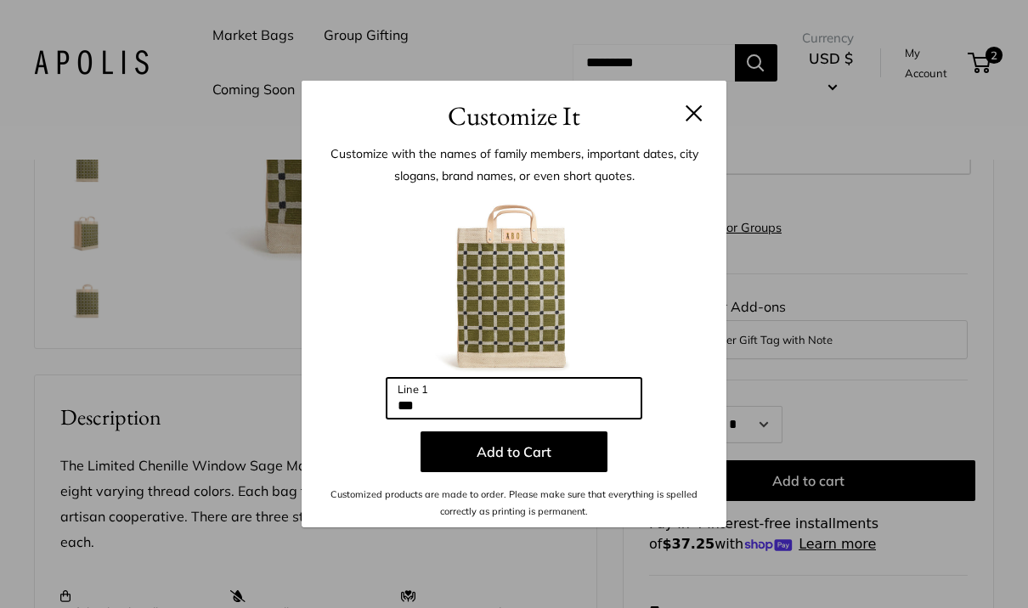
type input "***"
click at [461, 472] on button "Add to Cart" at bounding box center [513, 451] width 187 height 41
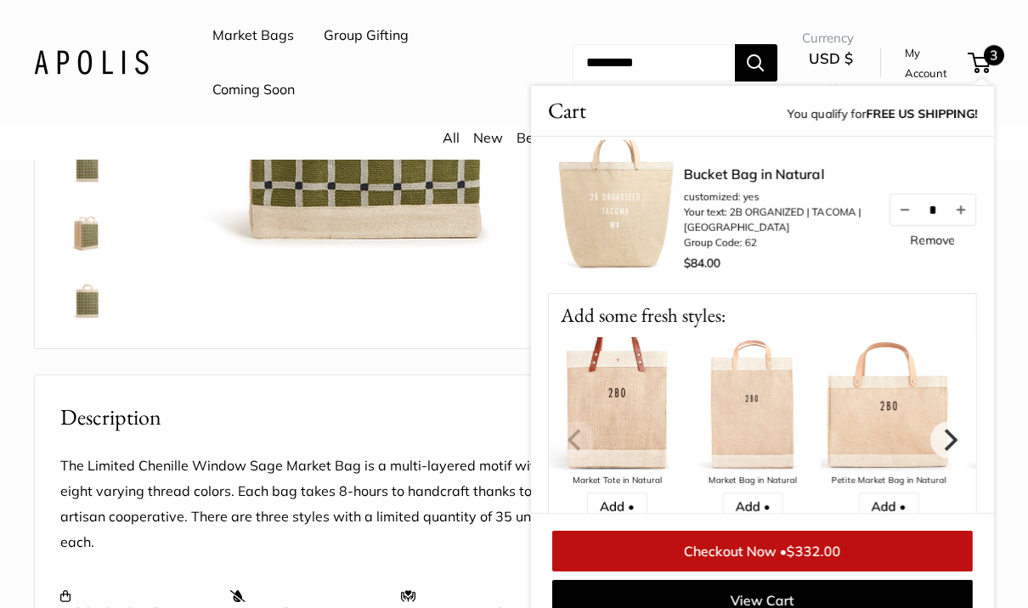
scroll to position [409, 0]
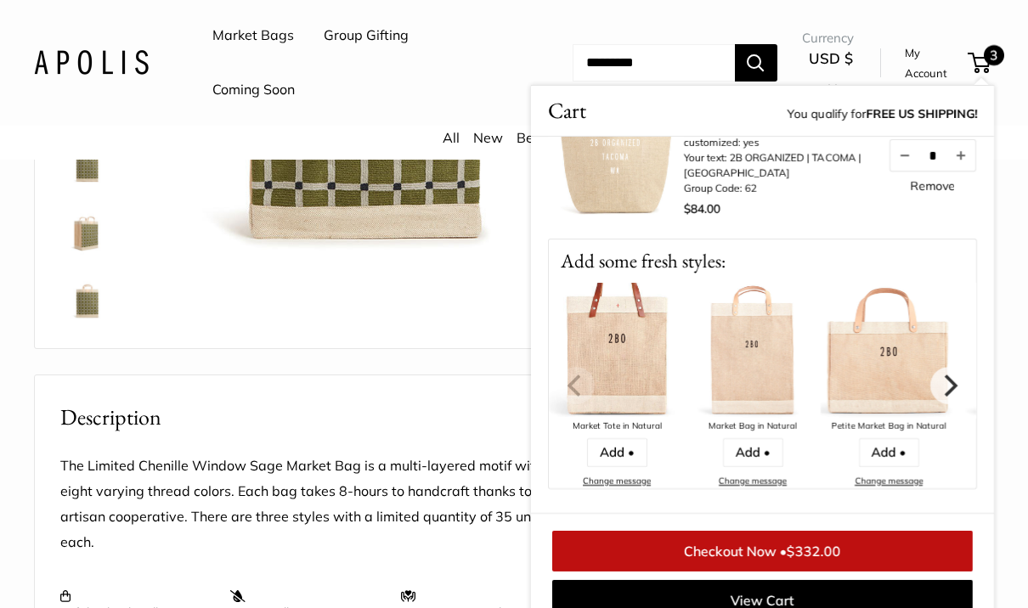
click at [957, 388] on icon "Next" at bounding box center [949, 386] width 22 height 22
click at [939, 383] on icon "Next" at bounding box center [949, 386] width 22 height 22
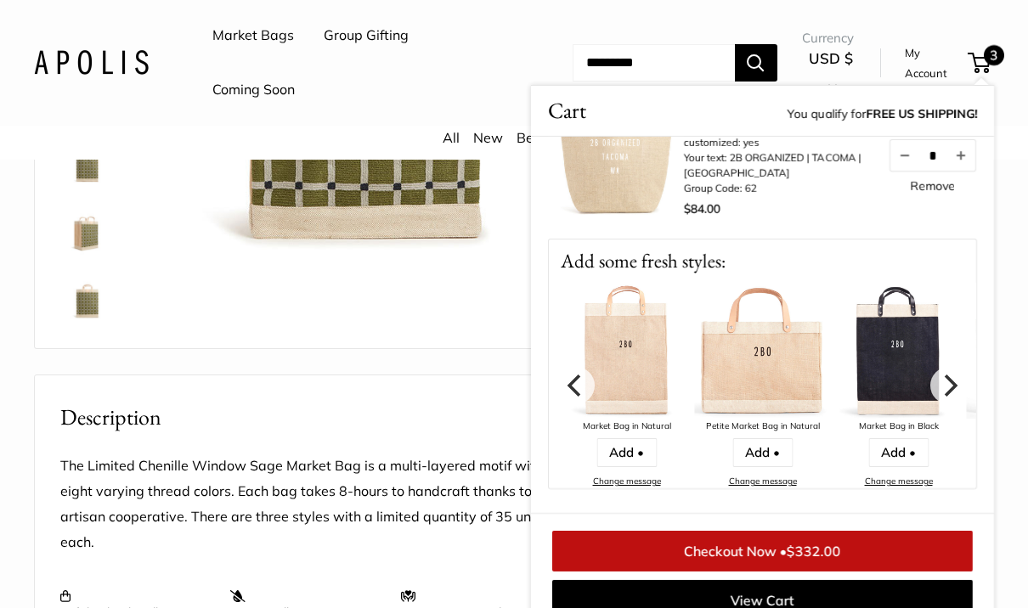
click at [951, 375] on icon "Next" at bounding box center [949, 386] width 22 height 22
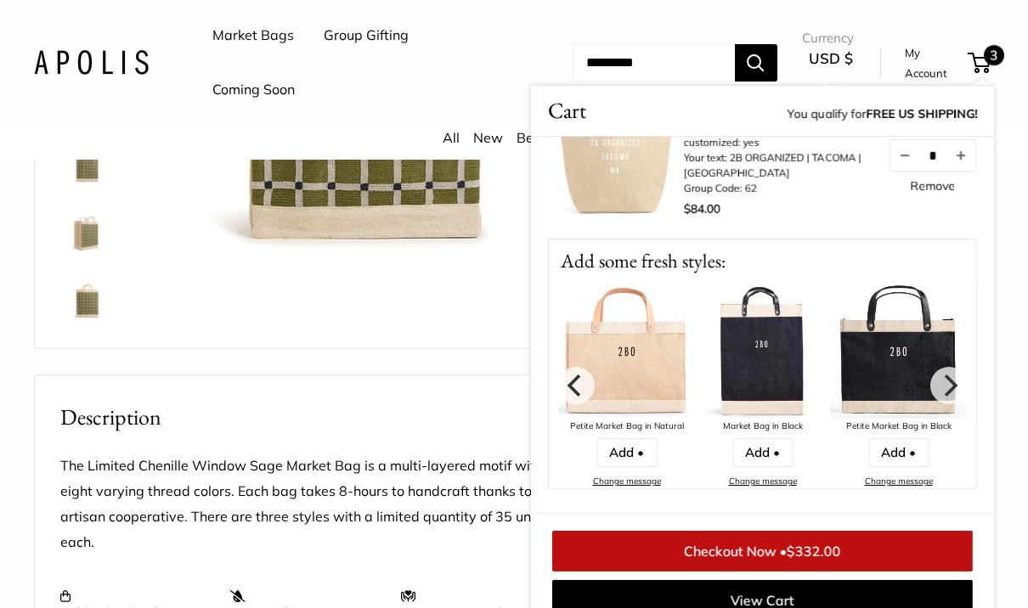
click at [950, 375] on icon "Next" at bounding box center [949, 386] width 22 height 22
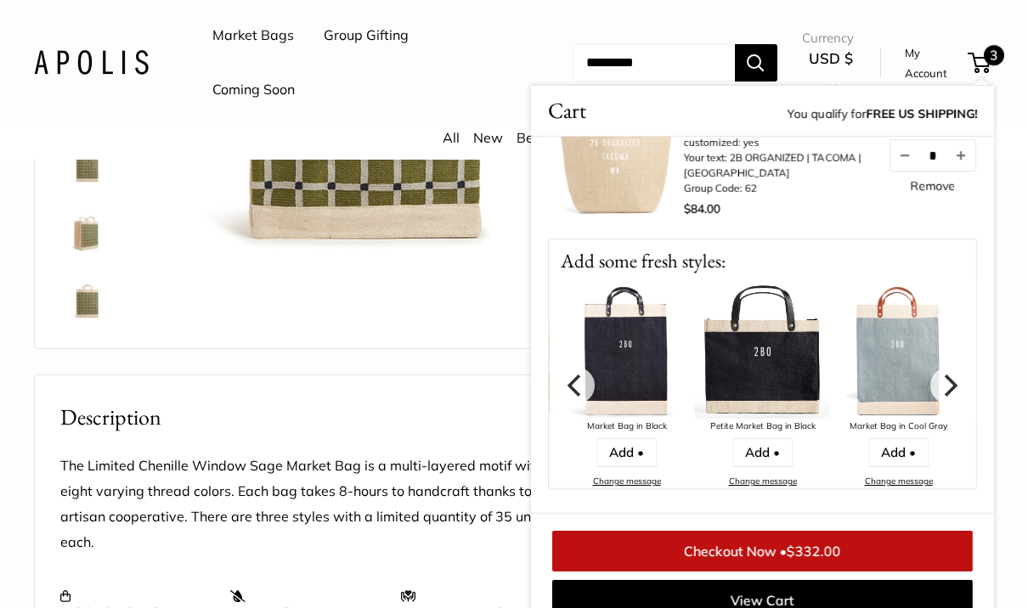
click at [948, 383] on icon "Next" at bounding box center [949, 386] width 22 height 22
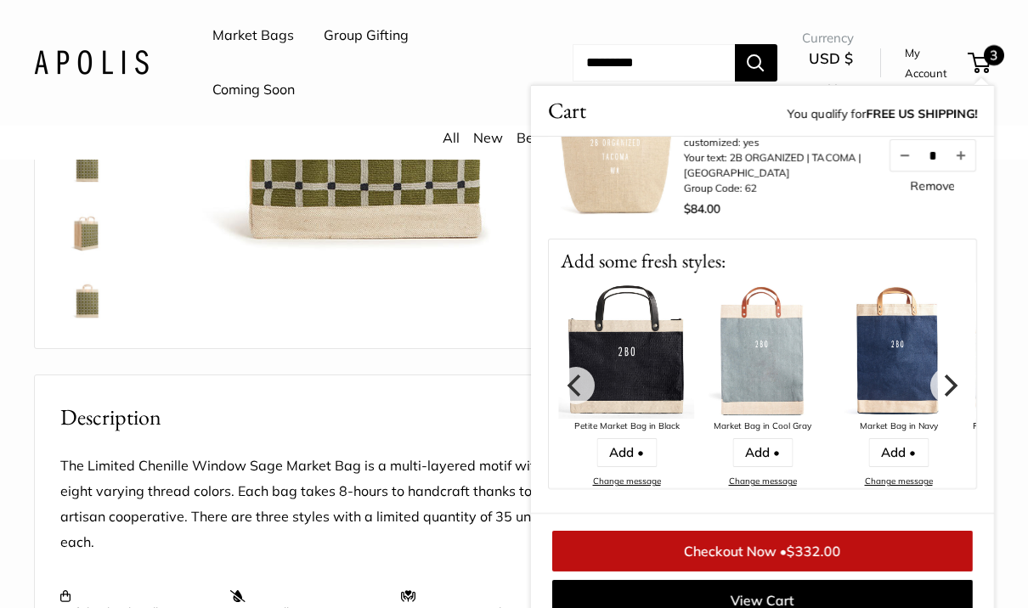
click at [950, 377] on icon "Next" at bounding box center [949, 386] width 22 height 22
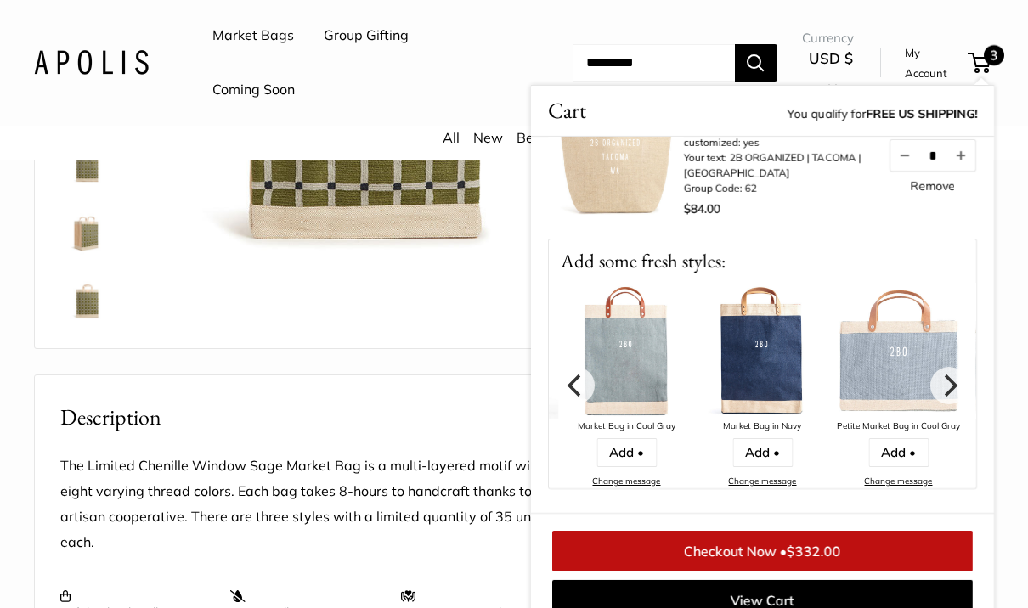
click at [959, 380] on icon "Next" at bounding box center [949, 386] width 22 height 22
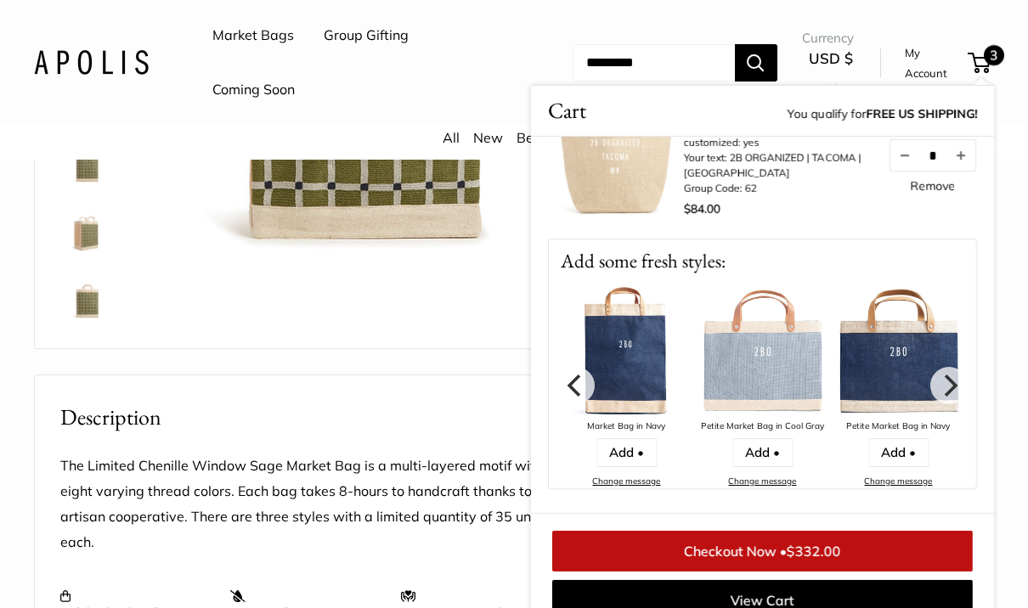
click at [955, 390] on icon "Next" at bounding box center [949, 386] width 22 height 22
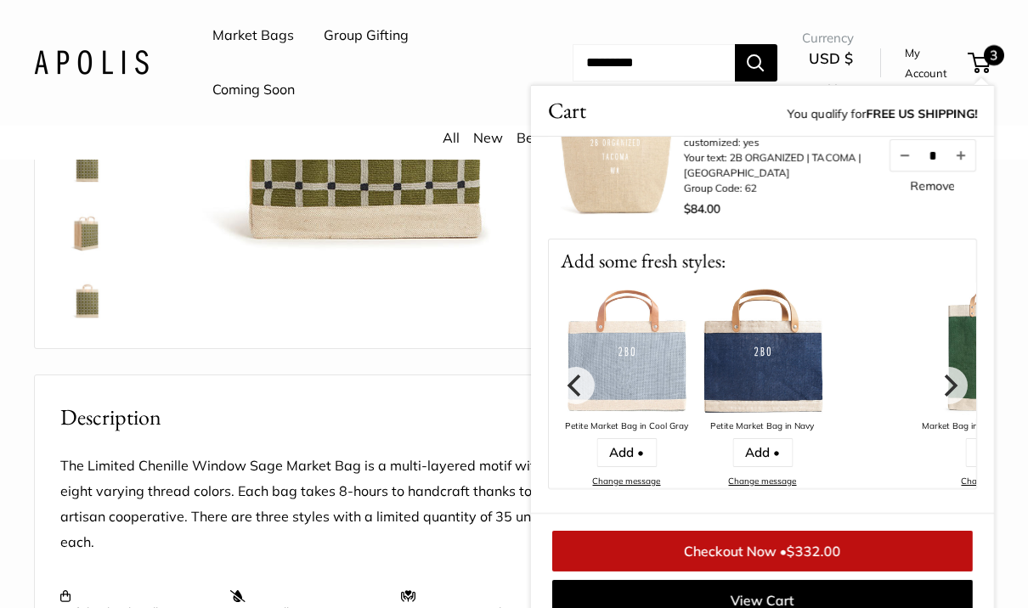
click at [953, 386] on icon "Next" at bounding box center [951, 386] width 14 height 22
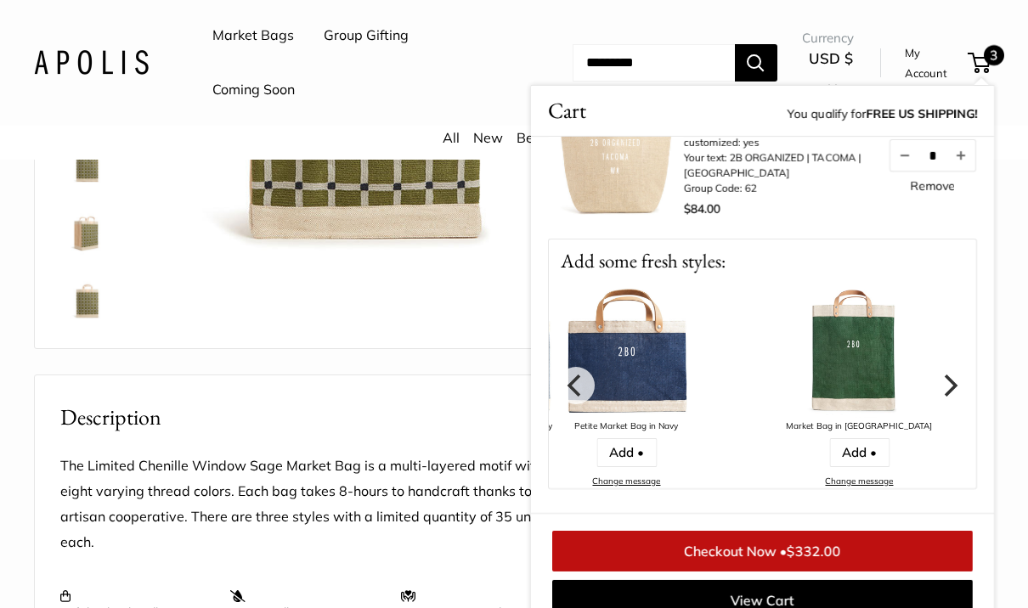
click at [958, 385] on icon "Next" at bounding box center [949, 386] width 22 height 22
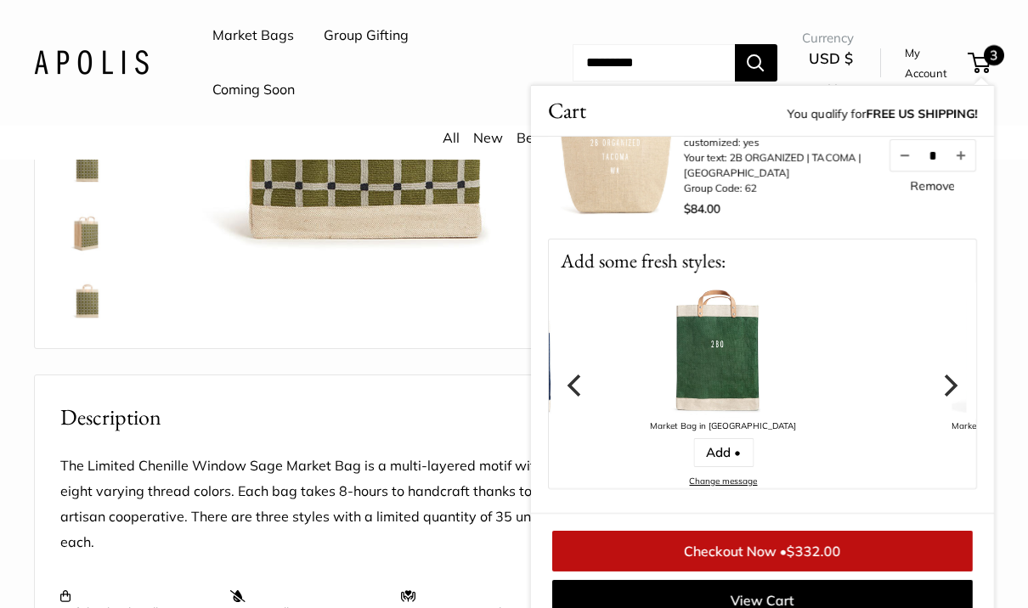
click at [948, 387] on icon "Next" at bounding box center [949, 386] width 22 height 22
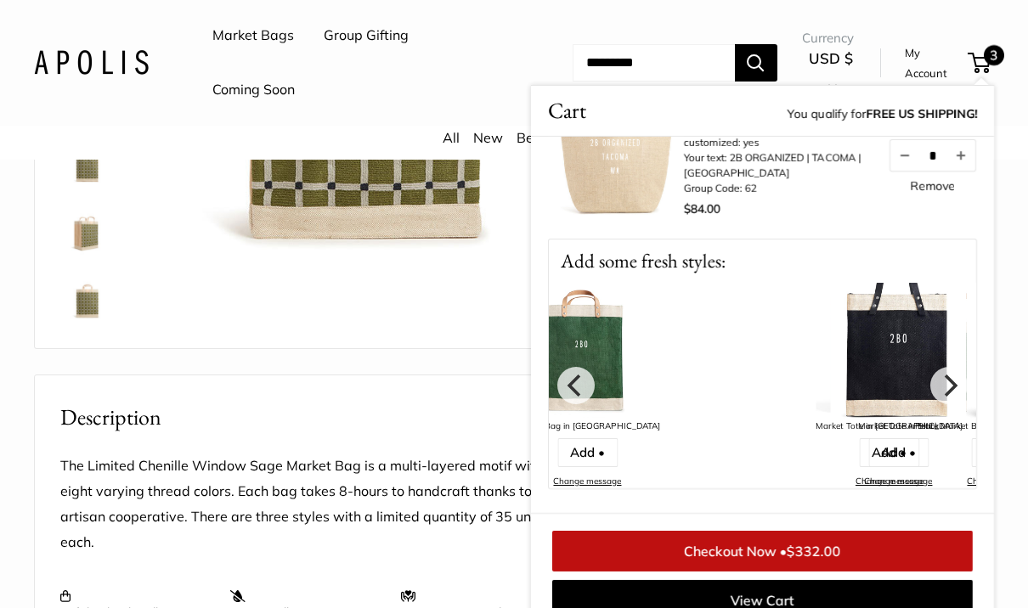
click at [953, 393] on icon "Next" at bounding box center [949, 386] width 22 height 22
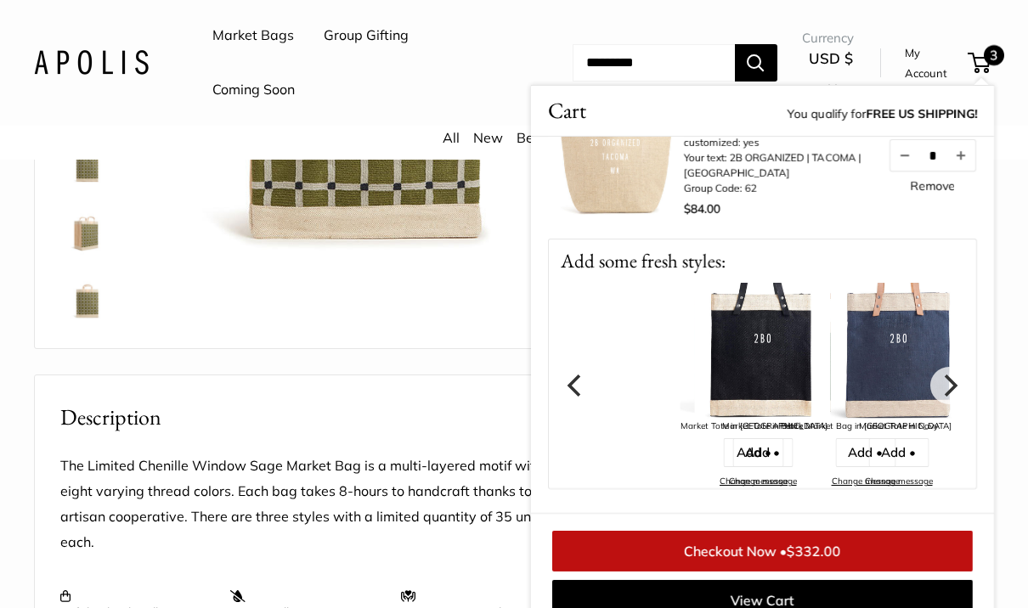
click at [893, 454] on link "Add •" at bounding box center [898, 452] width 60 height 29
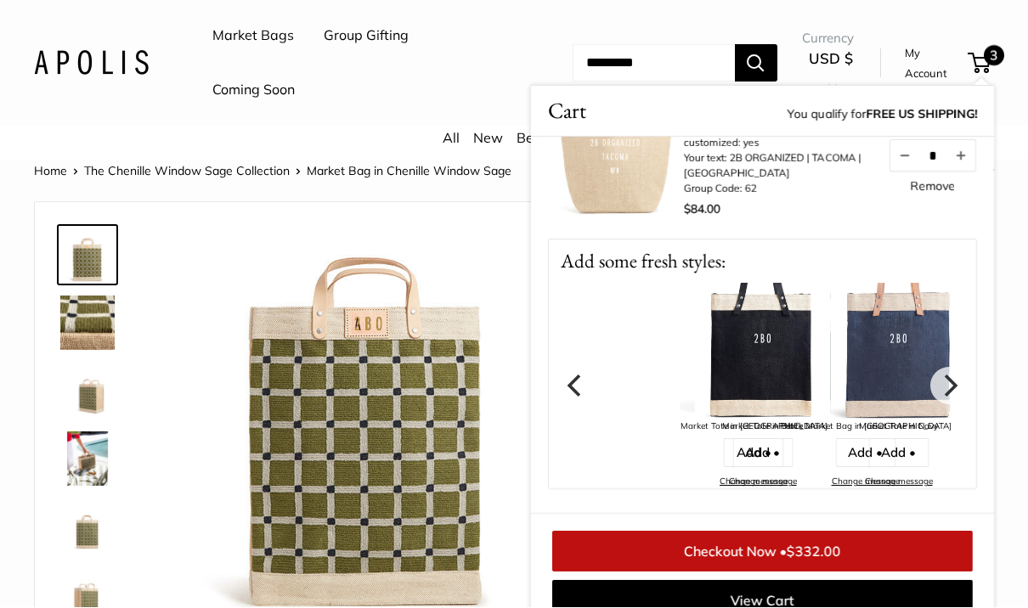
scroll to position [25, 0]
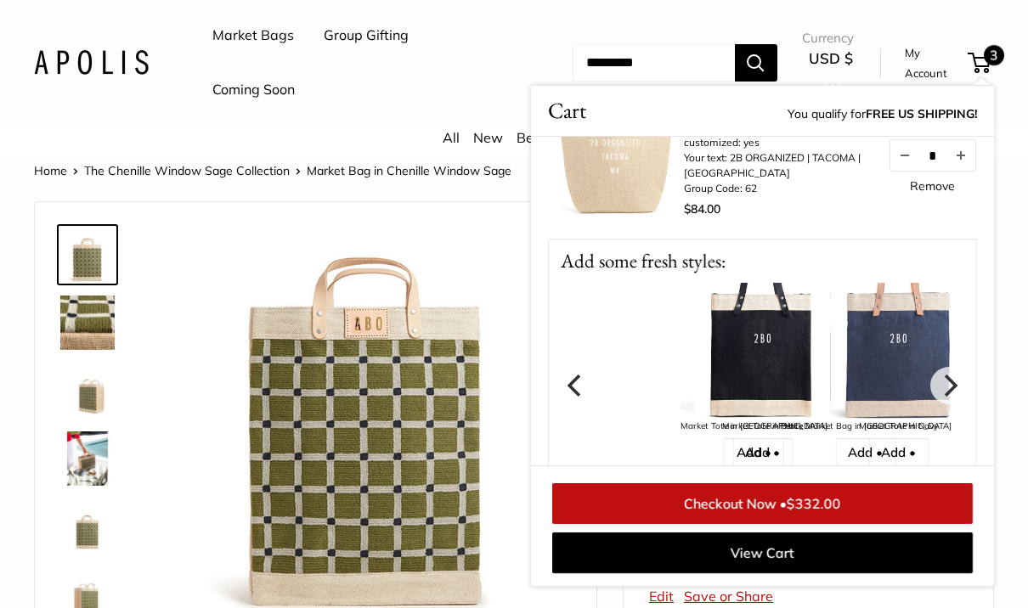
click at [904, 345] on img at bounding box center [899, 351] width 136 height 136
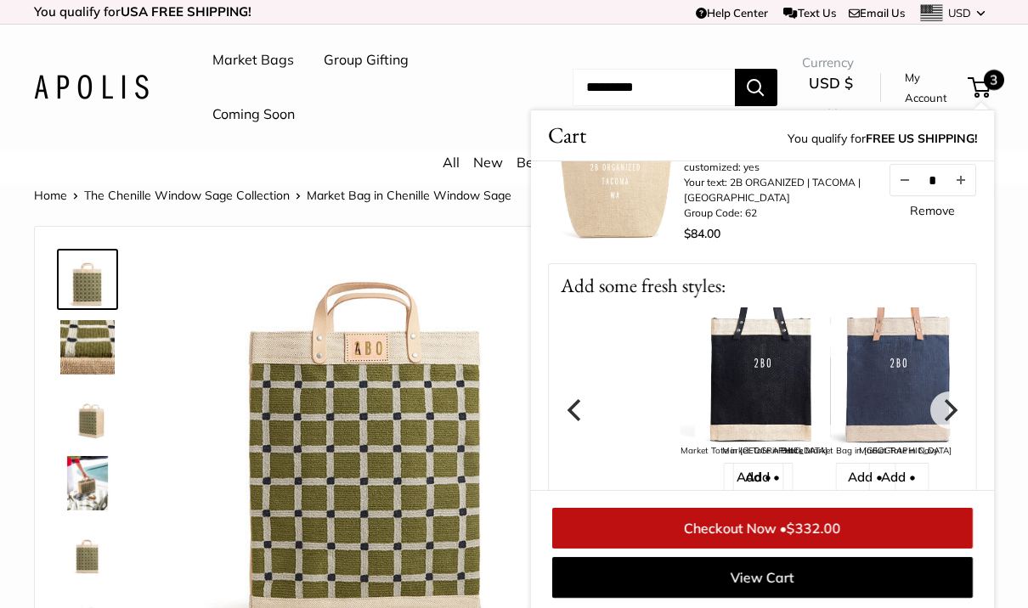
click at [912, 370] on img at bounding box center [899, 375] width 136 height 136
click at [912, 479] on link "Add •" at bounding box center [898, 477] width 60 height 29
click at [922, 480] on link "Add •" at bounding box center [898, 477] width 60 height 29
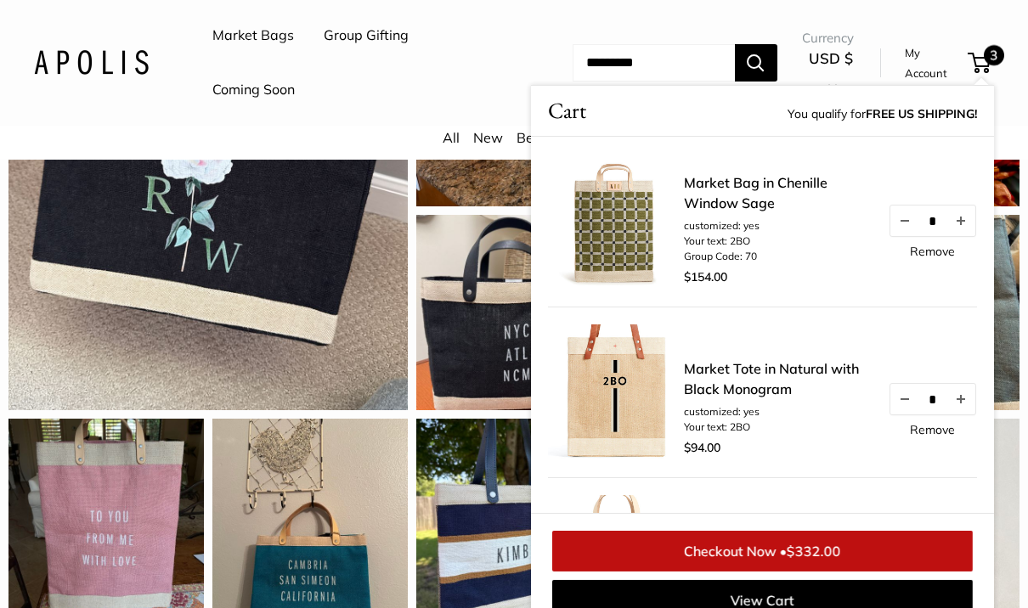
click at [944, 252] on link "Remove" at bounding box center [932, 251] width 45 height 12
